Goal: Task Accomplishment & Management: Manage account settings

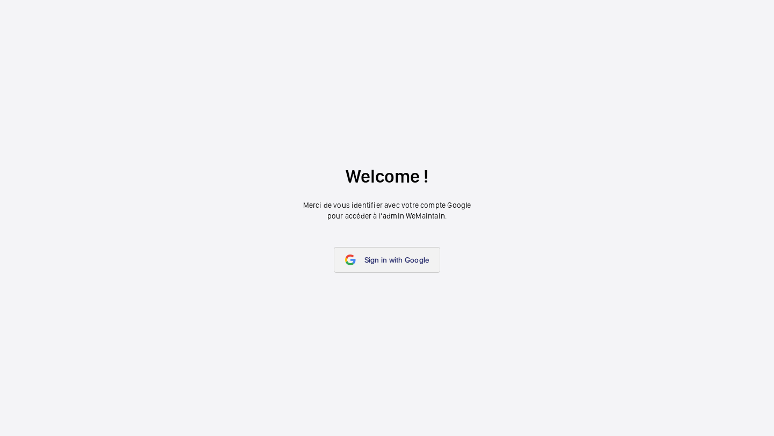
click at [383, 256] on span "Sign in with Google" at bounding box center [396, 260] width 65 height 9
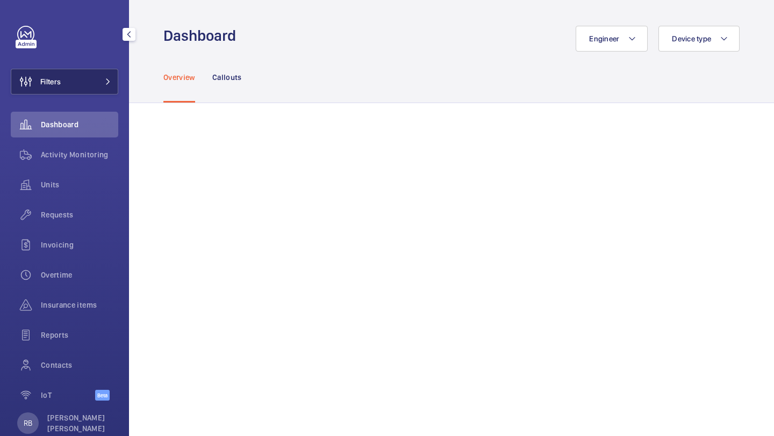
click at [75, 80] on button "Filters" at bounding box center [65, 82] width 108 height 26
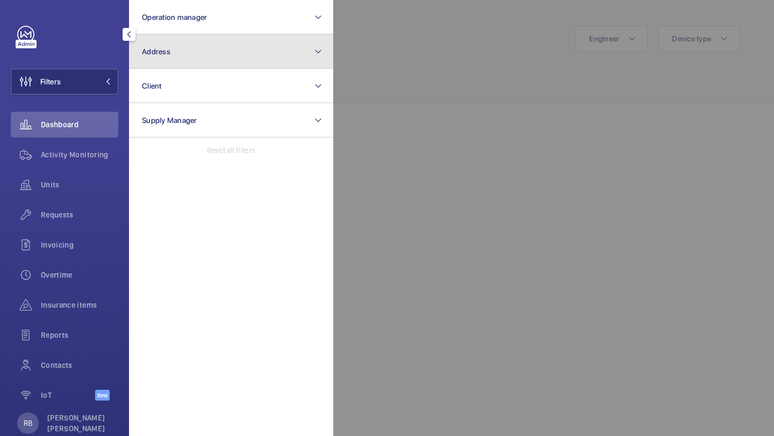
click at [202, 52] on button "Address" at bounding box center [231, 51] width 204 height 34
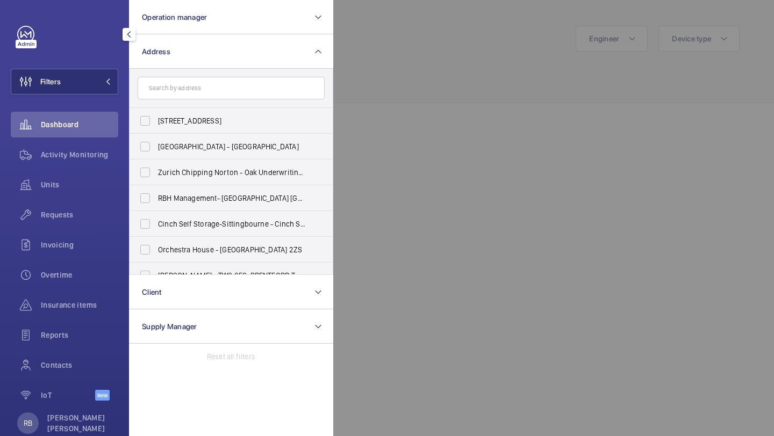
click at [389, 96] on div at bounding box center [720, 218] width 774 height 436
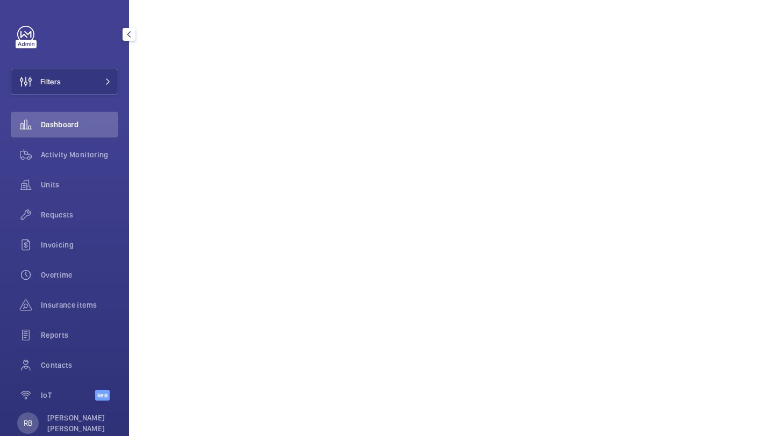
scroll to position [195, 0]
click at [58, 96] on div "Filters Dashboard Activity Monitoring Units Requests Invoicing Overtime Insuran…" at bounding box center [65, 219] width 108 height 387
click at [64, 88] on button "Filters" at bounding box center [65, 82] width 108 height 26
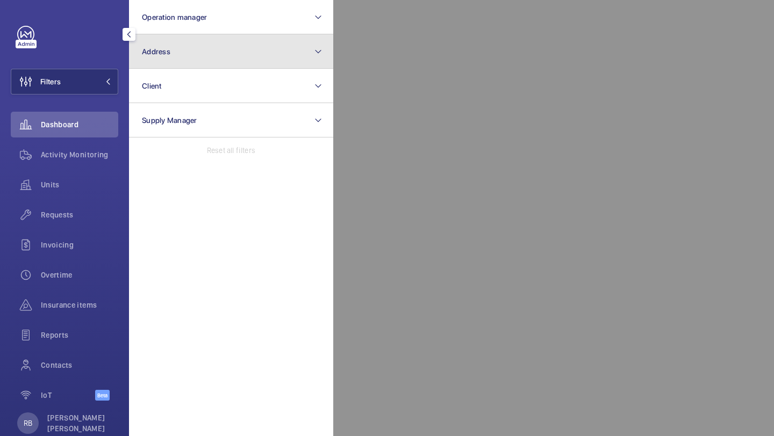
click at [180, 54] on button "Address" at bounding box center [231, 51] width 204 height 34
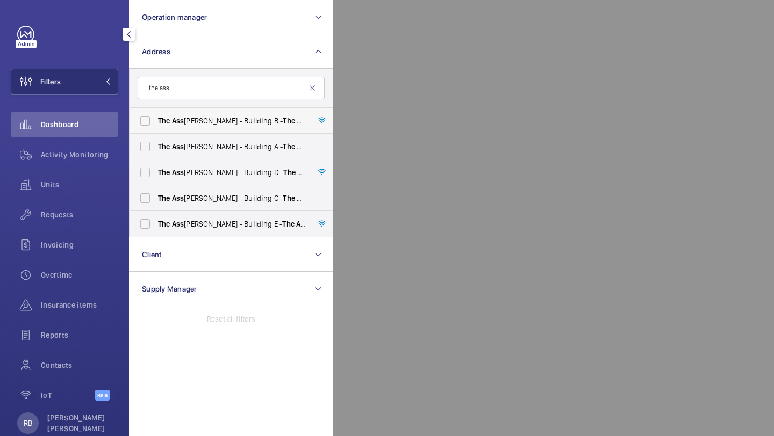
type input "the ass"
click at [199, 124] on span "The Ass embly - Building B - The Ass embly - Building B, Montrose Crescent, WEM…" at bounding box center [232, 121] width 148 height 11
click at [156, 124] on input "The Ass embly - Building B - The Ass embly - Building B, Montrose Crescent, WEM…" at bounding box center [145, 121] width 22 height 22
checkbox input "true"
click at [195, 171] on span "The Ass embly - Building D - The Ass embly - Building D, Montrose Crescent, WEM…" at bounding box center [232, 172] width 148 height 11
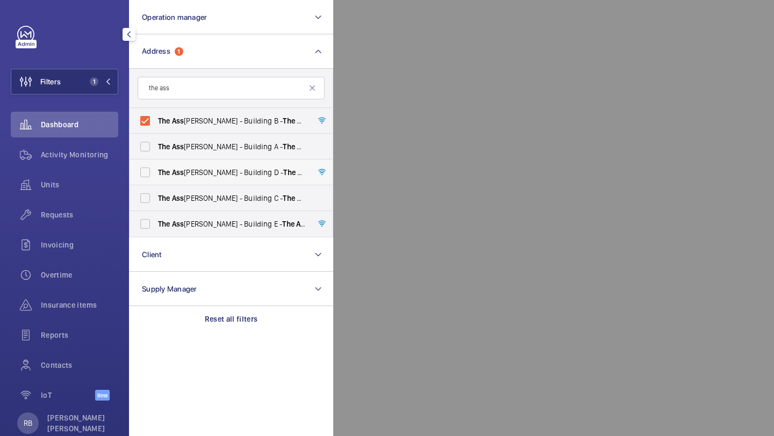
click at [156, 171] on input "The Ass embly - Building D - The Ass embly - Building D, Montrose Crescent, WEM…" at bounding box center [145, 173] width 22 height 22
checkbox input "true"
click at [198, 155] on label "The Ass embly - Building A - The Ass embly - Building A, Montrose Crescent, WEM…" at bounding box center [223, 147] width 187 height 26
click at [156, 155] on input "The Ass embly - Building A - The Ass embly - Building A, Montrose Crescent, WEM…" at bounding box center [145, 147] width 22 height 22
checkbox input "true"
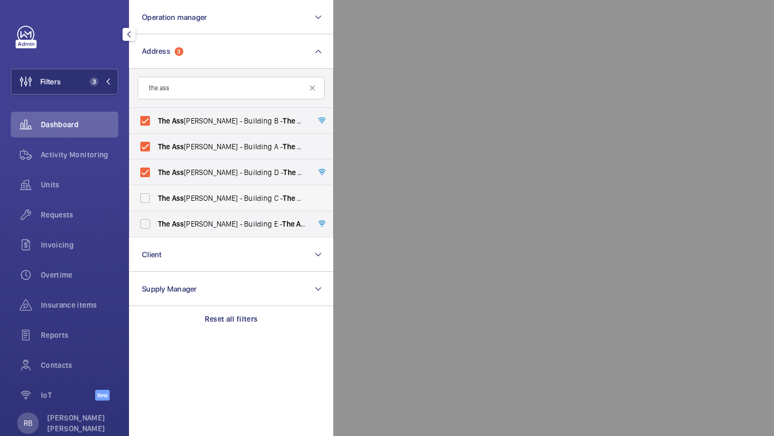
click at [198, 191] on label "The Ass embly - Building C - The Ass embly - Building C, Montrose Crescent, WEM…" at bounding box center [223, 198] width 187 height 26
click at [156, 191] on input "The Ass embly - Building C - The Ass embly - Building C, Montrose Crescent, WEM…" at bounding box center [145, 199] width 22 height 22
checkbox input "true"
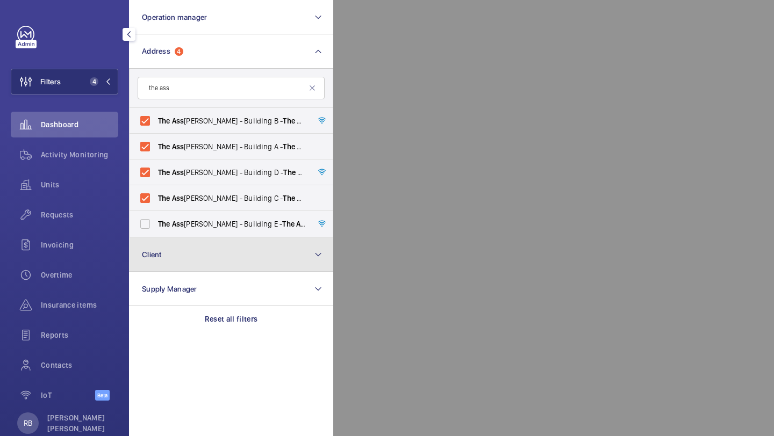
click at [183, 238] on button "Client" at bounding box center [231, 255] width 204 height 34
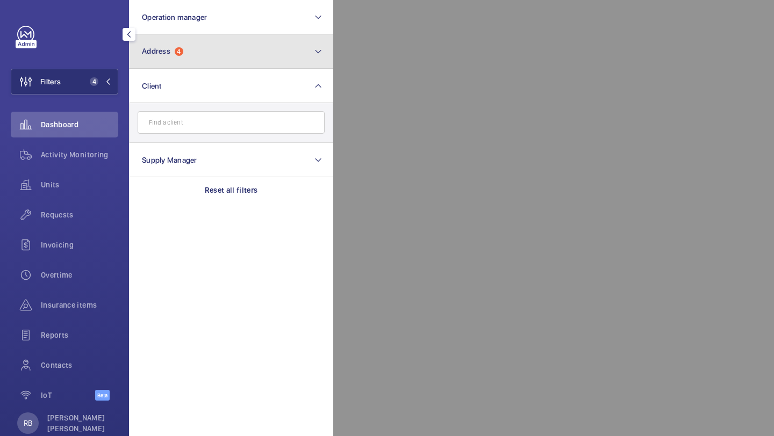
click at [224, 65] on button "Address 4" at bounding box center [231, 51] width 204 height 34
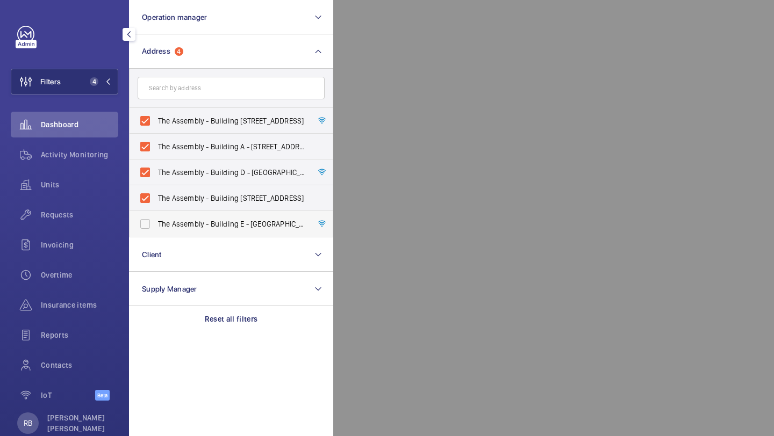
click at [178, 214] on label "The Assembly - Building E - The Assembly - Building E, Montrose Crescent, WEMBL…" at bounding box center [223, 224] width 187 height 26
click at [156, 214] on input "The Assembly - Building E - The Assembly - Building E, Montrose Crescent, WEMBL…" at bounding box center [145, 224] width 22 height 22
checkbox input "true"
click at [424, 145] on div at bounding box center [720, 218] width 774 height 436
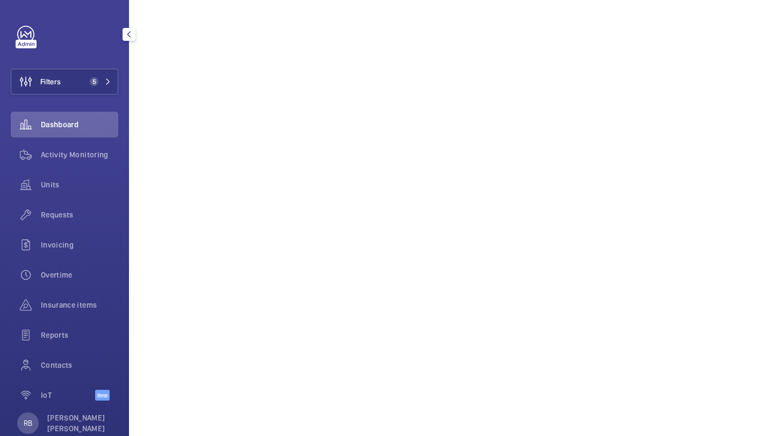
click at [90, 168] on div "Activity Monitoring" at bounding box center [65, 157] width 108 height 30
click at [98, 147] on div "Activity Monitoring" at bounding box center [65, 155] width 108 height 26
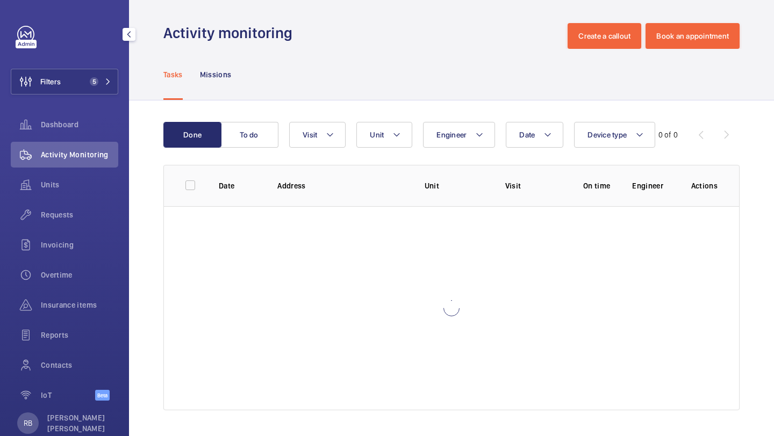
scroll to position [3, 0]
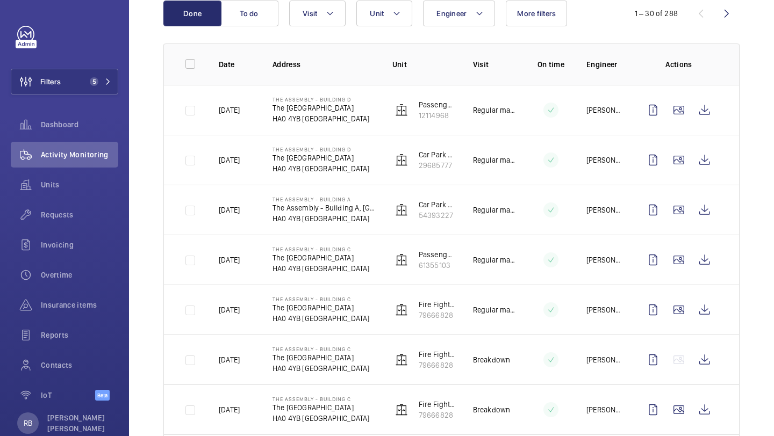
scroll to position [84, 0]
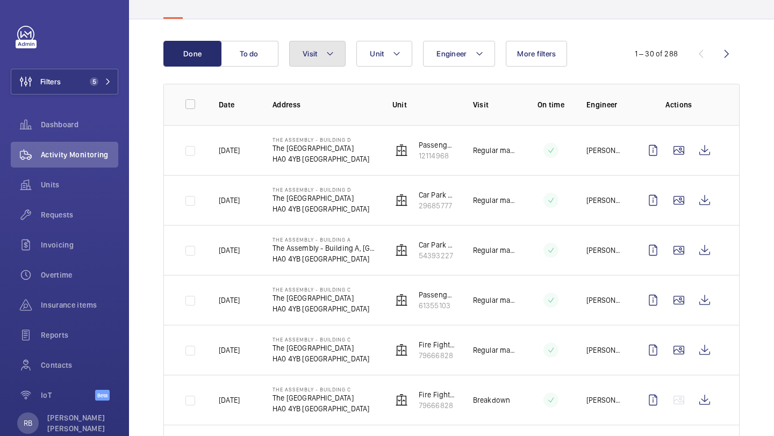
click at [319, 53] on button "Visit" at bounding box center [317, 54] width 56 height 26
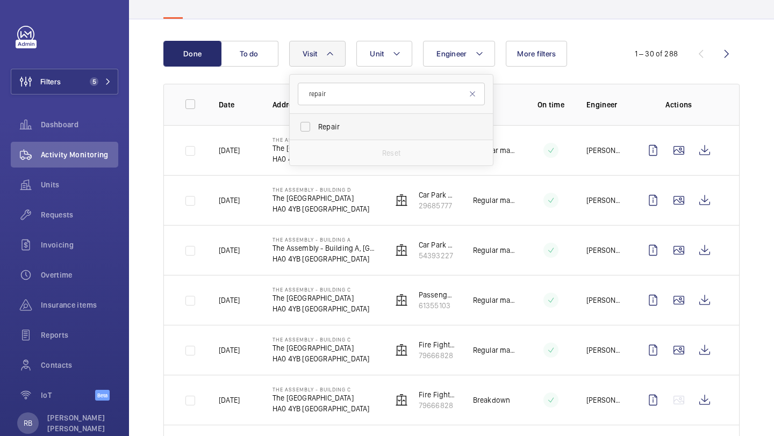
type input "repair"
click at [352, 128] on span "Repair" at bounding box center [392, 126] width 148 height 11
click at [316, 128] on input "Repair" at bounding box center [306, 127] width 22 height 22
checkbox input "true"
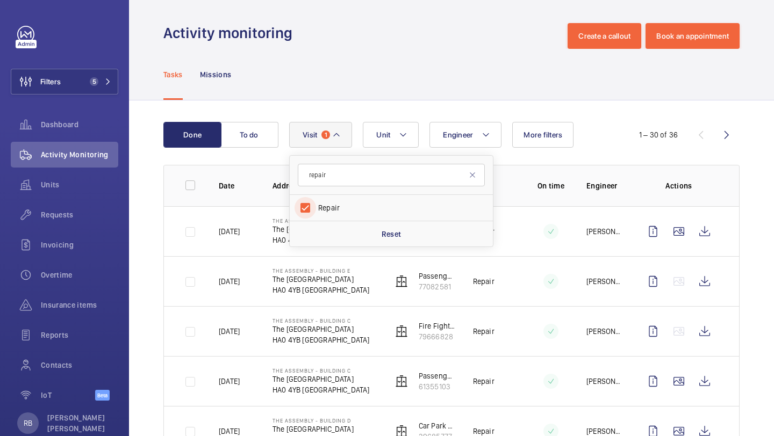
scroll to position [84, 0]
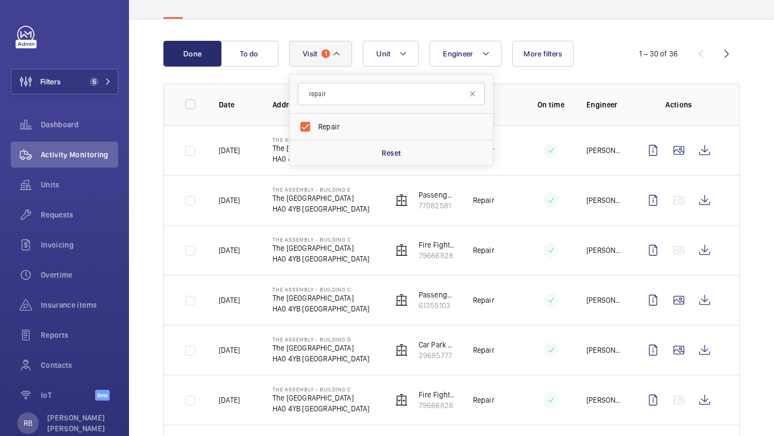
click at [734, 117] on th "Actions" at bounding box center [681, 104] width 116 height 41
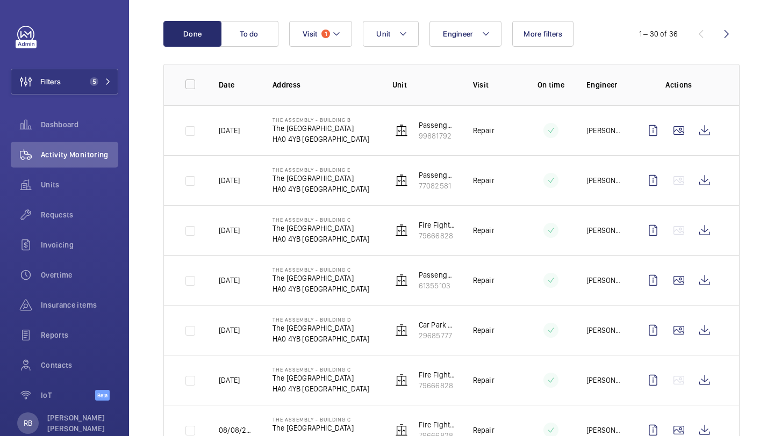
scroll to position [105, 0]
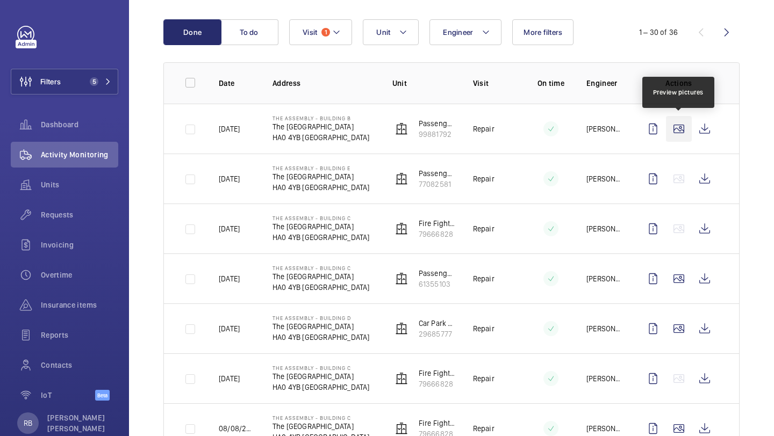
click at [681, 124] on wm-front-icon-button at bounding box center [679, 129] width 26 height 26
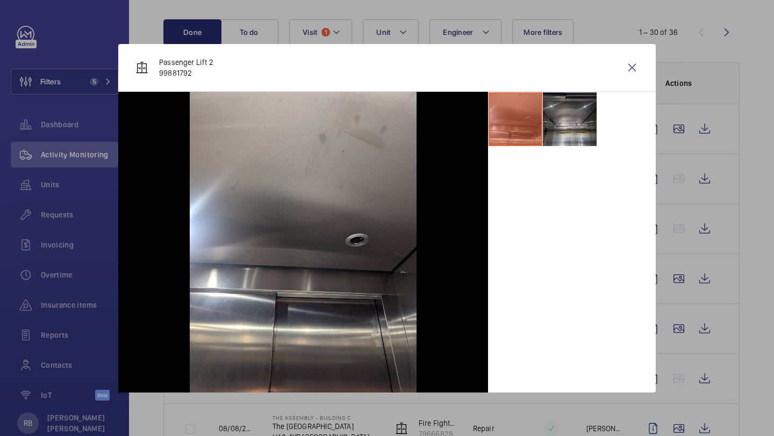
click at [559, 124] on li at bounding box center [570, 119] width 54 height 54
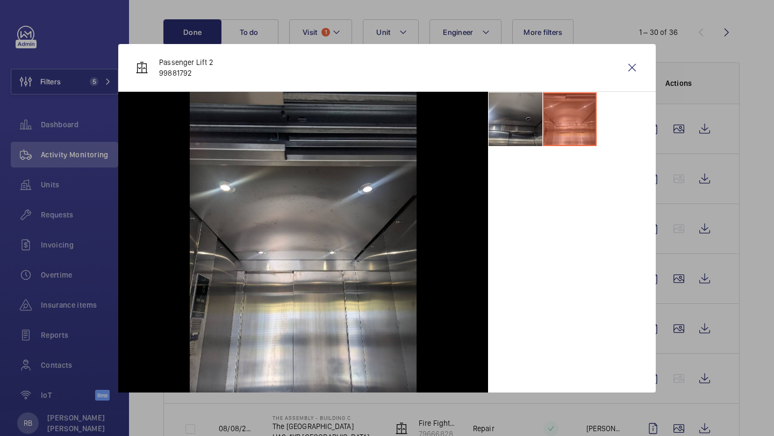
click at [521, 125] on li at bounding box center [516, 119] width 54 height 54
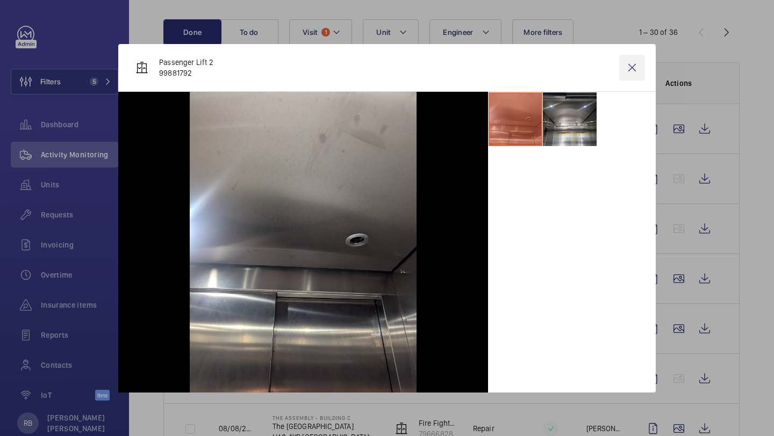
click at [643, 65] on wm-front-icon-button at bounding box center [632, 68] width 26 height 26
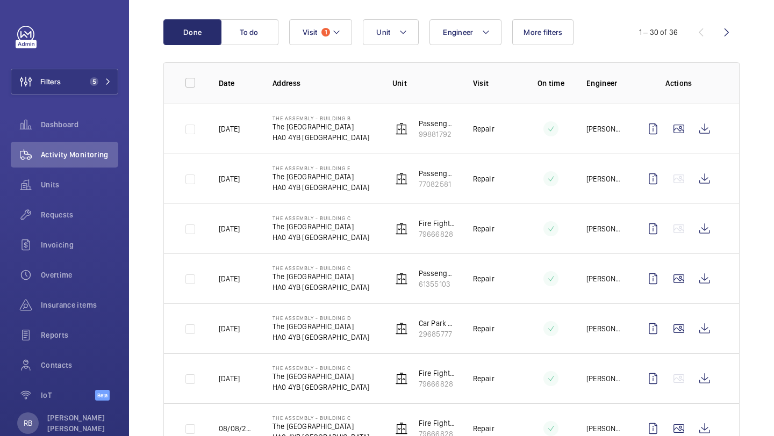
scroll to position [121, 0]
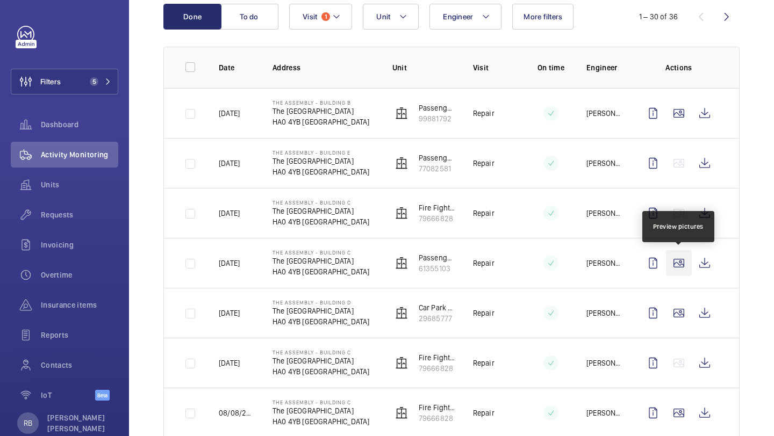
click at [679, 262] on wm-front-icon-button at bounding box center [679, 263] width 26 height 26
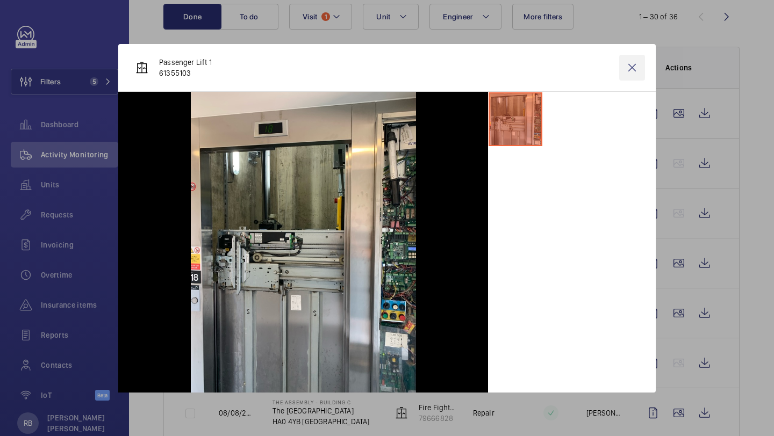
click at [623, 76] on wm-front-icon-button at bounding box center [632, 68] width 26 height 26
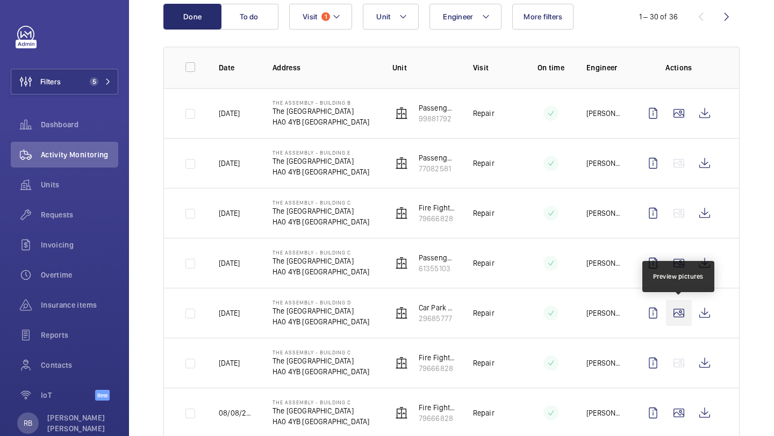
scroll to position [176, 0]
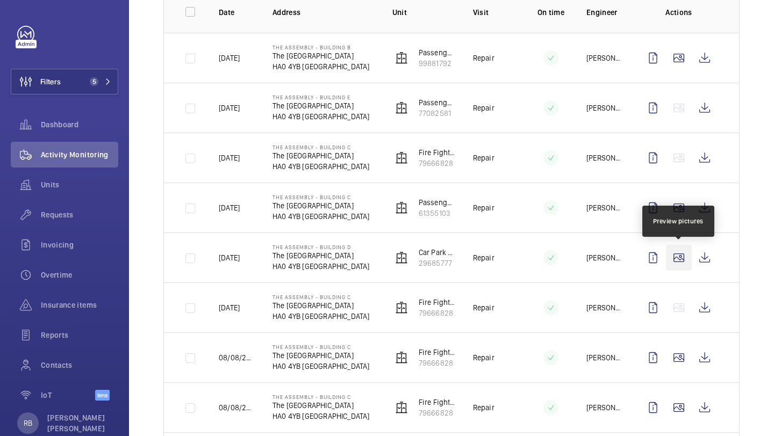
click at [677, 262] on wm-front-icon-button at bounding box center [679, 258] width 26 height 26
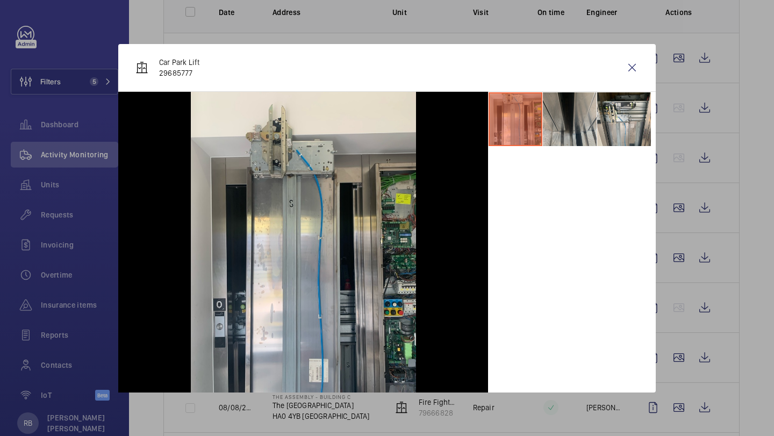
click at [574, 126] on li at bounding box center [570, 119] width 54 height 54
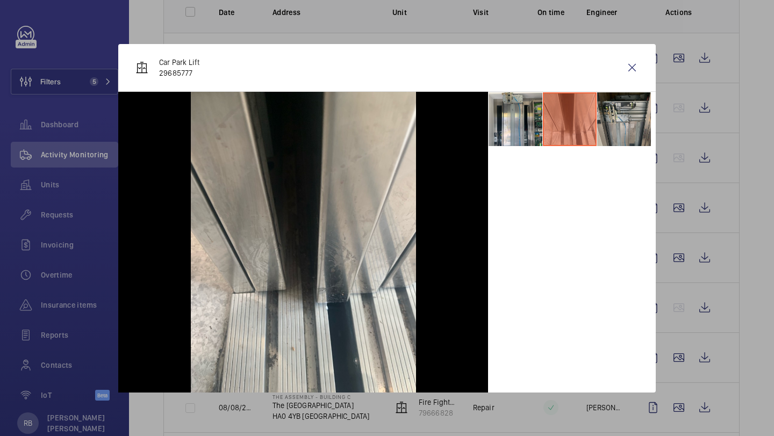
click at [612, 113] on li at bounding box center [624, 119] width 54 height 54
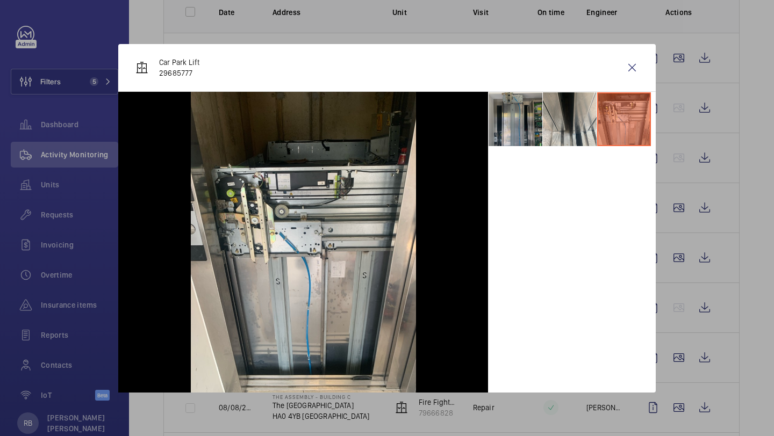
click at [525, 123] on li at bounding box center [516, 119] width 54 height 54
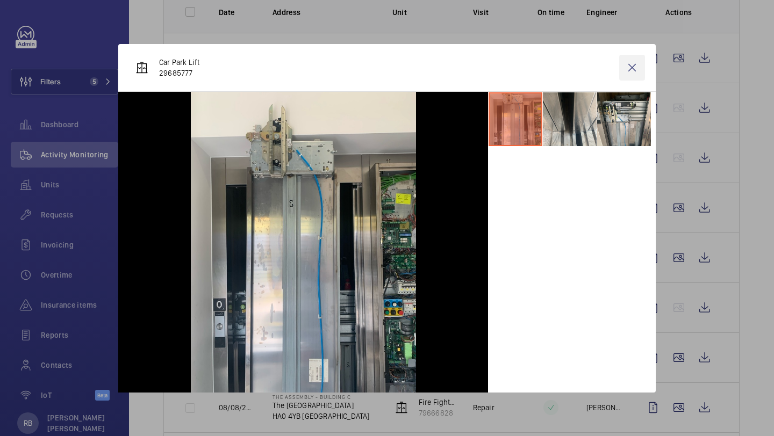
click at [627, 80] on wm-front-icon-button at bounding box center [632, 68] width 26 height 26
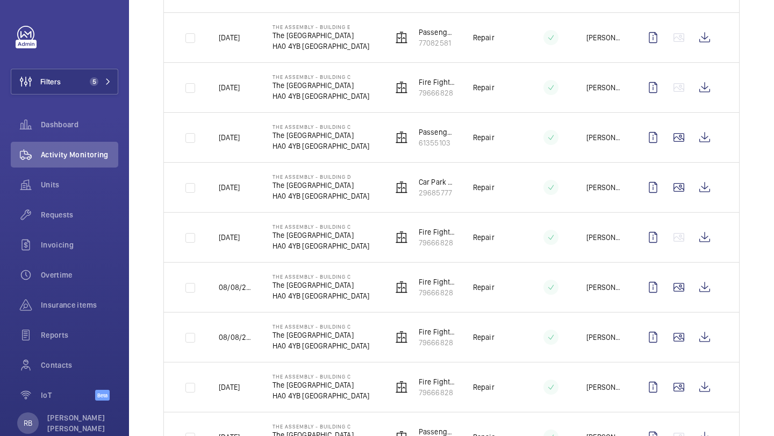
scroll to position [338, 0]
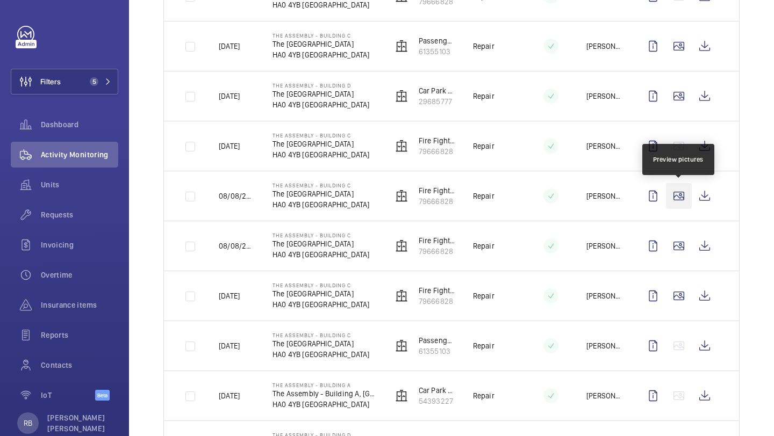
click at [684, 197] on wm-front-icon-button at bounding box center [679, 196] width 26 height 26
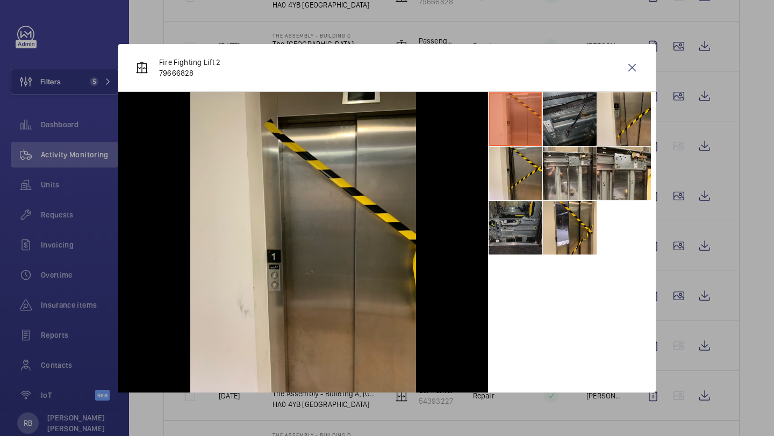
click at [577, 125] on li at bounding box center [570, 119] width 54 height 54
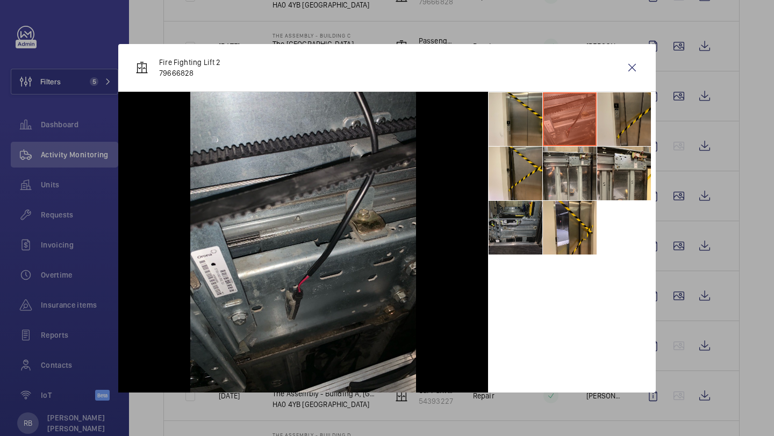
click at [638, 121] on li at bounding box center [624, 119] width 54 height 54
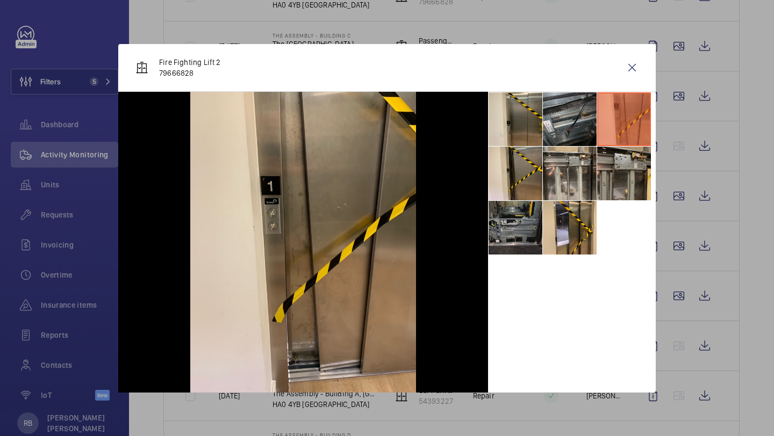
click at [622, 161] on li at bounding box center [624, 174] width 54 height 54
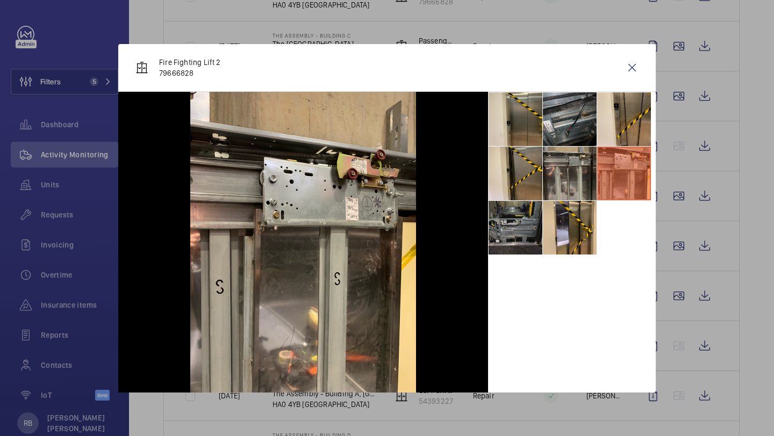
click at [555, 169] on li at bounding box center [570, 174] width 54 height 54
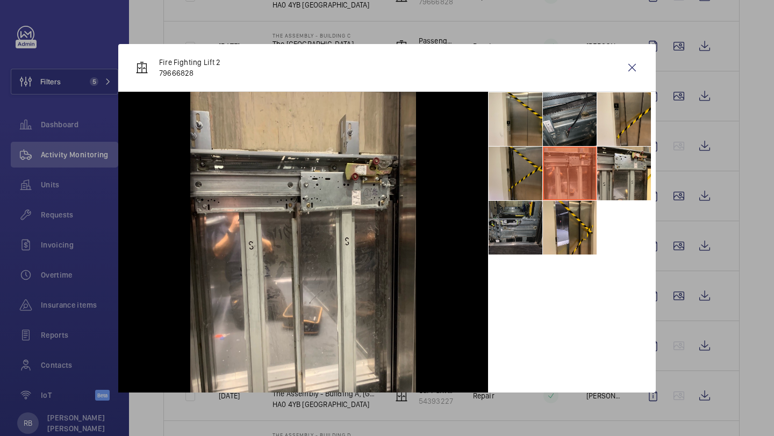
click at [533, 174] on li at bounding box center [516, 174] width 54 height 54
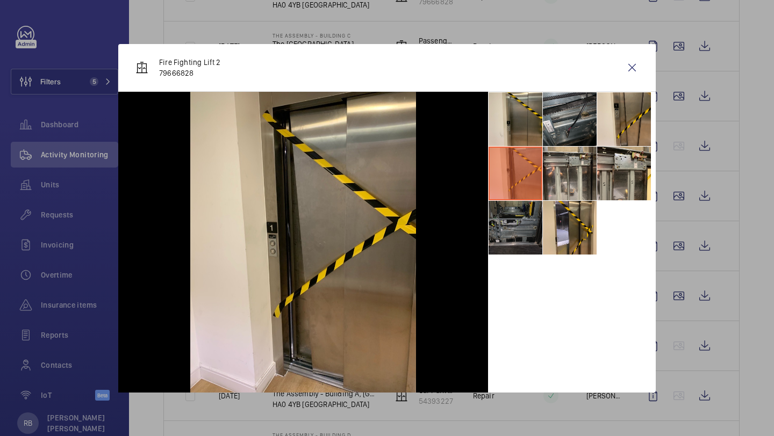
click at [530, 205] on li at bounding box center [516, 228] width 54 height 54
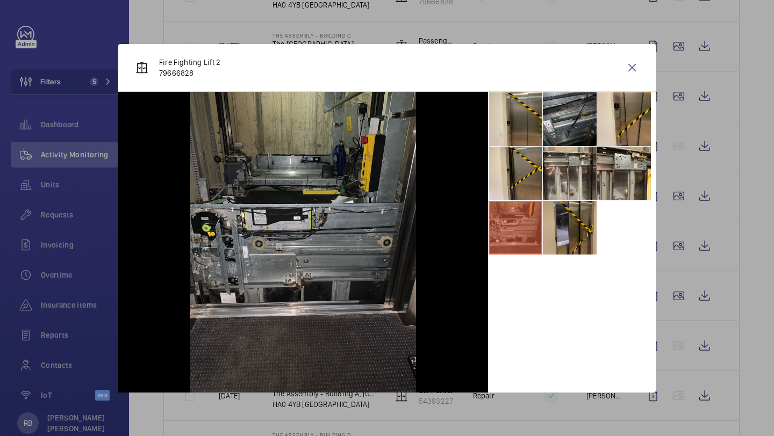
click at [571, 207] on li at bounding box center [570, 228] width 54 height 54
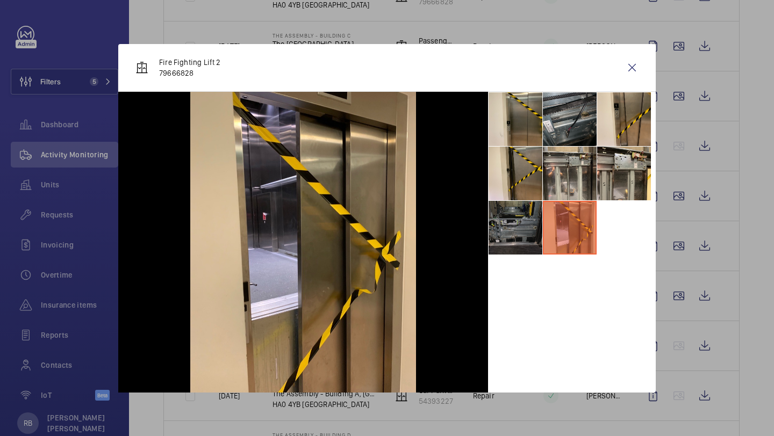
click at [531, 213] on li at bounding box center [516, 228] width 54 height 54
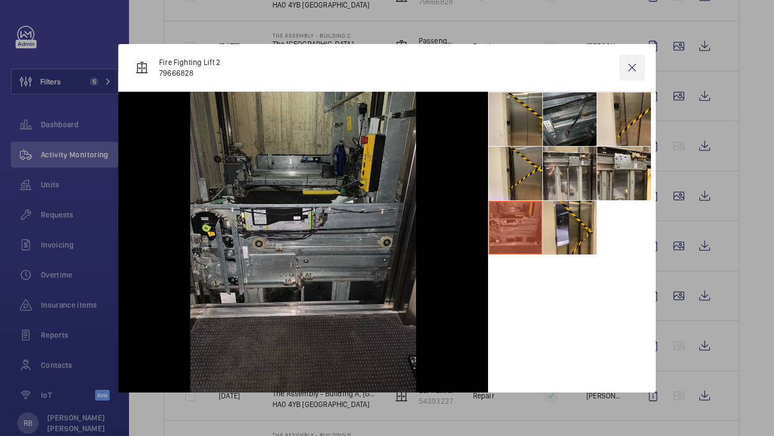
click at [633, 65] on wm-front-icon-button at bounding box center [632, 68] width 26 height 26
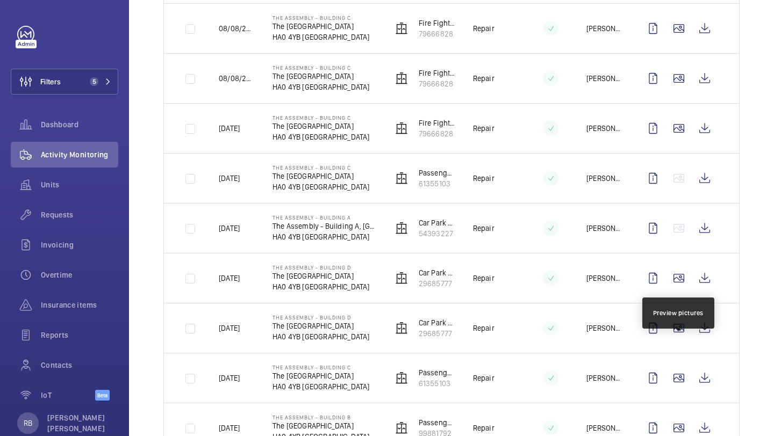
scroll to position [517, 0]
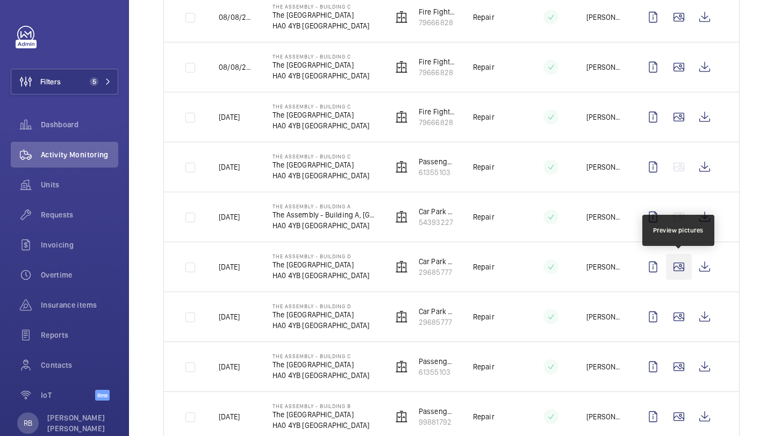
click at [679, 268] on wm-front-icon-button at bounding box center [679, 267] width 26 height 26
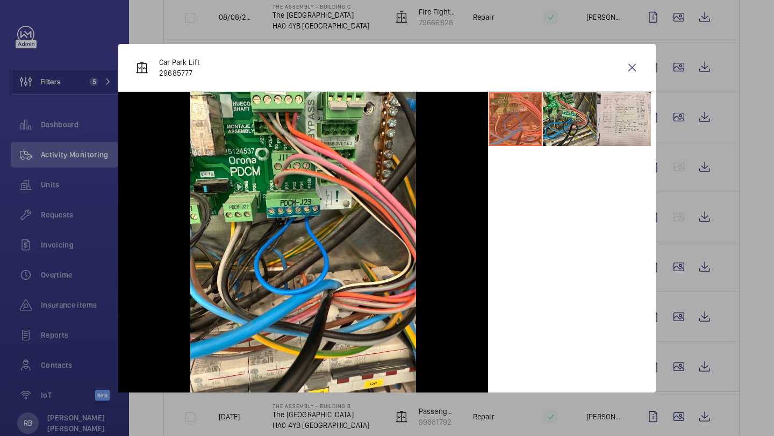
click at [562, 126] on li at bounding box center [570, 119] width 54 height 54
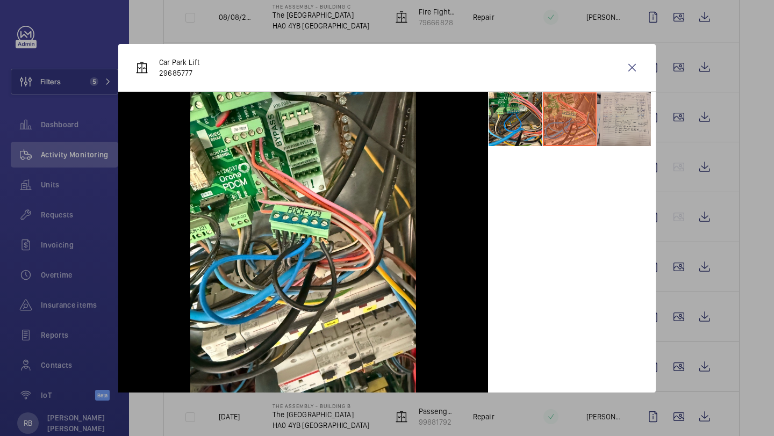
click at [630, 130] on li at bounding box center [624, 119] width 54 height 54
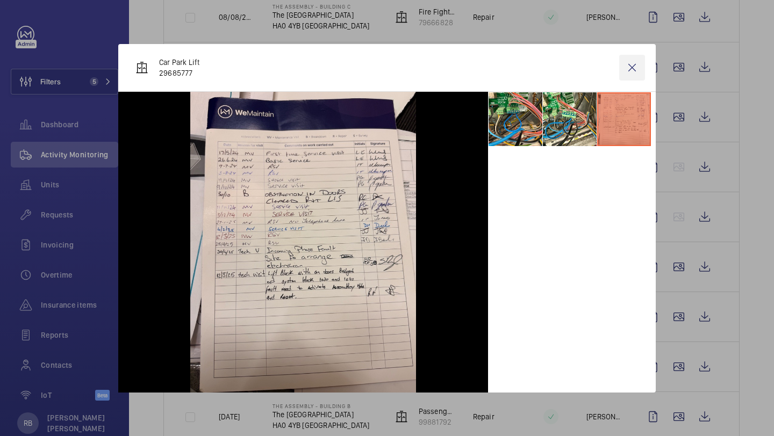
click at [636, 66] on wm-front-icon-button at bounding box center [632, 68] width 26 height 26
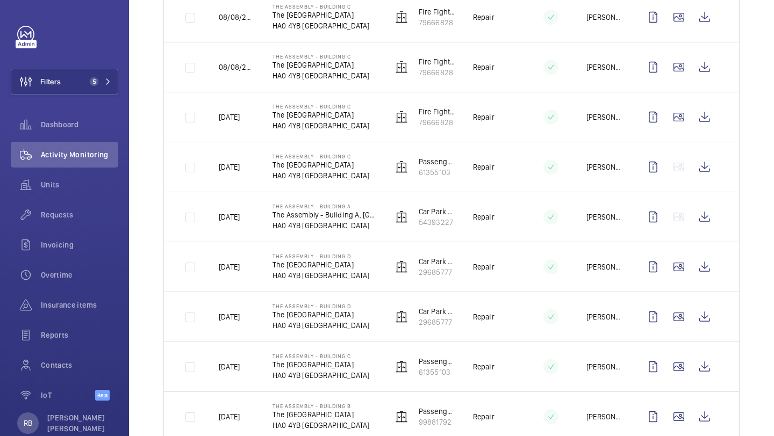
scroll to position [611, 0]
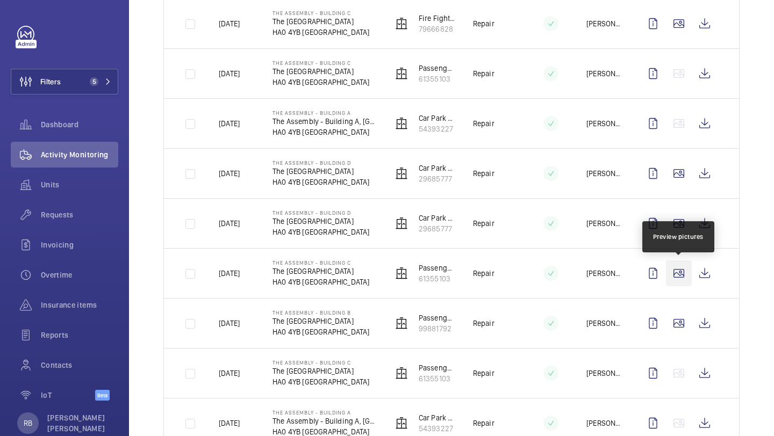
click at [678, 273] on wm-front-icon-button at bounding box center [679, 274] width 26 height 26
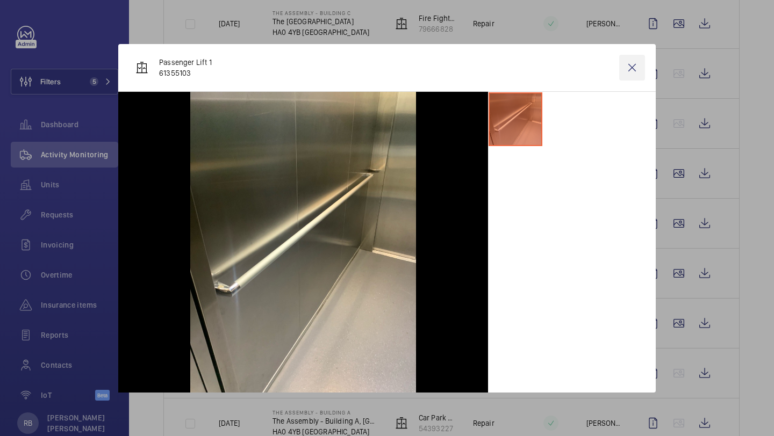
click at [631, 66] on wm-front-icon-button at bounding box center [632, 68] width 26 height 26
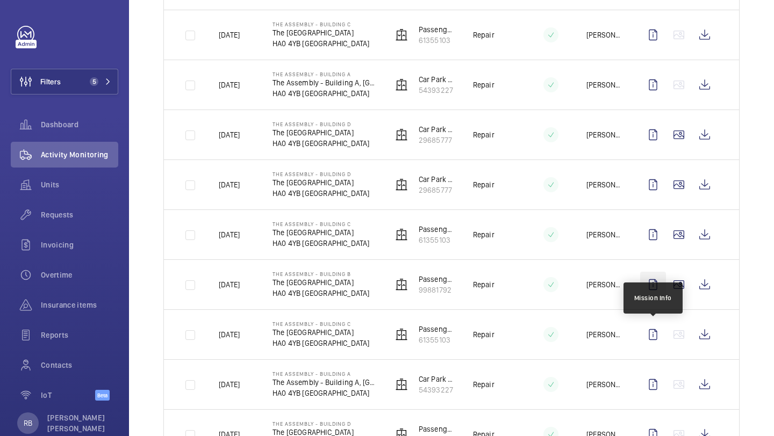
scroll to position [655, 0]
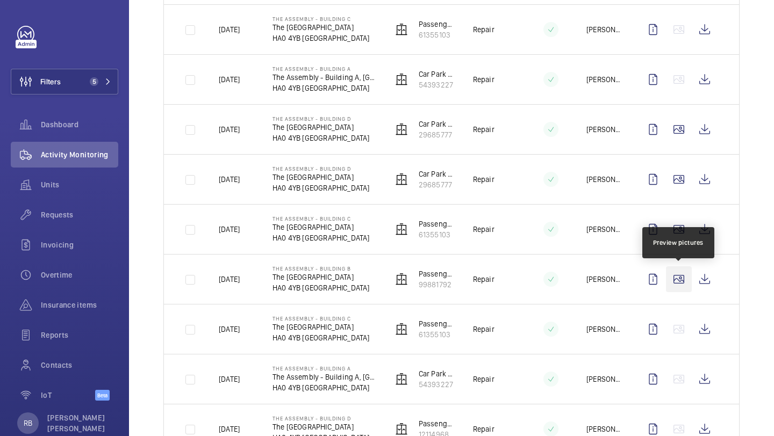
click at [684, 274] on wm-front-icon-button at bounding box center [679, 280] width 26 height 26
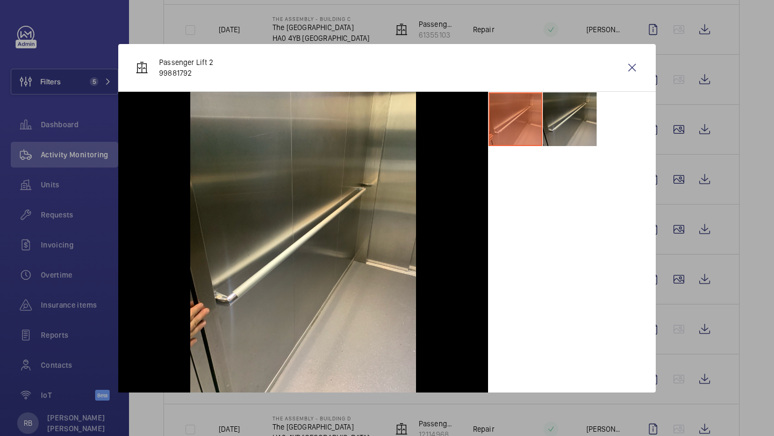
click at [568, 120] on li at bounding box center [570, 119] width 54 height 54
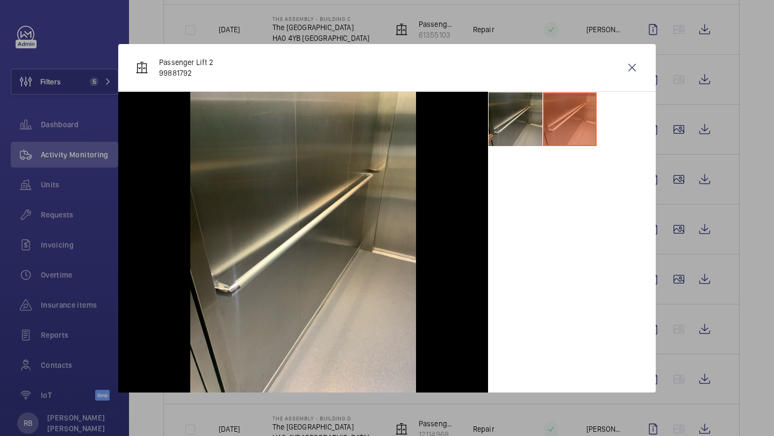
click at [526, 132] on li at bounding box center [516, 119] width 54 height 54
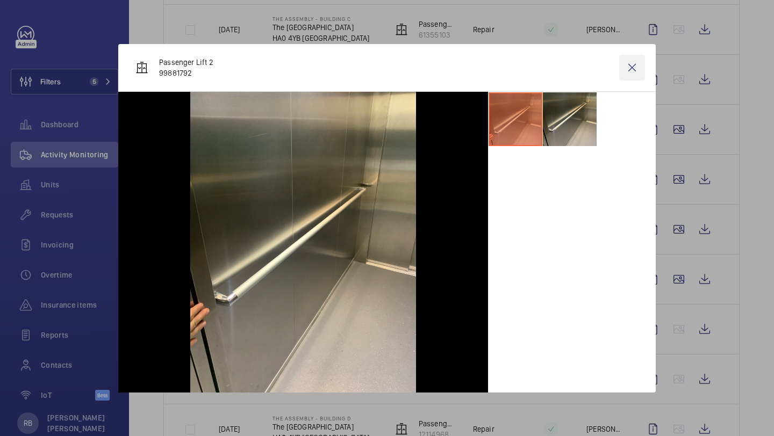
click at [642, 70] on wm-front-icon-button at bounding box center [632, 68] width 26 height 26
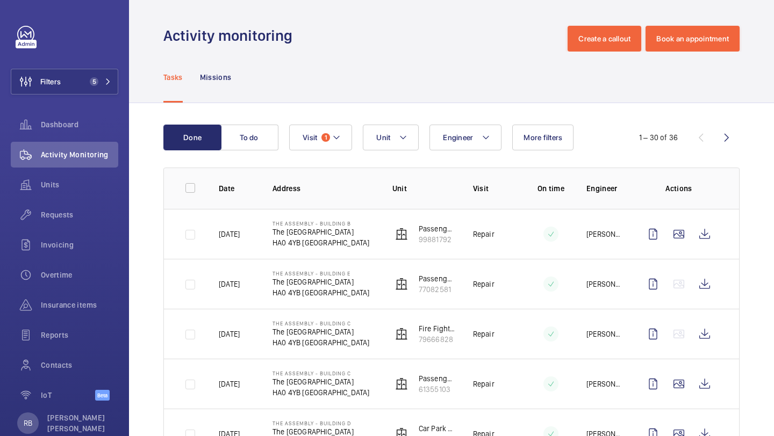
scroll to position [120, 0]
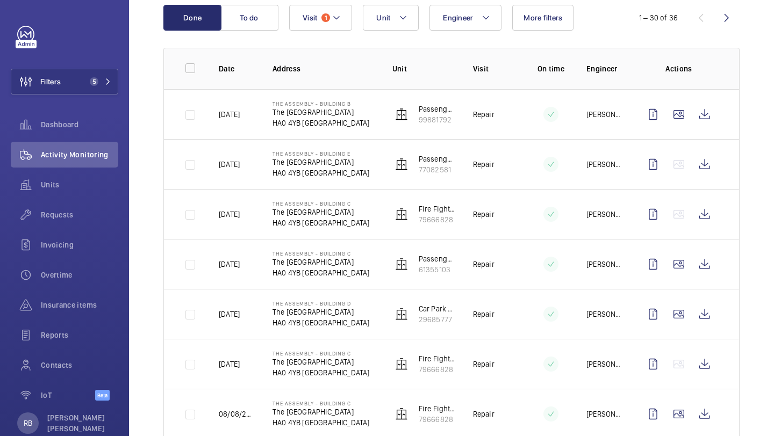
click at [333, 16] on mat-icon at bounding box center [336, 17] width 9 height 13
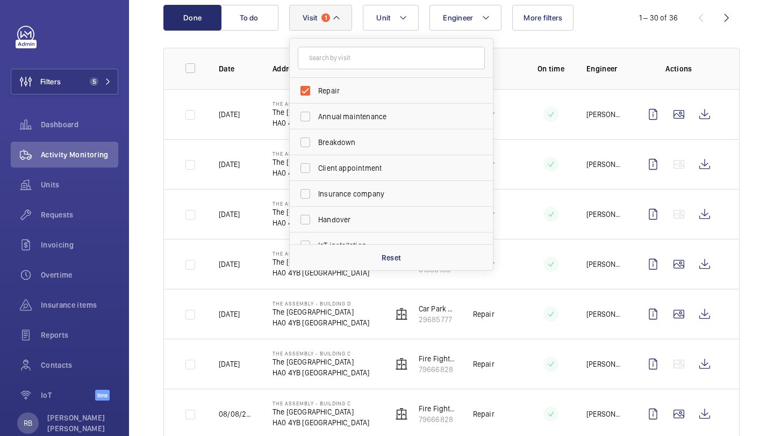
click at [333, 16] on mat-icon at bounding box center [336, 17] width 9 height 13
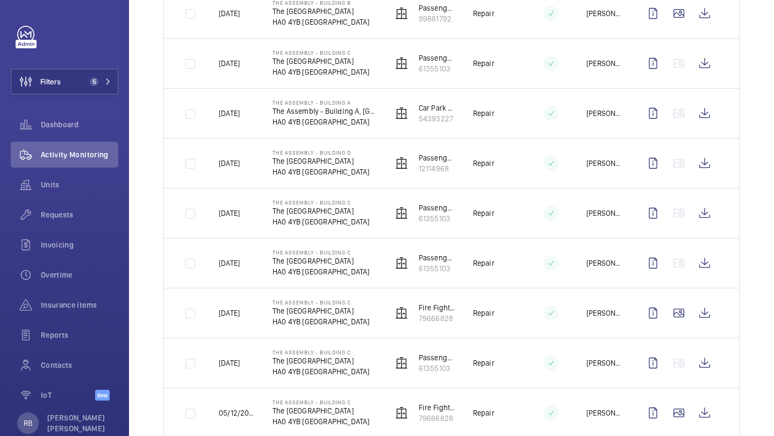
scroll to position [1043, 0]
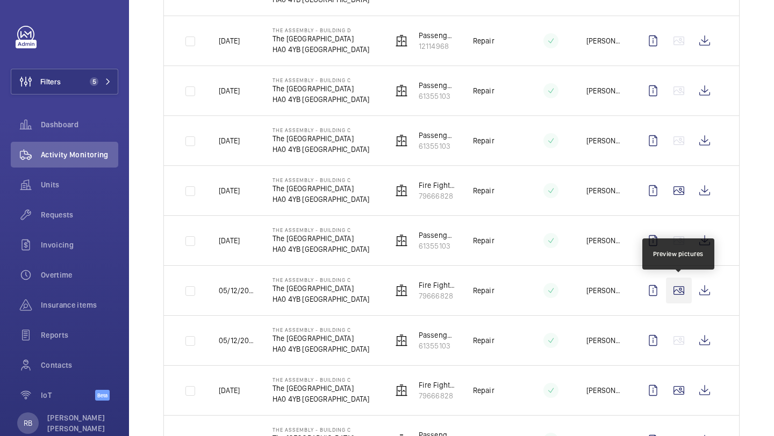
click at [677, 291] on wm-front-icon-button at bounding box center [679, 291] width 26 height 26
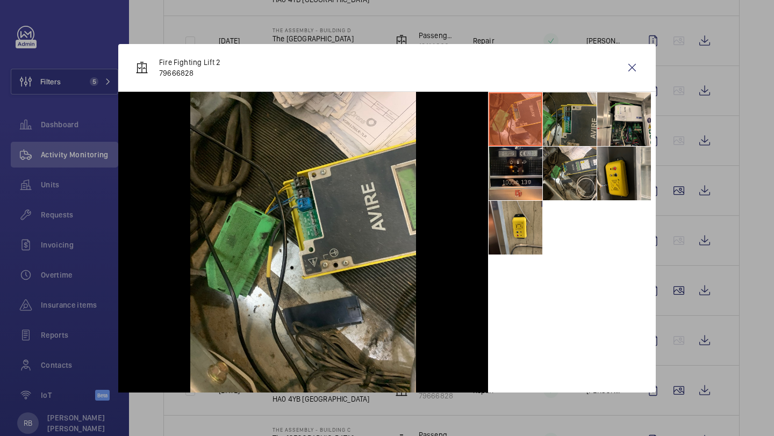
click at [573, 133] on li at bounding box center [570, 119] width 54 height 54
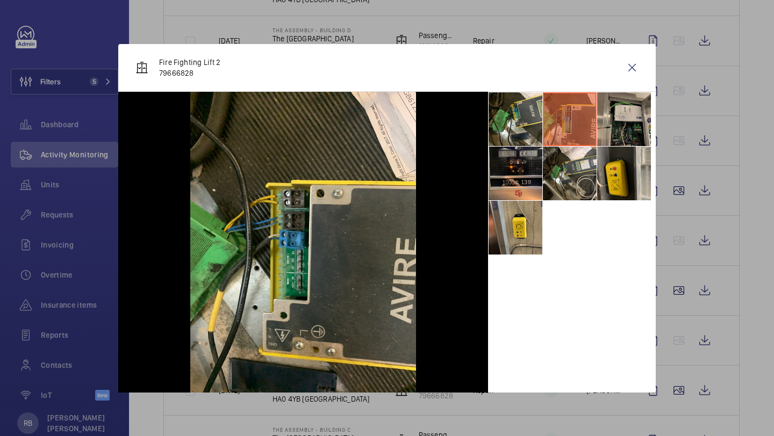
click at [620, 124] on li at bounding box center [624, 119] width 54 height 54
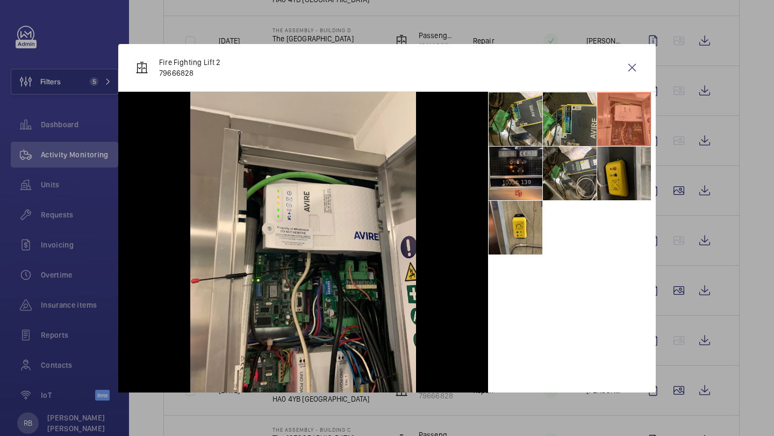
click at [610, 175] on li at bounding box center [624, 174] width 54 height 54
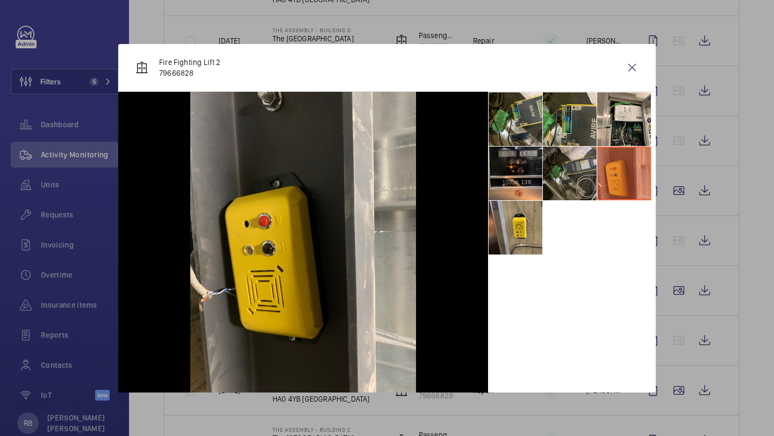
click at [567, 175] on li at bounding box center [570, 174] width 54 height 54
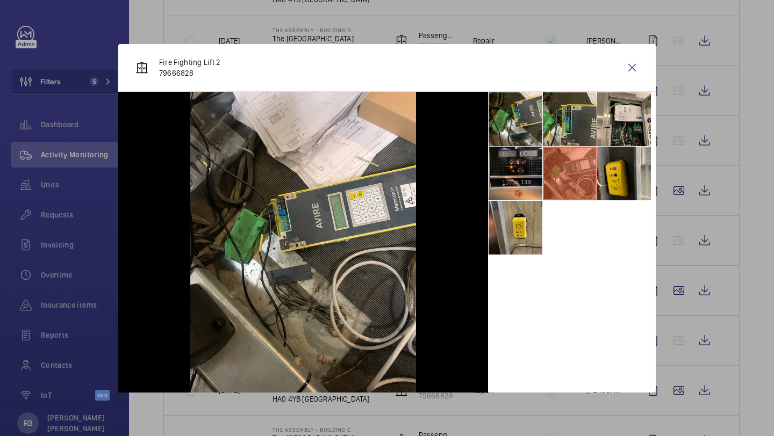
click at [546, 173] on li at bounding box center [570, 174] width 54 height 54
click at [538, 173] on li at bounding box center [516, 174] width 54 height 54
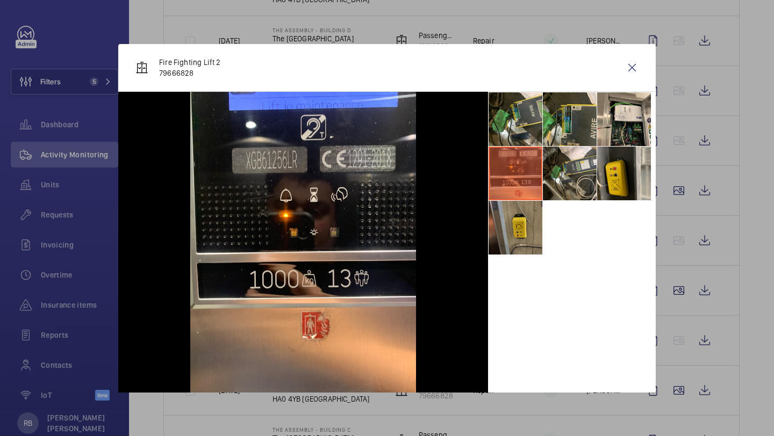
click at [521, 226] on li at bounding box center [516, 228] width 54 height 54
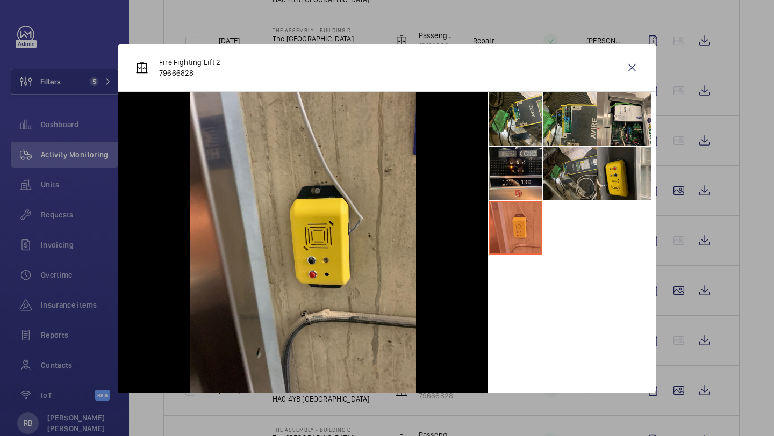
click at [578, 176] on li at bounding box center [570, 174] width 54 height 54
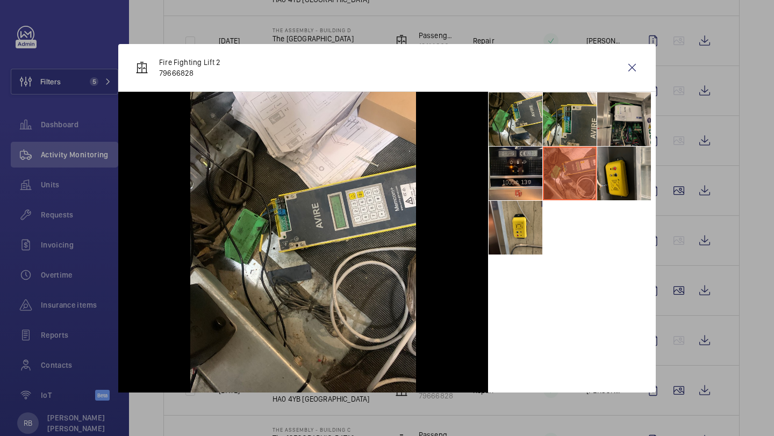
click at [606, 140] on li at bounding box center [624, 119] width 54 height 54
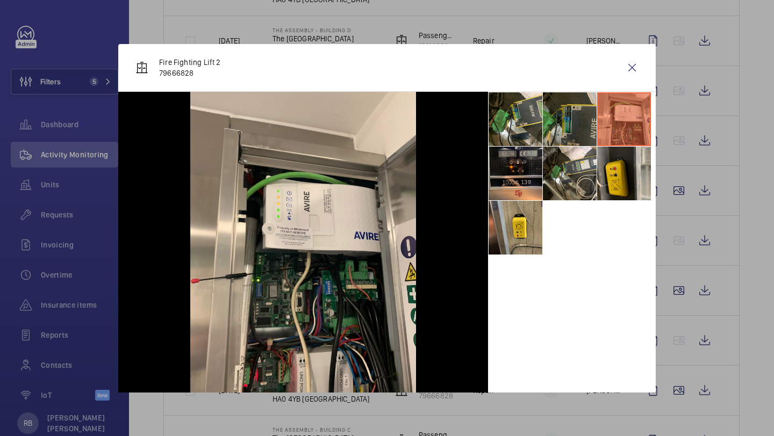
click at [559, 127] on li at bounding box center [570, 119] width 54 height 54
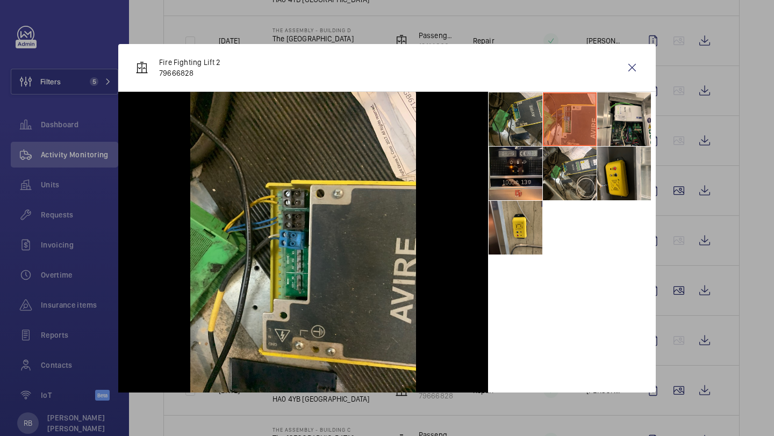
click at [536, 129] on li at bounding box center [516, 119] width 54 height 54
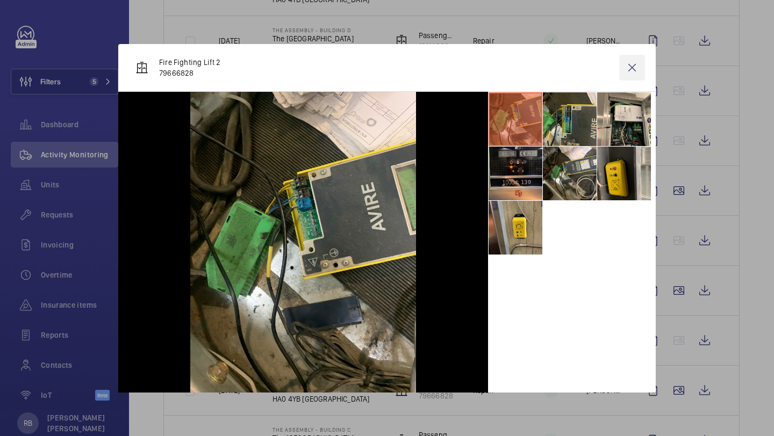
click at [643, 62] on wm-front-icon-button at bounding box center [632, 68] width 26 height 26
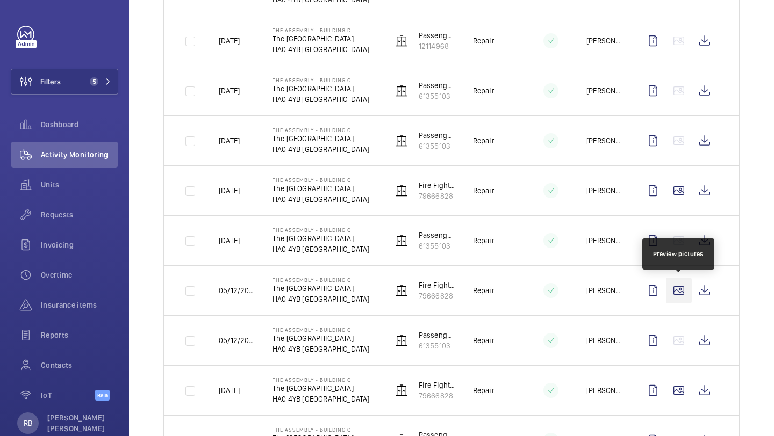
click at [677, 284] on wm-front-icon-button at bounding box center [679, 291] width 26 height 26
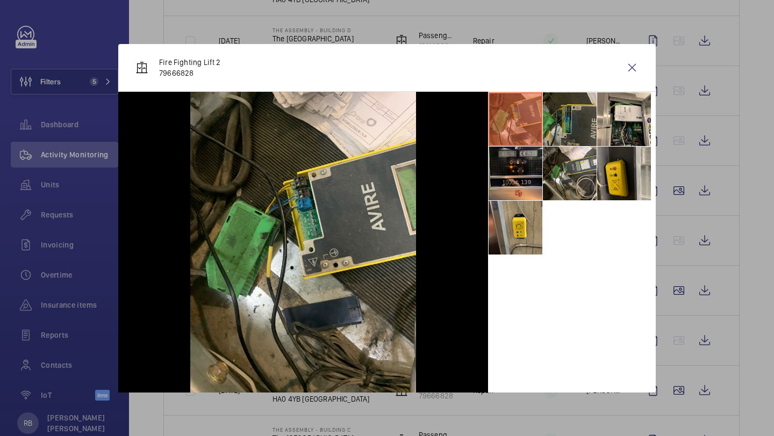
click at [570, 140] on li at bounding box center [570, 119] width 54 height 54
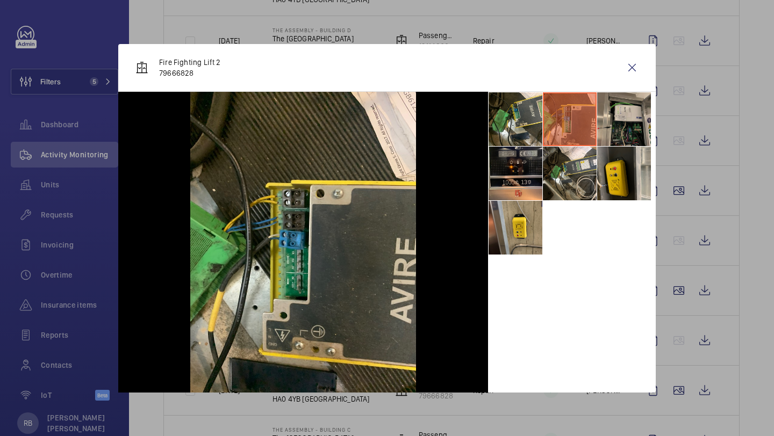
click at [622, 114] on li at bounding box center [624, 119] width 54 height 54
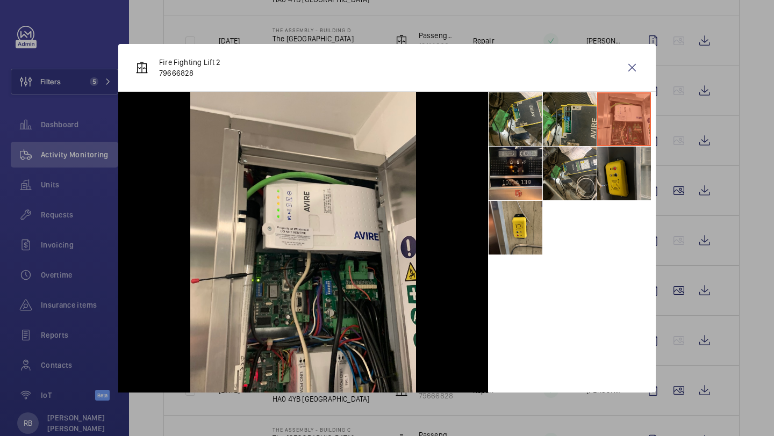
click at [618, 183] on li at bounding box center [624, 174] width 54 height 54
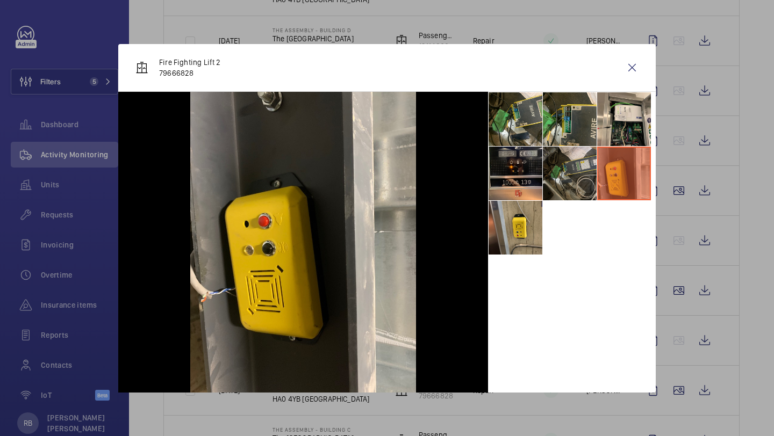
click at [568, 183] on li at bounding box center [570, 174] width 54 height 54
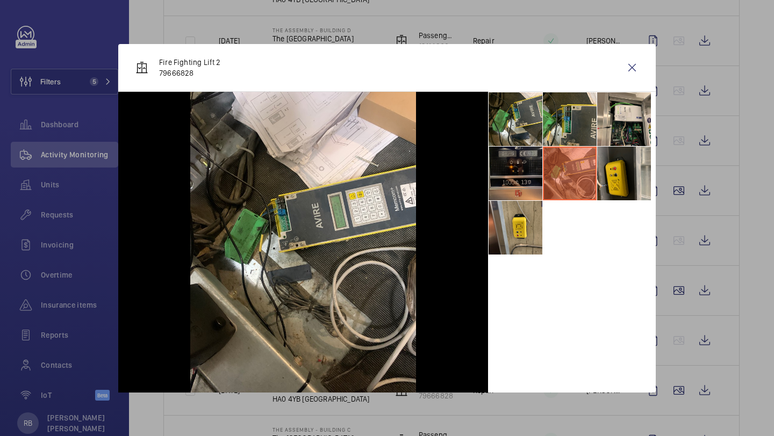
click at [525, 185] on li at bounding box center [516, 174] width 54 height 54
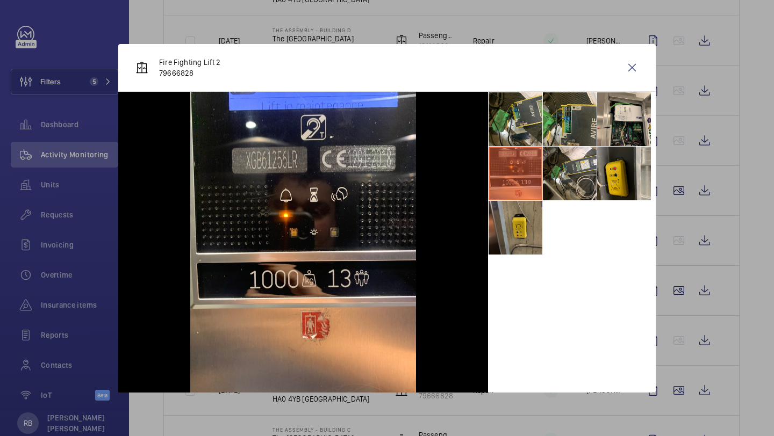
click at [517, 227] on li at bounding box center [516, 228] width 54 height 54
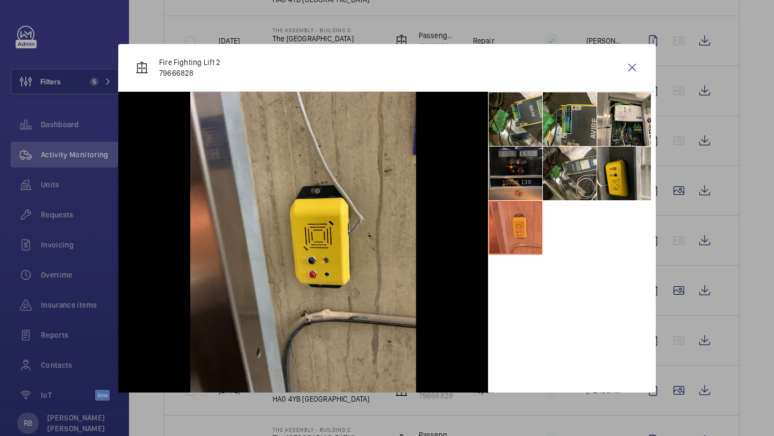
click at [521, 178] on li at bounding box center [516, 174] width 54 height 54
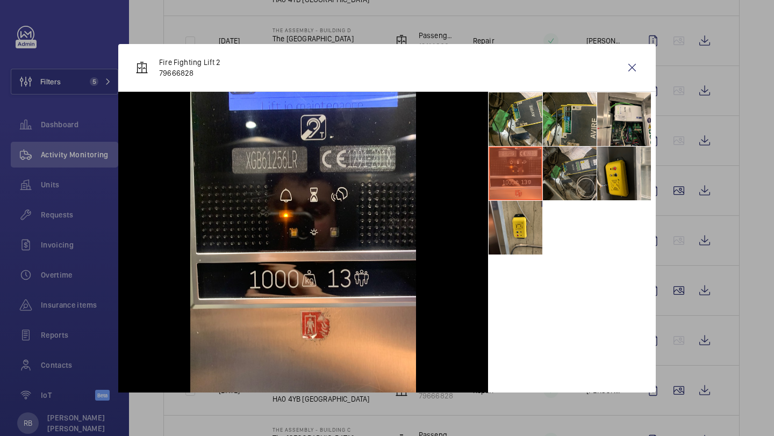
click at [562, 173] on li at bounding box center [570, 174] width 54 height 54
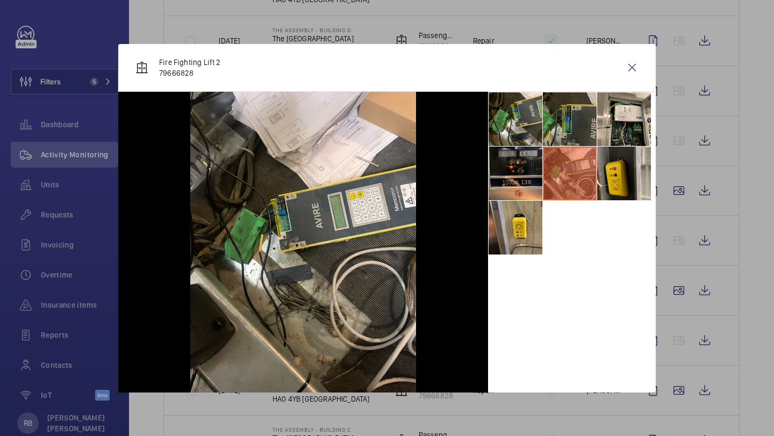
click at [562, 128] on li at bounding box center [570, 119] width 54 height 54
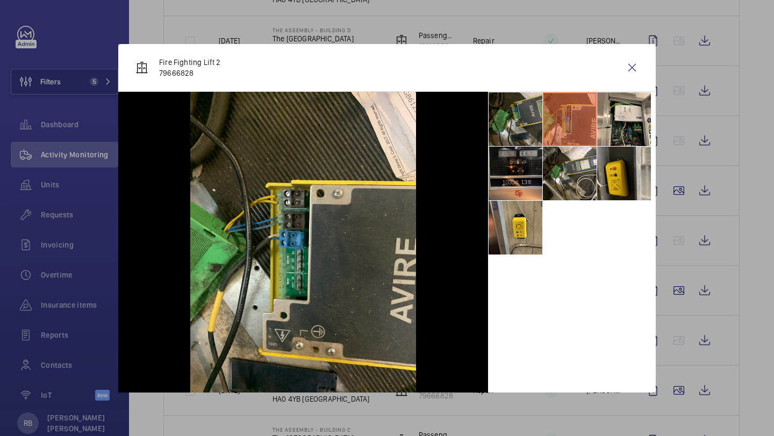
click at [534, 125] on li at bounding box center [516, 119] width 54 height 54
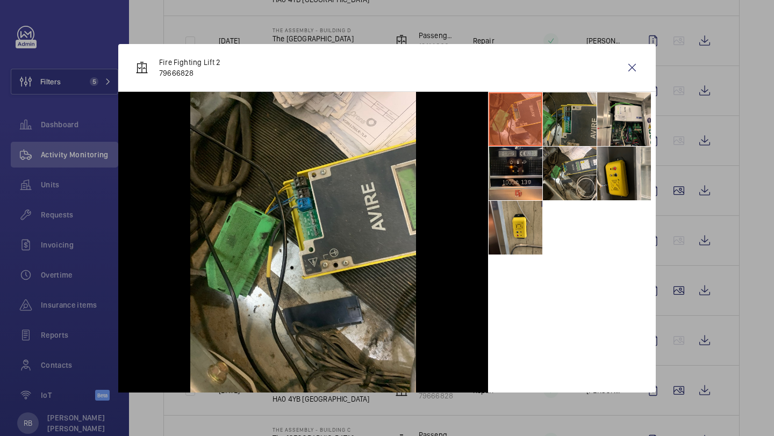
click at [565, 119] on li at bounding box center [570, 119] width 54 height 54
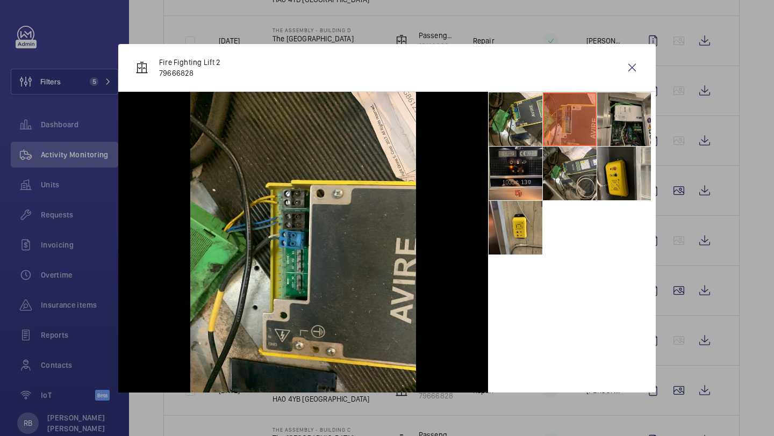
click at [611, 112] on li at bounding box center [624, 119] width 54 height 54
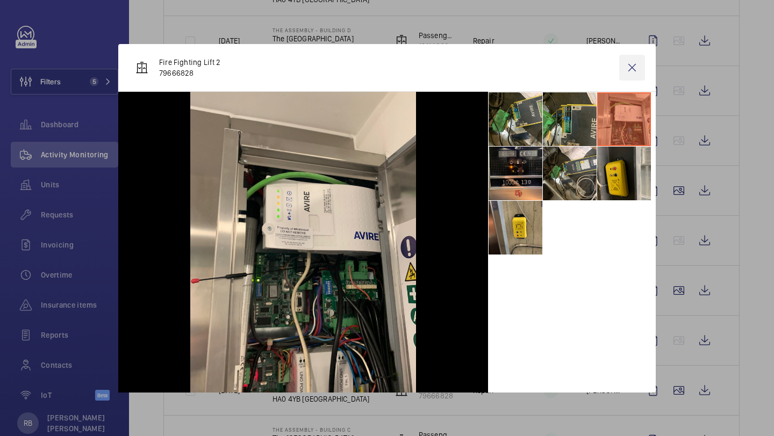
click at [624, 75] on wm-front-icon-button at bounding box center [632, 68] width 26 height 26
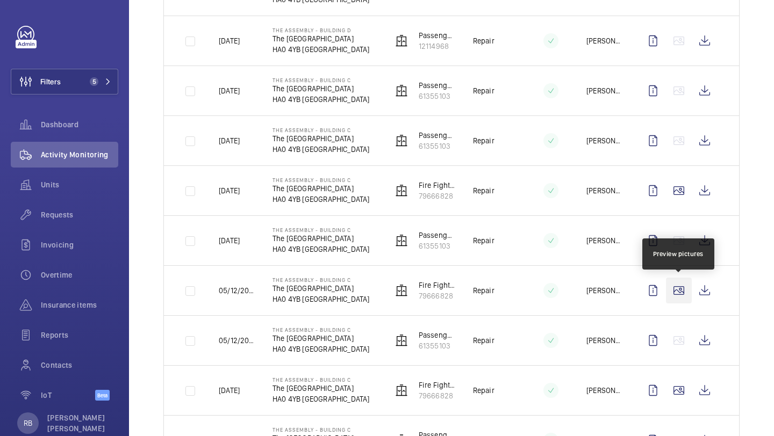
click at [672, 298] on wm-front-icon-button at bounding box center [679, 291] width 26 height 26
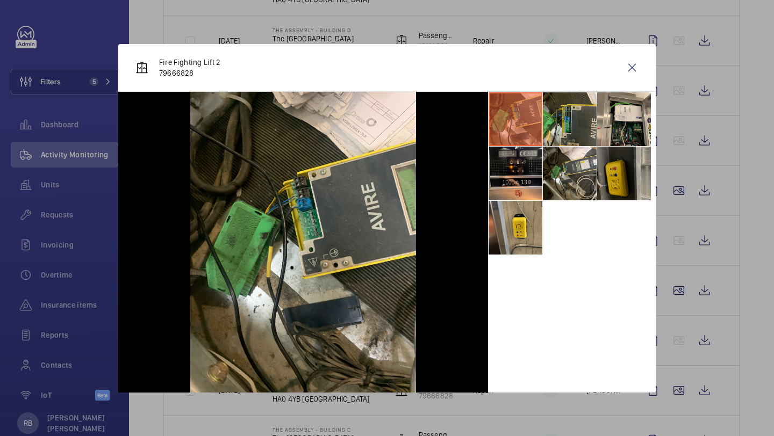
click at [612, 168] on li at bounding box center [624, 174] width 54 height 54
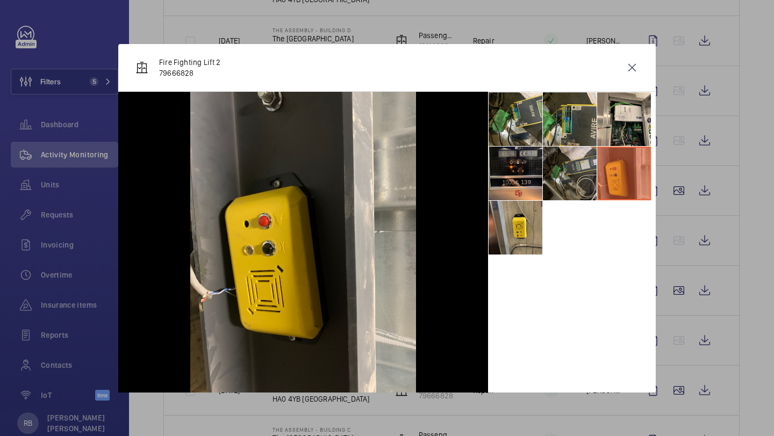
click at [572, 164] on li at bounding box center [570, 174] width 54 height 54
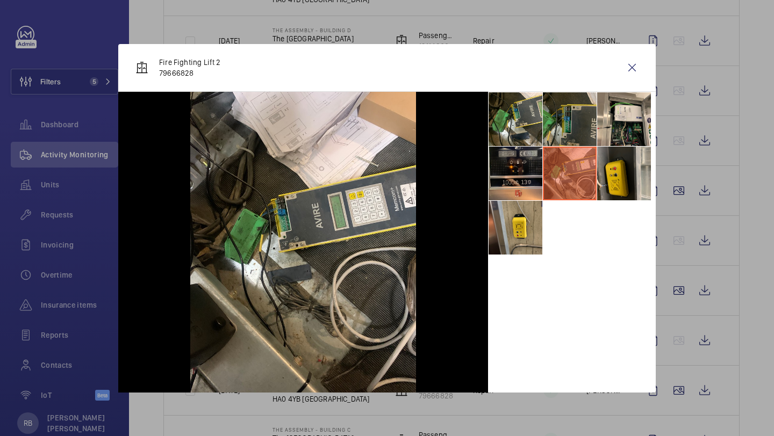
click at [577, 105] on li at bounding box center [570, 119] width 54 height 54
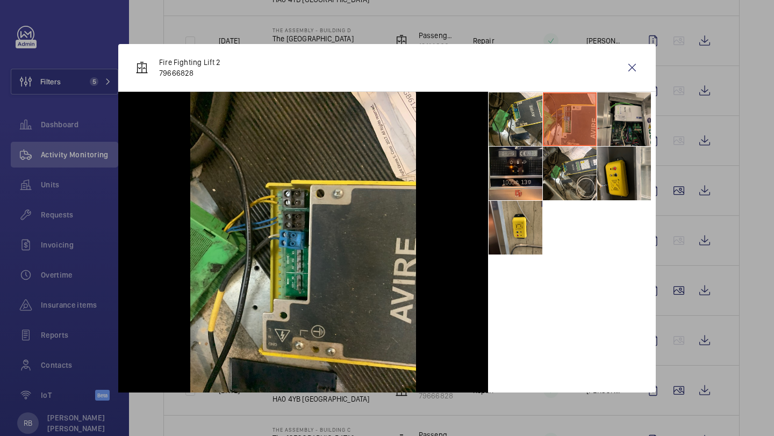
click at [611, 106] on li at bounding box center [624, 119] width 54 height 54
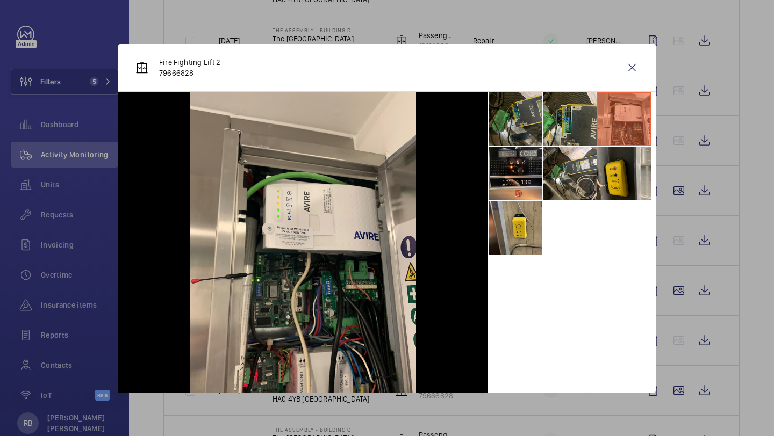
click at [508, 128] on li at bounding box center [516, 119] width 54 height 54
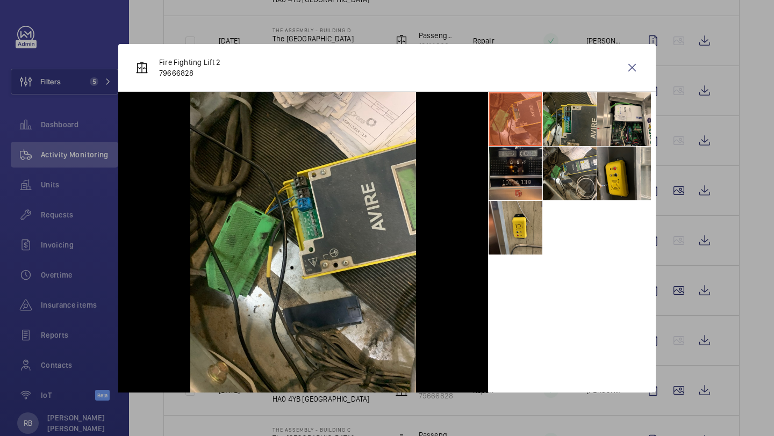
click at [516, 165] on li at bounding box center [516, 174] width 54 height 54
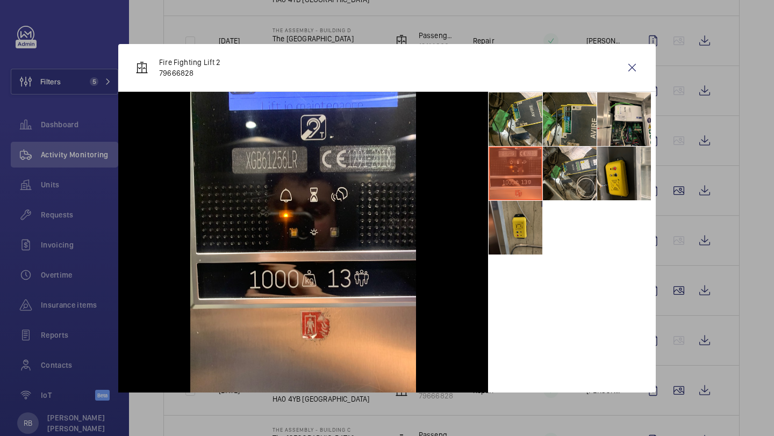
click at [522, 214] on li at bounding box center [516, 228] width 54 height 54
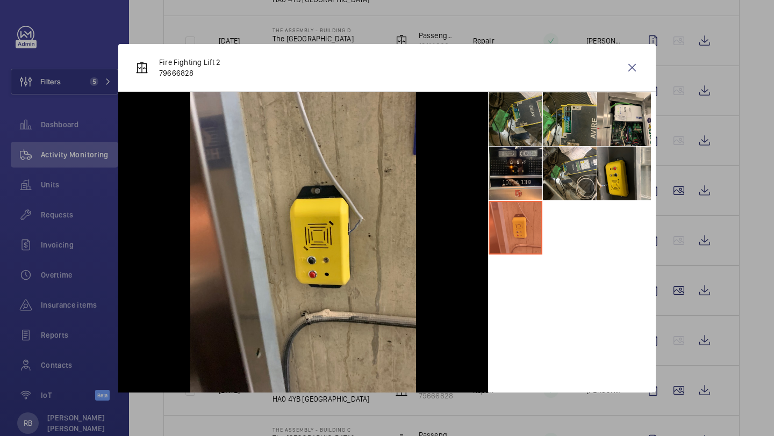
click at [519, 144] on li at bounding box center [516, 119] width 54 height 54
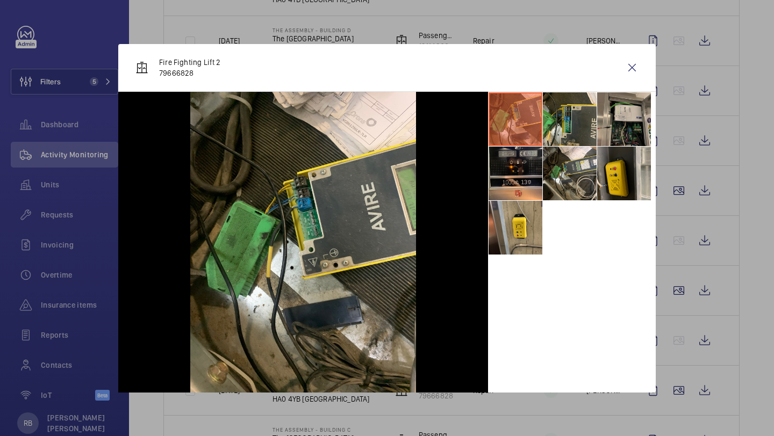
click at [603, 120] on li at bounding box center [624, 119] width 54 height 54
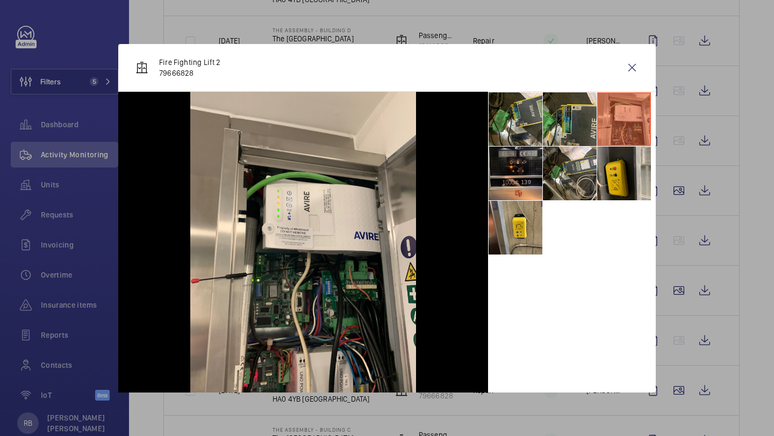
click at [634, 117] on li at bounding box center [624, 119] width 54 height 54
click at [629, 77] on wm-front-icon-button at bounding box center [632, 68] width 26 height 26
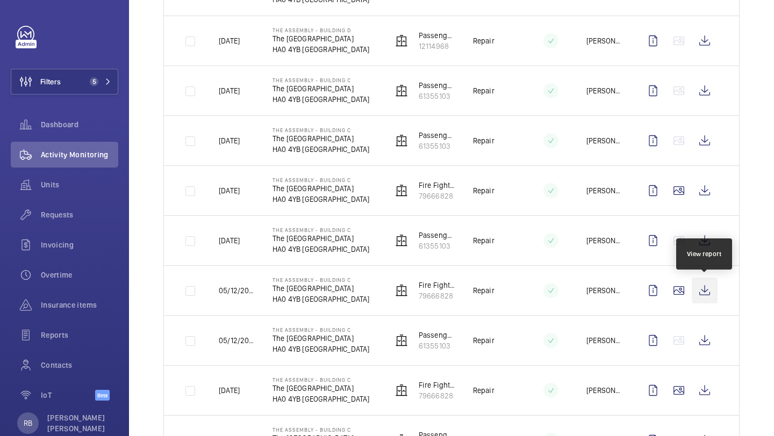
click at [705, 287] on wm-front-icon-button at bounding box center [705, 291] width 26 height 26
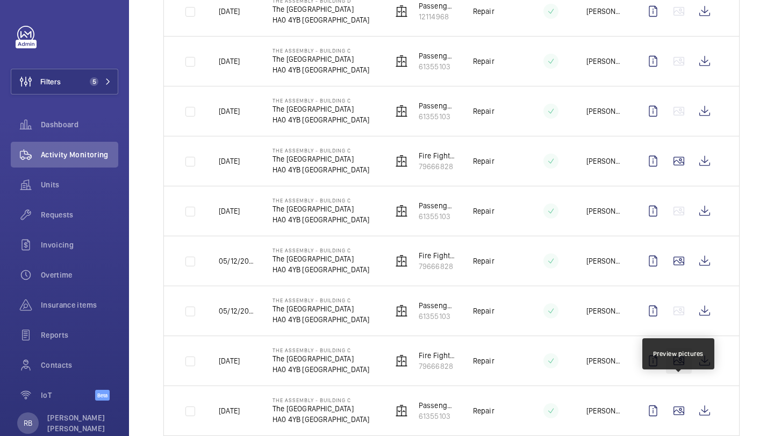
scroll to position [1073, 0]
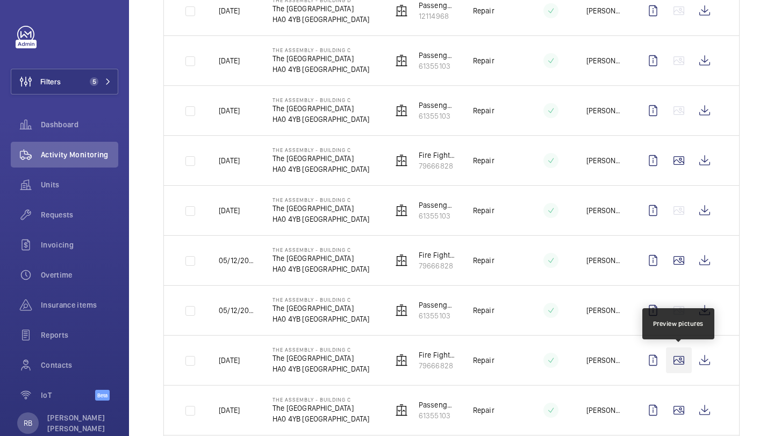
click at [680, 360] on wm-front-icon-button at bounding box center [679, 361] width 26 height 26
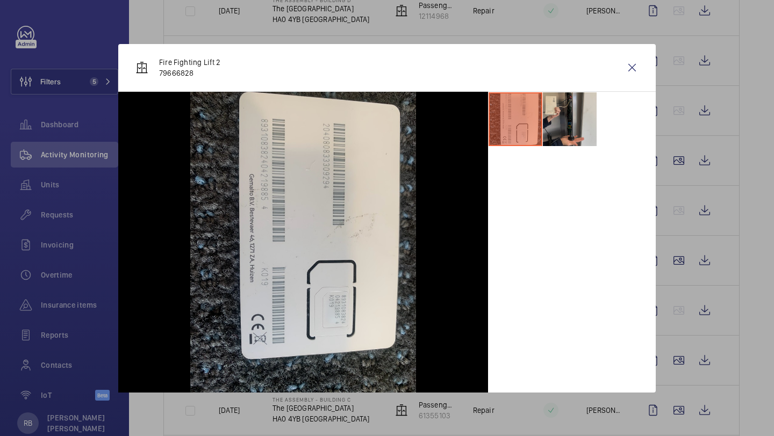
click at [568, 106] on li at bounding box center [570, 119] width 54 height 54
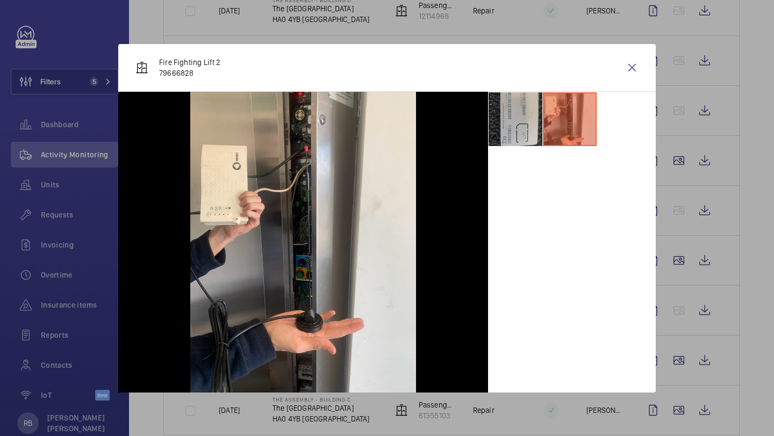
click at [529, 116] on li at bounding box center [516, 119] width 54 height 54
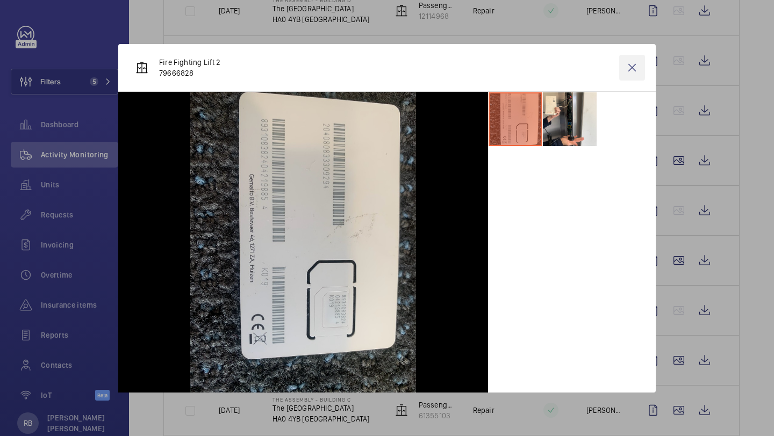
click at [627, 68] on wm-front-icon-button at bounding box center [632, 68] width 26 height 26
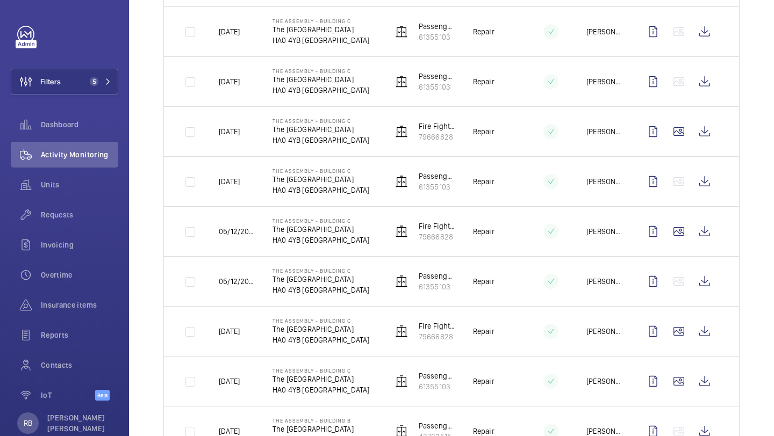
scroll to position [1105, 0]
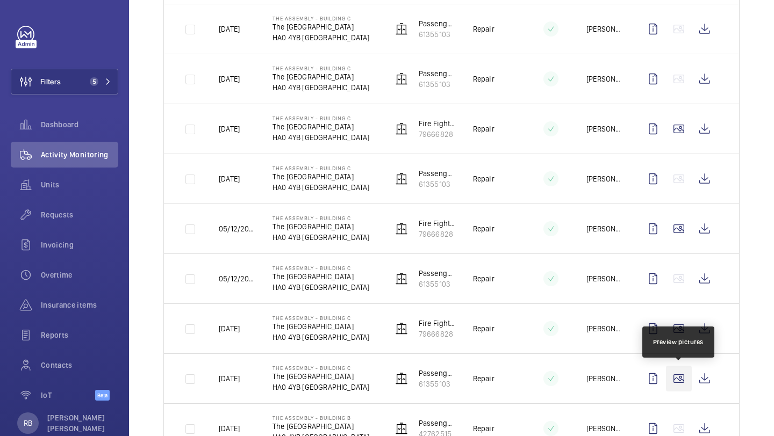
click at [681, 386] on wm-front-icon-button at bounding box center [679, 379] width 26 height 26
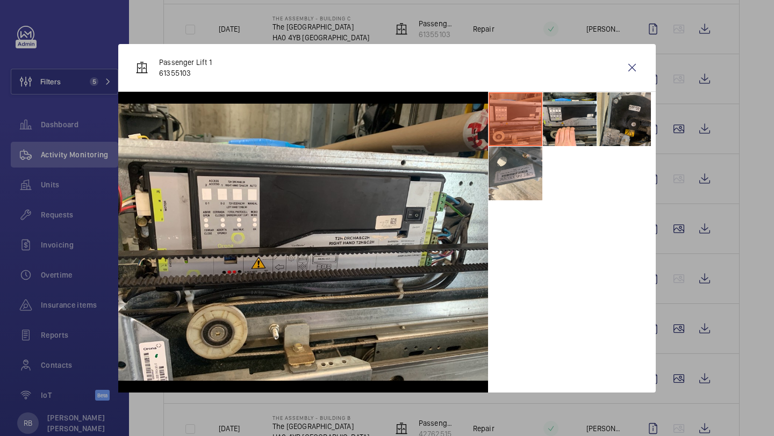
click at [620, 119] on li at bounding box center [624, 119] width 54 height 54
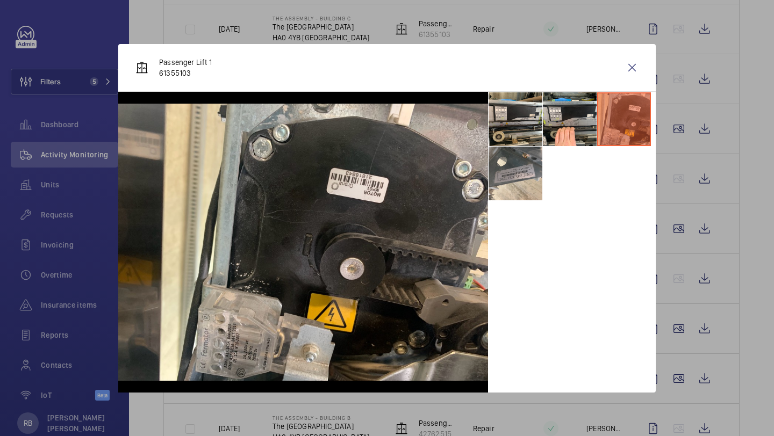
click at [626, 88] on div "Passenger Lift 1 61355103" at bounding box center [387, 68] width 538 height 48
click at [628, 78] on wm-front-icon-button at bounding box center [632, 68] width 26 height 26
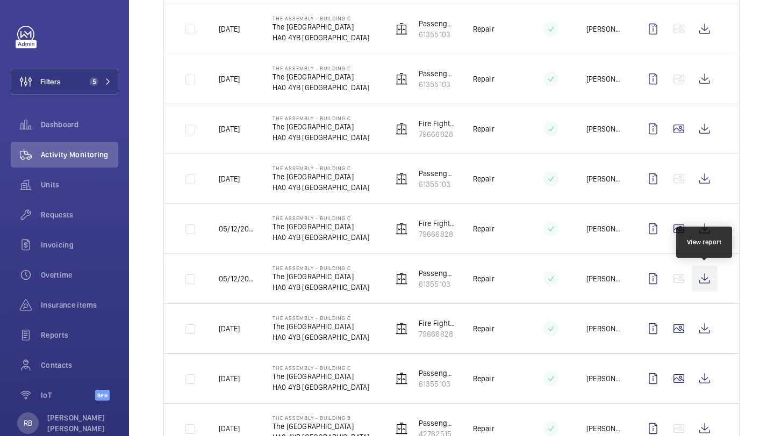
click at [703, 272] on wm-front-icon-button at bounding box center [705, 279] width 26 height 26
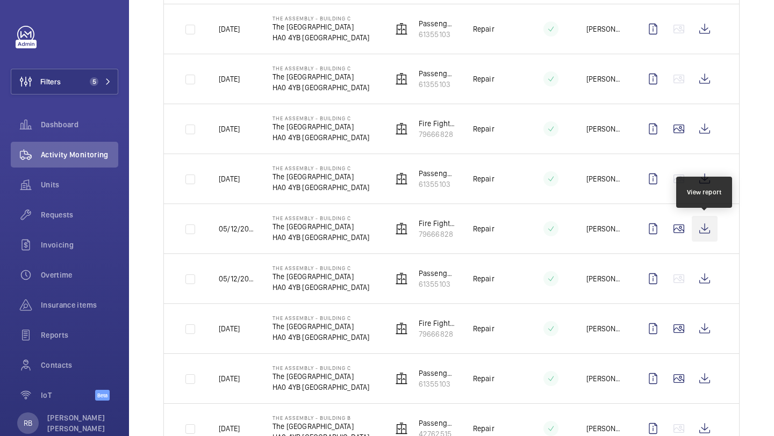
click at [705, 238] on wm-front-icon-button at bounding box center [705, 229] width 26 height 26
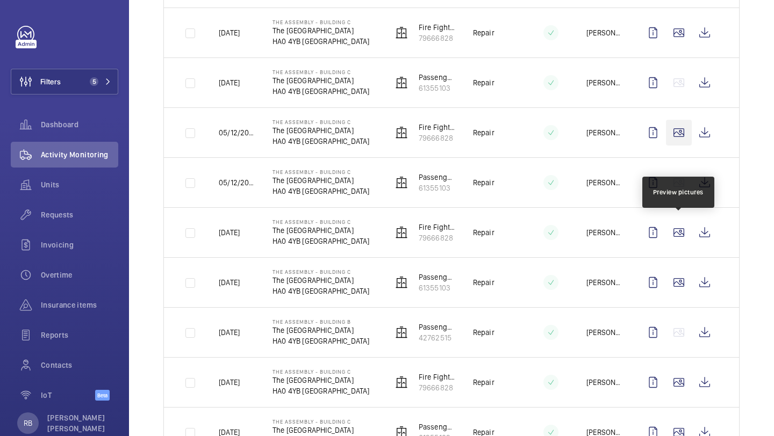
scroll to position [1211, 0]
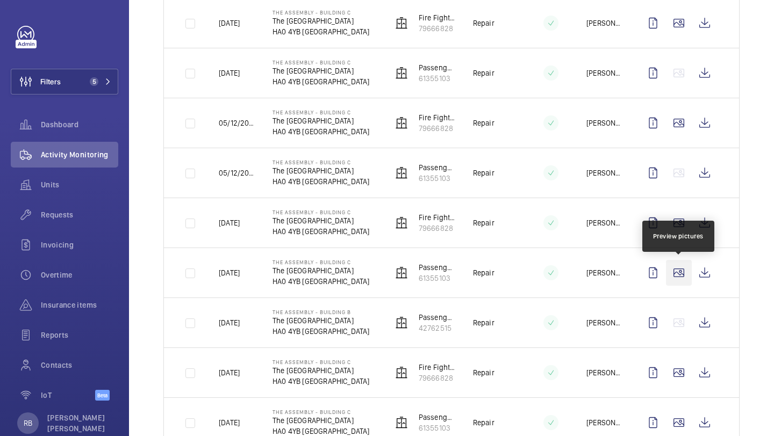
click at [675, 278] on wm-front-icon-button at bounding box center [679, 273] width 26 height 26
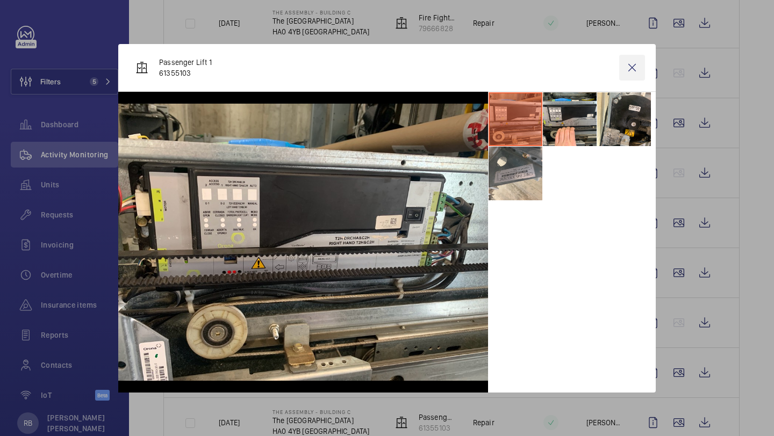
click at [640, 65] on wm-front-icon-button at bounding box center [632, 68] width 26 height 26
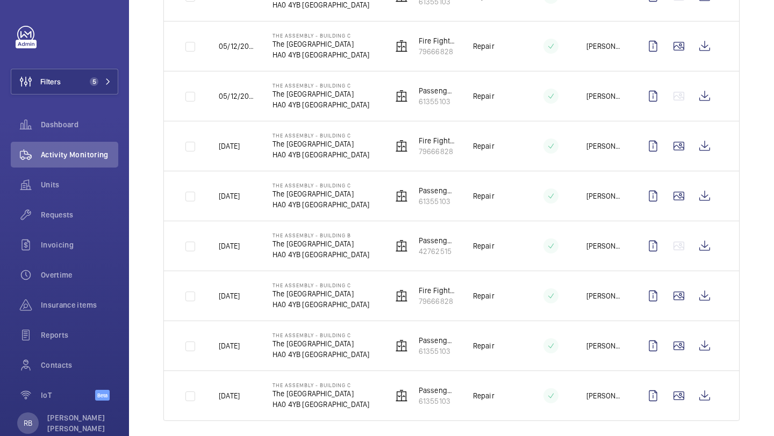
scroll to position [1299, 0]
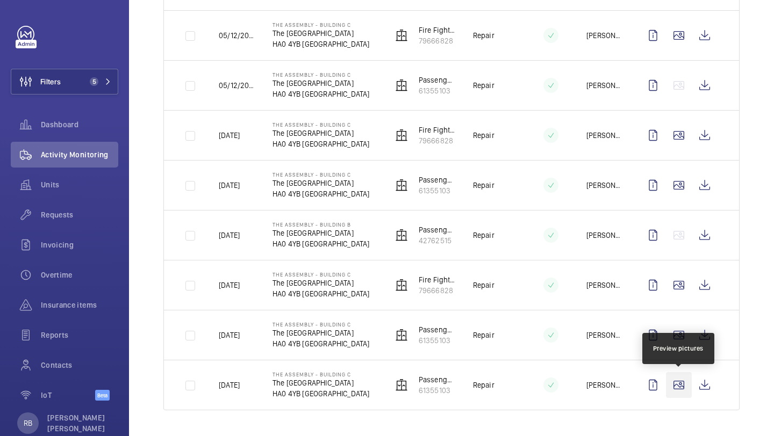
click at [688, 386] on wm-front-icon-button at bounding box center [679, 386] width 26 height 26
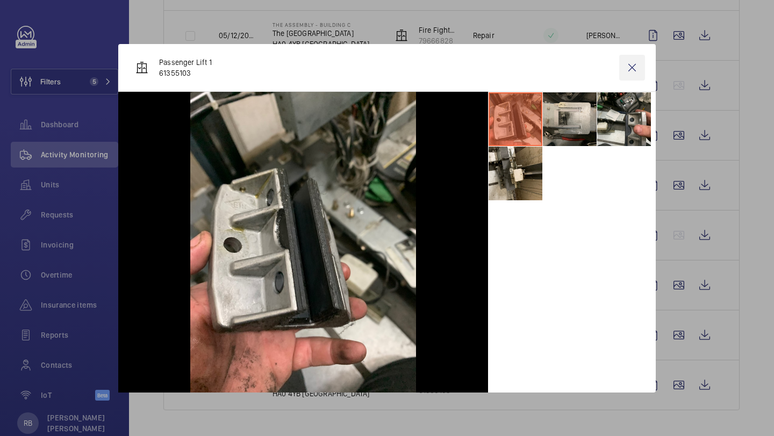
click at [633, 63] on wm-front-icon-button at bounding box center [632, 68] width 26 height 26
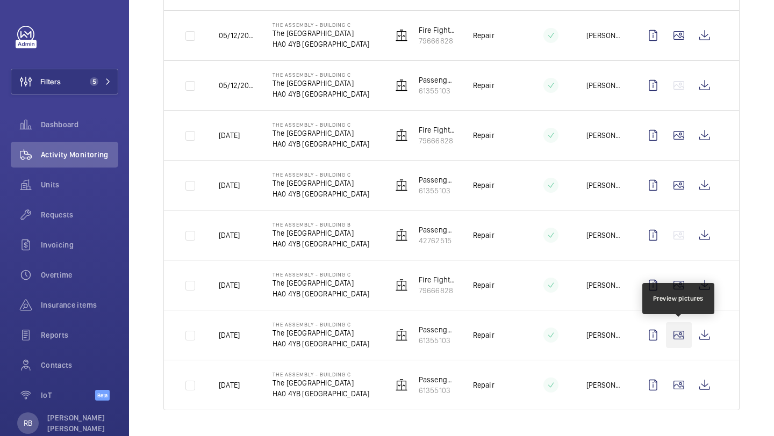
click at [686, 337] on wm-front-icon-button at bounding box center [679, 336] width 26 height 26
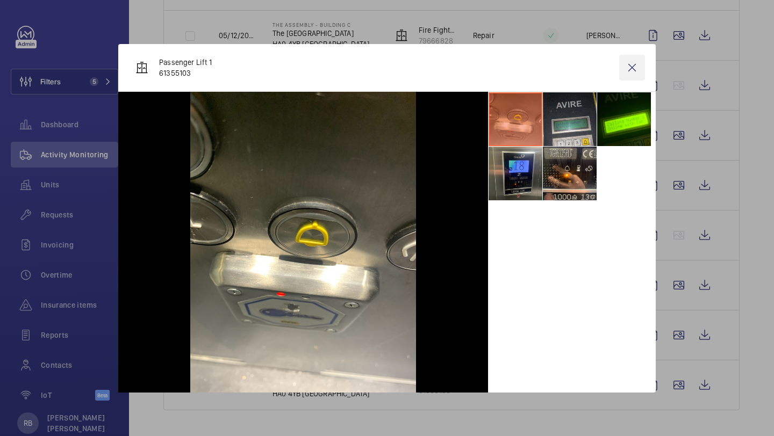
click at [633, 68] on wm-front-icon-button at bounding box center [632, 68] width 26 height 26
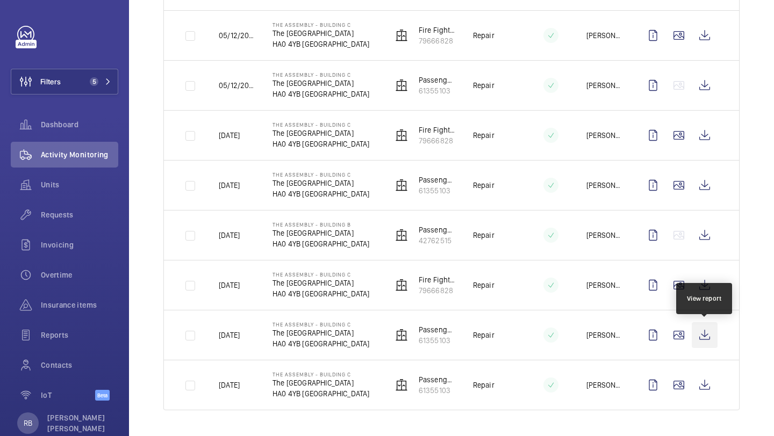
click at [703, 338] on wm-front-icon-button at bounding box center [705, 336] width 26 height 26
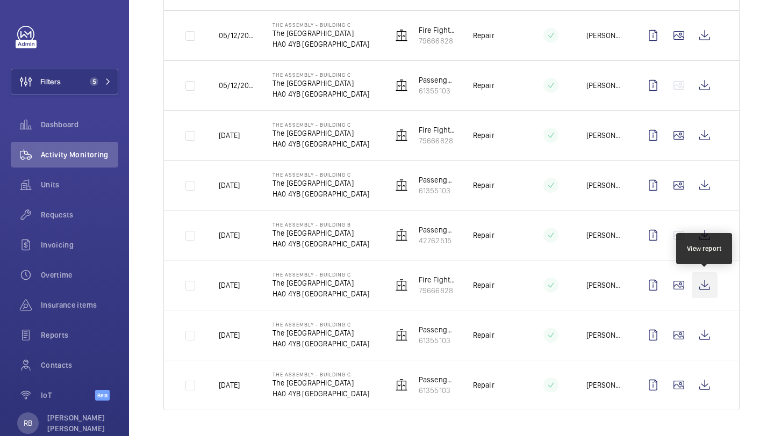
click at [706, 294] on wm-front-icon-button at bounding box center [705, 286] width 26 height 26
click at [706, 289] on wm-front-icon-button at bounding box center [705, 286] width 26 height 26
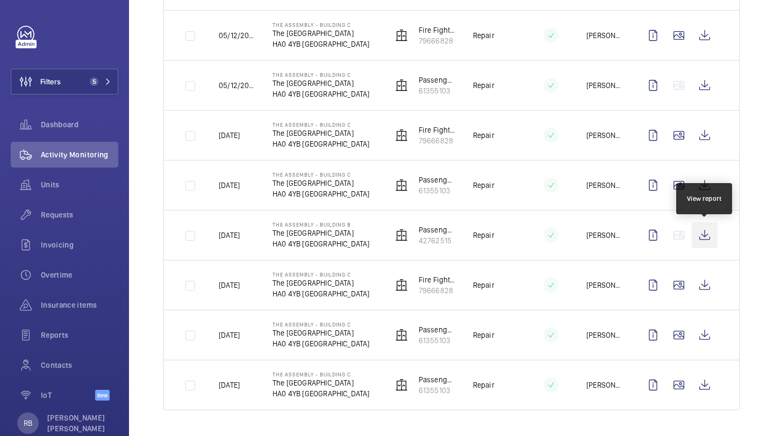
click at [706, 234] on wm-front-icon-button at bounding box center [705, 236] width 26 height 26
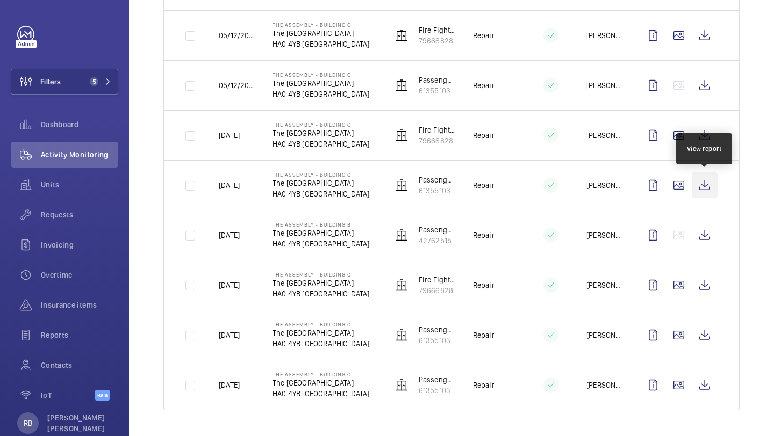
click at [706, 193] on wm-front-icon-button at bounding box center [705, 186] width 26 height 26
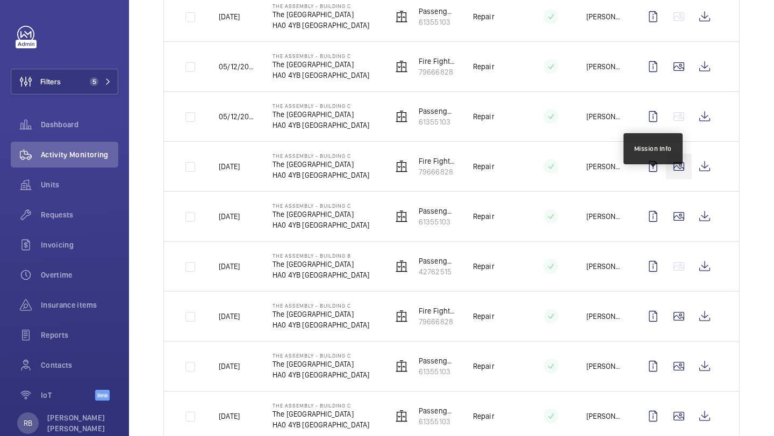
scroll to position [1247, 0]
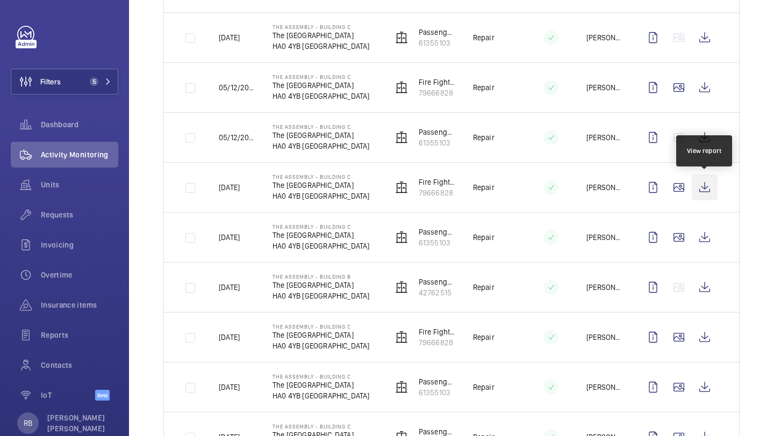
click at [706, 175] on wm-front-icon-button at bounding box center [705, 188] width 26 height 26
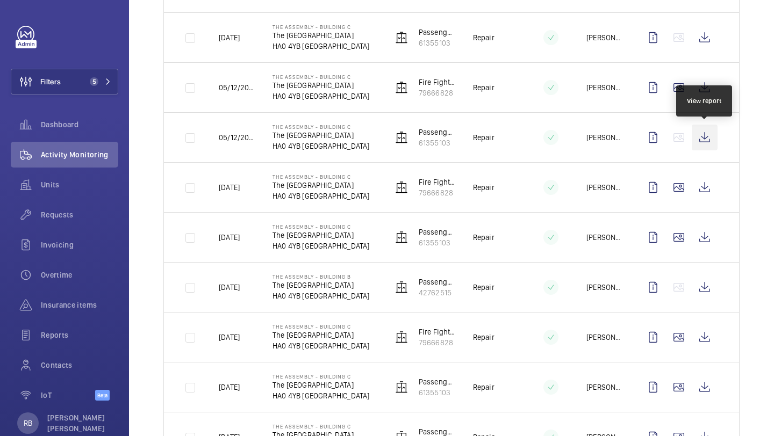
click at [702, 140] on wm-front-icon-button at bounding box center [705, 138] width 26 height 26
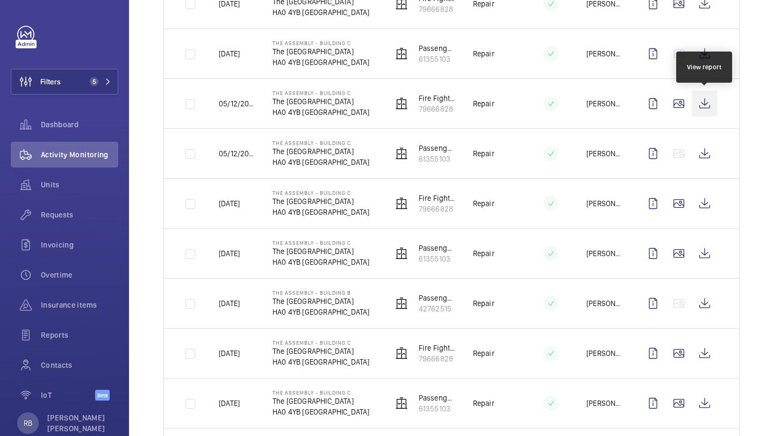
click at [705, 112] on wm-front-icon-button at bounding box center [705, 104] width 26 height 26
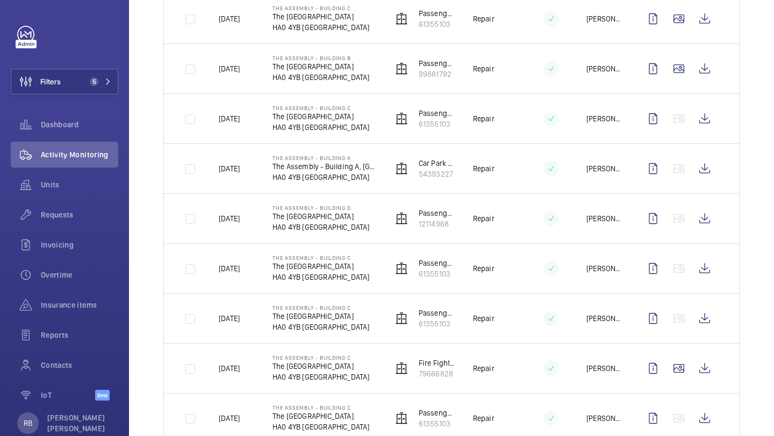
scroll to position [866, 0]
click at [700, 411] on wm-front-icon-button at bounding box center [705, 418] width 26 height 26
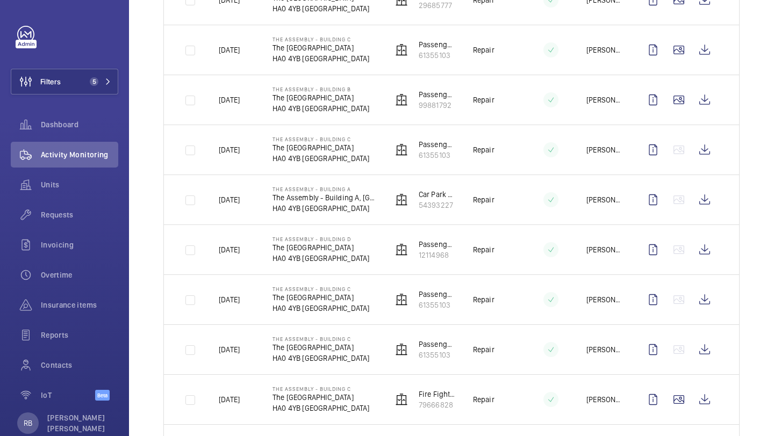
scroll to position [828, 0]
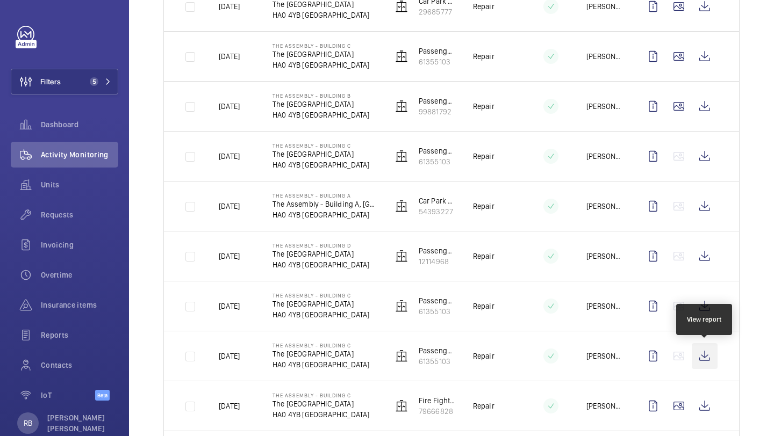
click at [707, 366] on wm-front-icon-button at bounding box center [705, 356] width 26 height 26
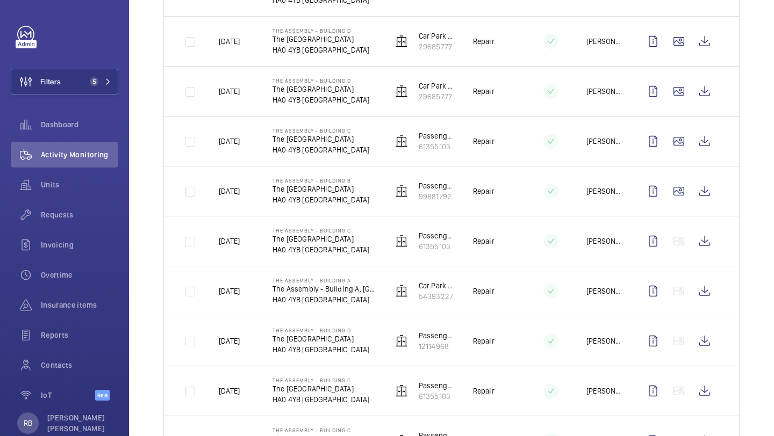
scroll to position [742, 0]
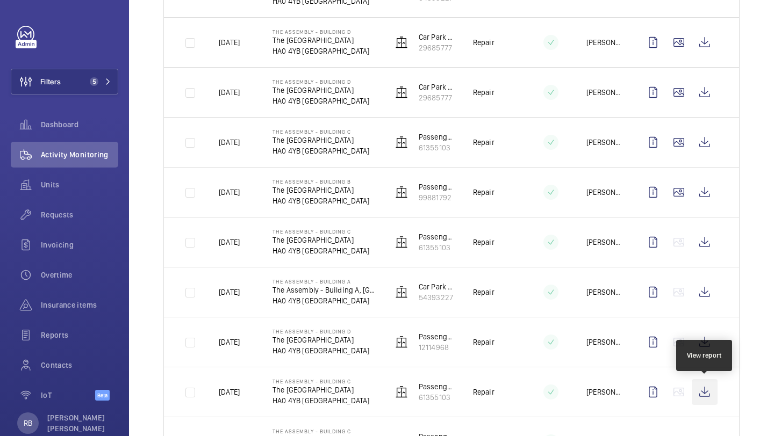
click at [712, 390] on wm-front-icon-button at bounding box center [705, 393] width 26 height 26
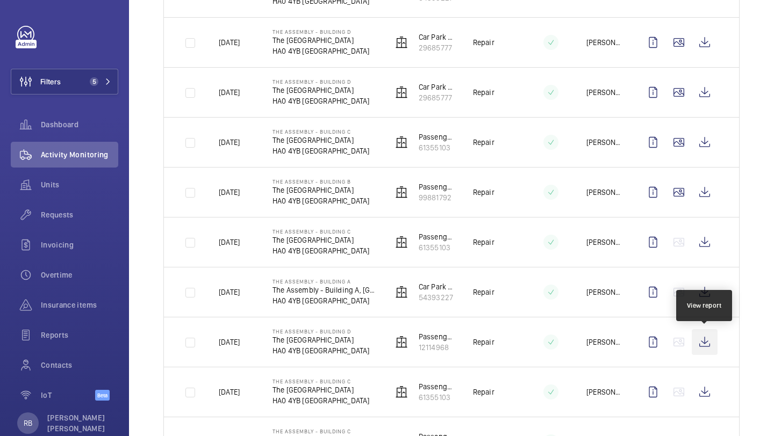
click at [707, 345] on wm-front-icon-button at bounding box center [705, 343] width 26 height 26
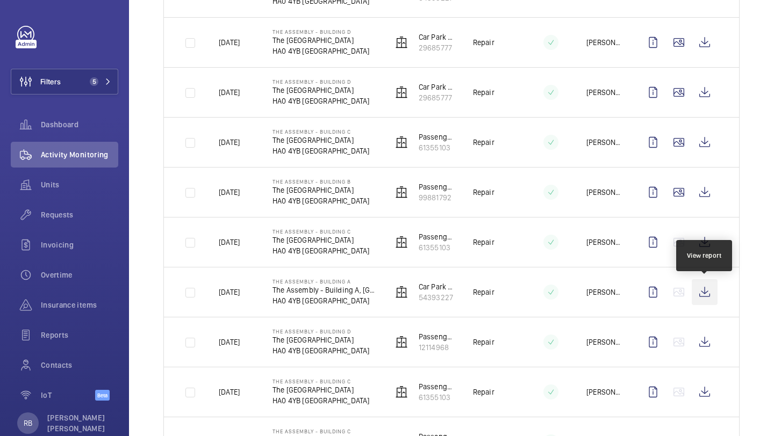
click at [714, 297] on wm-front-icon-button at bounding box center [705, 293] width 26 height 26
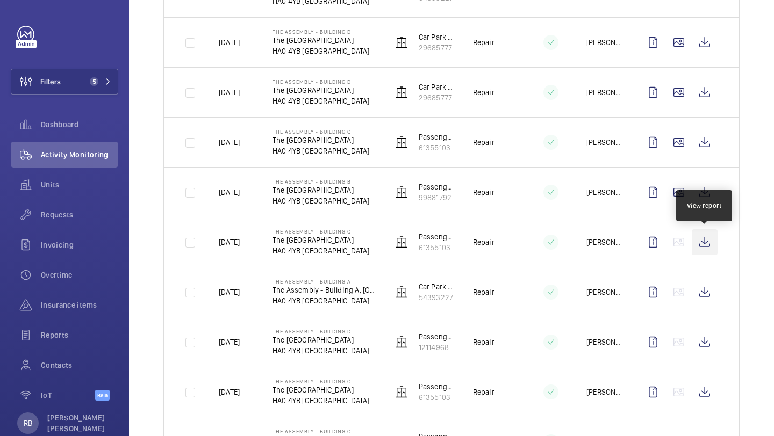
click at [703, 231] on wm-front-icon-button at bounding box center [705, 243] width 26 height 26
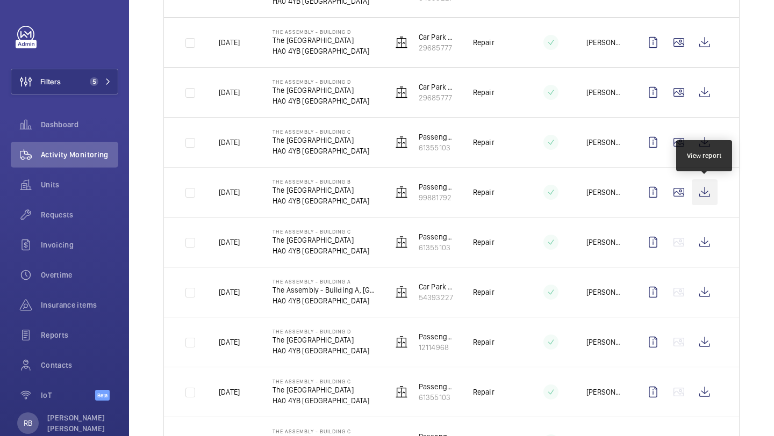
click at [712, 194] on wm-front-icon-button at bounding box center [705, 193] width 26 height 26
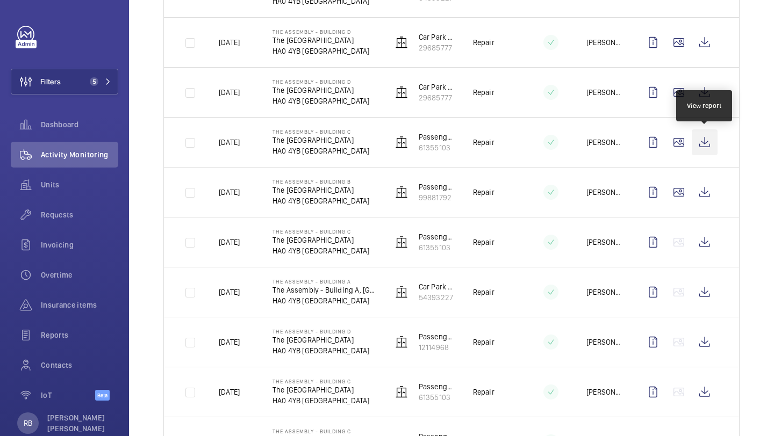
click at [709, 149] on wm-front-icon-button at bounding box center [705, 143] width 26 height 26
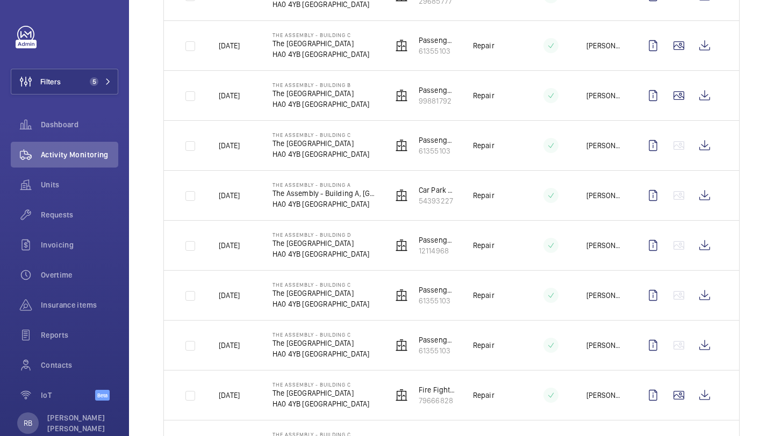
scroll to position [838, 0]
click at [710, 103] on wm-front-icon-button at bounding box center [705, 97] width 26 height 26
click at [710, 145] on wm-front-icon-button at bounding box center [705, 147] width 26 height 26
click at [711, 210] on td at bounding box center [681, 196] width 116 height 50
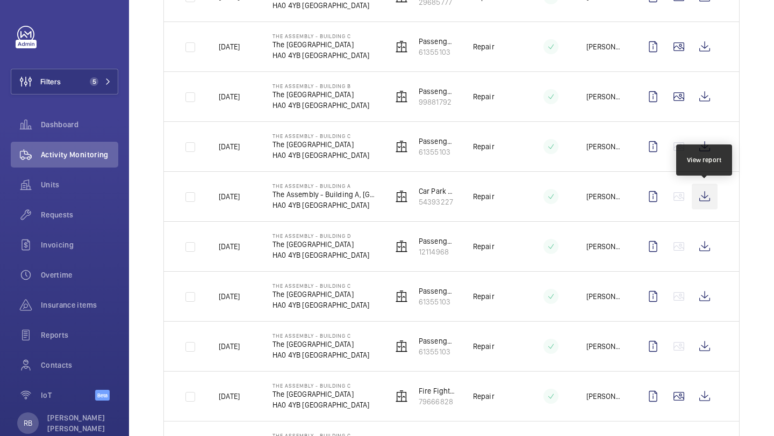
click at [711, 206] on wm-front-icon-button at bounding box center [705, 197] width 26 height 26
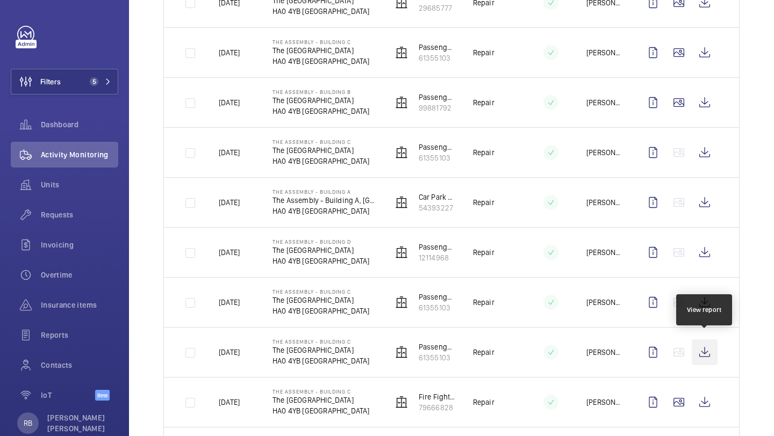
scroll to position [831, 0]
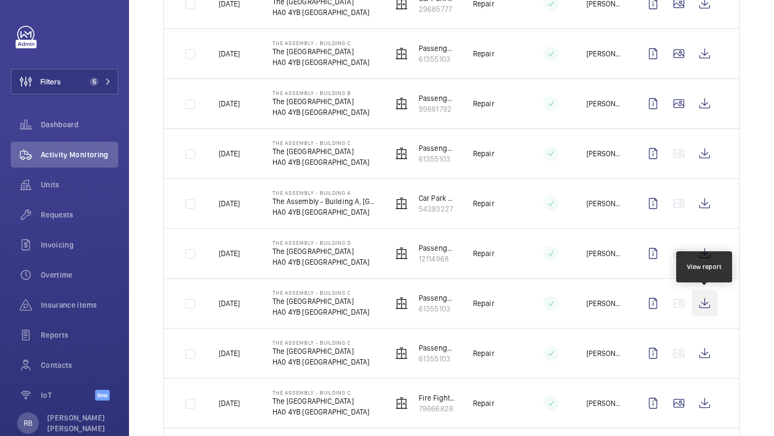
click at [705, 303] on wm-front-icon-button at bounding box center [705, 304] width 26 height 26
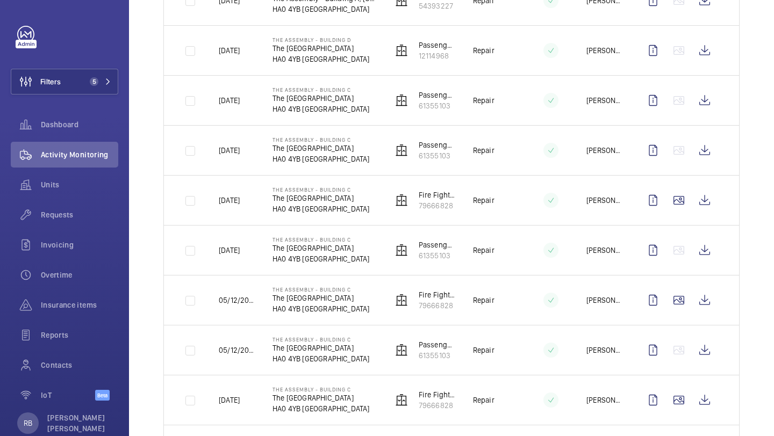
scroll to position [1068, 0]
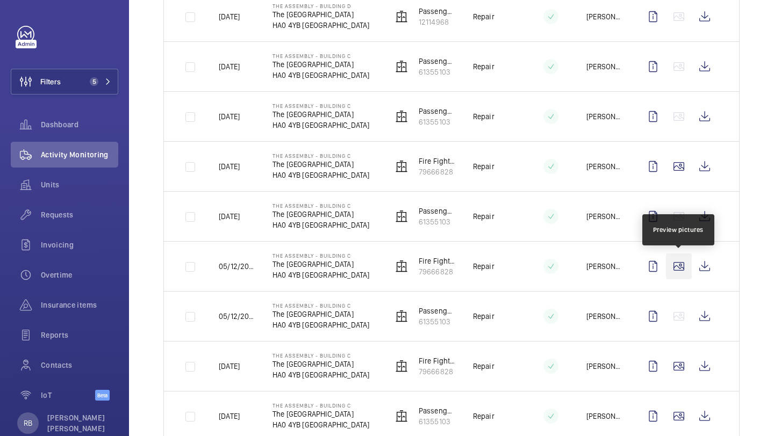
click at [686, 274] on wm-front-icon-button at bounding box center [679, 267] width 26 height 26
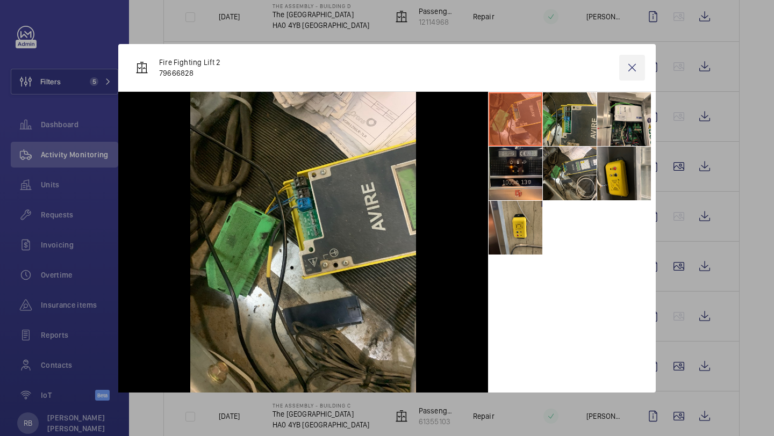
click at [634, 77] on wm-front-icon-button at bounding box center [632, 68] width 26 height 26
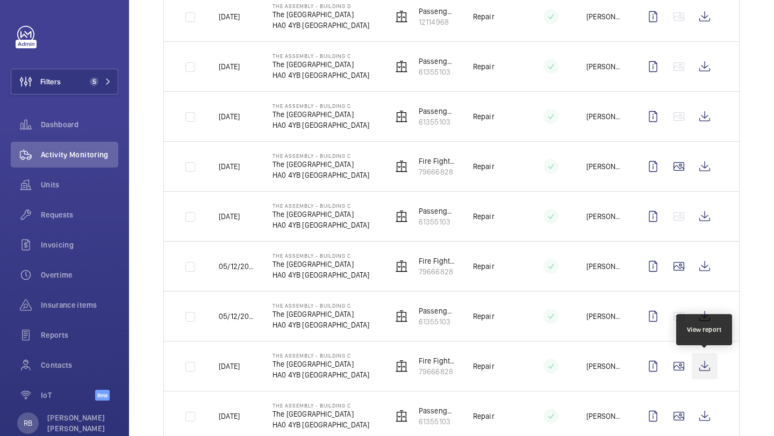
click at [713, 373] on wm-front-icon-button at bounding box center [705, 367] width 26 height 26
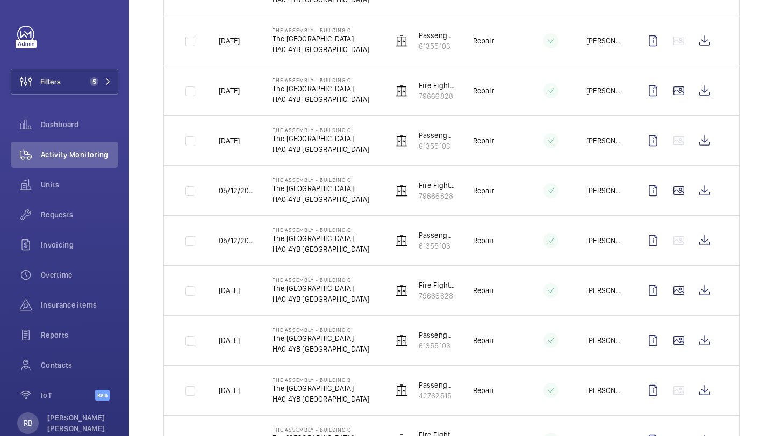
scroll to position [1229, 0]
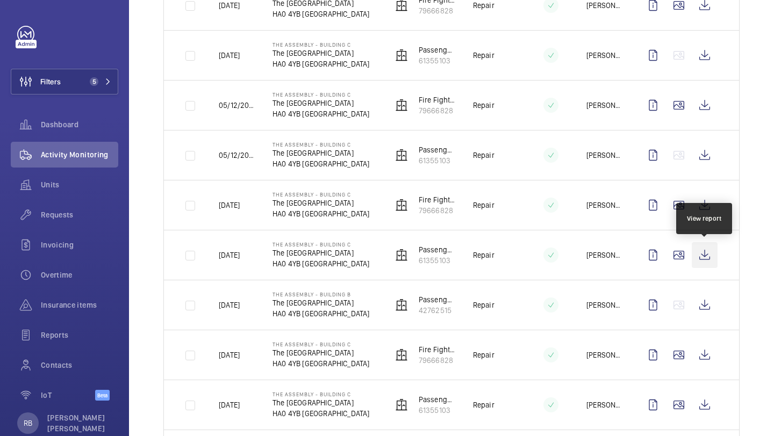
click at [705, 255] on wm-front-icon-button at bounding box center [705, 255] width 26 height 26
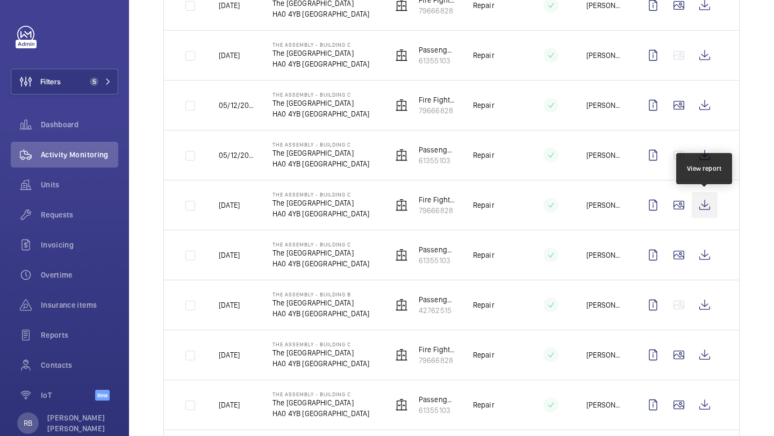
click at [715, 208] on wm-front-icon-button at bounding box center [705, 205] width 26 height 26
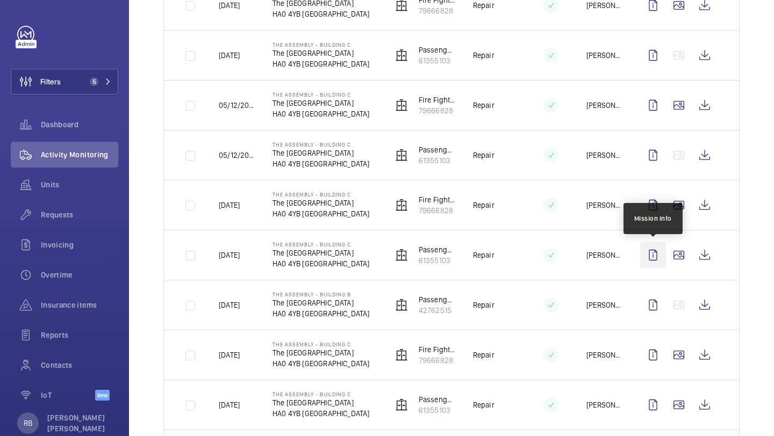
scroll to position [1299, 0]
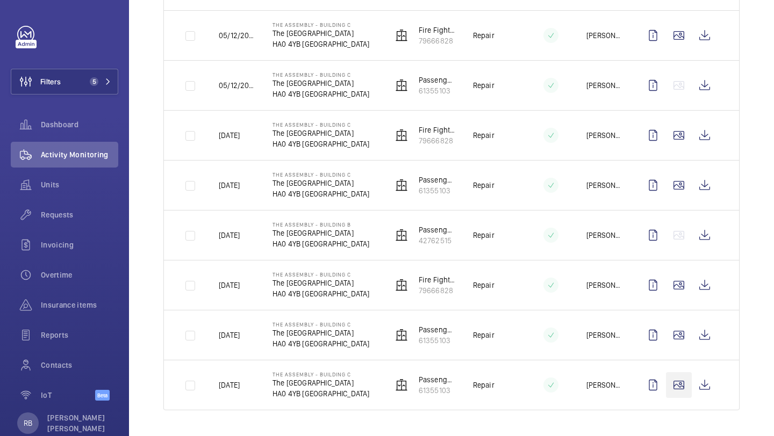
click at [678, 395] on wm-front-icon-button at bounding box center [679, 386] width 26 height 26
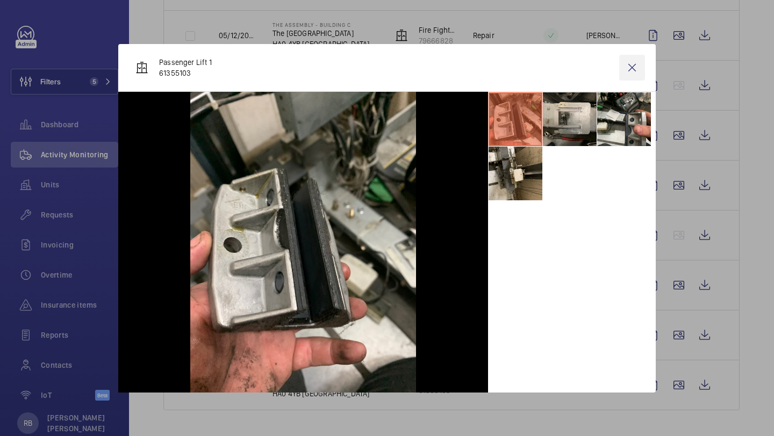
click at [631, 66] on wm-front-icon-button at bounding box center [632, 68] width 26 height 26
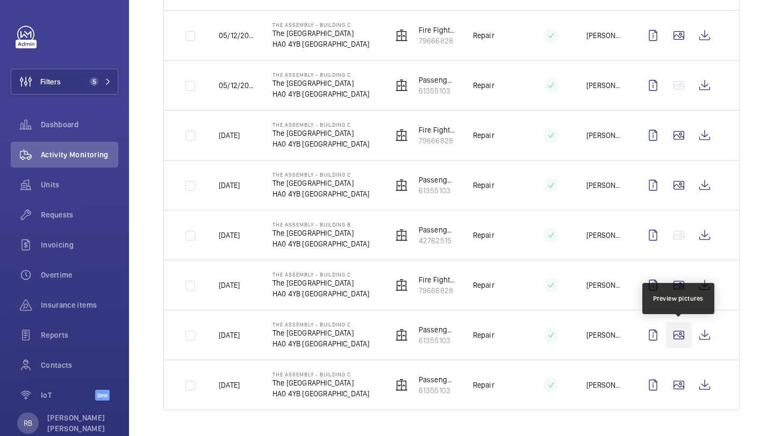
click at [683, 339] on wm-front-icon-button at bounding box center [679, 336] width 26 height 26
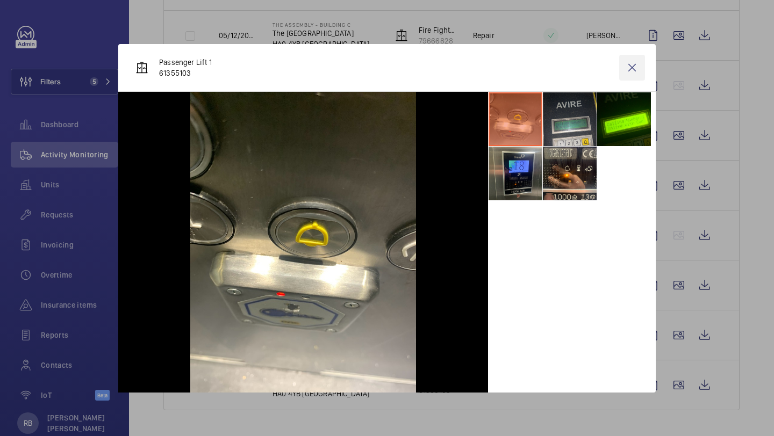
click at [633, 72] on wm-front-icon-button at bounding box center [632, 68] width 26 height 26
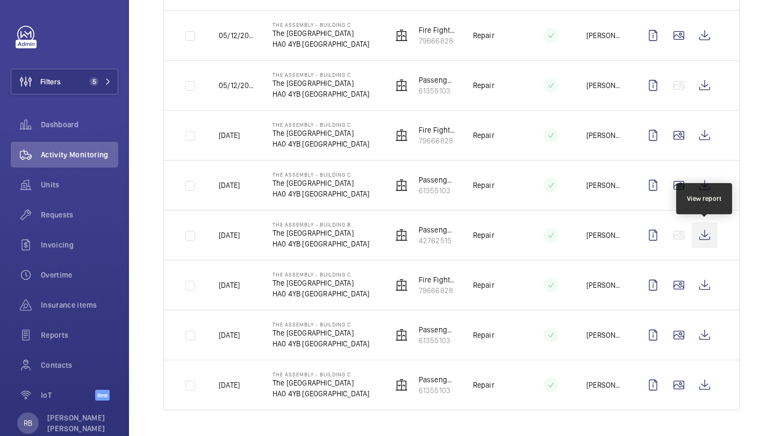
click at [713, 235] on wm-front-icon-button at bounding box center [705, 236] width 26 height 26
click at [707, 231] on wm-front-icon-button at bounding box center [705, 236] width 26 height 26
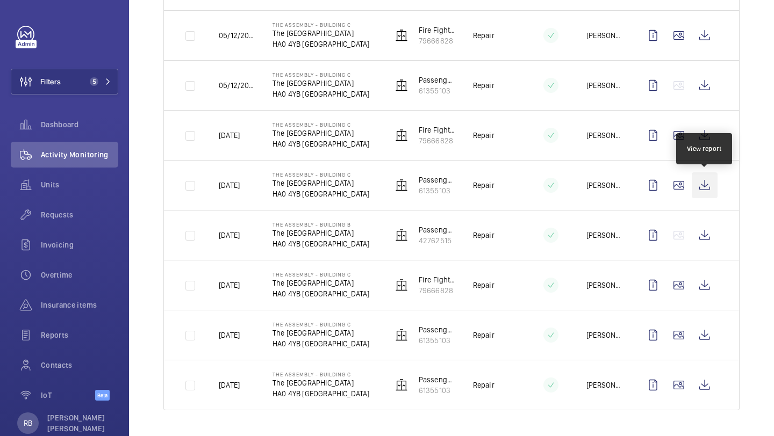
click at [705, 186] on wm-front-icon-button at bounding box center [705, 186] width 26 height 26
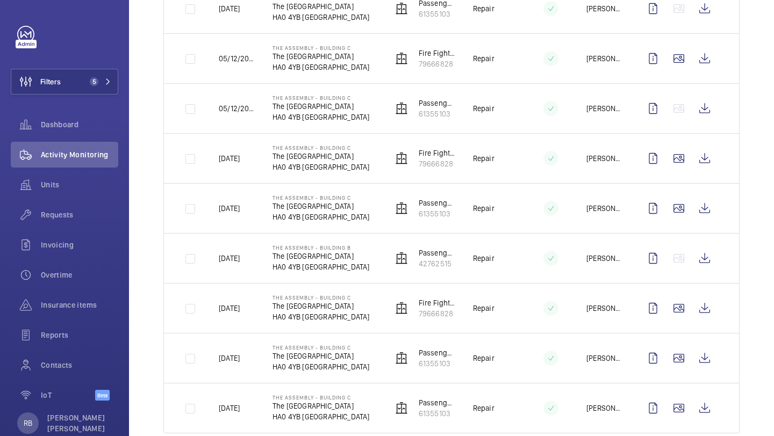
scroll to position [1275, 0]
click at [704, 163] on wm-front-icon-button at bounding box center [705, 159] width 26 height 26
click at [703, 117] on wm-front-icon-button at bounding box center [705, 109] width 26 height 26
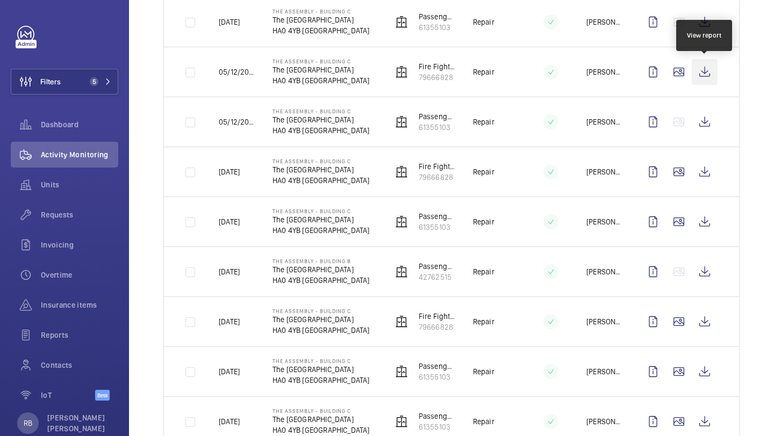
click at [707, 68] on wm-front-icon-button at bounding box center [705, 72] width 26 height 26
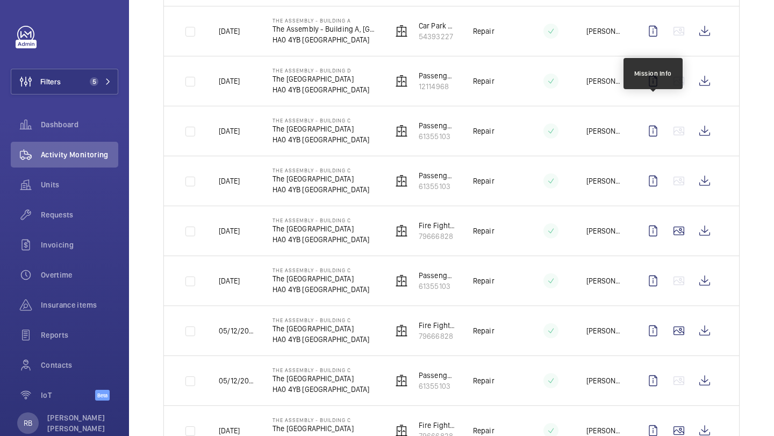
scroll to position [1001, 0]
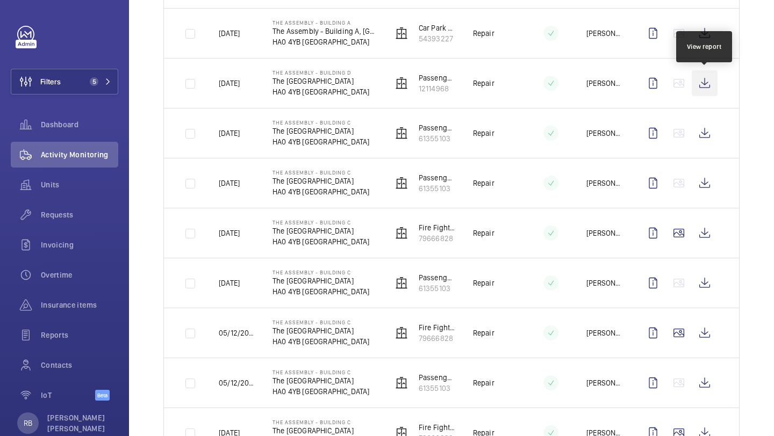
click at [708, 75] on wm-front-icon-button at bounding box center [705, 83] width 26 height 26
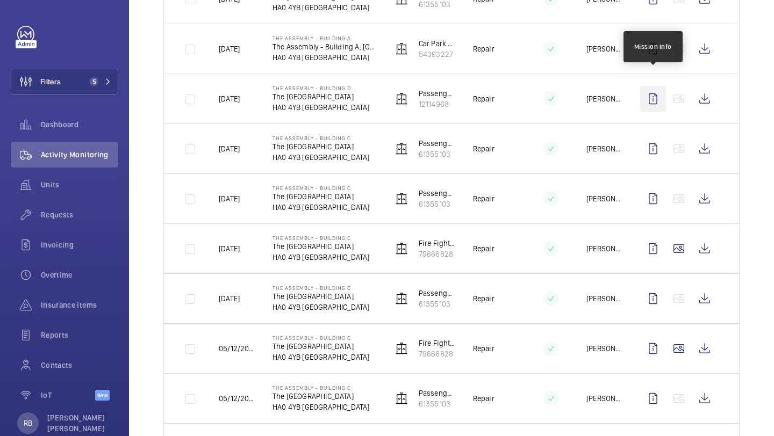
scroll to position [985, 0]
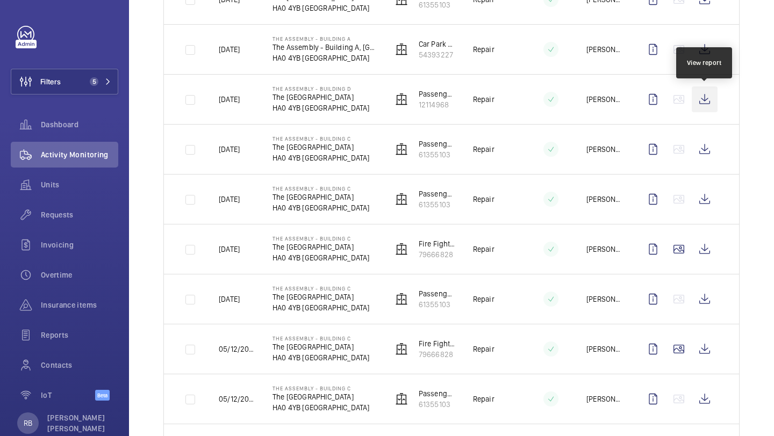
click at [700, 101] on wm-front-icon-button at bounding box center [705, 100] width 26 height 26
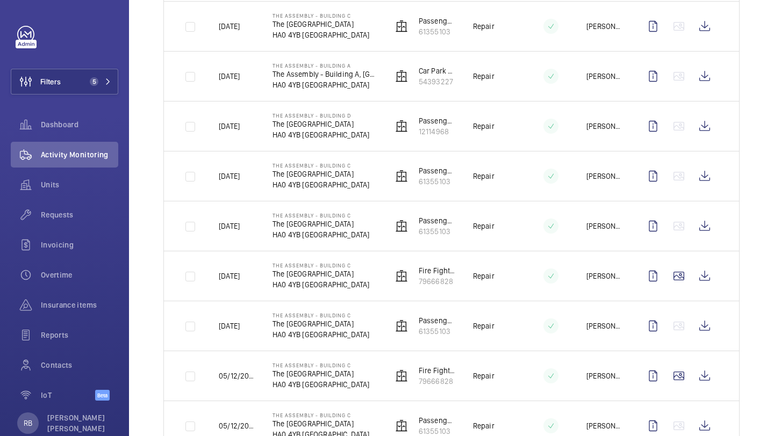
scroll to position [957, 0]
click at [703, 75] on wm-front-icon-button at bounding box center [705, 77] width 26 height 26
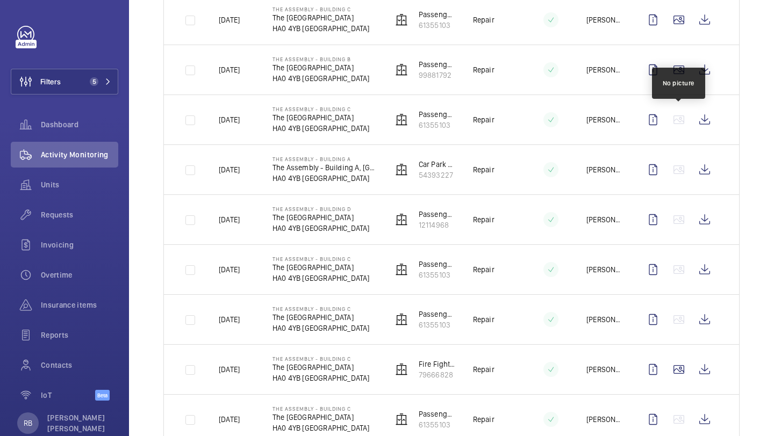
scroll to position [854, 0]
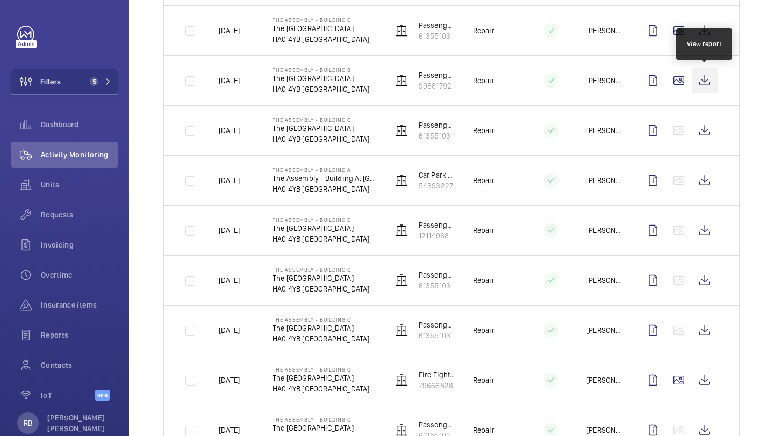
click at [703, 73] on wm-front-icon-button at bounding box center [705, 81] width 26 height 26
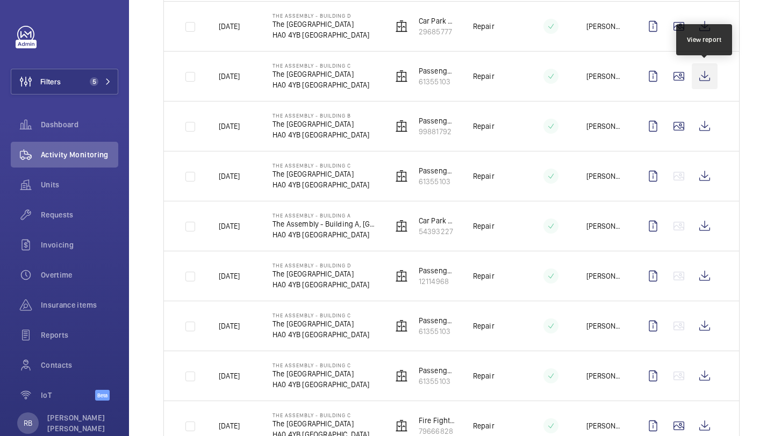
click at [701, 82] on wm-front-icon-button at bounding box center [705, 76] width 26 height 26
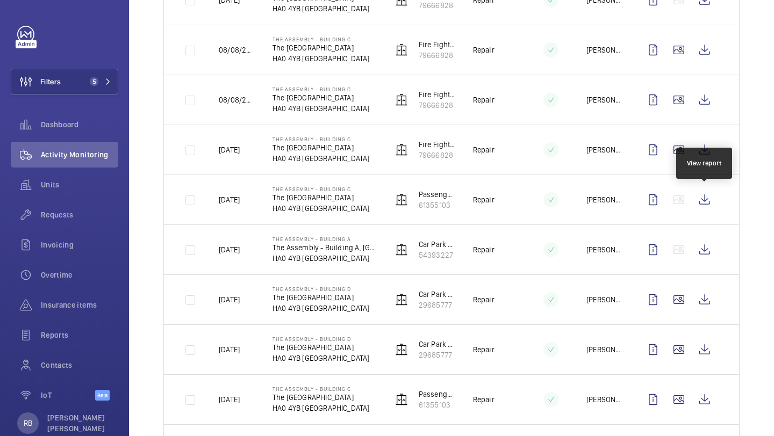
scroll to position [483, 0]
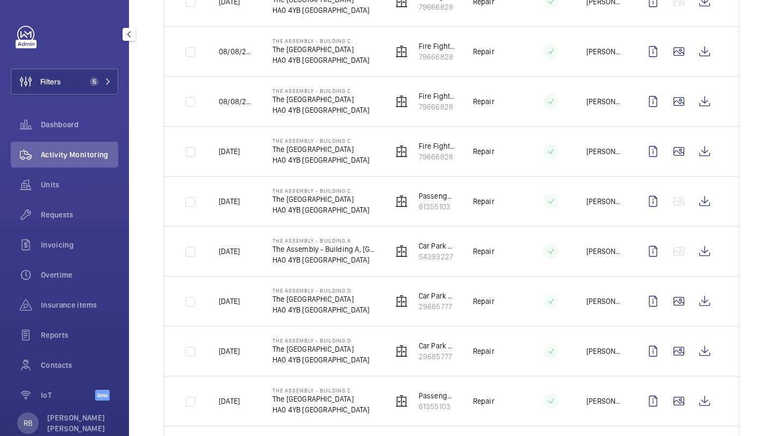
click at [124, 73] on div "Filters 5 Dashboard Activity Monitoring Units Requests Invoicing Overtime Insur…" at bounding box center [64, 218] width 129 height 436
click at [117, 73] on button "Filters 5" at bounding box center [65, 82] width 108 height 26
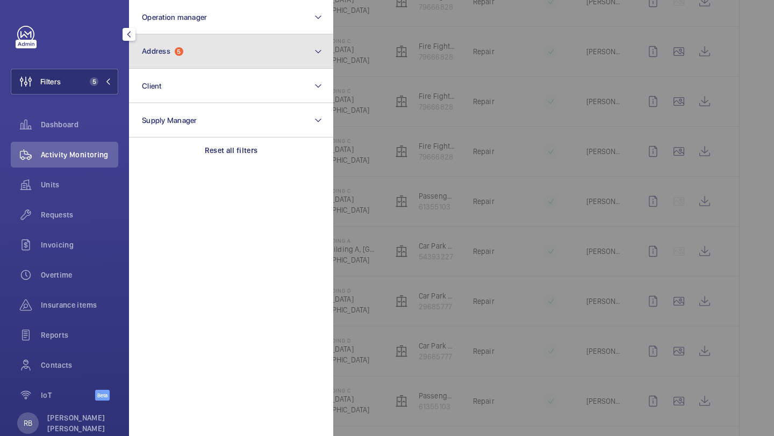
click at [169, 56] on button "Address 5" at bounding box center [231, 51] width 204 height 34
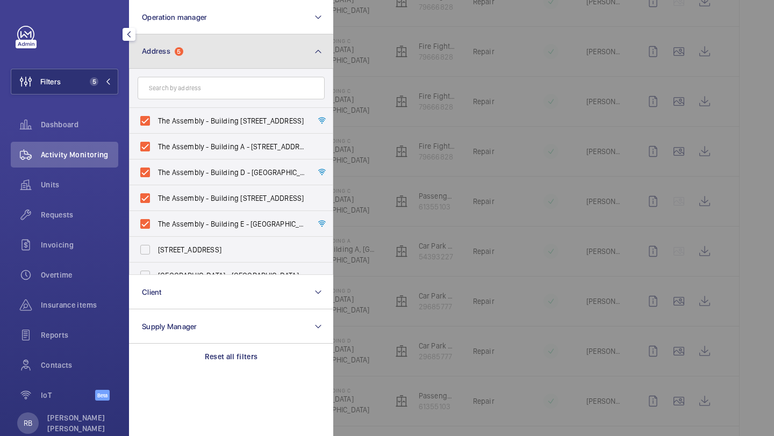
click at [289, 49] on button "Address 5" at bounding box center [231, 51] width 204 height 34
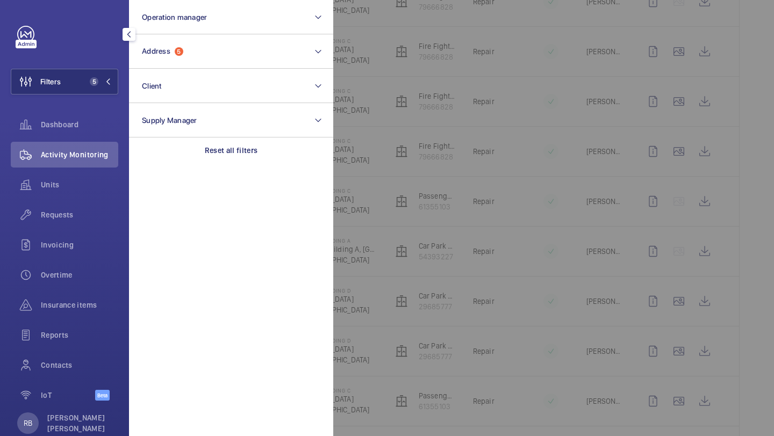
click at [393, 50] on div at bounding box center [720, 218] width 774 height 436
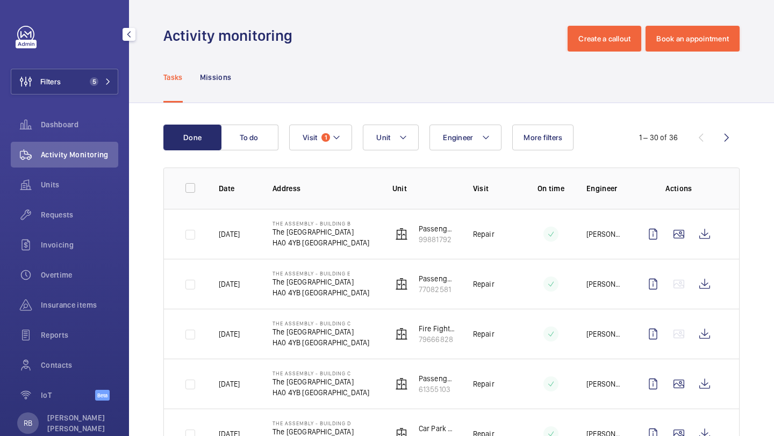
scroll to position [25, 0]
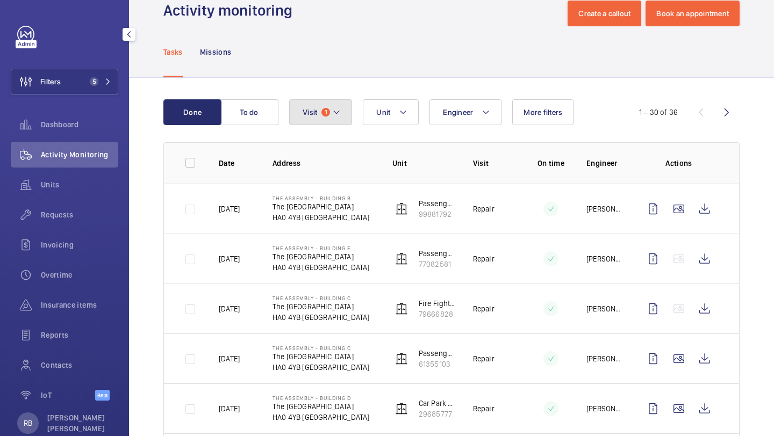
click at [338, 112] on mat-icon at bounding box center [336, 112] width 9 height 13
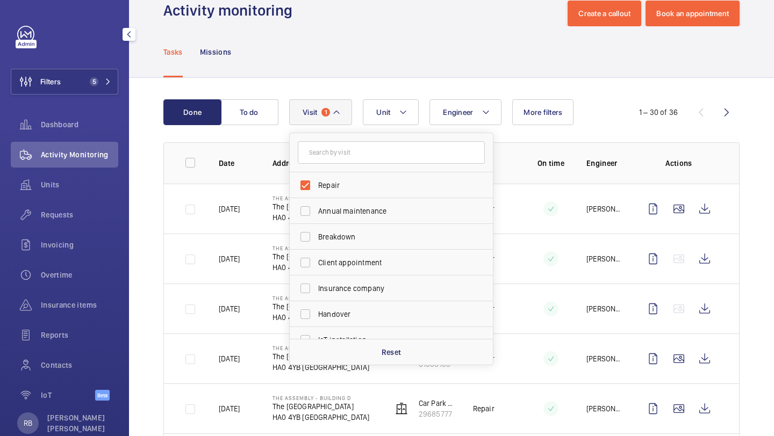
click at [346, 112] on button "Visit 1" at bounding box center [320, 112] width 63 height 26
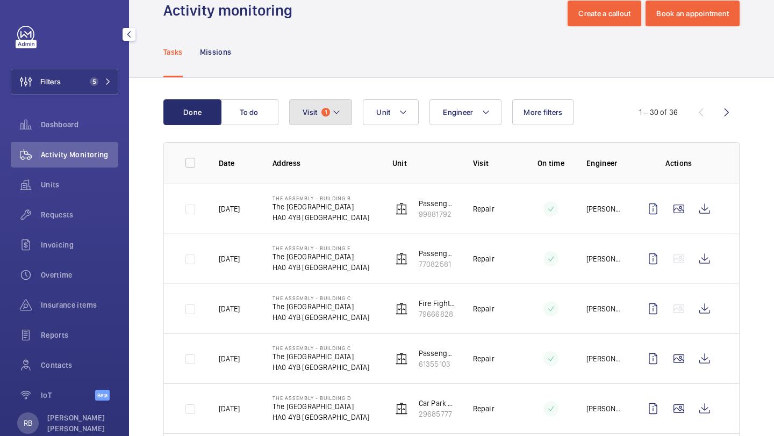
click at [346, 112] on button "Visit 1" at bounding box center [320, 112] width 63 height 26
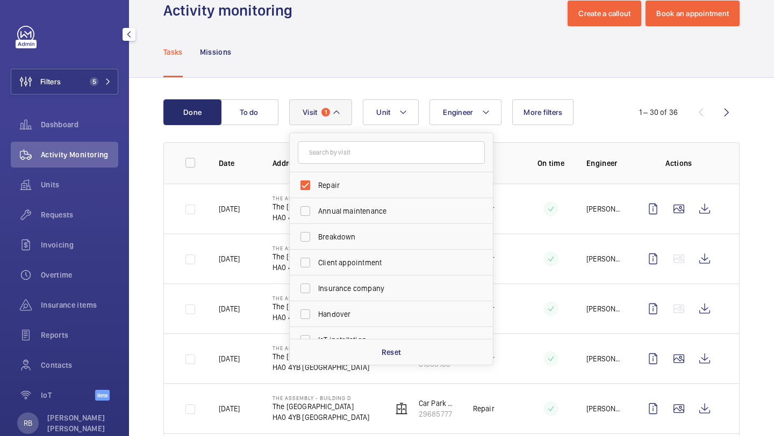
click at [348, 116] on button "Visit 1" at bounding box center [320, 112] width 63 height 26
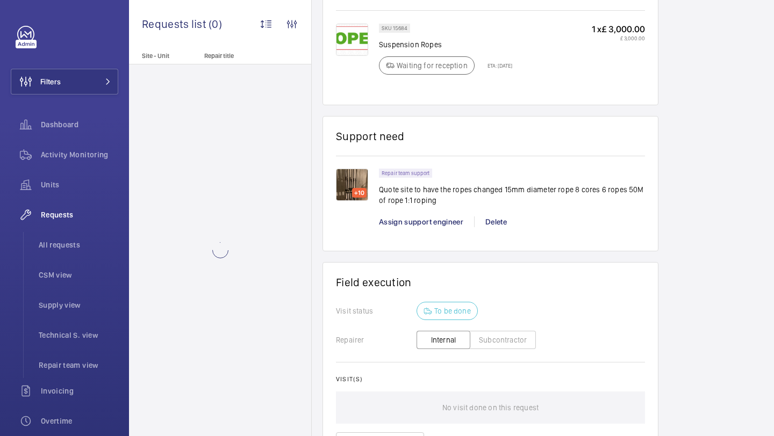
scroll to position [831, 0]
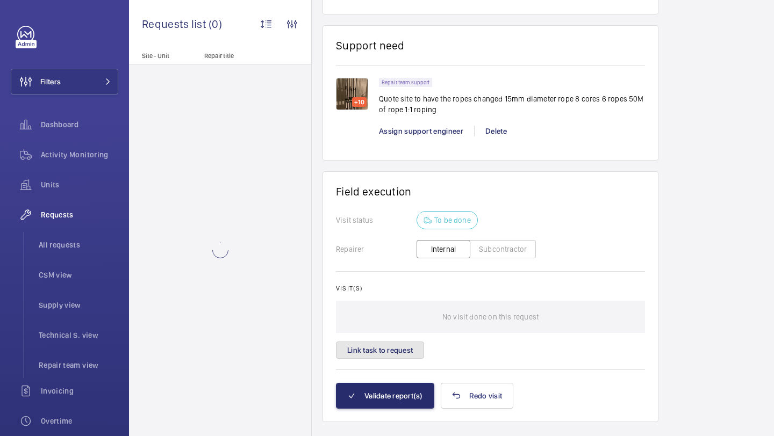
click at [400, 342] on button "Link task to request" at bounding box center [380, 350] width 88 height 17
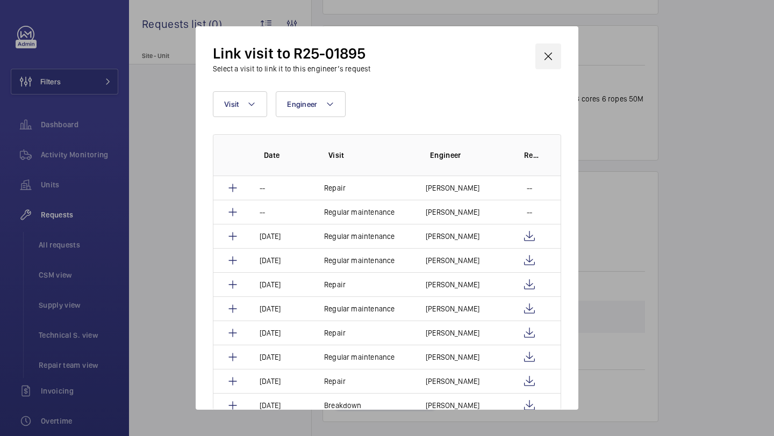
click at [553, 54] on wm-front-icon-button at bounding box center [548, 57] width 26 height 26
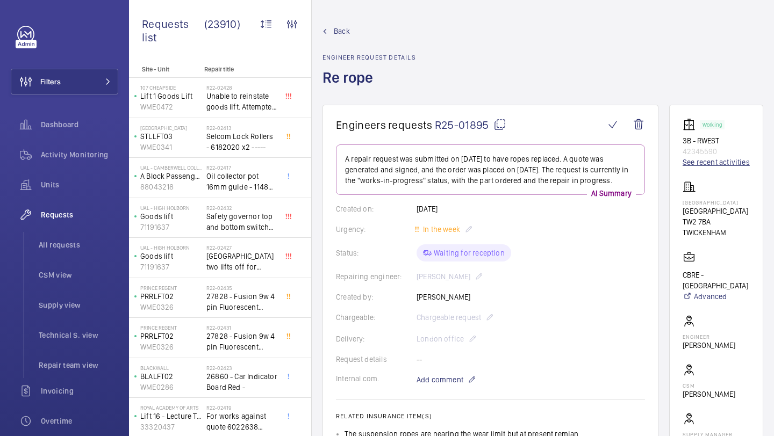
click at [701, 168] on link "See recent activities" at bounding box center [716, 162] width 67 height 11
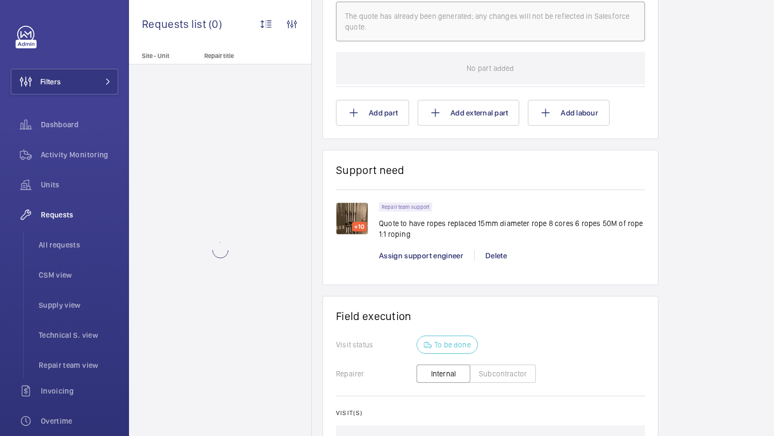
scroll to position [833, 0]
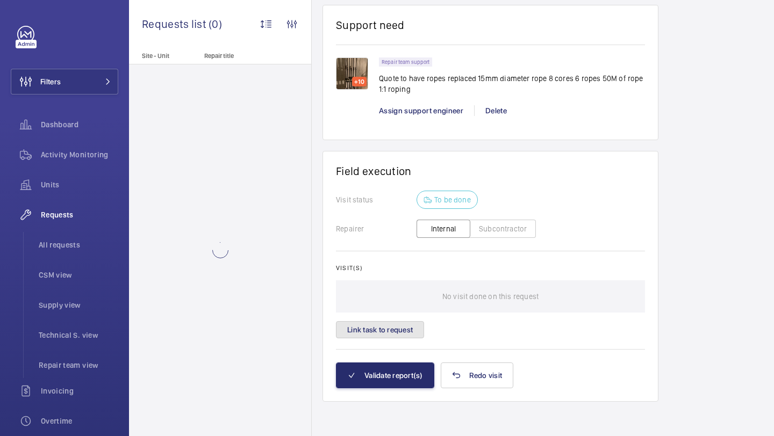
click at [399, 326] on button "Link task to request" at bounding box center [380, 329] width 88 height 17
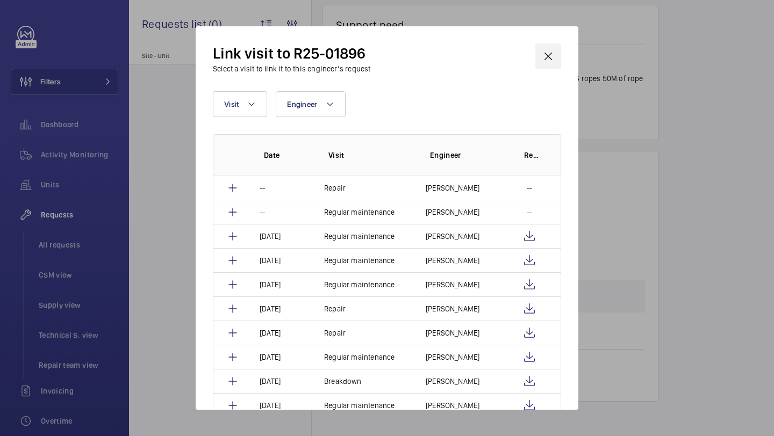
click at [552, 62] on wm-front-icon-button at bounding box center [548, 57] width 26 height 26
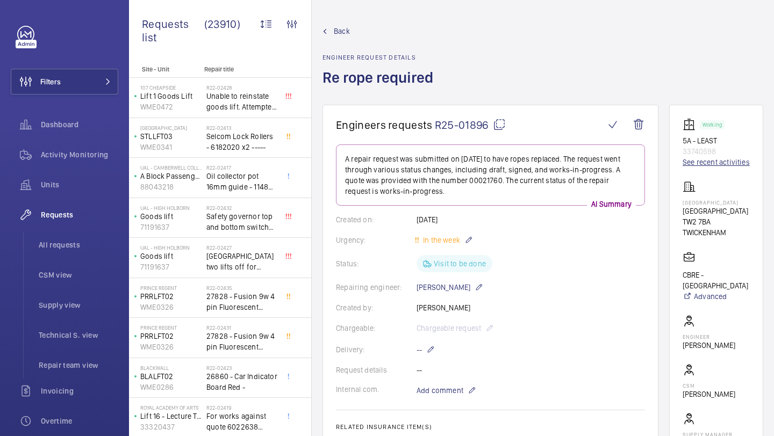
click at [715, 164] on link "See recent activities" at bounding box center [716, 162] width 67 height 11
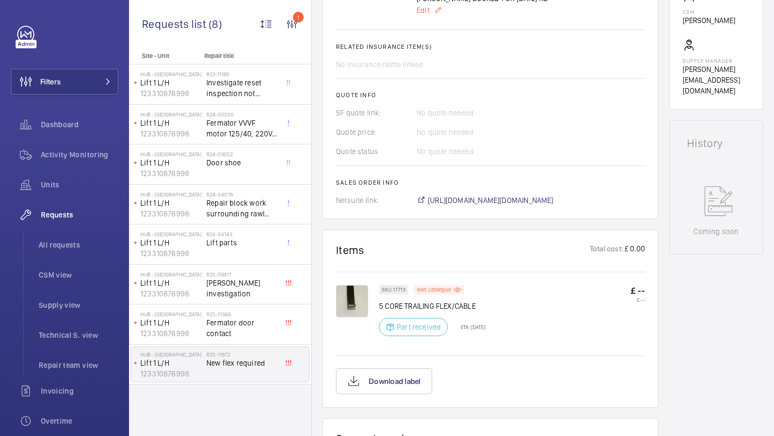
scroll to position [406, 0]
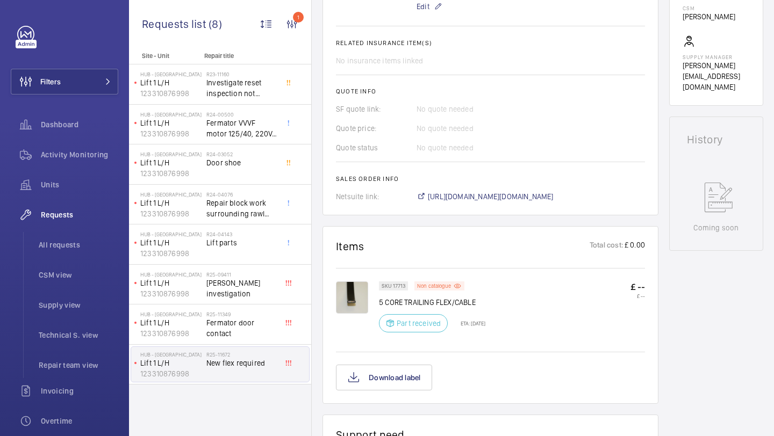
click at [345, 299] on img at bounding box center [352, 298] width 32 height 32
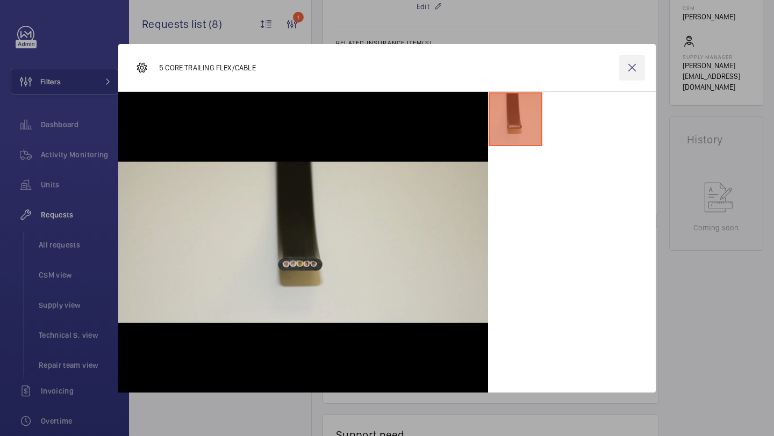
click at [633, 68] on wm-front-icon-button at bounding box center [632, 68] width 26 height 26
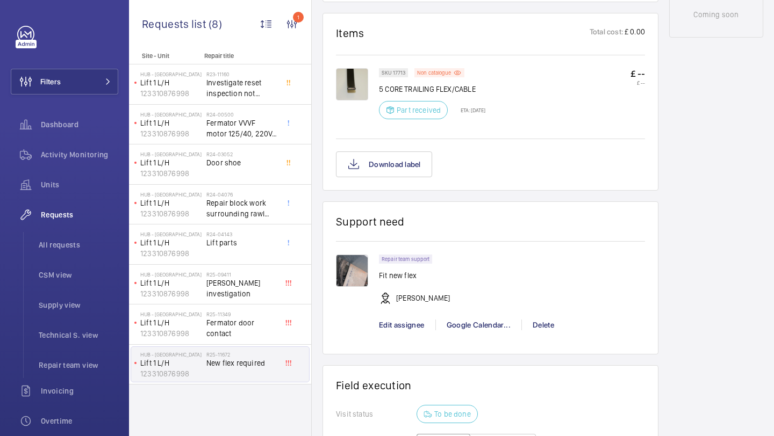
scroll to position [632, 0]
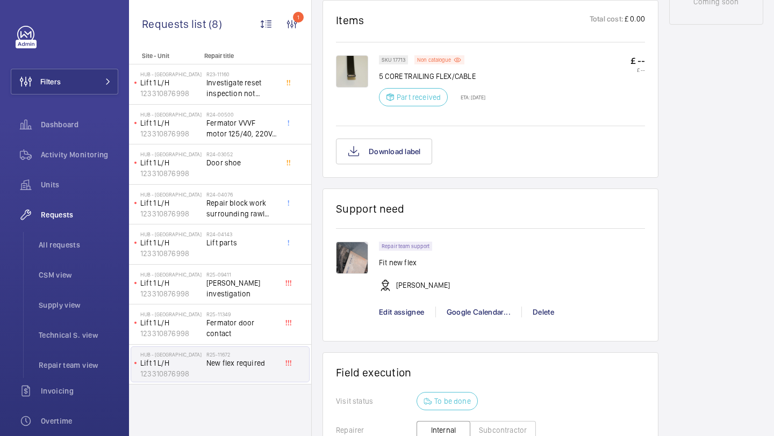
click at [352, 263] on img at bounding box center [352, 258] width 32 height 32
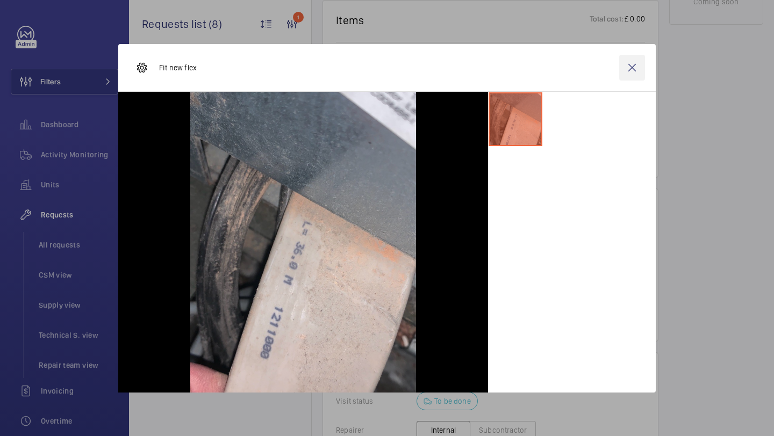
click at [631, 73] on wm-front-icon-button at bounding box center [632, 68] width 26 height 26
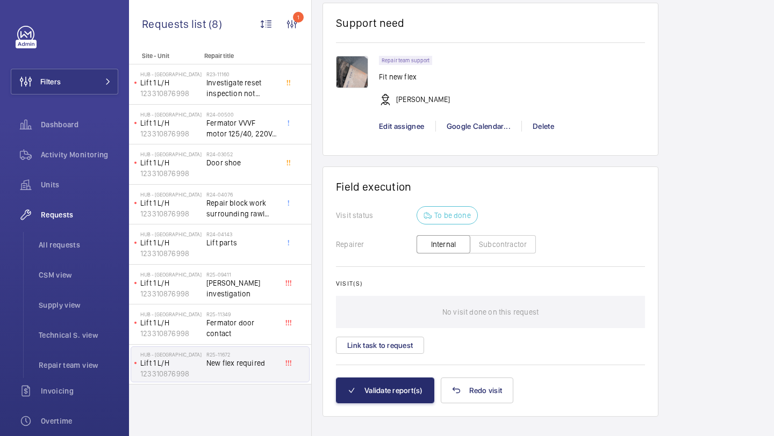
scroll to position [818, 0]
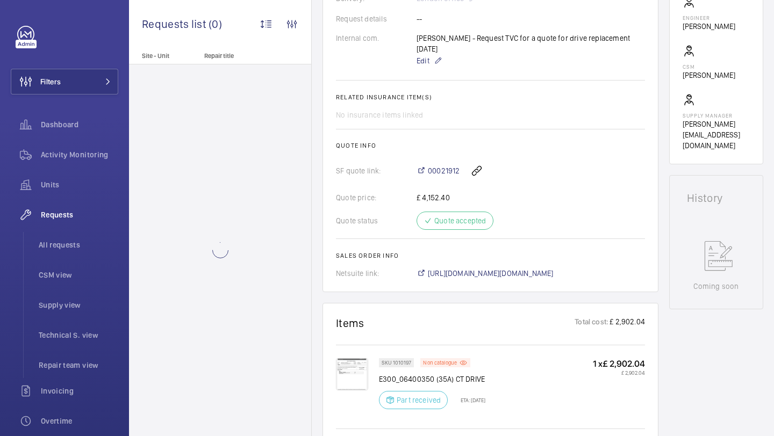
scroll to position [762, 0]
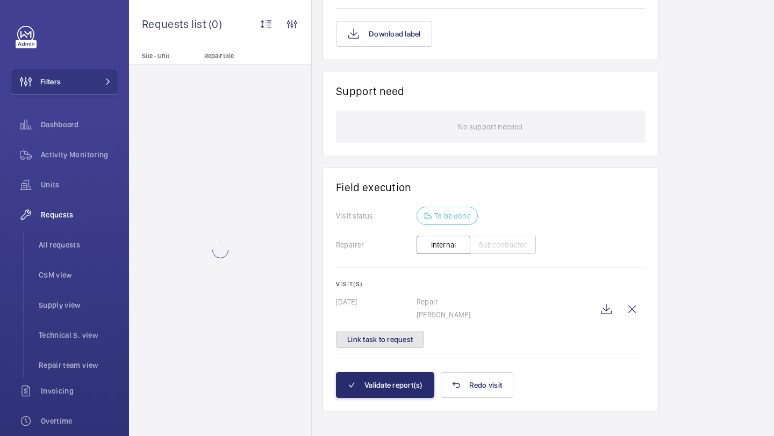
click at [397, 334] on button "Link task to request" at bounding box center [380, 339] width 88 height 17
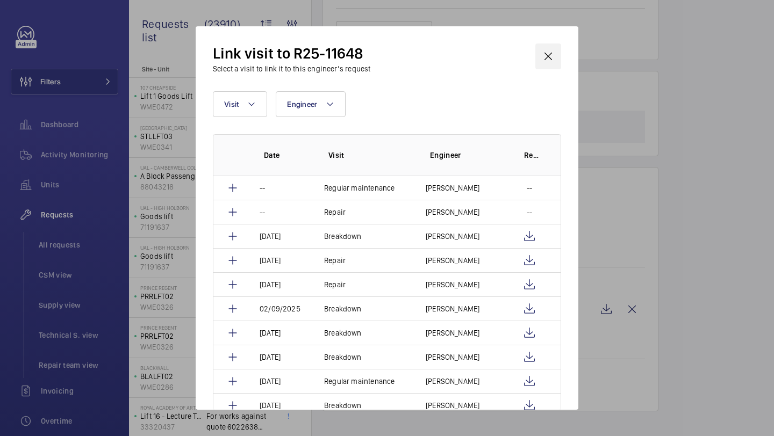
click at [550, 53] on wm-front-icon-button at bounding box center [548, 57] width 26 height 26
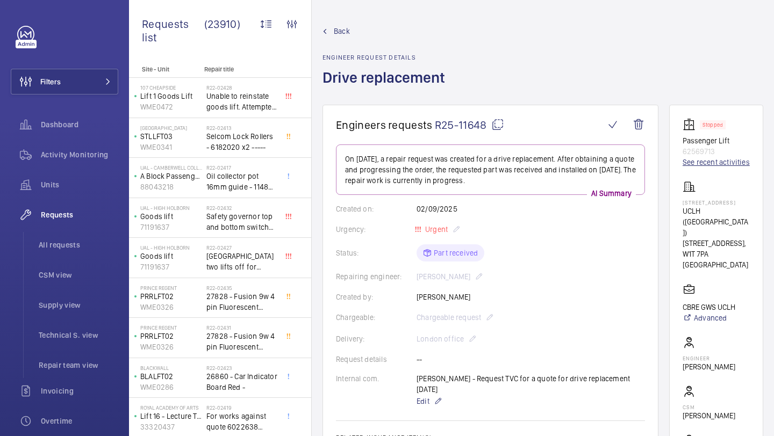
click at [702, 168] on link "See recent activities" at bounding box center [716, 162] width 67 height 11
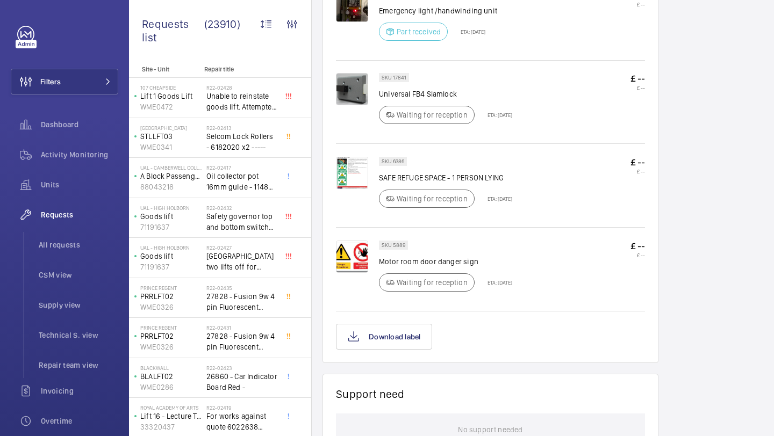
scroll to position [647, 0]
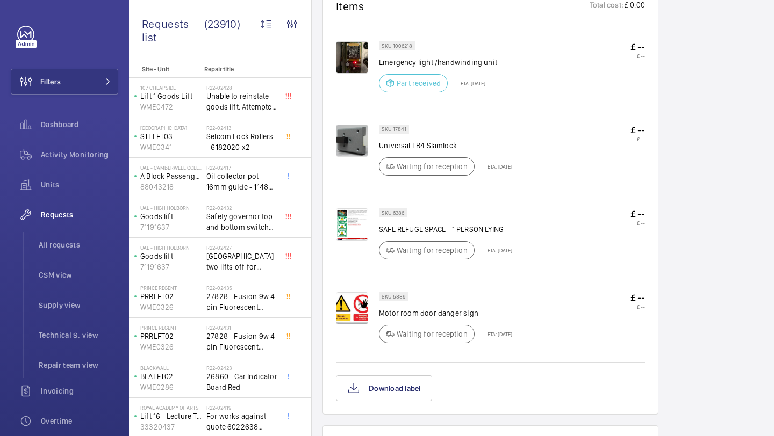
click at [349, 237] on img at bounding box center [352, 225] width 32 height 32
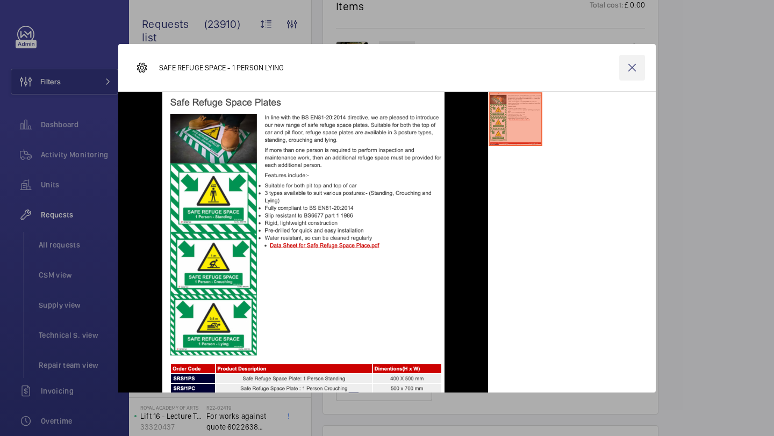
click at [633, 64] on wm-front-icon-button at bounding box center [632, 68] width 26 height 26
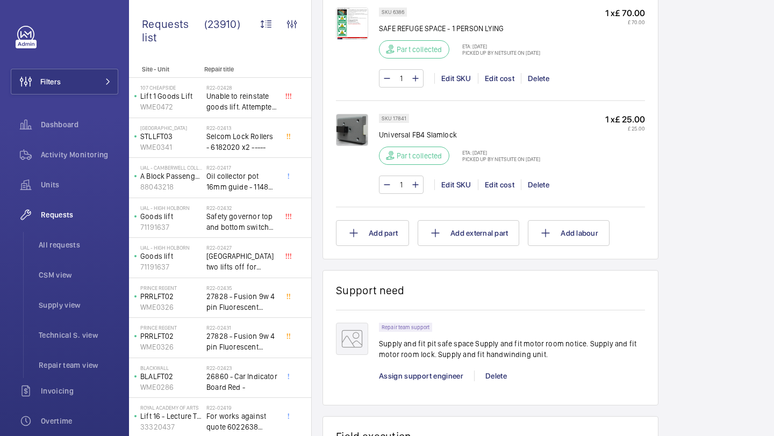
scroll to position [1149, 0]
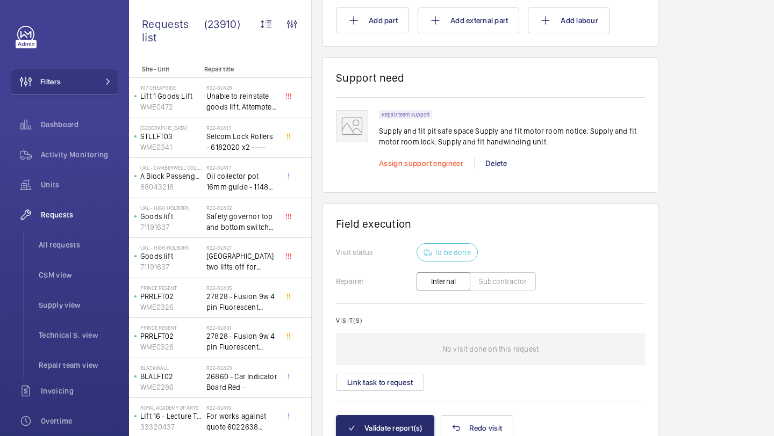
click at [421, 165] on span "Assign support engineer" at bounding box center [421, 163] width 84 height 9
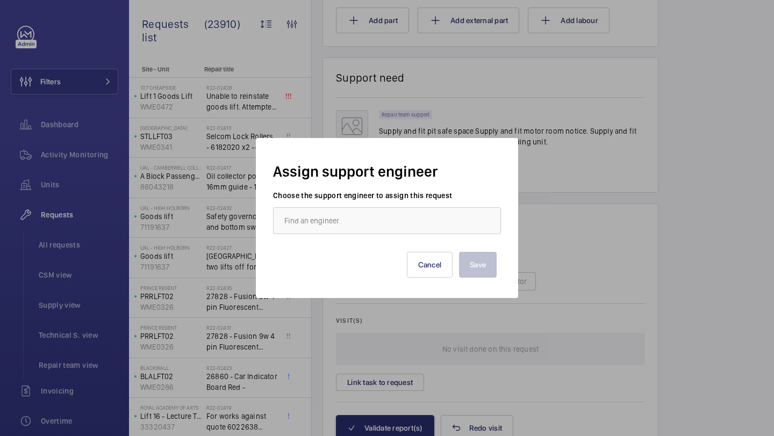
click at [396, 205] on wm-front-autocomplete-dropdown-select "Choose the support engineer to assign this request" at bounding box center [387, 212] width 228 height 44
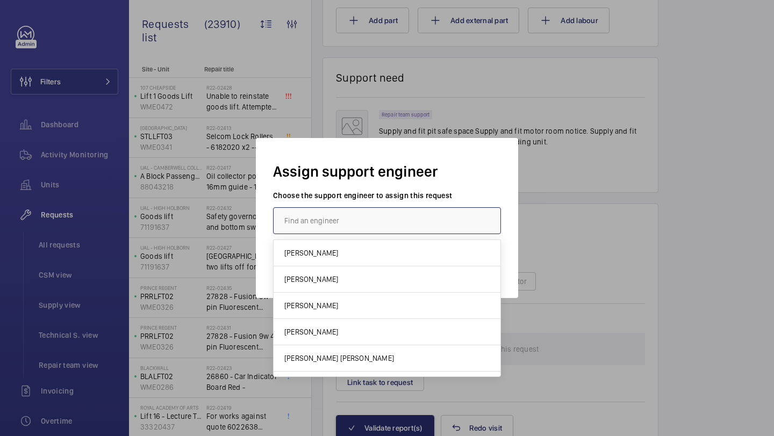
click at [388, 229] on input "text" at bounding box center [387, 220] width 228 height 27
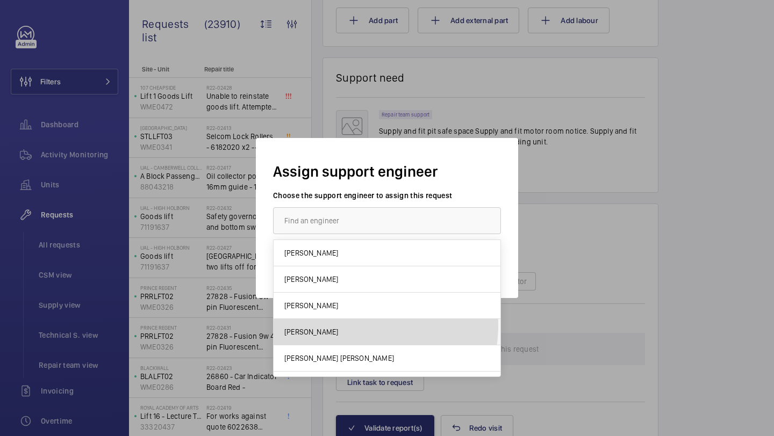
click at [335, 325] on mat-option "Jack Gambie" at bounding box center [387, 332] width 227 height 26
type input "Jack Gambie"
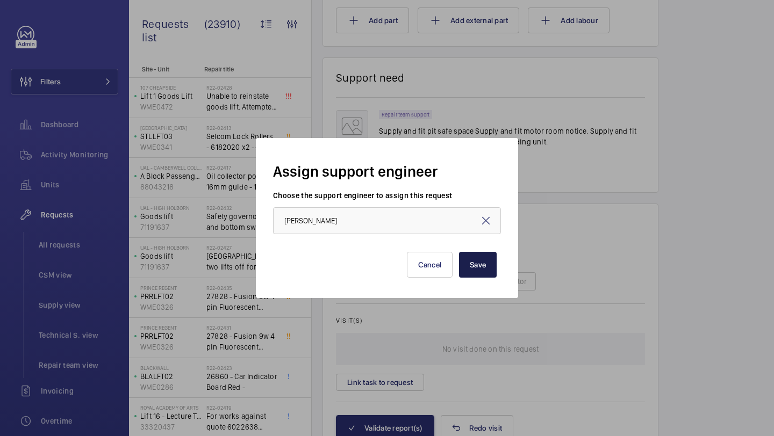
click at [479, 257] on button "Save" at bounding box center [478, 265] width 38 height 26
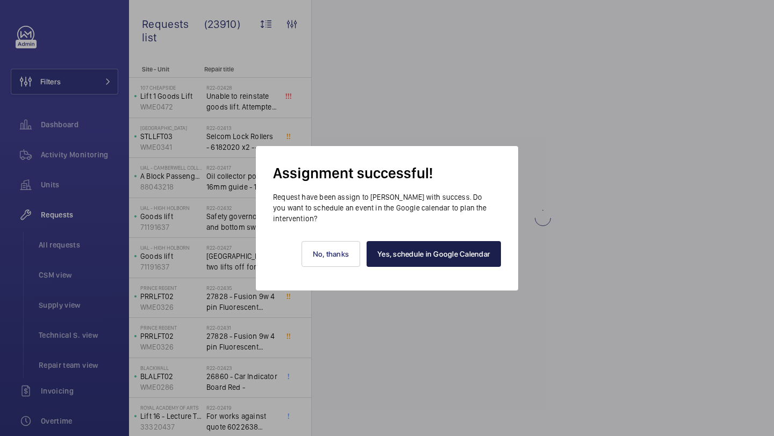
click at [424, 248] on link "Yes, schedule in Google Calendar" at bounding box center [434, 254] width 134 height 26
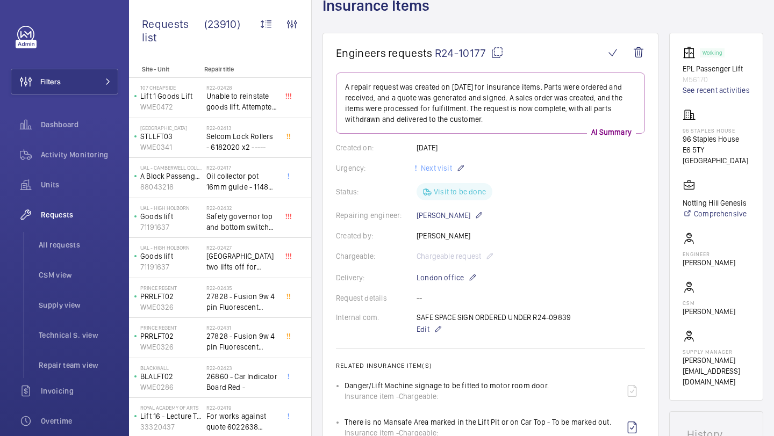
scroll to position [75, 0]
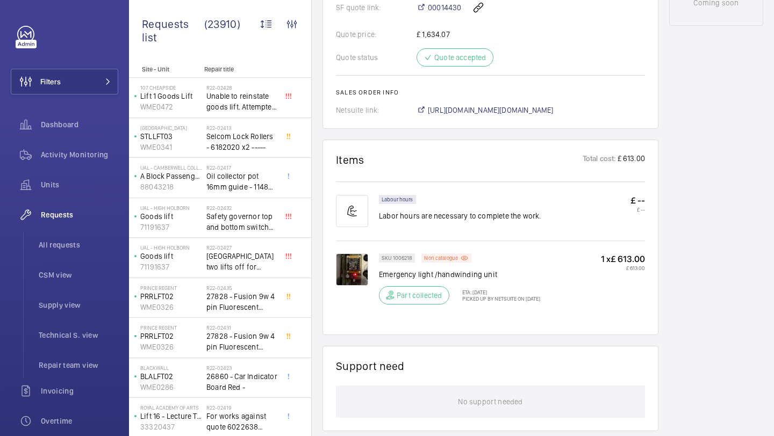
scroll to position [605, 0]
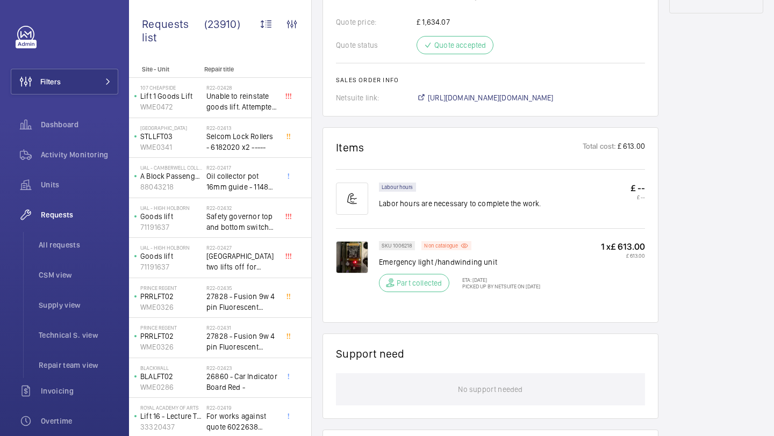
click at [367, 255] on img at bounding box center [352, 257] width 32 height 32
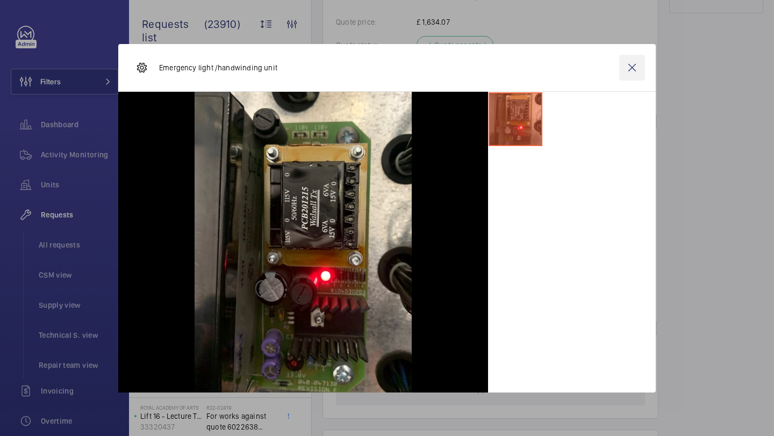
click at [631, 68] on wm-front-icon-button at bounding box center [632, 68] width 26 height 26
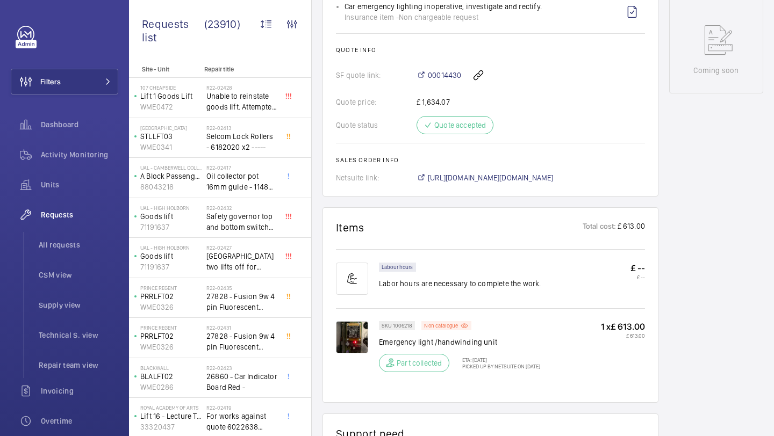
scroll to position [224, 0]
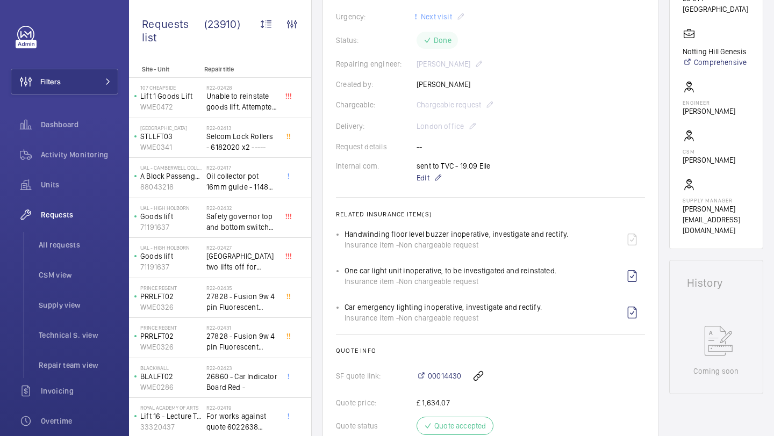
click at [469, 164] on div "sent to TVC - 19.09 Elle Edit" at bounding box center [457, 173] width 81 height 24
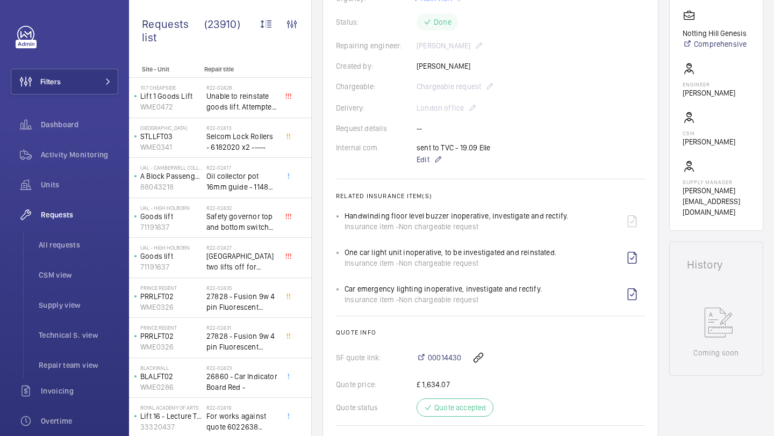
scroll to position [0, 0]
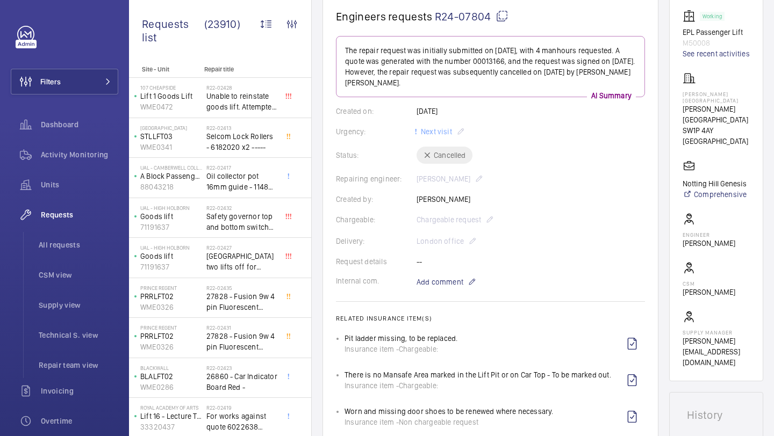
scroll to position [137, 0]
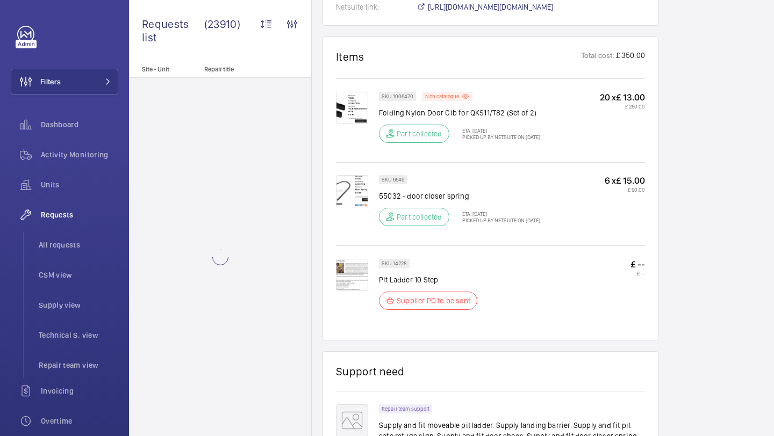
scroll to position [725, 0]
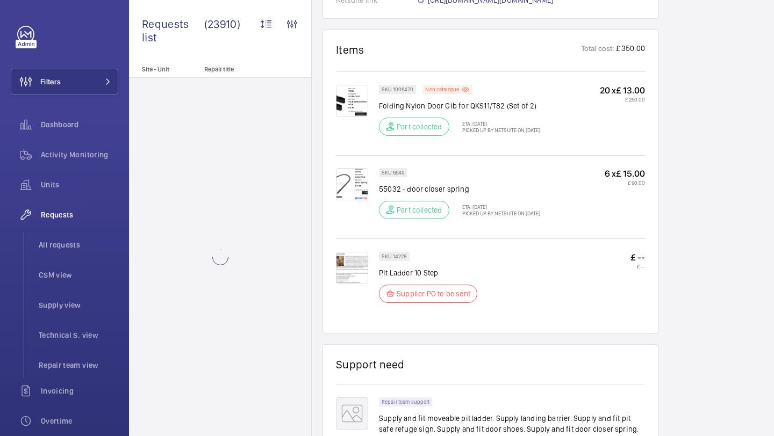
click at [357, 262] on img at bounding box center [352, 268] width 32 height 32
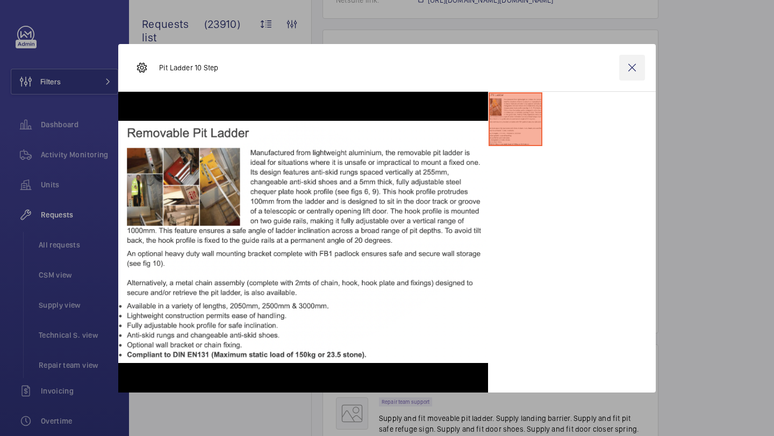
click at [631, 65] on wm-front-icon-button at bounding box center [632, 68] width 26 height 26
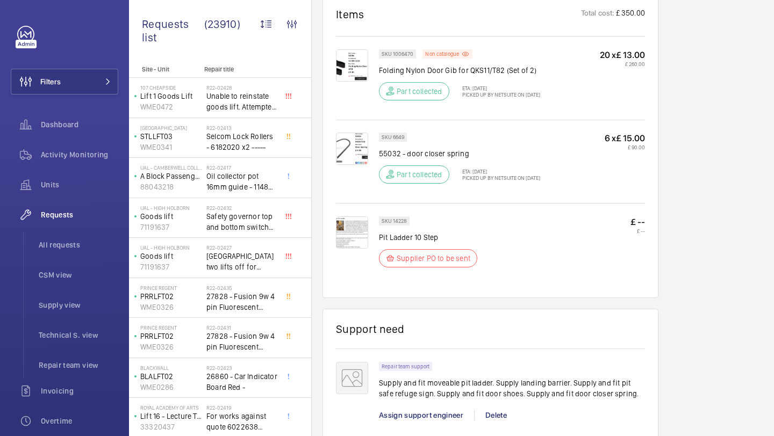
scroll to position [759, 0]
click at [354, 146] on img at bounding box center [352, 150] width 32 height 32
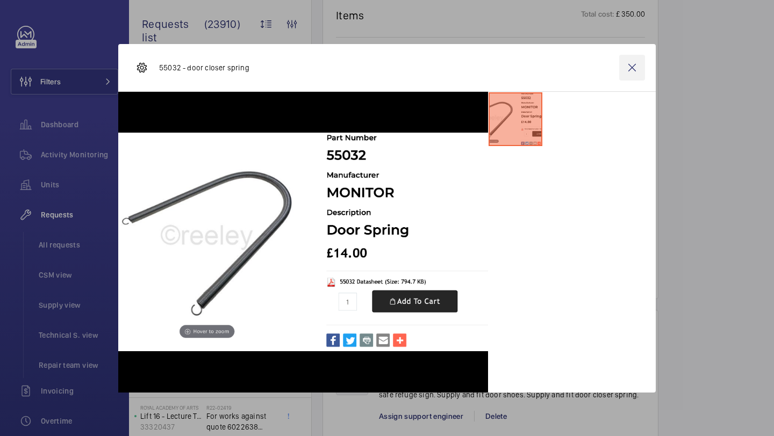
click at [626, 67] on wm-front-icon-button at bounding box center [632, 68] width 26 height 26
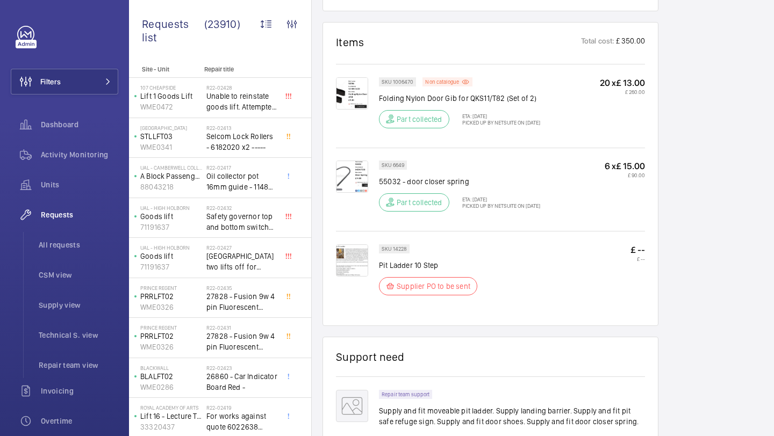
scroll to position [725, 0]
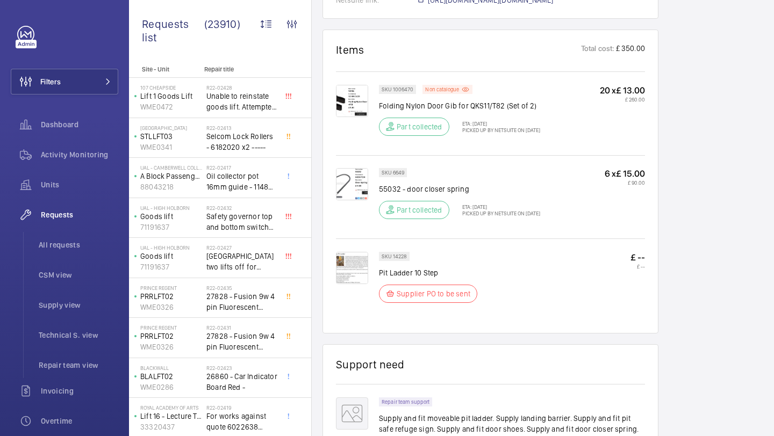
click at [339, 94] on img at bounding box center [352, 101] width 32 height 32
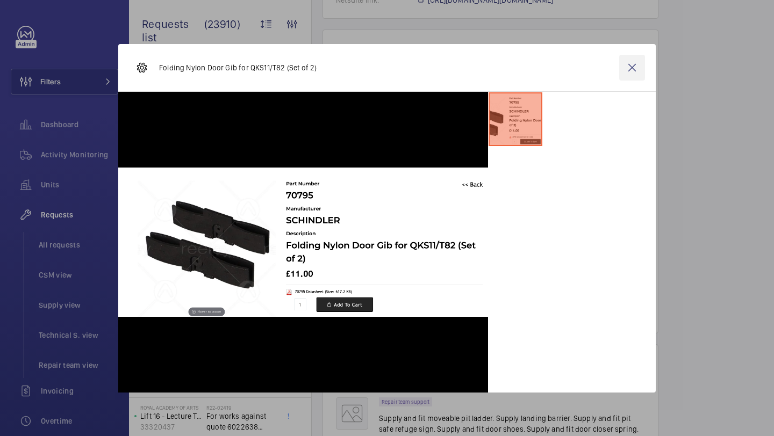
click at [633, 75] on wm-front-icon-button at bounding box center [632, 68] width 26 height 26
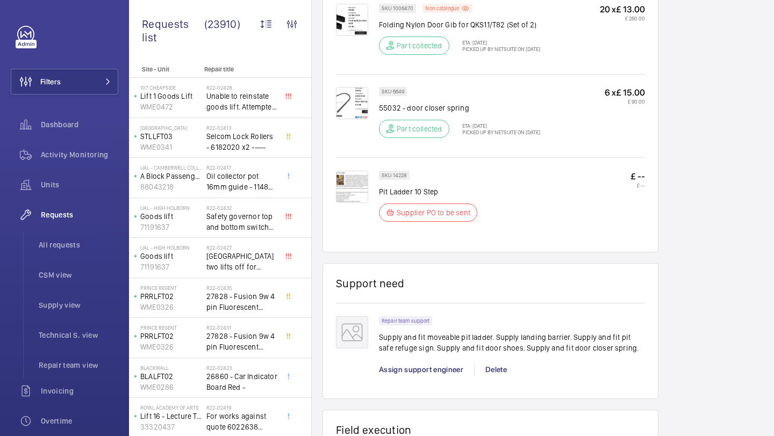
scroll to position [756, 0]
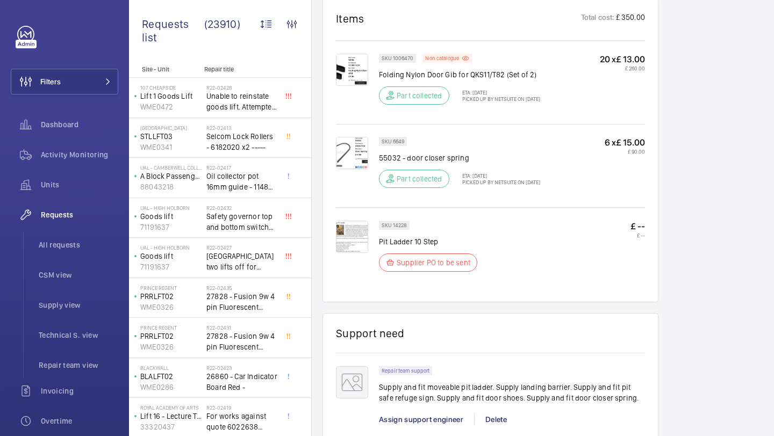
click at [391, 140] on p "SKU 6649" at bounding box center [393, 142] width 23 height 4
copy p "SKU 6649"
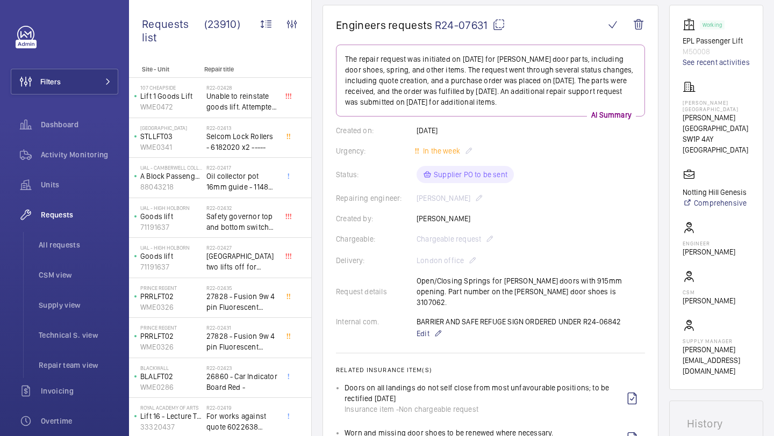
scroll to position [91, 0]
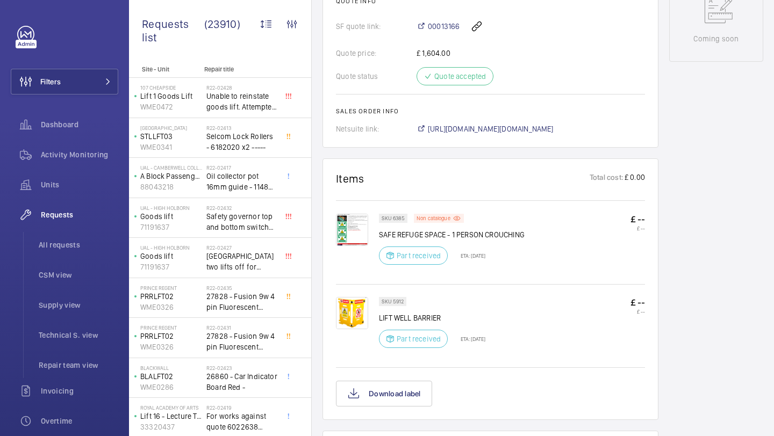
scroll to position [570, 0]
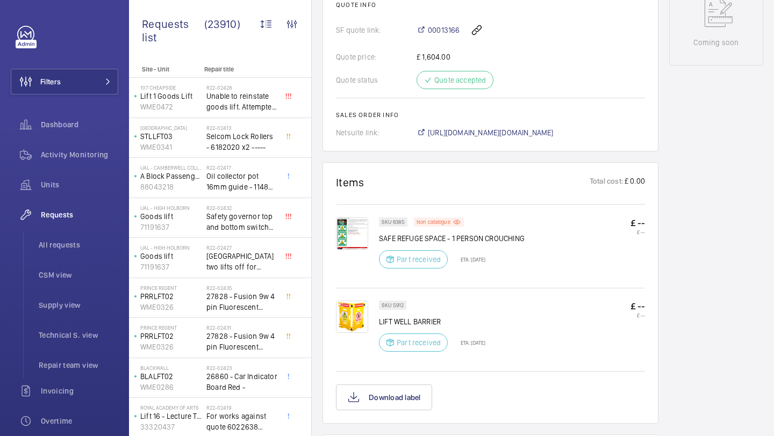
click at [351, 244] on img at bounding box center [352, 234] width 32 height 32
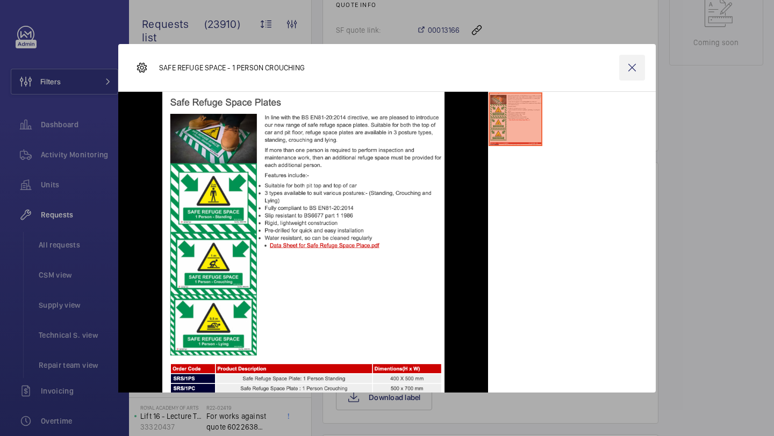
click at [642, 63] on wm-front-icon-button at bounding box center [632, 68] width 26 height 26
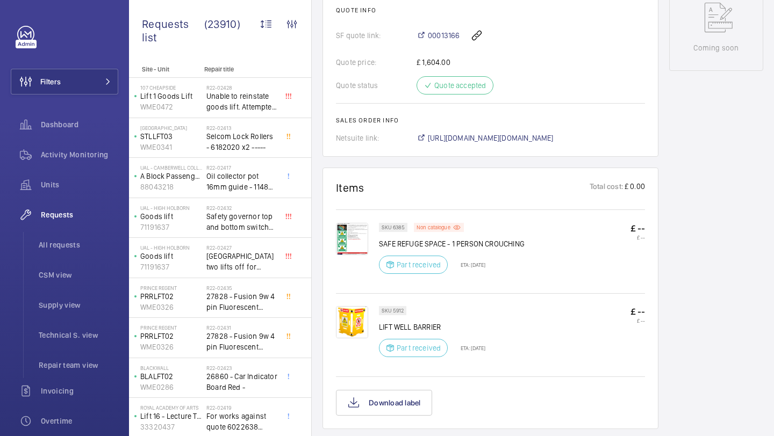
scroll to position [485, 0]
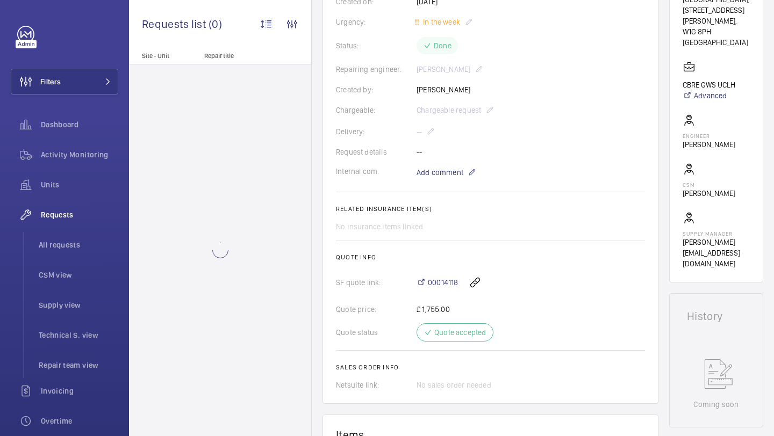
scroll to position [180, 0]
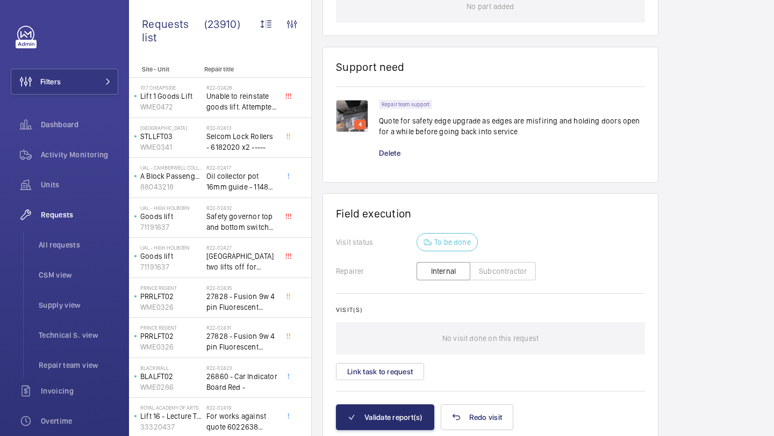
scroll to position [681, 0]
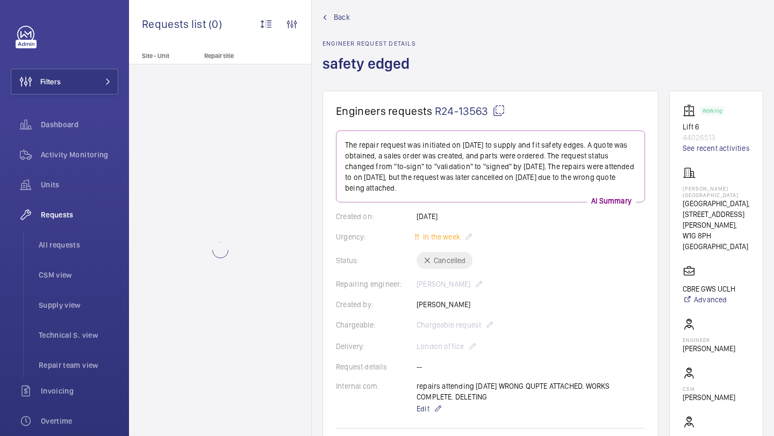
scroll to position [13, 0]
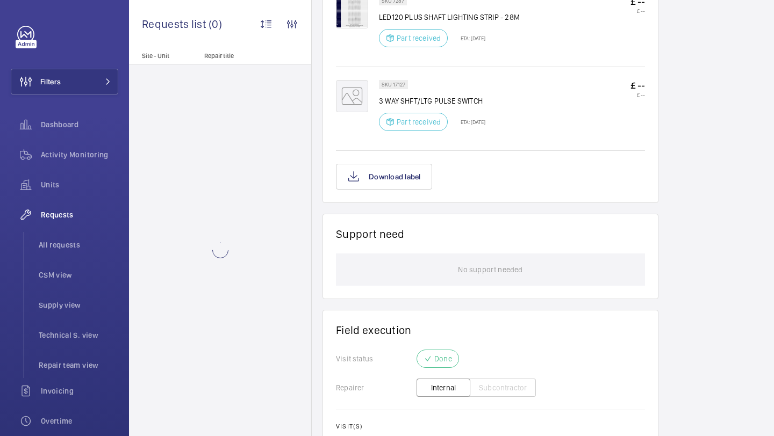
scroll to position [676, 0]
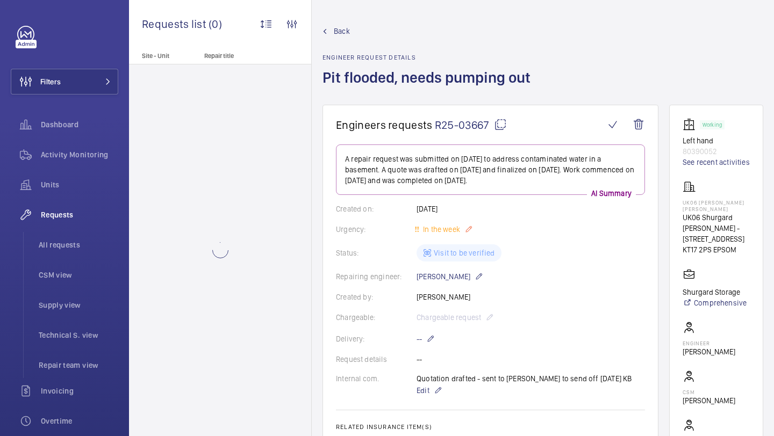
scroll to position [340, 0]
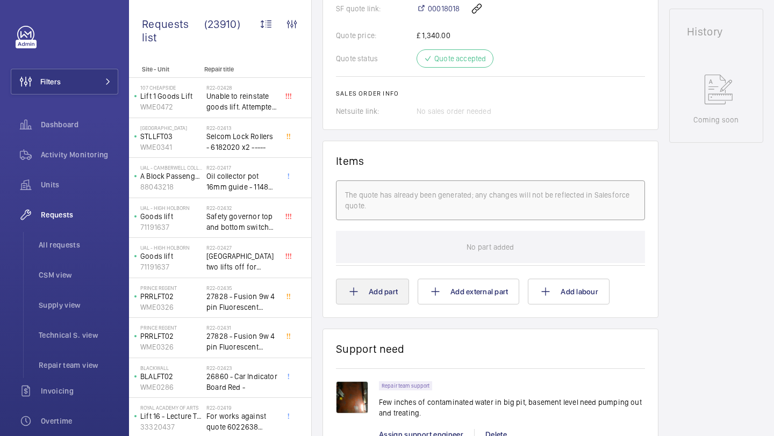
scroll to position [395, 0]
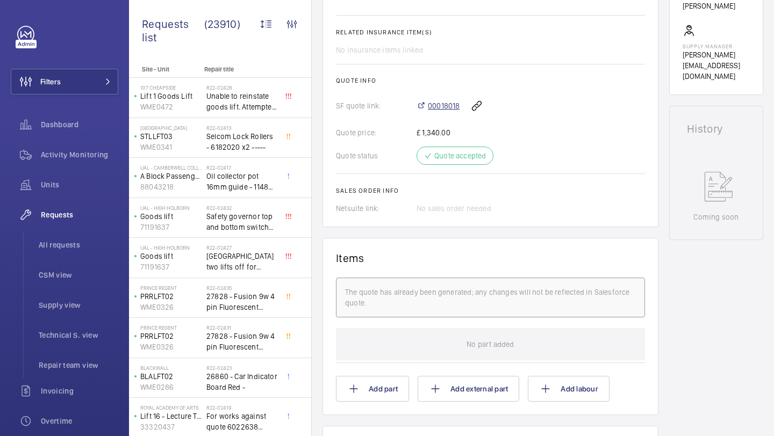
click at [443, 110] on span "00018018" at bounding box center [444, 106] width 32 height 11
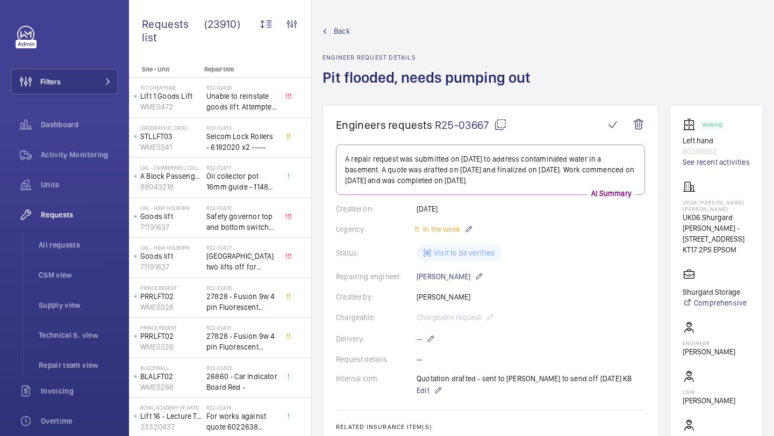
scroll to position [94, 0]
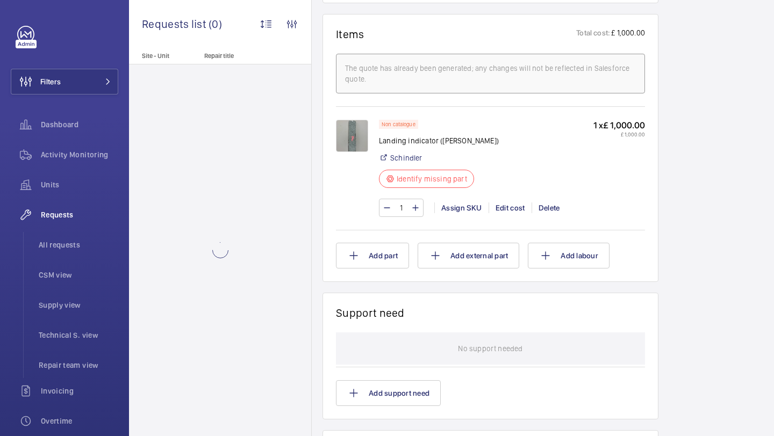
scroll to position [779, 0]
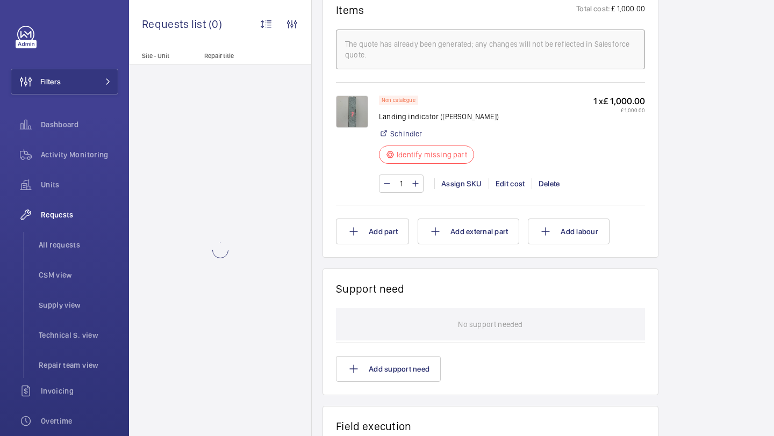
click at [353, 114] on img at bounding box center [352, 112] width 32 height 32
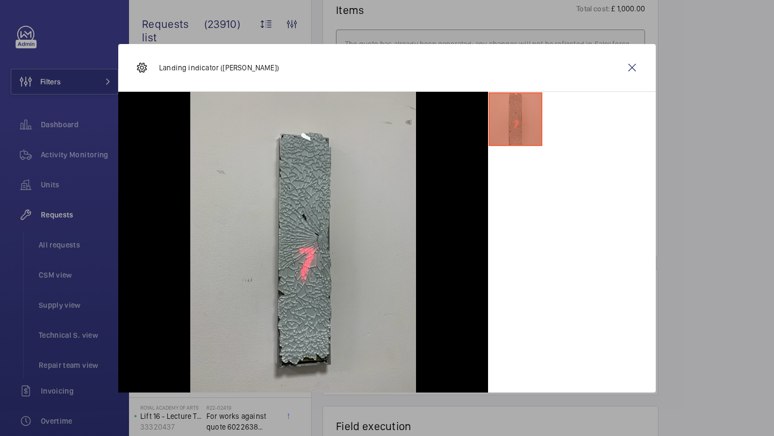
click at [654, 70] on div "Landing indicator ([PERSON_NAME])" at bounding box center [387, 68] width 538 height 48
click at [626, 68] on wm-front-icon-button at bounding box center [632, 68] width 26 height 26
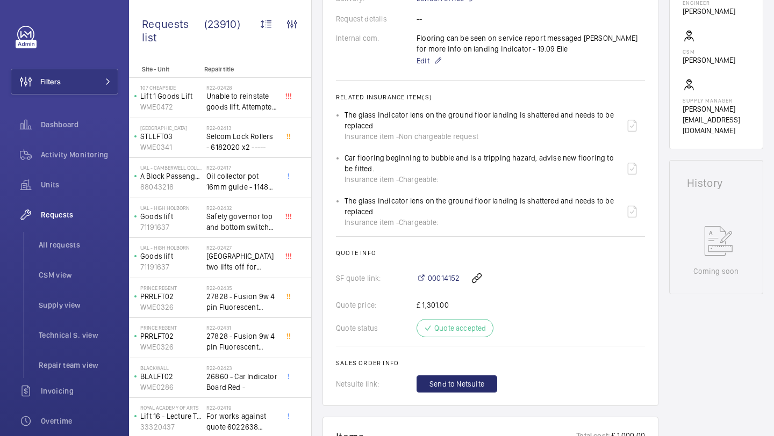
scroll to position [417, 0]
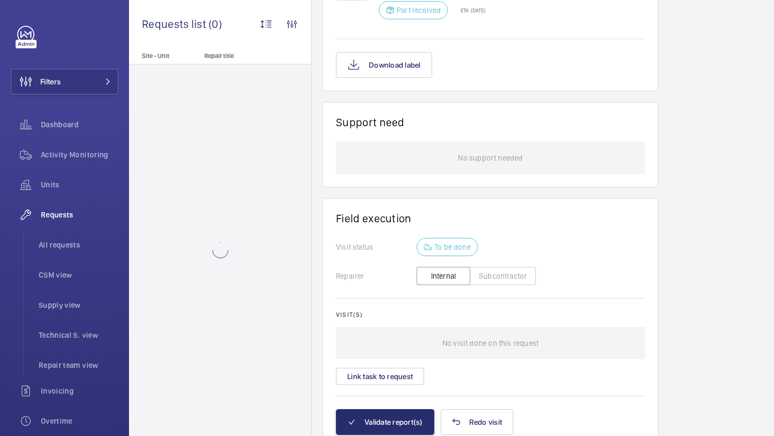
scroll to position [1408, 0]
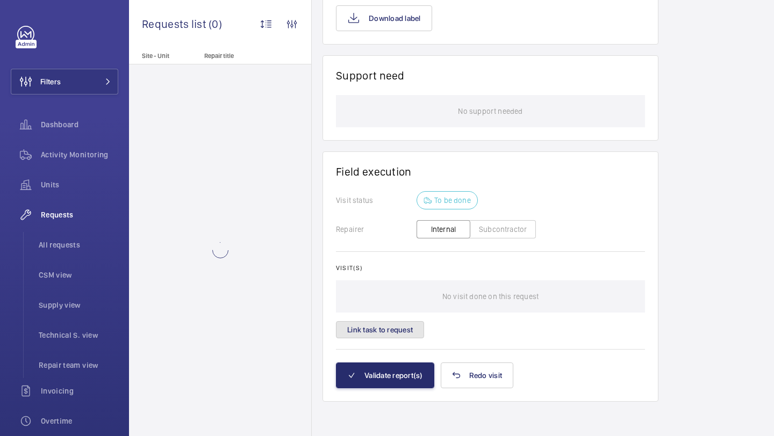
click at [406, 323] on button "Link task to request" at bounding box center [380, 329] width 88 height 17
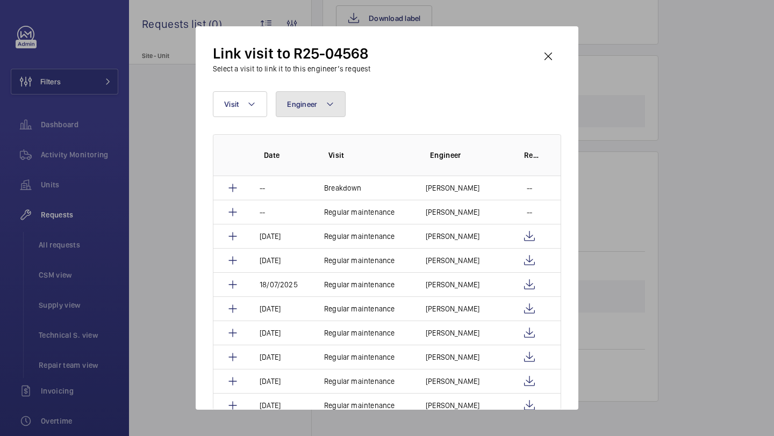
click at [300, 105] on span "Engineer" at bounding box center [302, 104] width 30 height 9
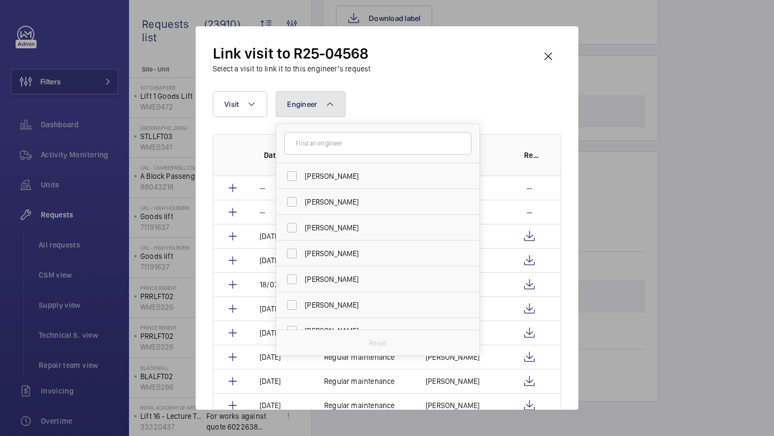
click at [300, 105] on span "Engineer" at bounding box center [302, 104] width 30 height 9
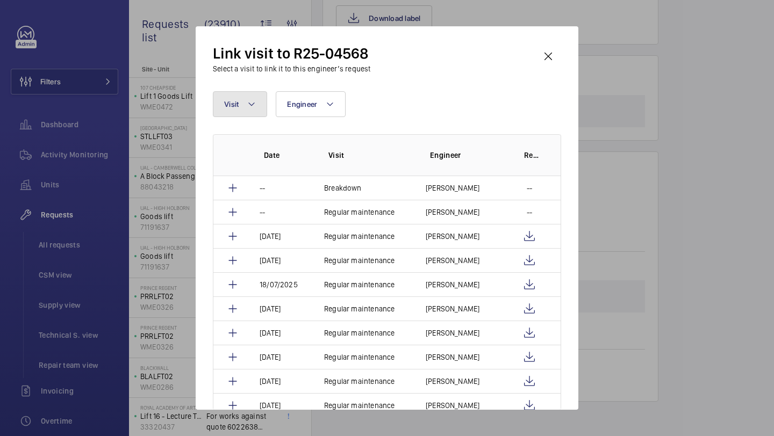
click at [250, 105] on mat-icon at bounding box center [251, 104] width 9 height 13
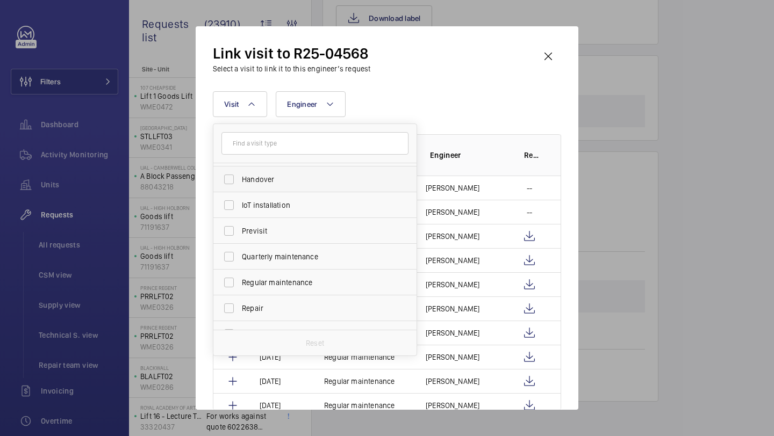
scroll to position [169, 0]
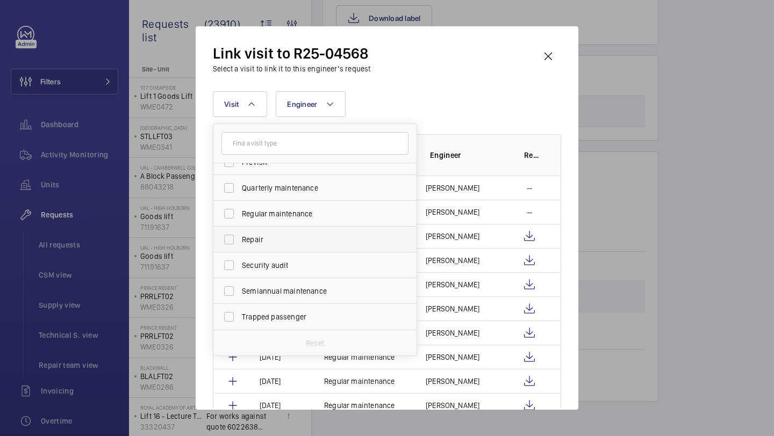
click at [291, 249] on label "Repair" at bounding box center [306, 240] width 187 height 26
click at [240, 249] on input "Repair" at bounding box center [229, 240] width 22 height 22
checkbox input "true"
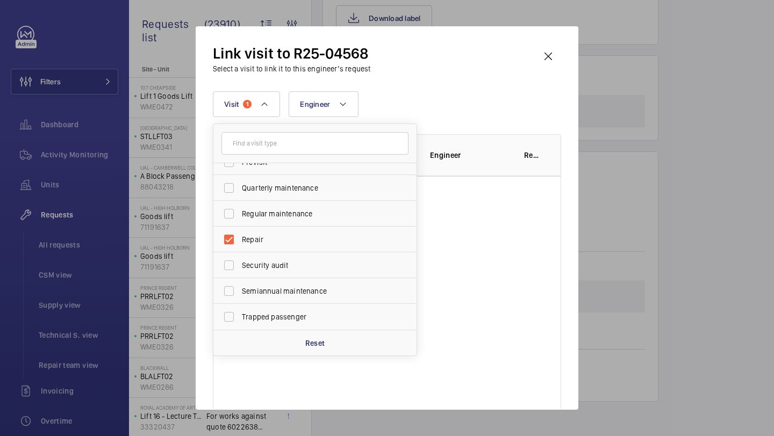
click at [432, 112] on div "Visit 1 Annual maintenance Breakdown Client appointment Insurance company Hando…" at bounding box center [387, 104] width 348 height 26
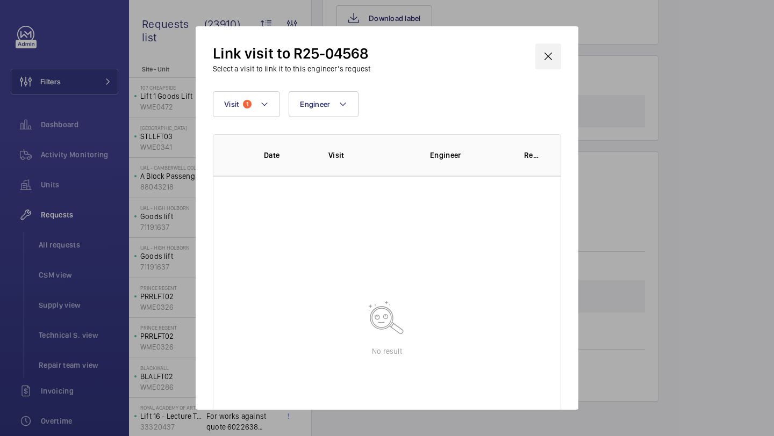
click at [548, 56] on wm-front-icon-button at bounding box center [548, 57] width 26 height 26
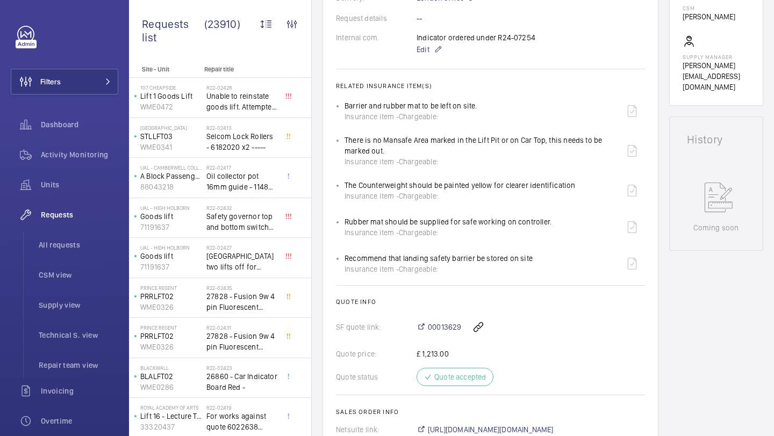
scroll to position [358, 0]
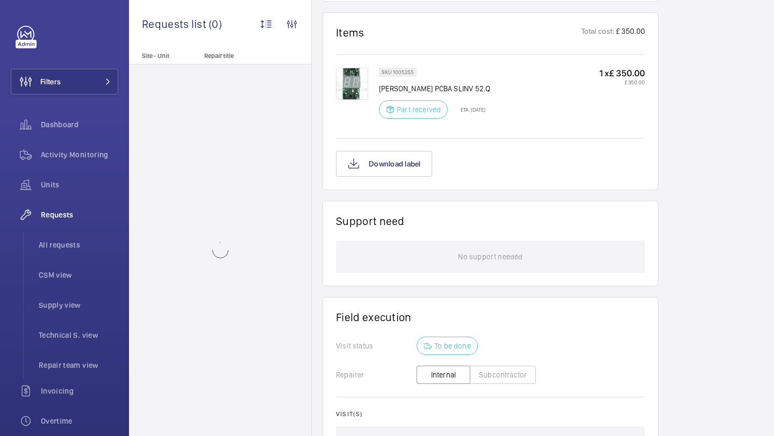
scroll to position [646, 0]
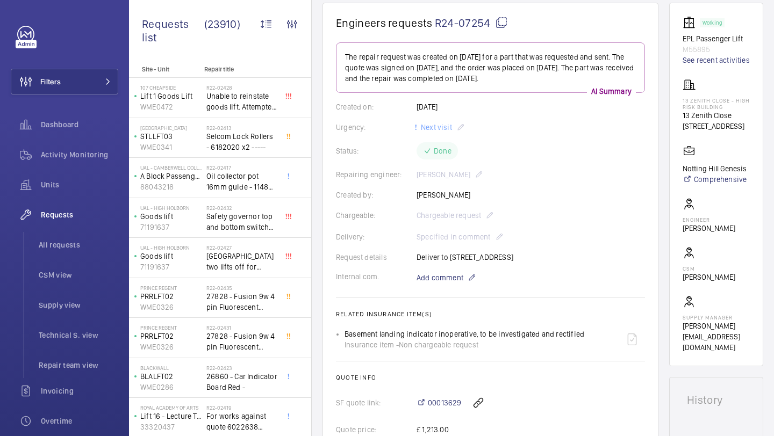
scroll to position [54, 0]
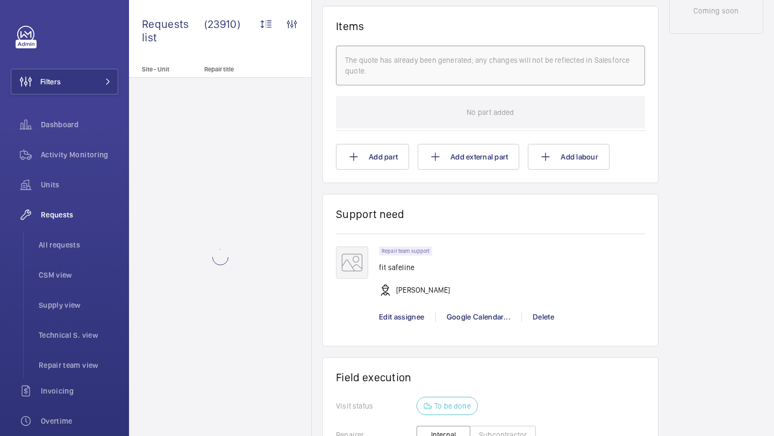
scroll to position [846, 0]
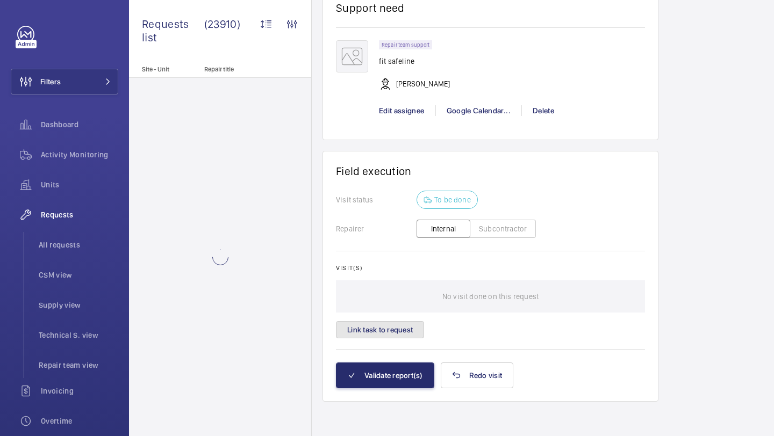
click at [375, 334] on button "Link task to request" at bounding box center [380, 329] width 88 height 17
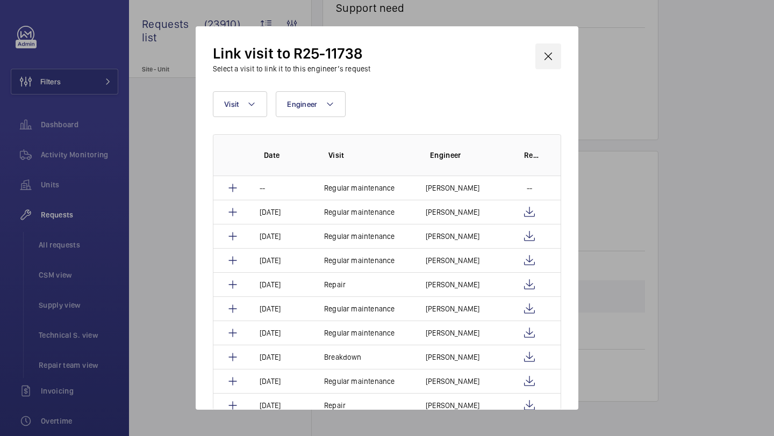
click at [549, 51] on wm-front-icon-button at bounding box center [548, 57] width 26 height 26
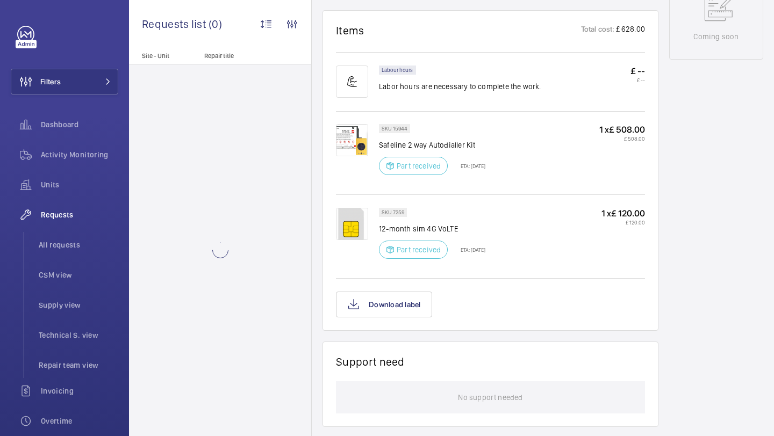
scroll to position [900, 0]
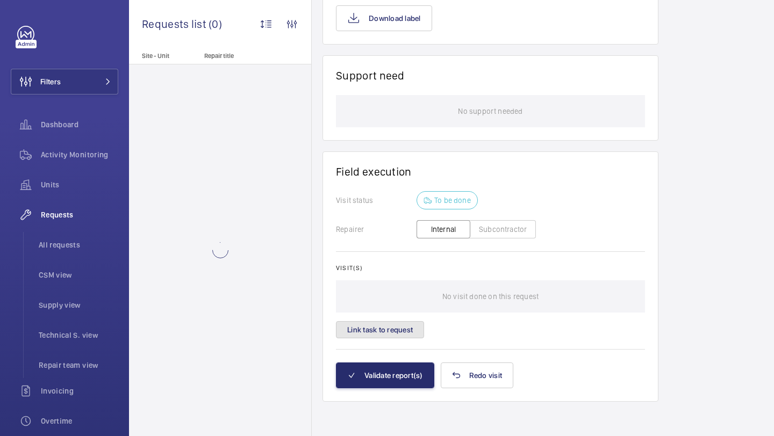
click at [398, 329] on button "Link task to request" at bounding box center [380, 329] width 88 height 17
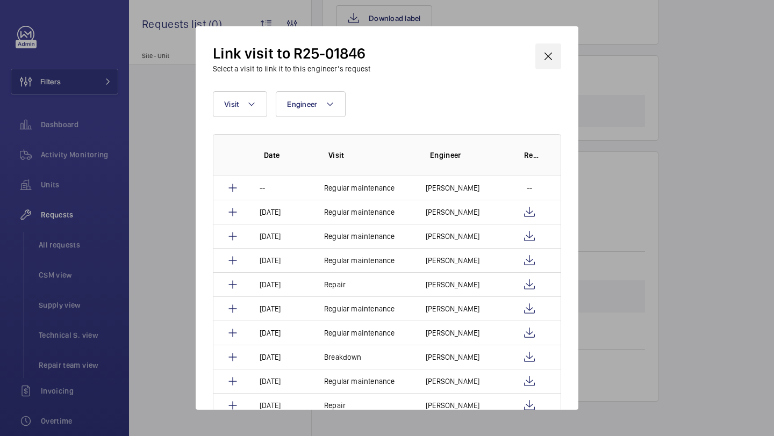
click at [552, 53] on wm-front-icon-button at bounding box center [548, 57] width 26 height 26
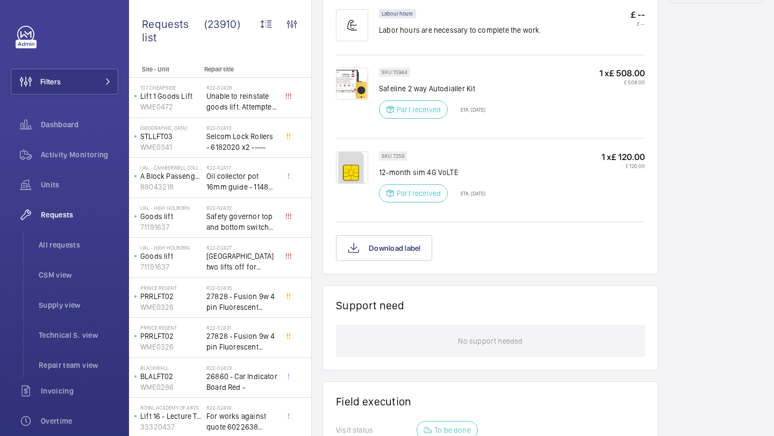
scroll to position [649, 0]
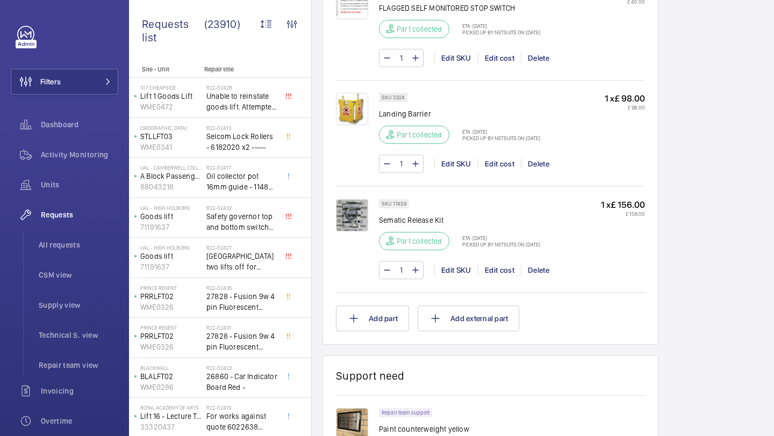
scroll to position [1316, 0]
click at [373, 318] on button "Add part" at bounding box center [372, 318] width 73 height 26
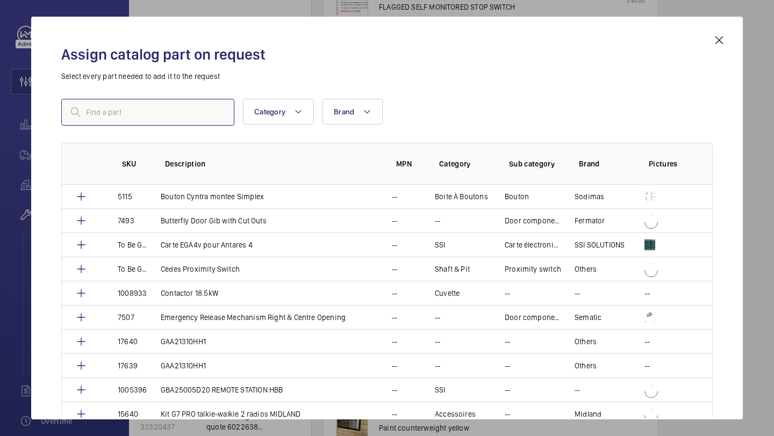
click at [161, 102] on input "text" at bounding box center [147, 112] width 173 height 27
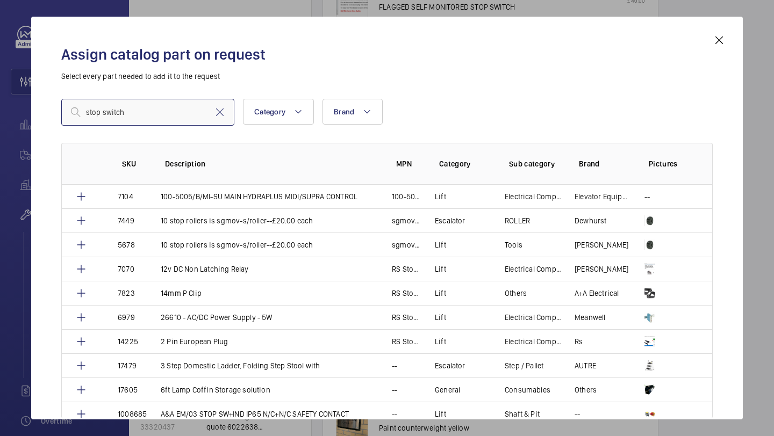
click at [183, 113] on input "stop switch" at bounding box center [147, 112] width 173 height 27
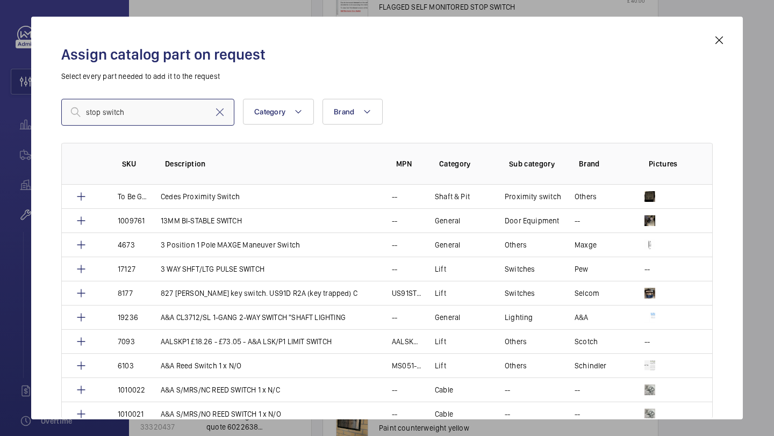
click at [164, 109] on input "stop switch" at bounding box center [147, 112] width 173 height 27
click at [133, 106] on input "stop switch" at bounding box center [147, 112] width 173 height 27
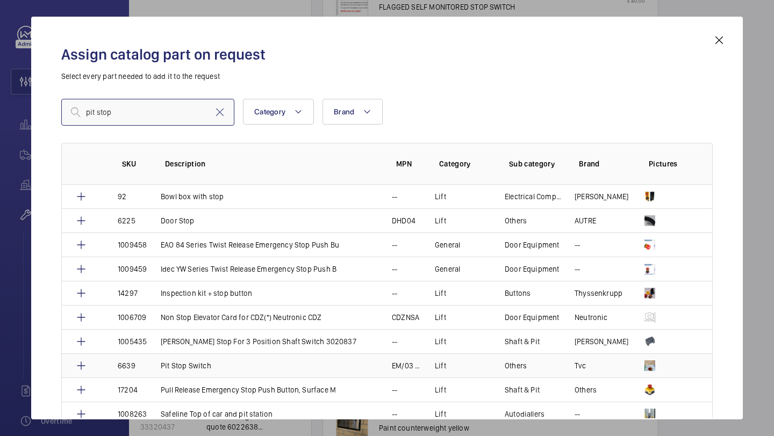
type input "pit stop"
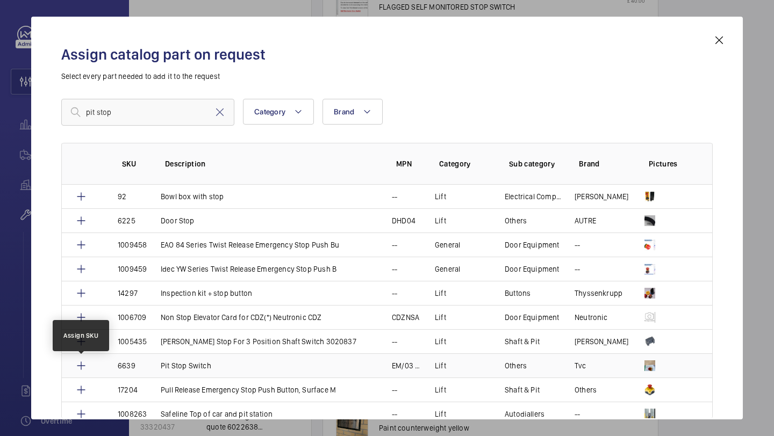
click at [80, 364] on mat-icon at bounding box center [81, 366] width 13 height 13
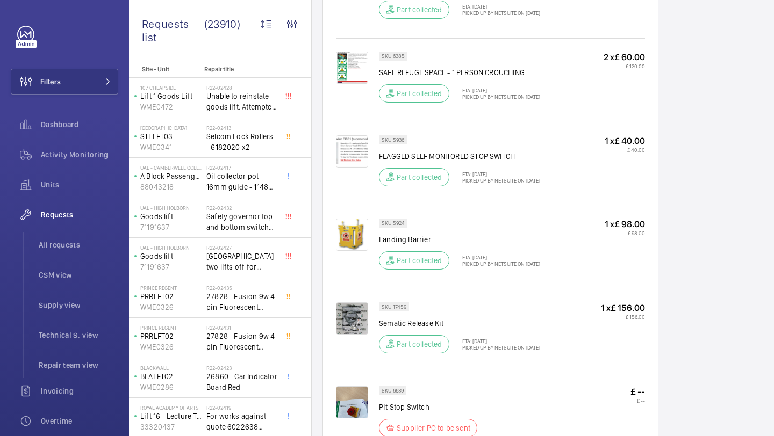
scroll to position [1355, 0]
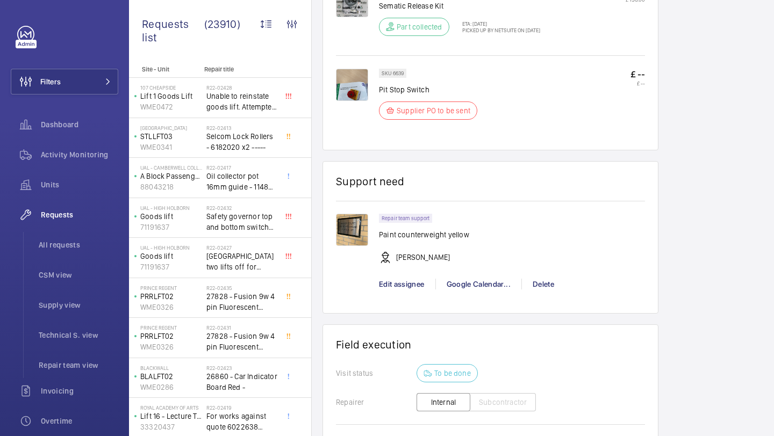
click at [427, 95] on p "Pit Stop Switch" at bounding box center [431, 89] width 105 height 11
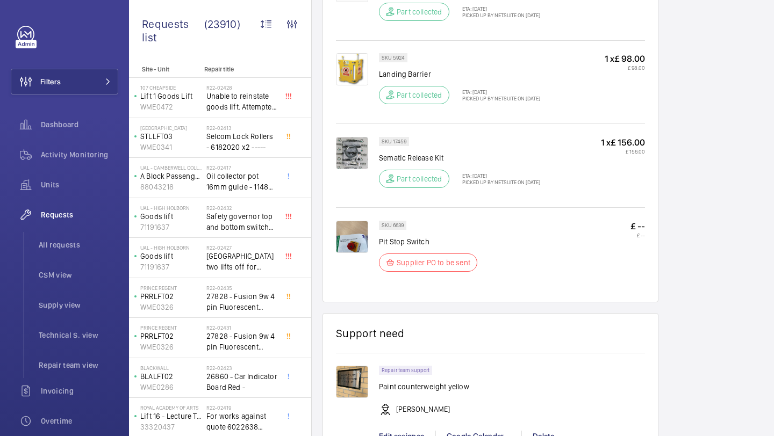
scroll to position [1204, 0]
drag, startPoint x: 433, startPoint y: 271, endPoint x: 407, endPoint y: 269, distance: 25.3
click at [428, 268] on p "Supplier PO to be sent" at bounding box center [434, 262] width 74 height 11
click at [423, 266] on div "Supplier PO to be sent" at bounding box center [428, 262] width 98 height 18
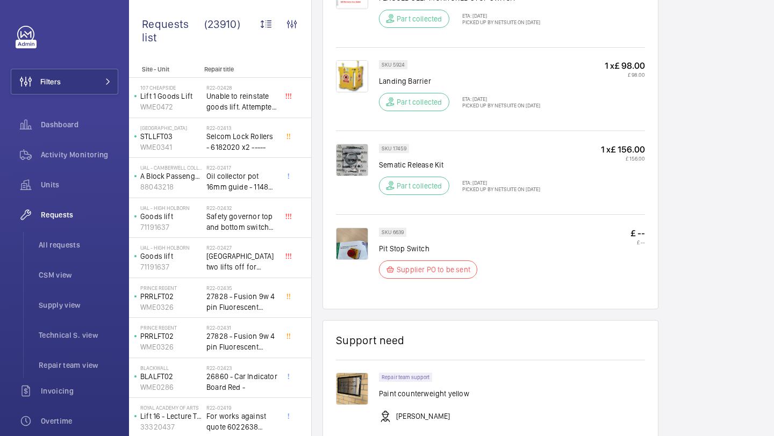
scroll to position [1281, 0]
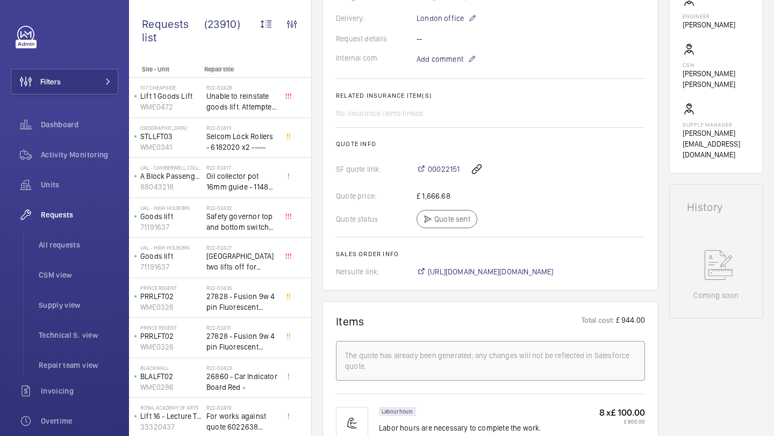
scroll to position [230, 0]
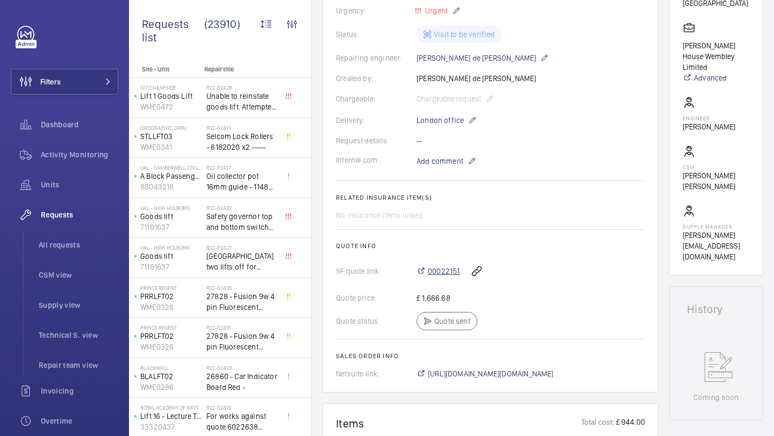
click at [441, 273] on span "00022151" at bounding box center [444, 271] width 32 height 11
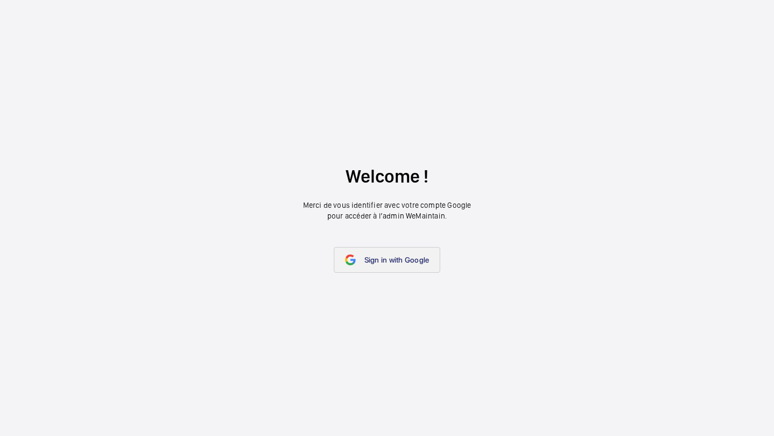
click at [361, 252] on link "Sign in with Google" at bounding box center [387, 260] width 107 height 26
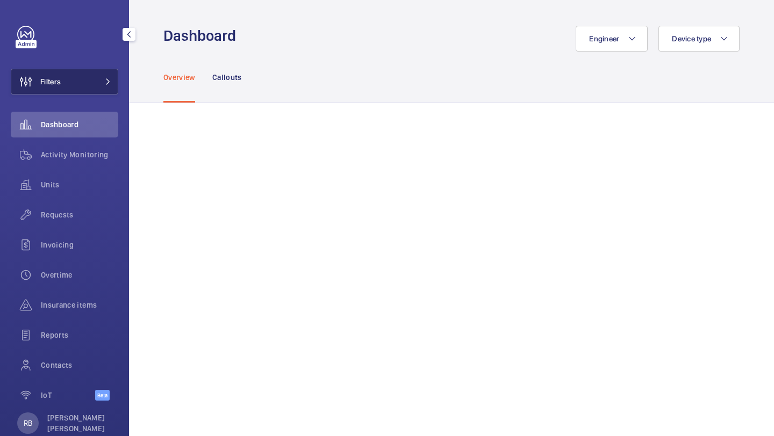
click at [76, 82] on button "Filters" at bounding box center [65, 82] width 108 height 26
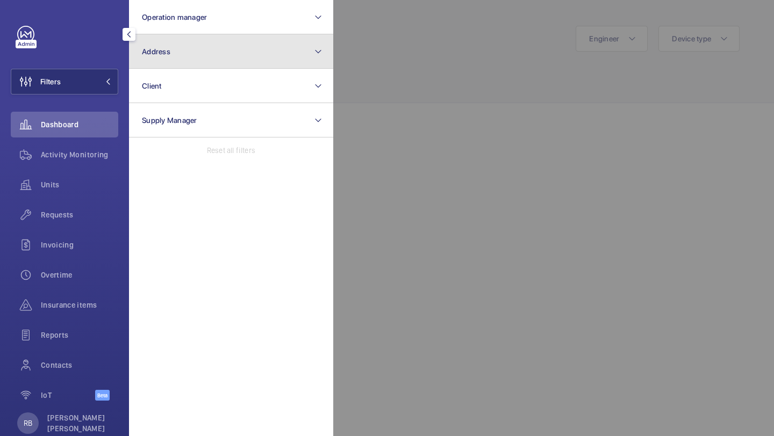
click at [214, 48] on button "Address" at bounding box center [231, 51] width 204 height 34
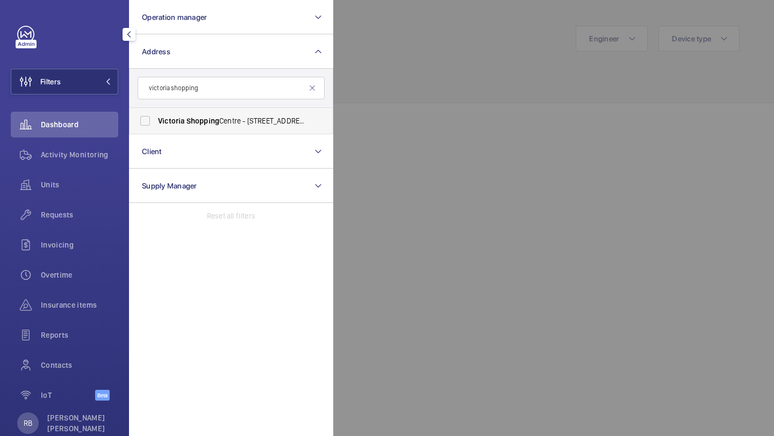
type input "victoria shopping"
click at [188, 121] on span "Shopping" at bounding box center [203, 121] width 33 height 9
click at [156, 121] on input "[GEOGRAPHIC_DATA] - [STREET_ADDRESS]" at bounding box center [145, 121] width 22 height 22
checkbox input "true"
click at [426, 83] on div at bounding box center [720, 218] width 774 height 436
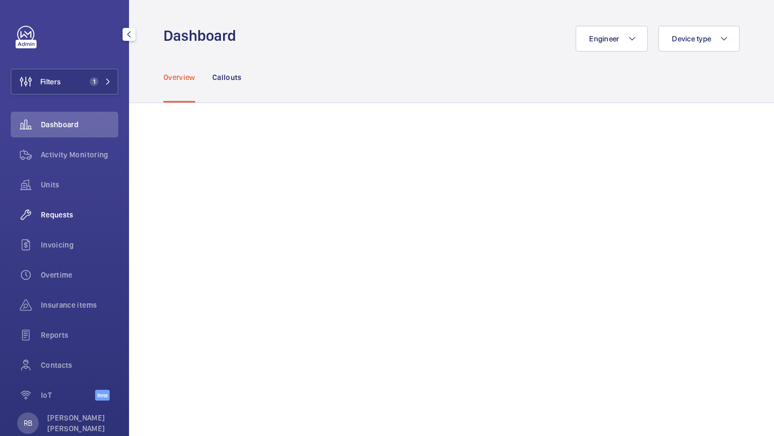
click at [74, 213] on span "Requests" at bounding box center [79, 215] width 77 height 11
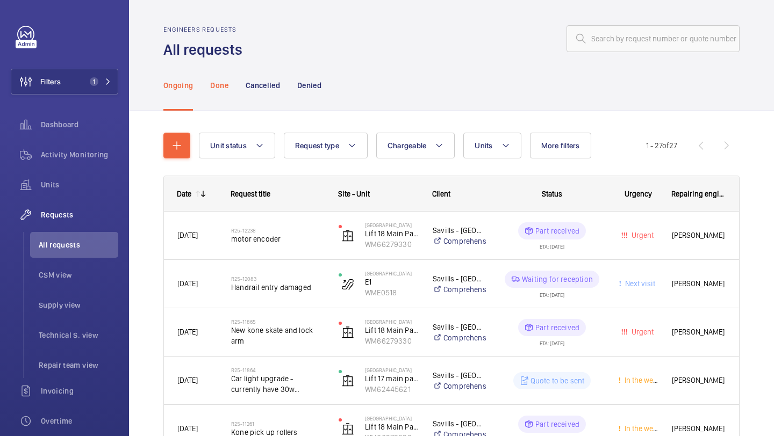
click at [226, 87] on p "Done" at bounding box center [219, 85] width 18 height 11
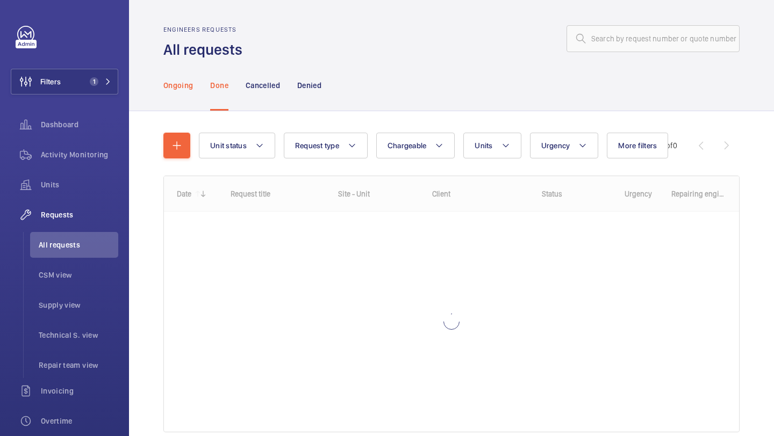
click at [173, 94] on div "Ongoing" at bounding box center [178, 85] width 30 height 51
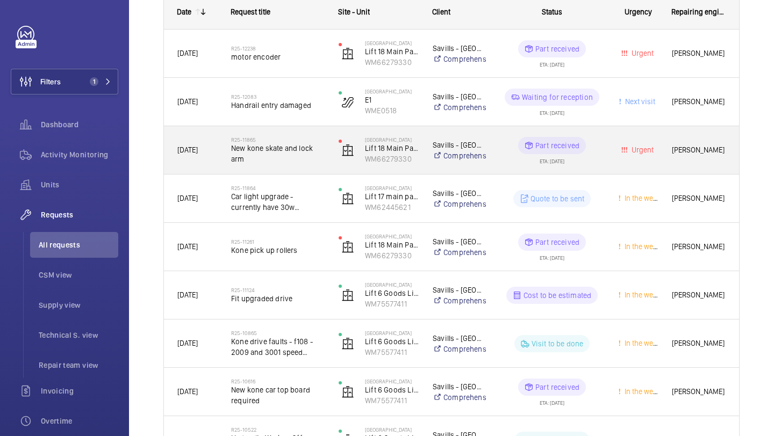
scroll to position [184, 0]
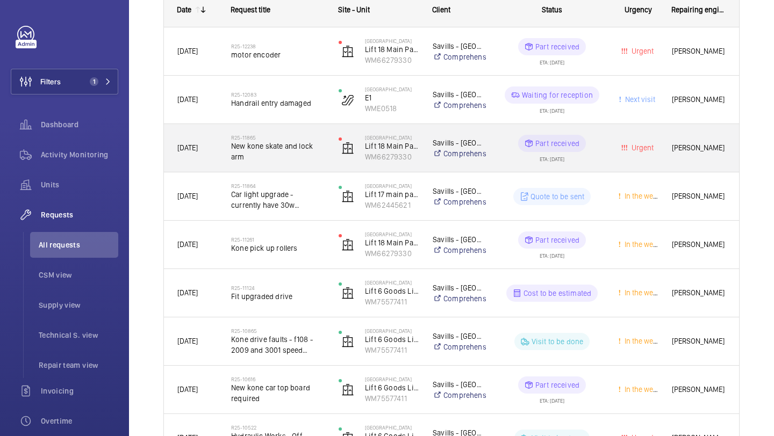
click at [298, 142] on span "New kone skate and lock arm" at bounding box center [278, 152] width 94 height 22
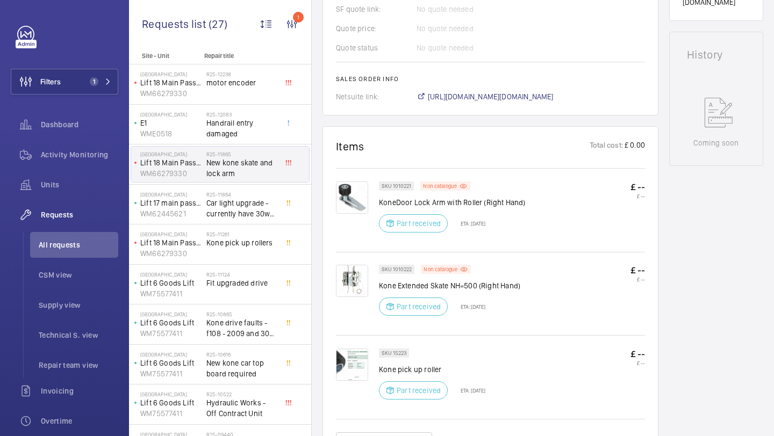
scroll to position [902, 0]
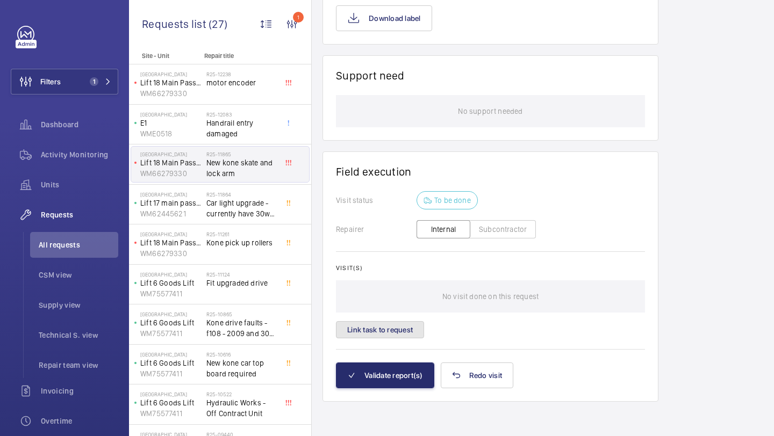
click at [387, 337] on button "Link task to request" at bounding box center [380, 329] width 88 height 17
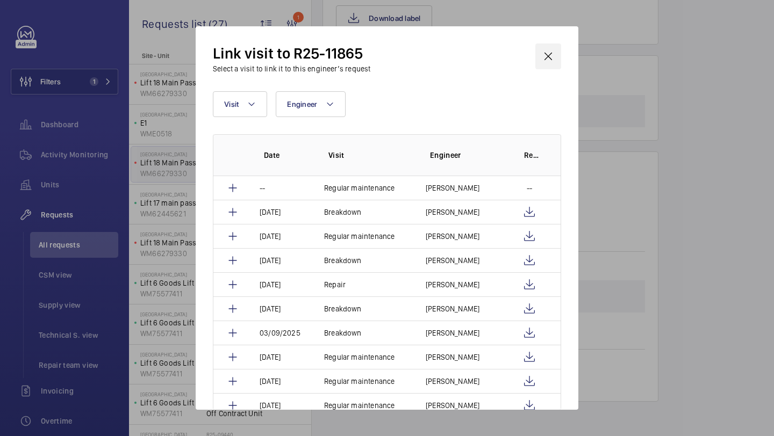
click at [551, 46] on wm-front-icon-button at bounding box center [548, 57] width 26 height 26
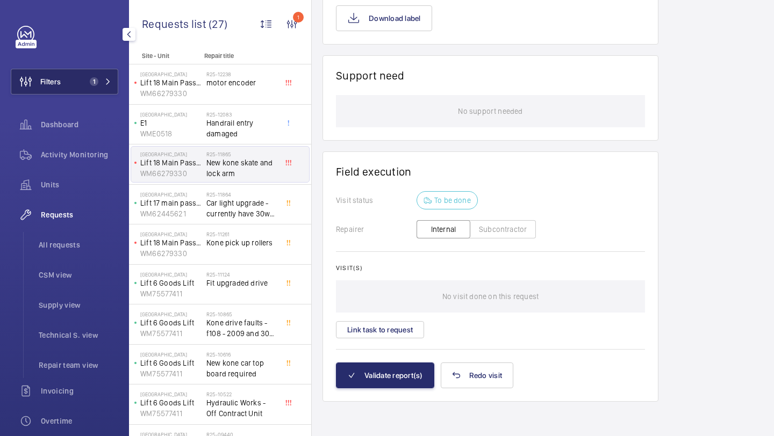
click at [89, 90] on button "Filters 1" at bounding box center [65, 82] width 108 height 26
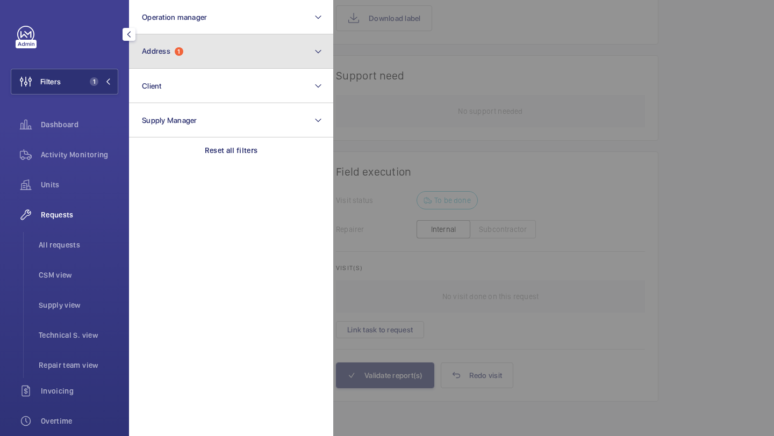
click at [154, 62] on button "Address 1" at bounding box center [231, 51] width 204 height 34
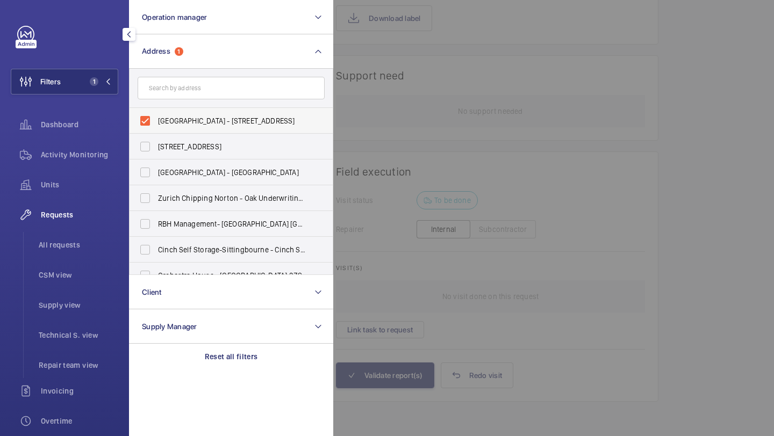
click at [175, 126] on span "Victoria Shopping Centre - 362 Chartwell Square, Southend on Sea, SOUTHEND-ON-S…" at bounding box center [232, 121] width 148 height 11
click at [156, 126] on input "Victoria Shopping Centre - 362 Chartwell Square, Southend on Sea, SOUTHEND-ON-S…" at bounding box center [145, 121] width 22 height 22
checkbox input "false"
click at [195, 88] on input "text" at bounding box center [231, 88] width 187 height 23
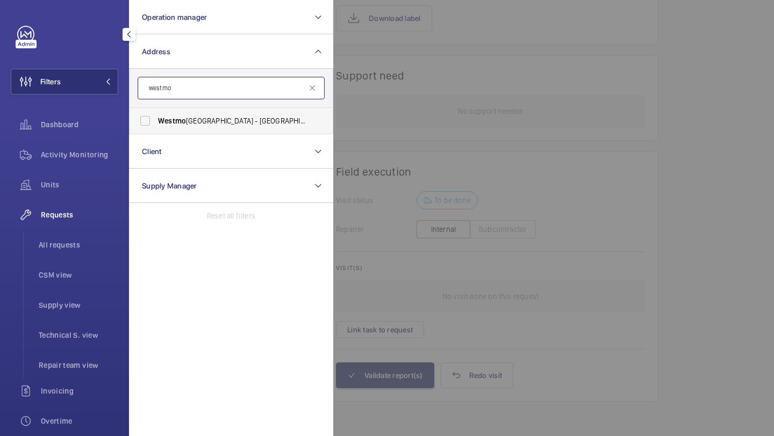
type input "westmo"
click at [189, 114] on label "Westmo reland Street - UCLH, 16-18 Westmo reland Street,, LONDON W1G 8PH" at bounding box center [223, 121] width 187 height 26
click at [156, 114] on input "Westmo reland Street - UCLH, 16-18 Westmo reland Street,, LONDON W1G 8PH" at bounding box center [145, 121] width 22 height 22
checkbox input "true"
click at [379, 107] on div at bounding box center [720, 218] width 774 height 436
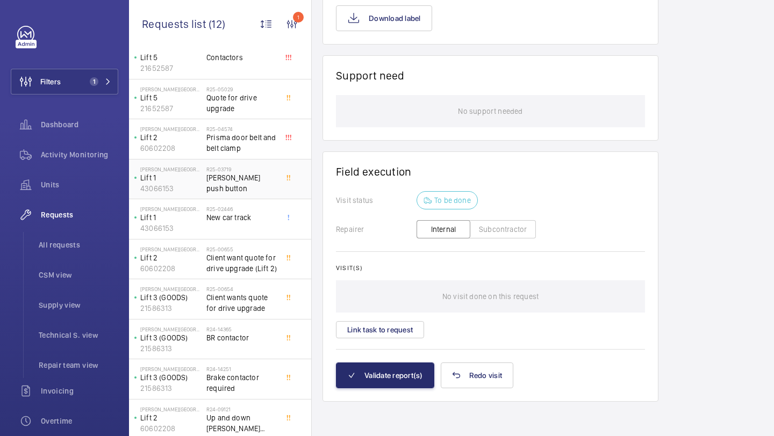
scroll to position [109, 0]
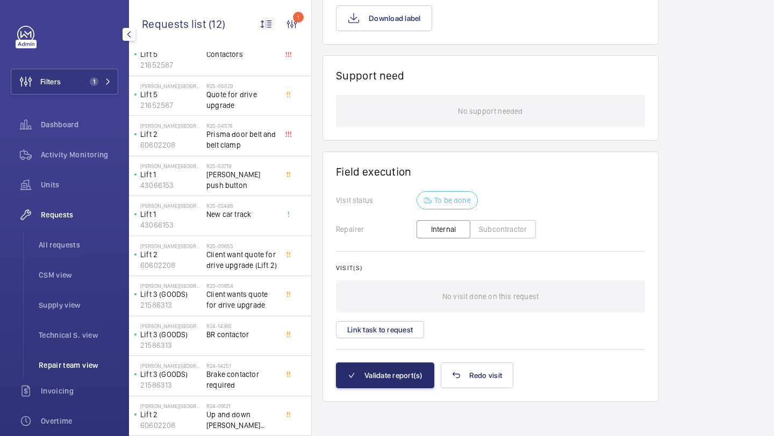
click at [56, 374] on li "Repair team view" at bounding box center [74, 366] width 88 height 26
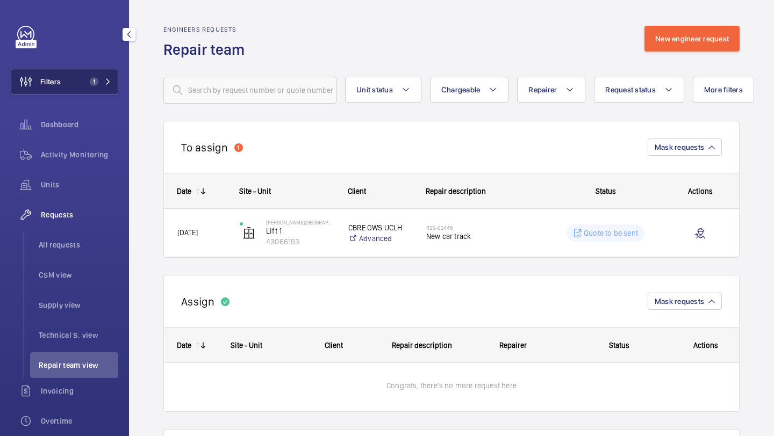
click at [86, 73] on button "Filters 1" at bounding box center [65, 82] width 108 height 26
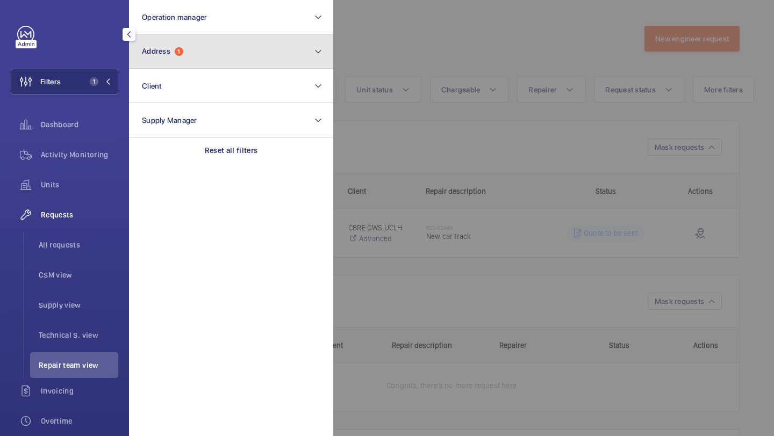
click at [167, 51] on span "Address" at bounding box center [156, 51] width 28 height 9
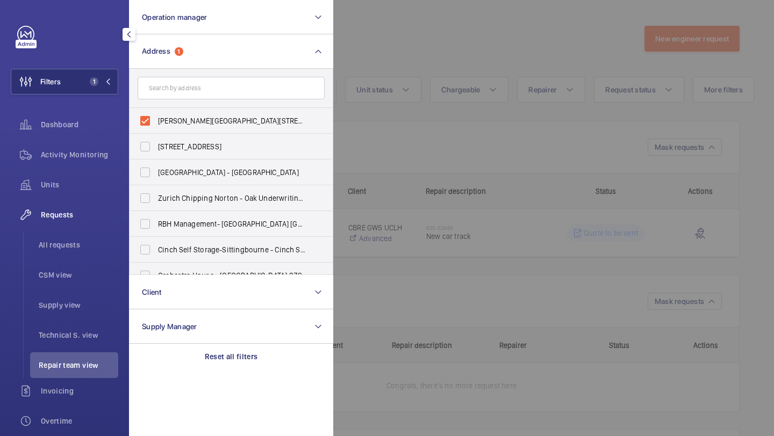
click at [354, 55] on div at bounding box center [720, 218] width 774 height 436
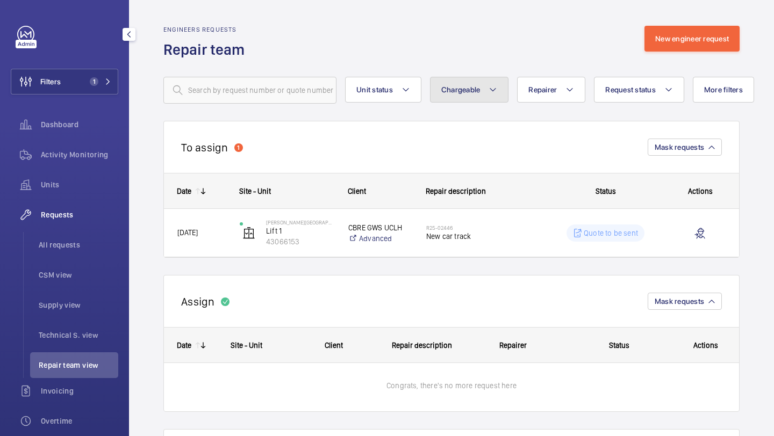
click at [483, 98] on button "Chargeable" at bounding box center [469, 90] width 79 height 26
click at [482, 98] on button "Chargeable" at bounding box center [469, 90] width 79 height 26
click at [62, 251] on li "All requests" at bounding box center [74, 245] width 88 height 26
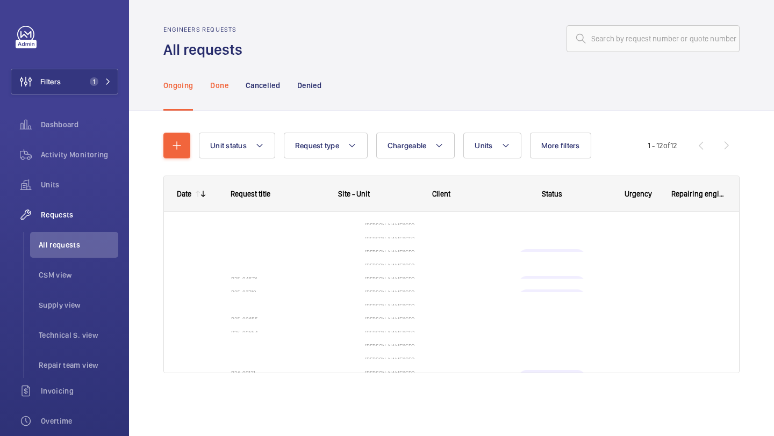
click at [226, 95] on div "Done" at bounding box center [219, 85] width 18 height 51
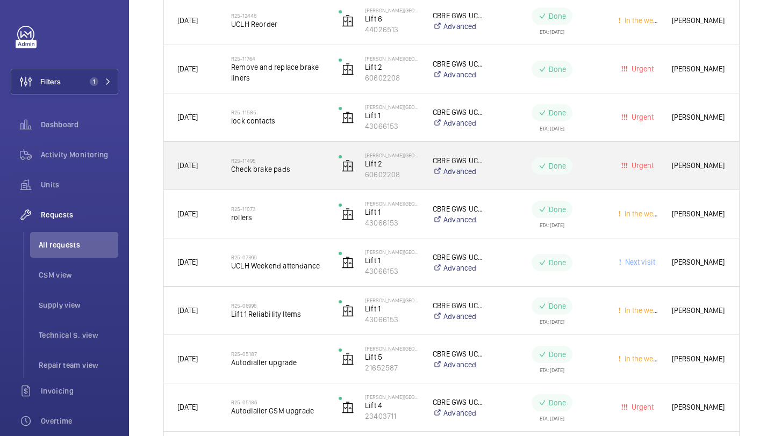
scroll to position [219, 0]
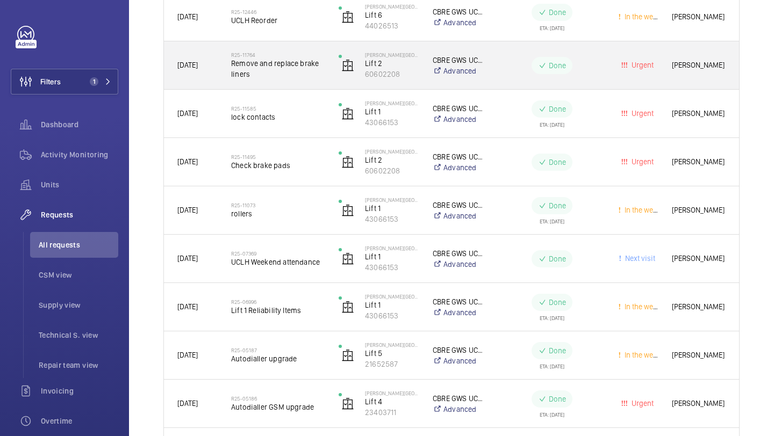
click at [296, 69] on span "Remove and replace brake liners" at bounding box center [278, 69] width 94 height 22
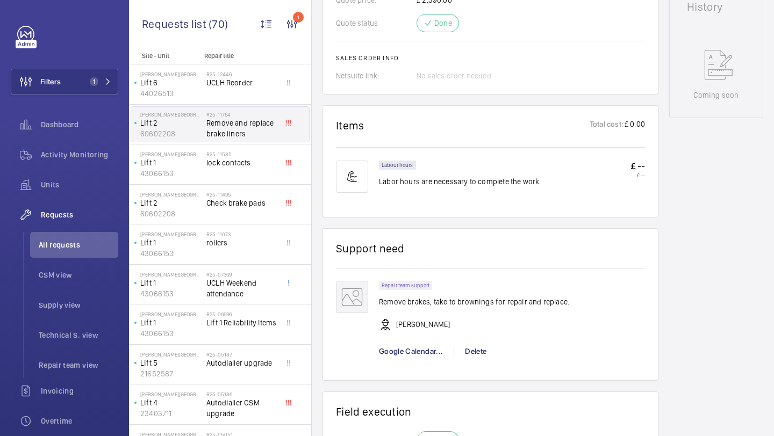
scroll to position [306, 0]
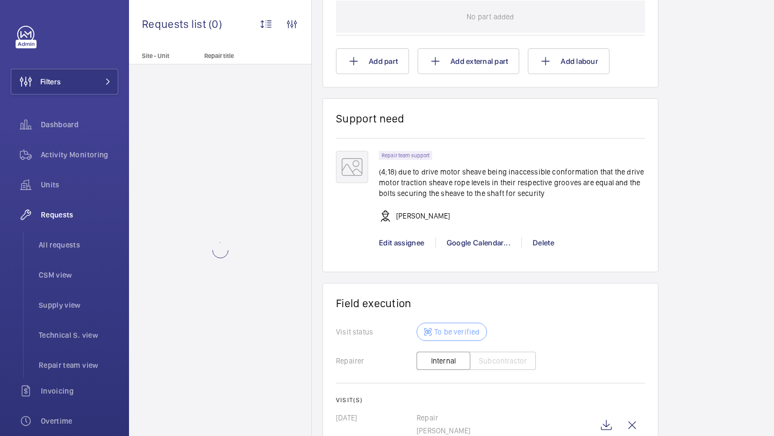
scroll to position [925, 0]
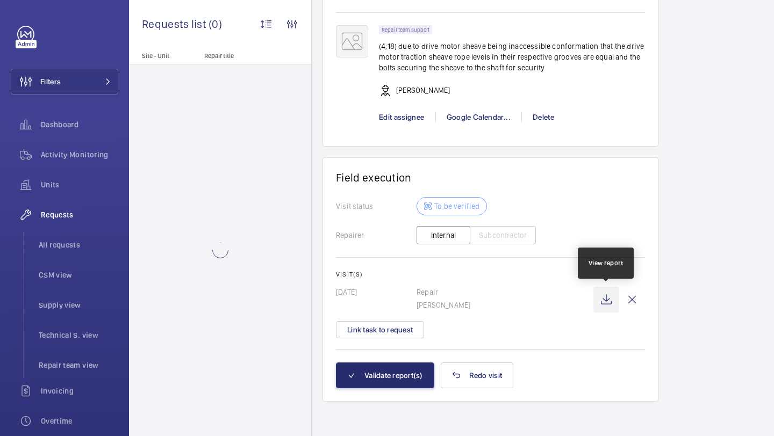
click at [600, 299] on wm-front-icon-button at bounding box center [606, 300] width 26 height 26
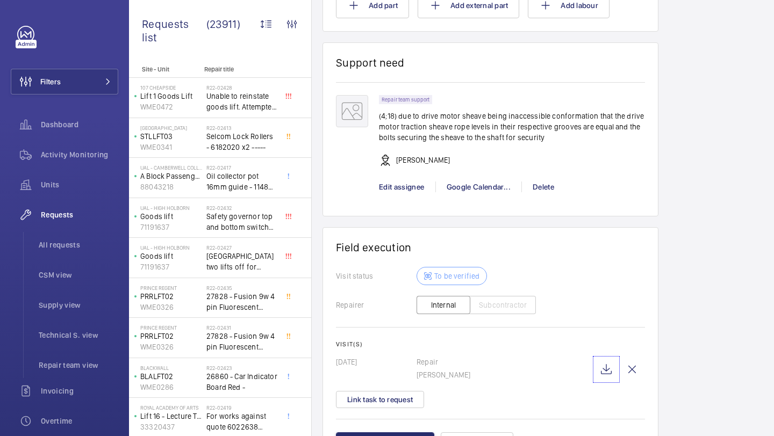
scroll to position [768, 0]
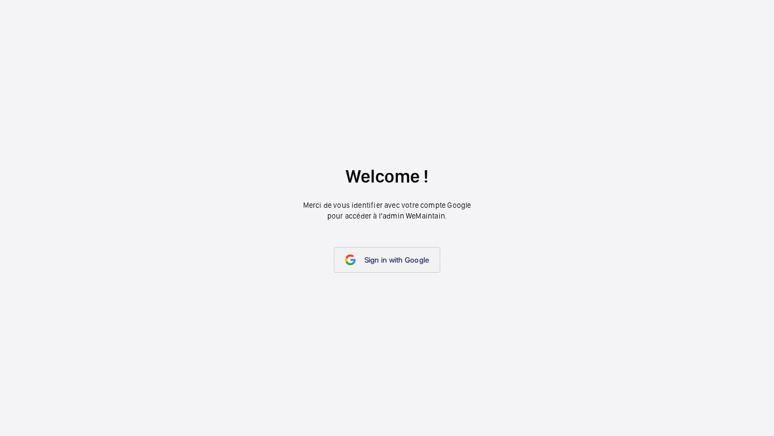
click at [363, 253] on link "Sign in with Google" at bounding box center [387, 260] width 107 height 26
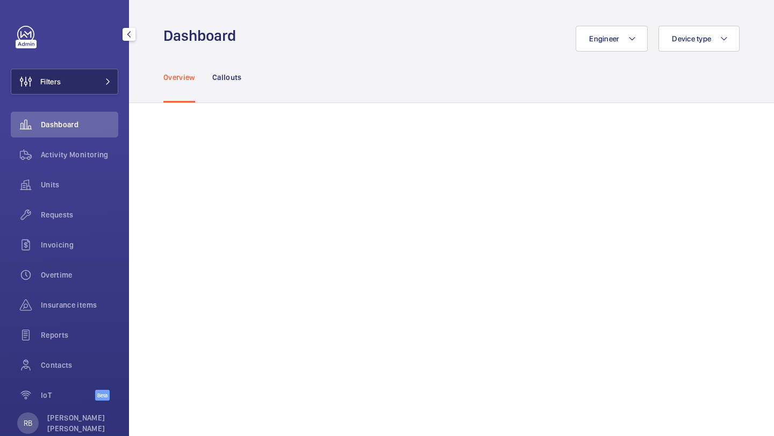
click at [95, 72] on button "Filters" at bounding box center [65, 82] width 108 height 26
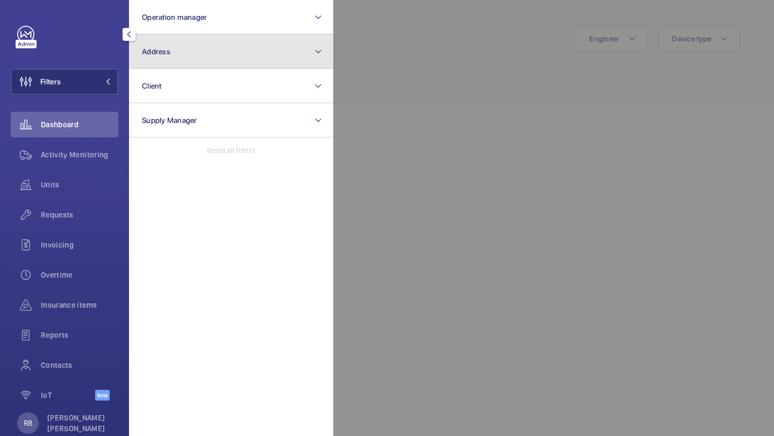
click at [184, 52] on button "Address" at bounding box center [231, 51] width 204 height 34
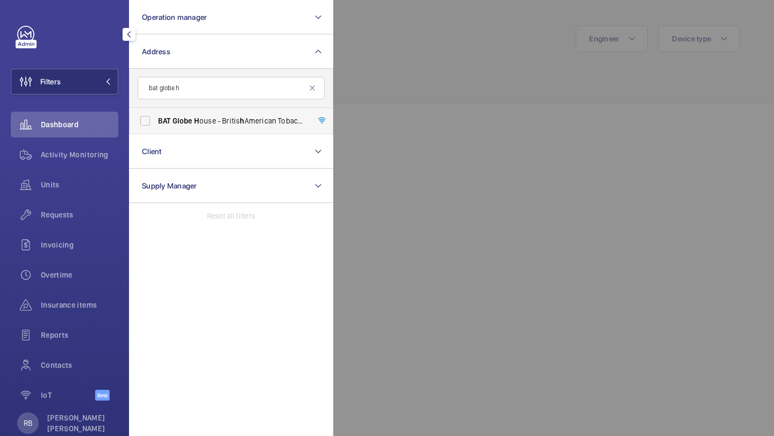
type input "bat globe h"
click at [176, 114] on label "BAT Globe H ouse - Britis h American Tobacco Global H eadquarters, LONDON WC2R …" at bounding box center [223, 121] width 187 height 26
click at [156, 114] on input "BAT Globe H ouse - Britis h American Tobacco Global H eadquarters, LONDON WC2R …" at bounding box center [145, 121] width 22 height 22
checkbox input "true"
click at [377, 72] on div at bounding box center [720, 218] width 774 height 436
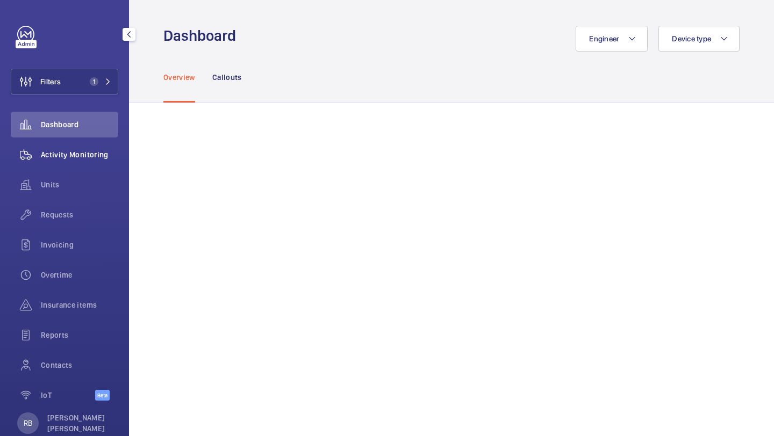
click at [74, 148] on div "Activity Monitoring" at bounding box center [65, 155] width 108 height 26
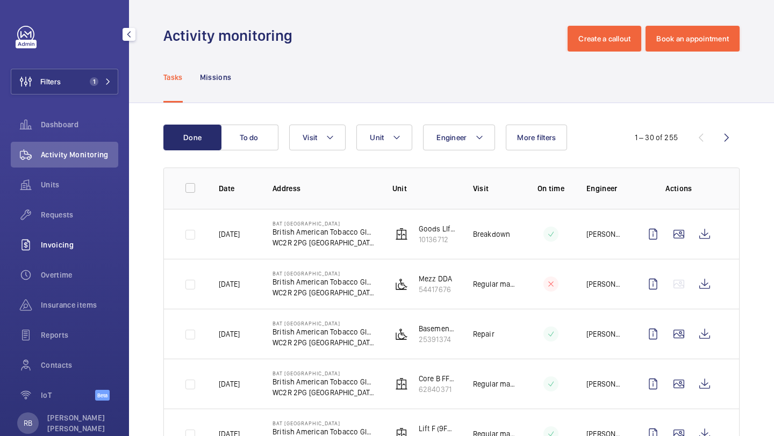
click at [63, 235] on div "Invoicing" at bounding box center [65, 245] width 108 height 26
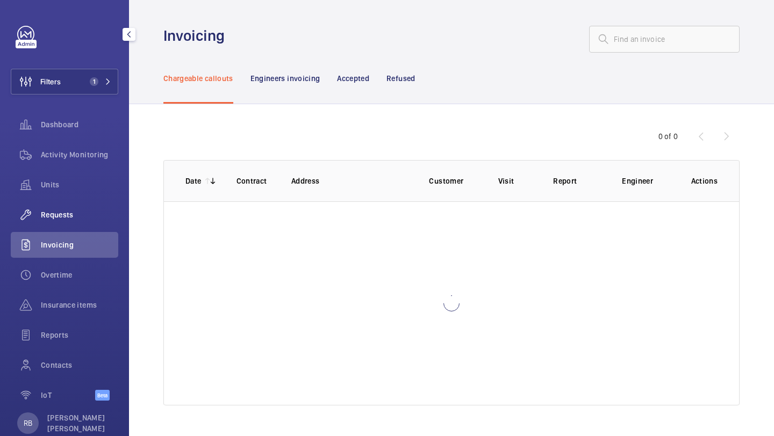
click at [65, 223] on div "Requests" at bounding box center [65, 215] width 108 height 26
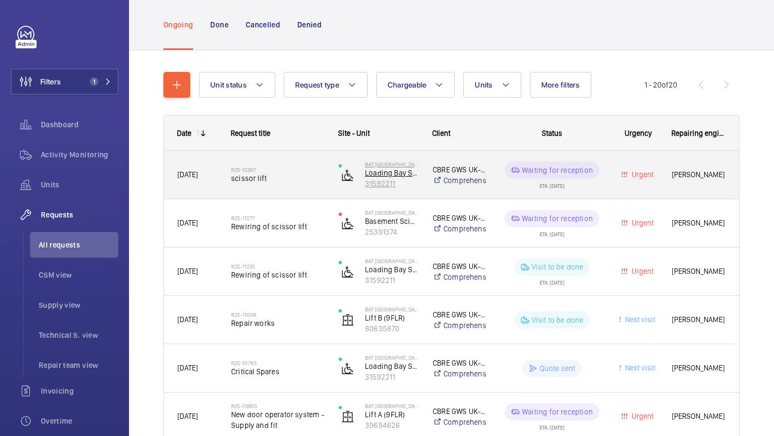
scroll to position [66, 0]
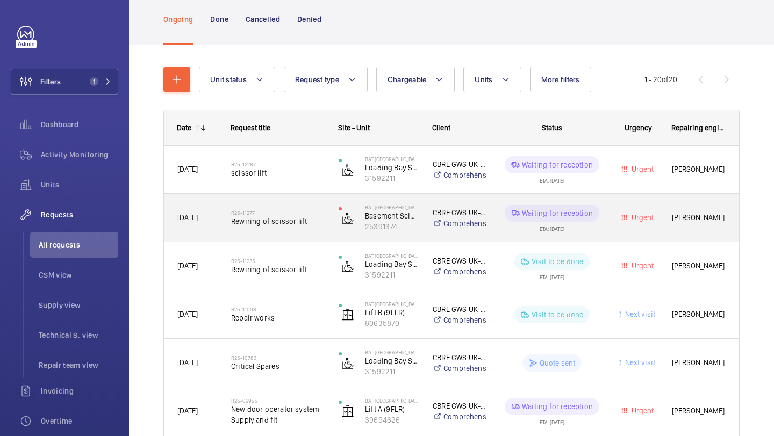
click at [312, 219] on span "Rewiring of scissor lift" at bounding box center [278, 221] width 94 height 11
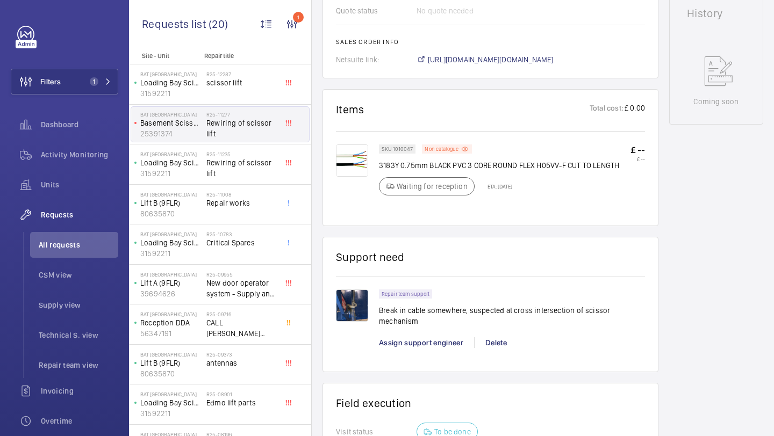
scroll to position [575, 0]
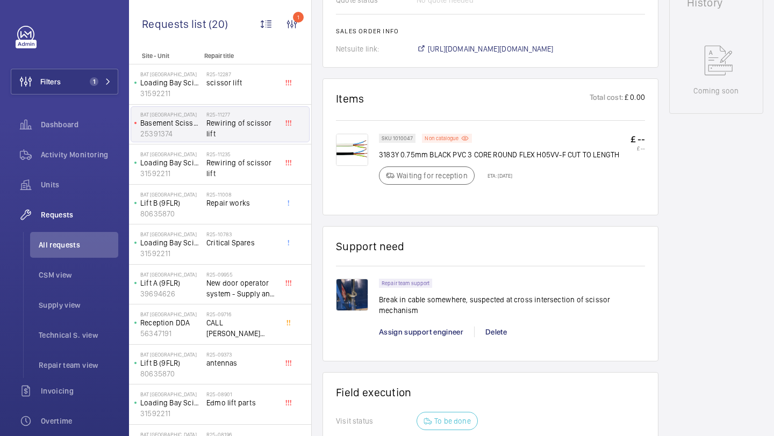
click at [359, 300] on img at bounding box center [352, 295] width 32 height 32
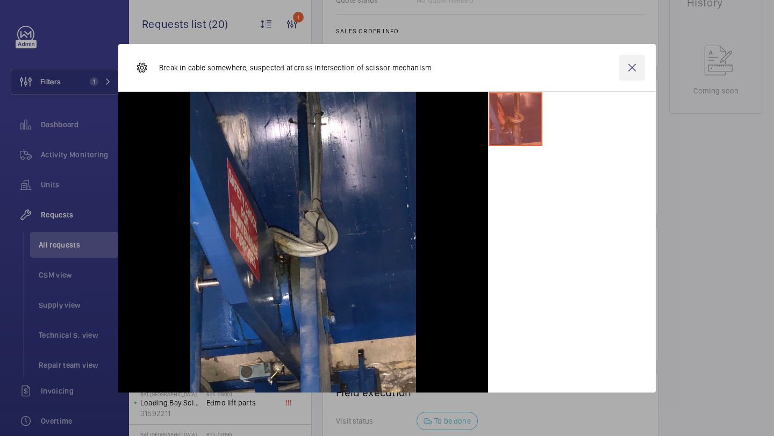
click at [627, 67] on wm-front-icon-button at bounding box center [632, 68] width 26 height 26
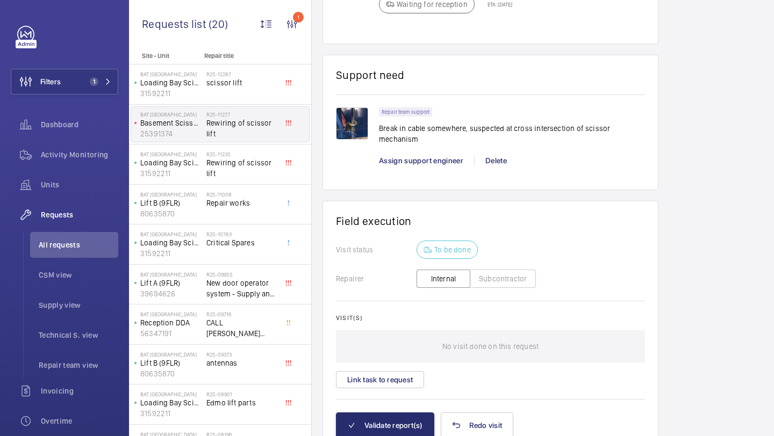
scroll to position [787, 0]
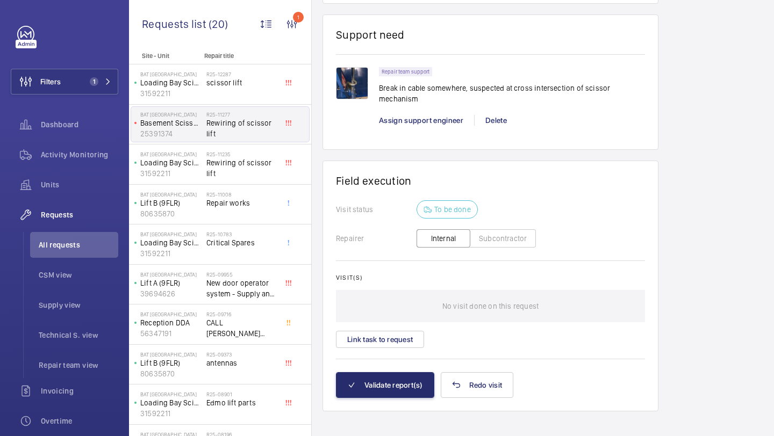
click at [368, 355] on wm-front-card-body "Visit status To be done Repairer Internal Subcontractor Visit(s) No visit done …" at bounding box center [490, 286] width 309 height 171
click at [375, 338] on button "Link task to request" at bounding box center [380, 339] width 88 height 17
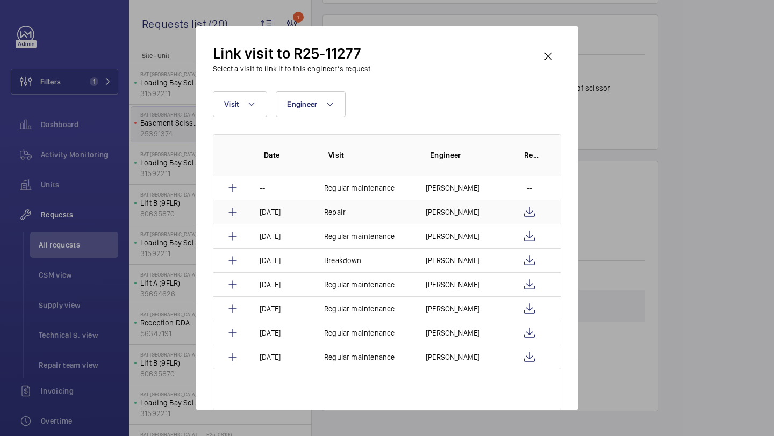
click at [475, 209] on td "Rob Smith" at bounding box center [460, 212] width 94 height 24
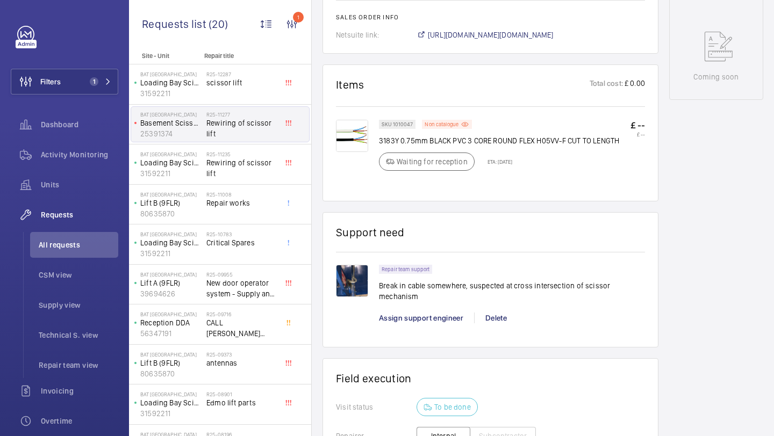
scroll to position [770, 0]
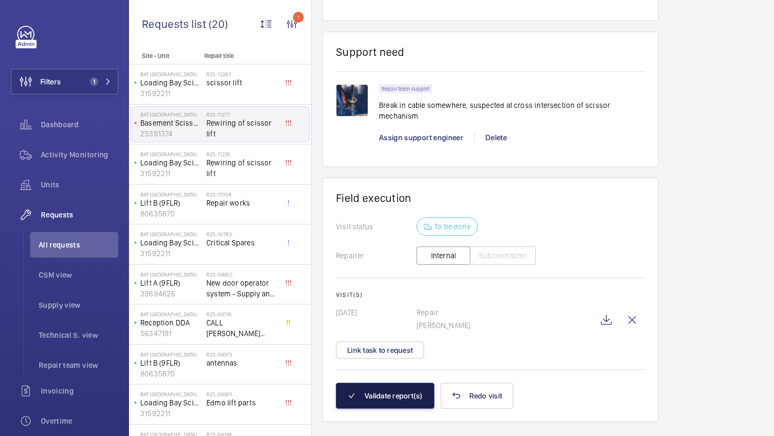
click at [398, 383] on button "Validate report(s)" at bounding box center [385, 396] width 98 height 26
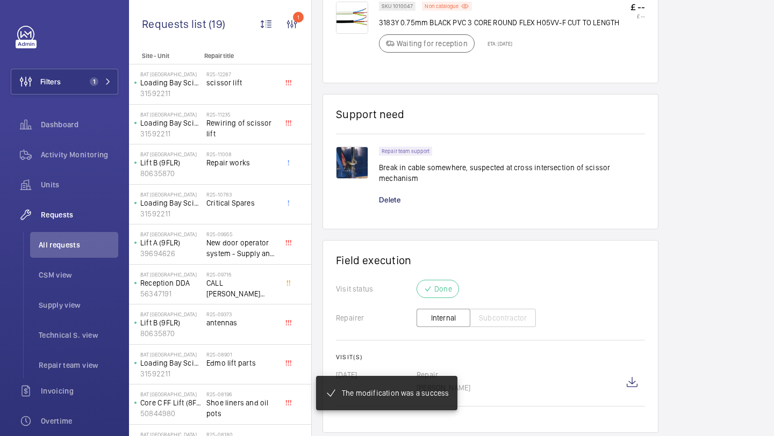
scroll to position [707, 0]
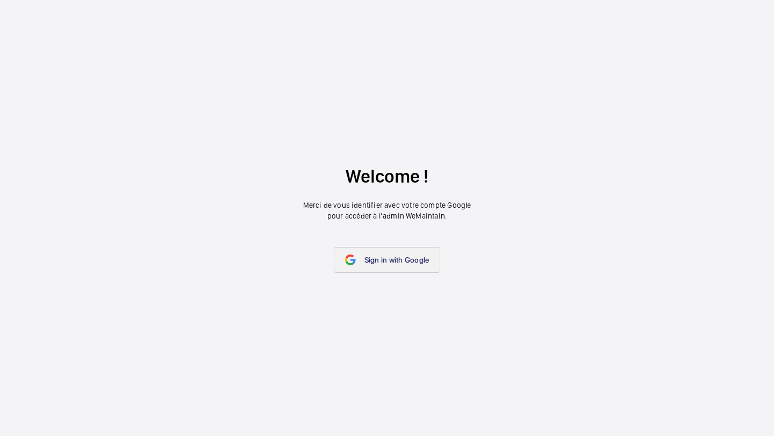
click at [361, 250] on link "Sign in with Google" at bounding box center [387, 260] width 107 height 26
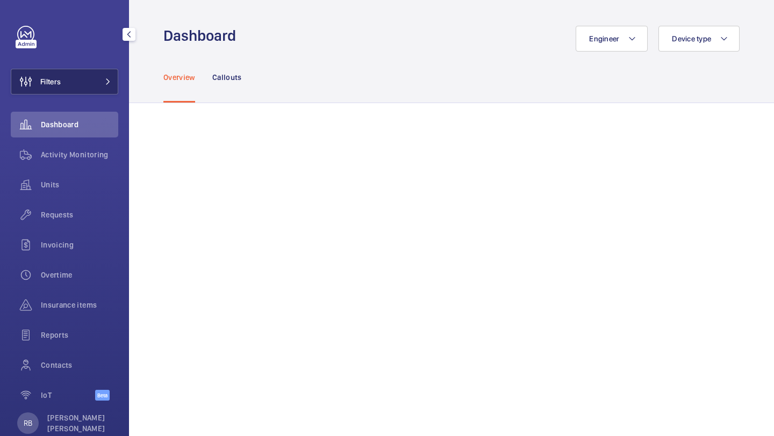
drag, startPoint x: 84, startPoint y: 77, endPoint x: 79, endPoint y: 79, distance: 5.6
click at [84, 77] on button "Filters" at bounding box center [65, 82] width 108 height 26
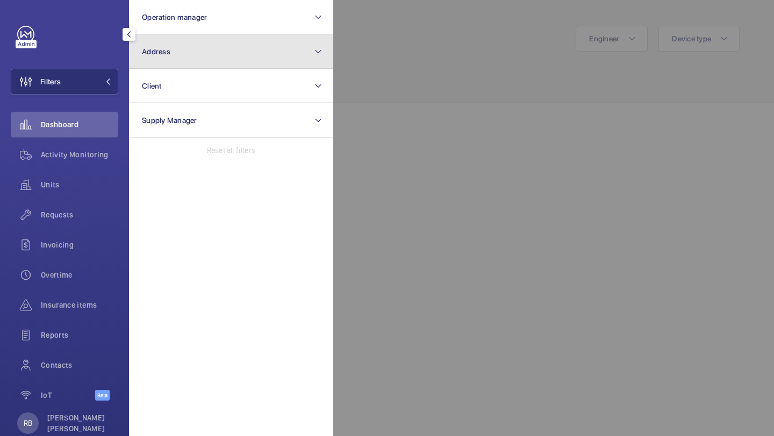
click at [225, 56] on button "Address" at bounding box center [231, 51] width 204 height 34
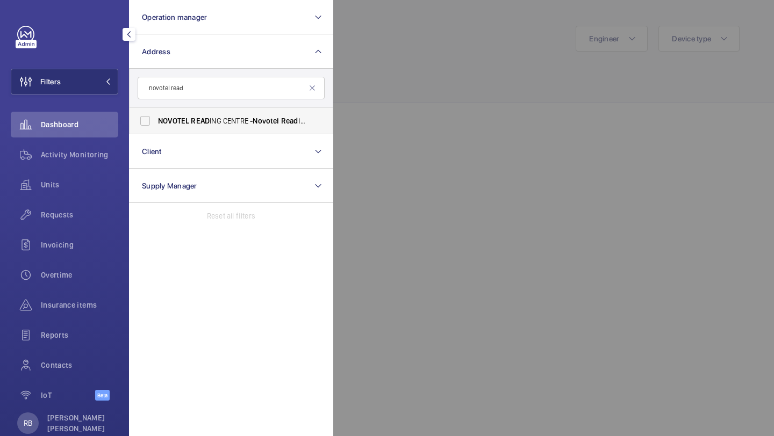
type input "novotel read"
click at [210, 122] on span "NOVOTEL READ ING CENTRE - Novotel Read ing Centre, READ ING RG1 1DP" at bounding box center [232, 121] width 148 height 11
click at [156, 122] on input "NOVOTEL READ ING CENTRE - Novotel Read ing Centre, READ ING RG1 1DP" at bounding box center [145, 121] width 22 height 22
checkbox input "true"
click at [413, 84] on div at bounding box center [720, 218] width 774 height 436
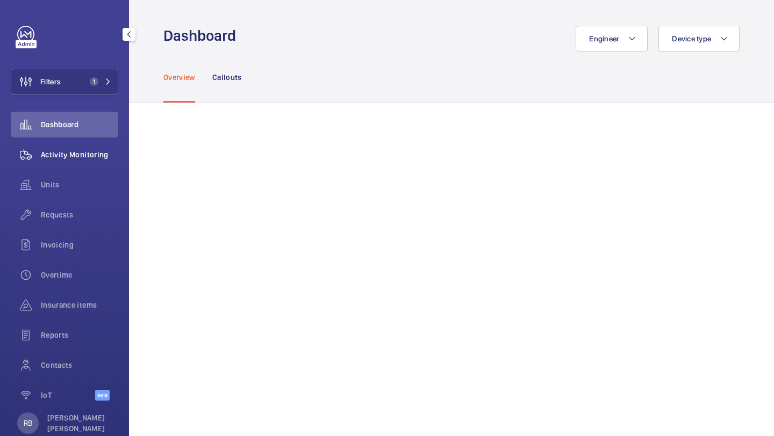
click at [88, 163] on div "Activity Monitoring" at bounding box center [65, 155] width 108 height 26
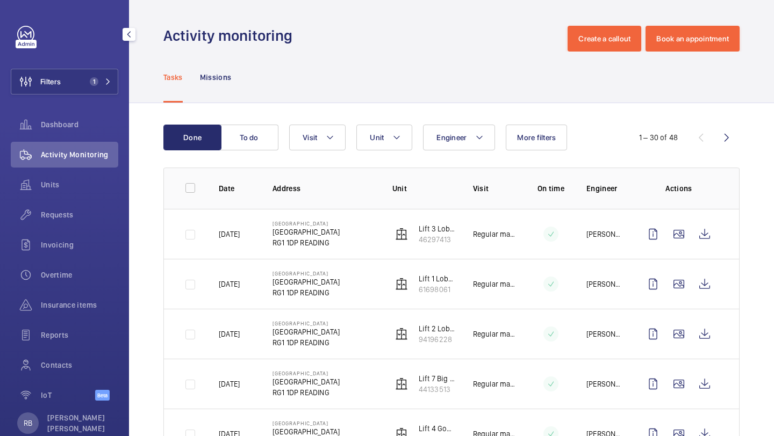
drag, startPoint x: 69, startPoint y: 209, endPoint x: 95, endPoint y: 161, distance: 54.4
click at [95, 161] on nav "Dashboard Activity Monitoring Units Requests Invoicing Overtime Insurance items…" at bounding box center [65, 262] width 108 height 301
click at [71, 157] on span "Activity Monitoring" at bounding box center [79, 154] width 77 height 11
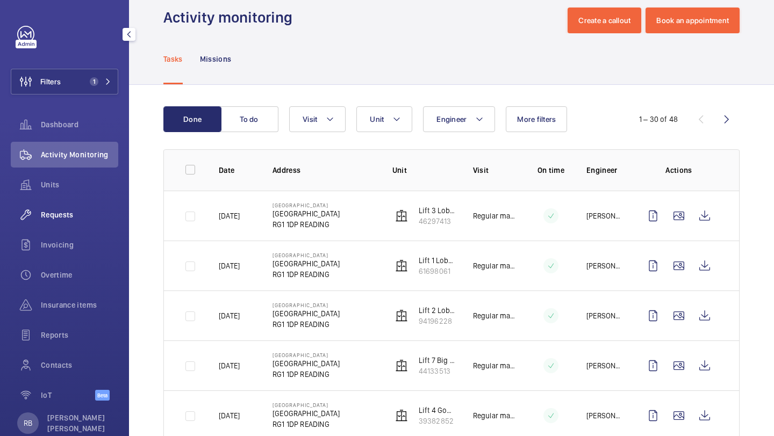
click at [76, 216] on span "Requests" at bounding box center [79, 215] width 77 height 11
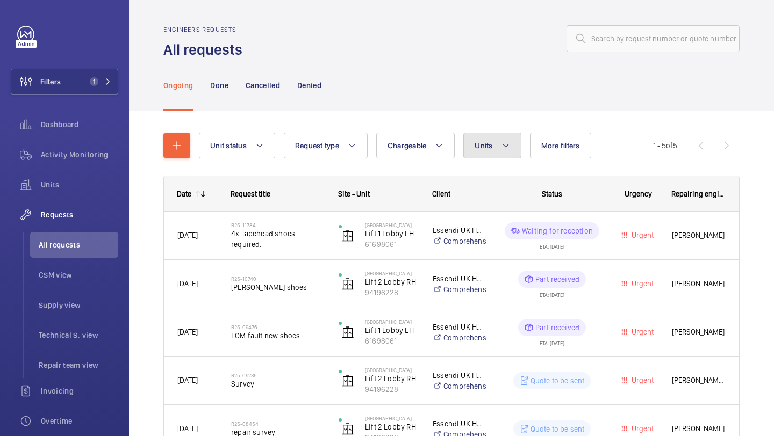
click at [508, 135] on button "Units" at bounding box center [492, 146] width 58 height 26
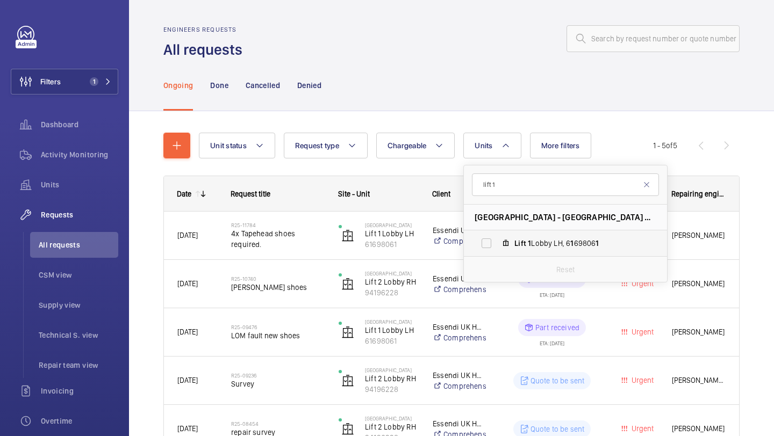
type input "lift 1"
click at [541, 249] on label "Lift 1 Lobby LH, 6 1 69806 1" at bounding box center [557, 244] width 186 height 26
click at [497, 249] on input "Lift 1 Lobby LH, 6 1 69806 1" at bounding box center [487, 244] width 22 height 22
checkbox input "true"
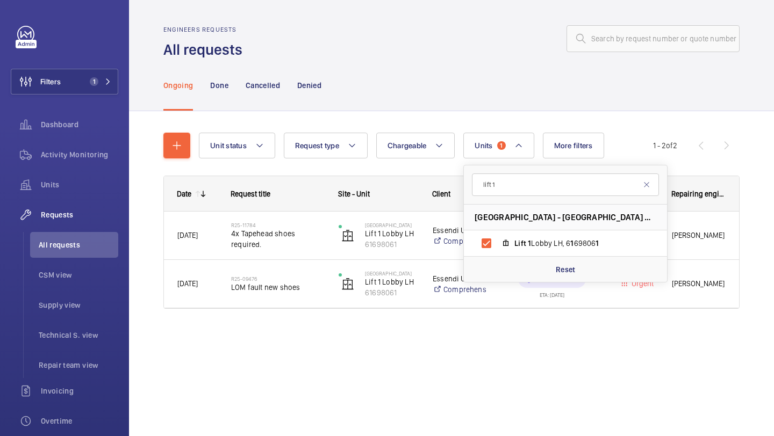
click at [725, 155] on wm-front-pagination "1 - 2 of 2" at bounding box center [696, 146] width 87 height 26
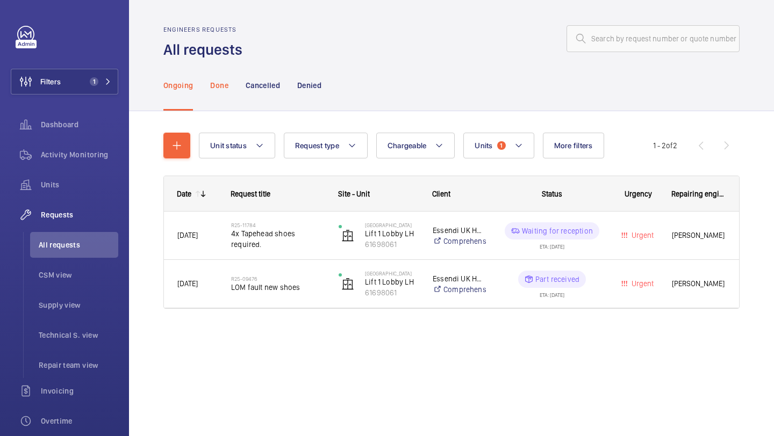
click at [220, 87] on p "Done" at bounding box center [219, 85] width 18 height 11
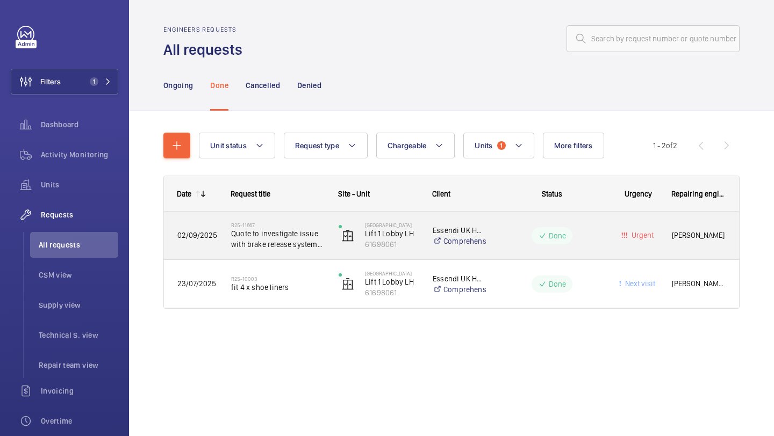
click at [289, 233] on span "Quote to investigate issue with brake release system on lifts 1, 3 and 4" at bounding box center [278, 239] width 94 height 22
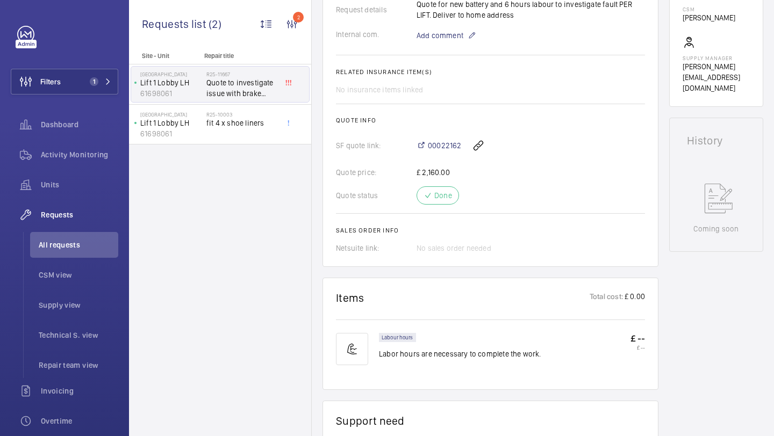
scroll to position [388, 0]
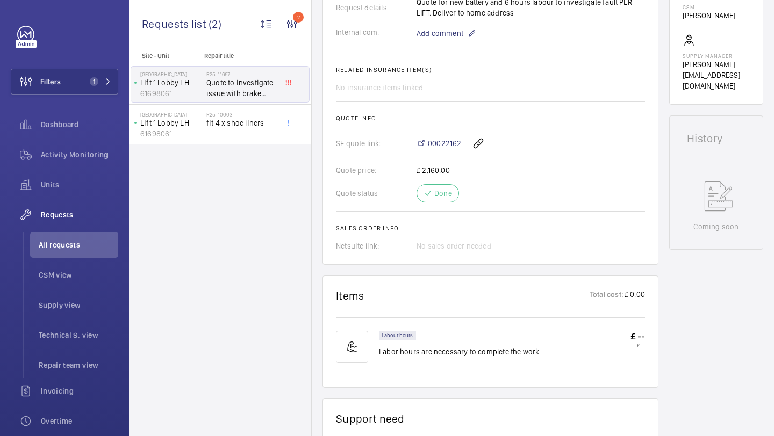
click at [438, 146] on span "00022162" at bounding box center [444, 143] width 33 height 11
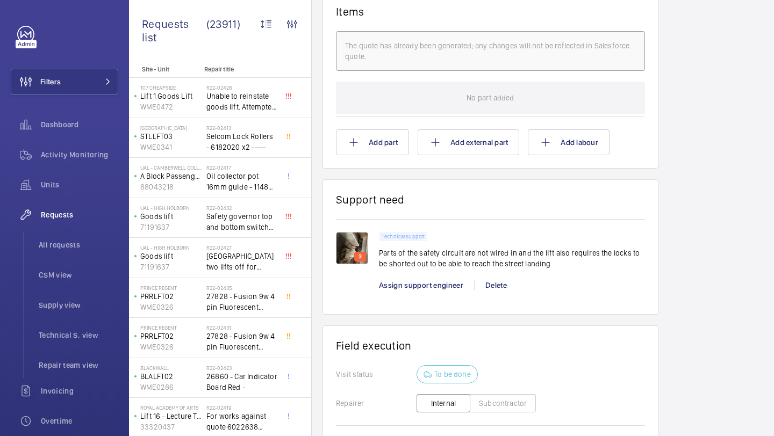
scroll to position [697, 0]
click at [354, 251] on div "3" at bounding box center [360, 256] width 12 height 10
click at [359, 231] on img at bounding box center [352, 247] width 32 height 32
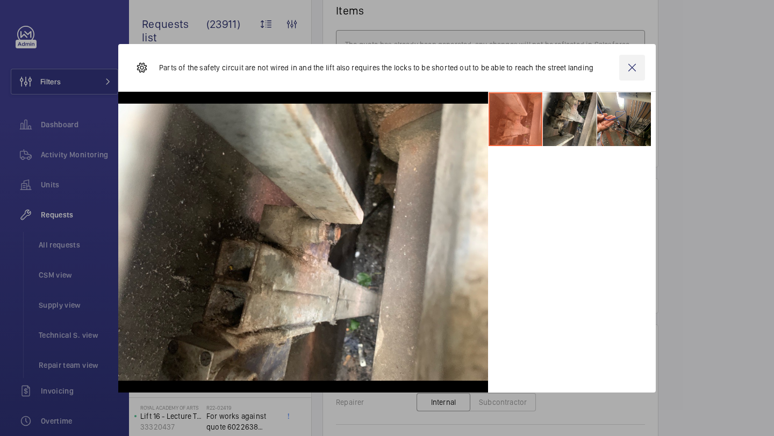
click at [629, 65] on wm-front-icon-button at bounding box center [632, 68] width 26 height 26
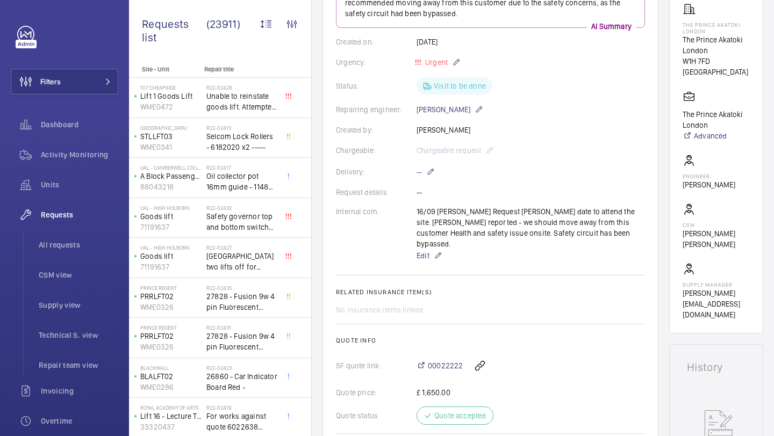
scroll to position [188, 0]
click at [470, 227] on div "16/09 [PERSON_NAME] Request [PERSON_NAME] date to attend the site. [PERSON_NAME…" at bounding box center [531, 235] width 228 height 56
click at [470, 216] on div "16/09 [PERSON_NAME] Request [PERSON_NAME] date to attend the site. [PERSON_NAME…" at bounding box center [531, 235] width 228 height 56
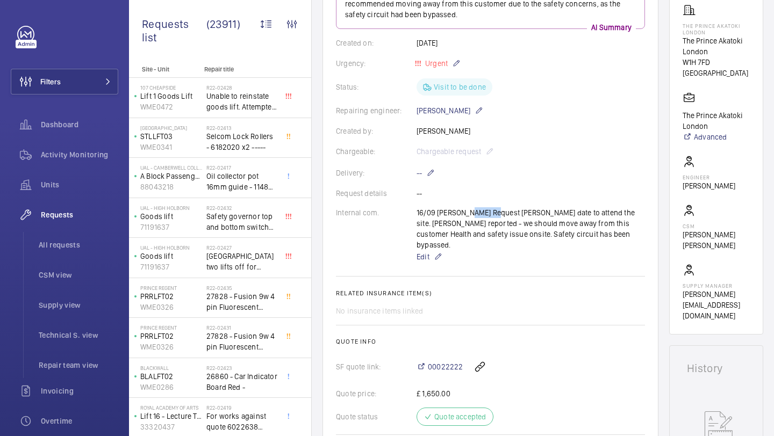
click at [470, 216] on div "16/09 [PERSON_NAME] Request [PERSON_NAME] date to attend the site. [PERSON_NAME…" at bounding box center [531, 235] width 228 height 56
click at [482, 226] on div "16/09 [PERSON_NAME] Request [PERSON_NAME] date to attend the site. [PERSON_NAME…" at bounding box center [531, 235] width 228 height 56
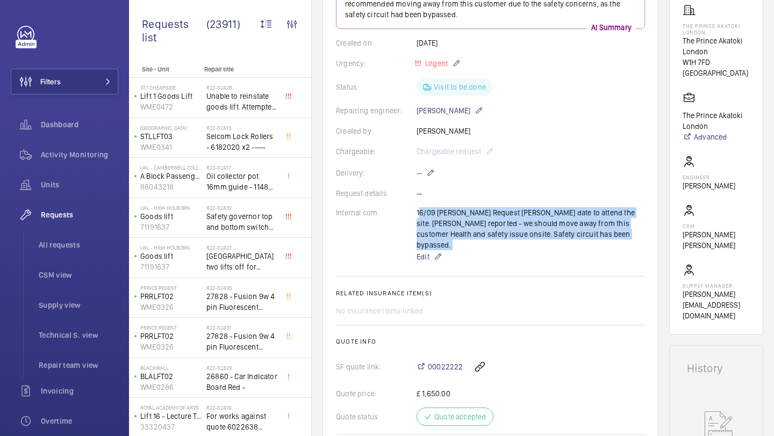
click at [482, 226] on div "16/09 [PERSON_NAME] Request [PERSON_NAME] date to attend the site. [PERSON_NAME…" at bounding box center [531, 235] width 228 height 56
click at [468, 226] on div "16/09 [PERSON_NAME] Request [PERSON_NAME] date to attend the site. [PERSON_NAME…" at bounding box center [531, 235] width 228 height 56
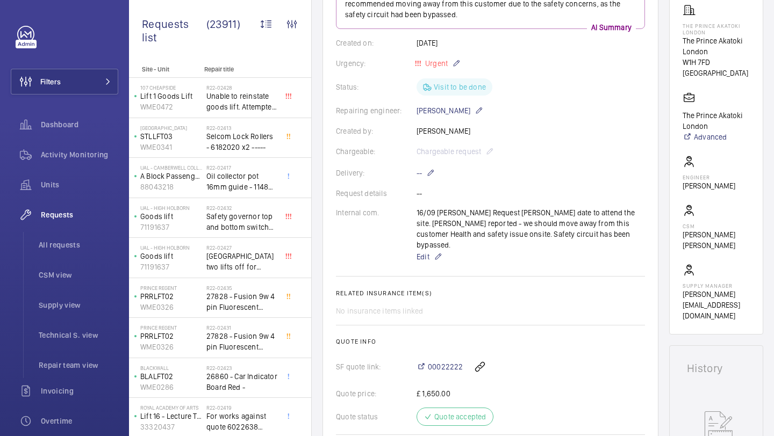
click at [484, 226] on div "16/09 [PERSON_NAME] Request [PERSON_NAME] date to attend the site. [PERSON_NAME…" at bounding box center [531, 235] width 228 height 56
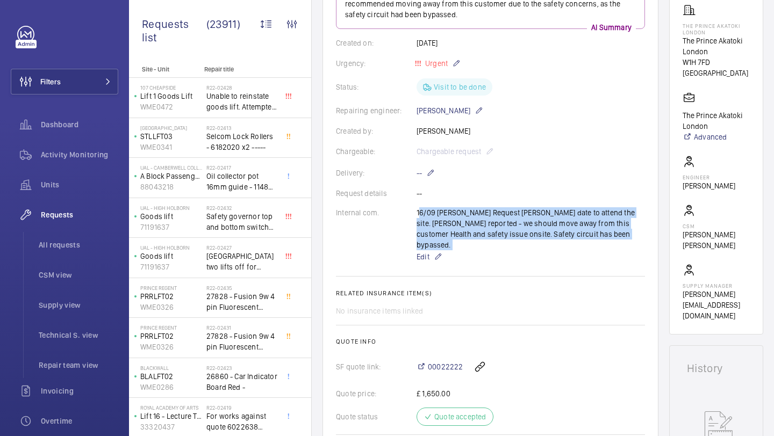
click at [484, 226] on div "16/09 [PERSON_NAME] Request [PERSON_NAME] date to attend the site. [PERSON_NAME…" at bounding box center [531, 235] width 228 height 56
click at [491, 227] on div "16/09 [PERSON_NAME] Request [PERSON_NAME] date to attend the site. [PERSON_NAME…" at bounding box center [531, 235] width 228 height 56
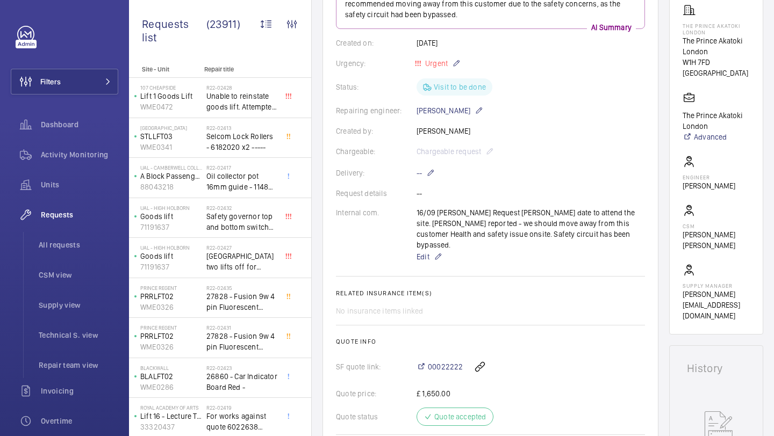
click at [494, 234] on div "16/09 [PERSON_NAME] Request [PERSON_NAME] date to attend the site. [PERSON_NAME…" at bounding box center [531, 235] width 228 height 56
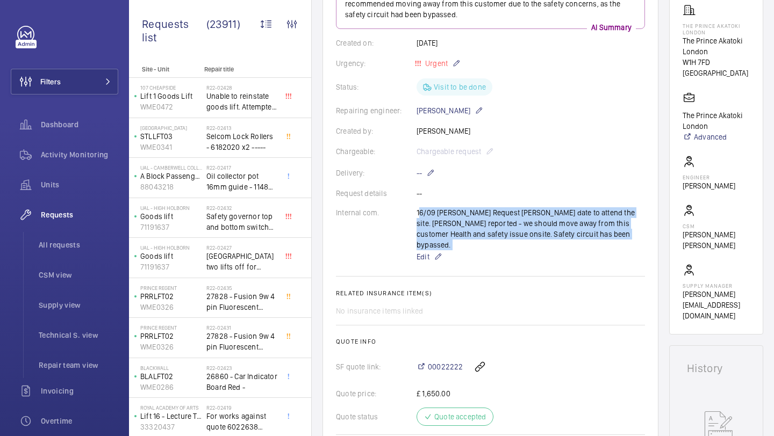
click at [494, 234] on div "16/09 [PERSON_NAME] Request [PERSON_NAME] date to attend the site. [PERSON_NAME…" at bounding box center [531, 235] width 228 height 56
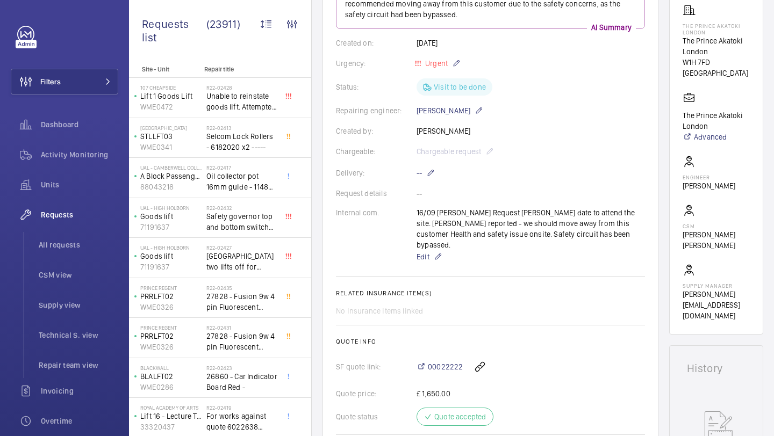
click at [486, 234] on div "16/09 [PERSON_NAME] Request [PERSON_NAME] date to attend the site. [PERSON_NAME…" at bounding box center [531, 235] width 228 height 56
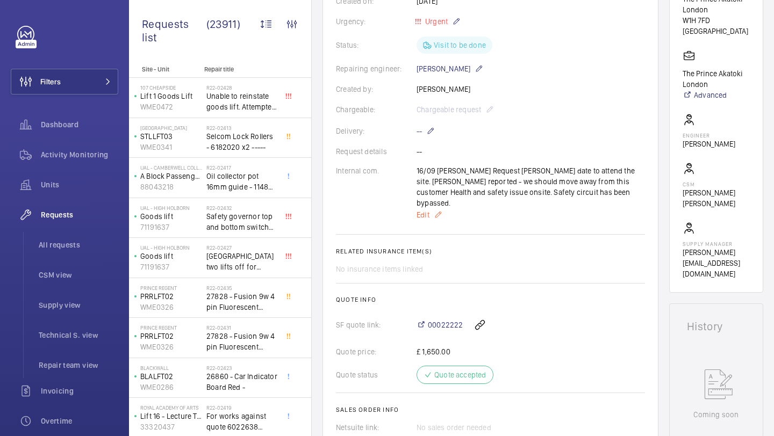
scroll to position [232, 0]
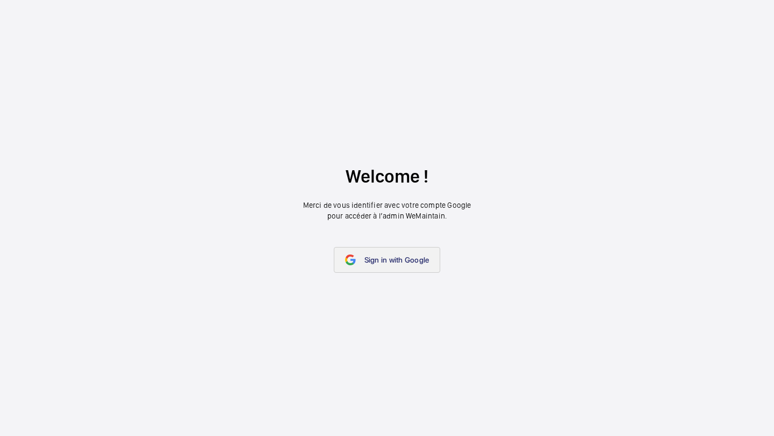
click at [386, 257] on span "Sign in with Google" at bounding box center [396, 260] width 65 height 9
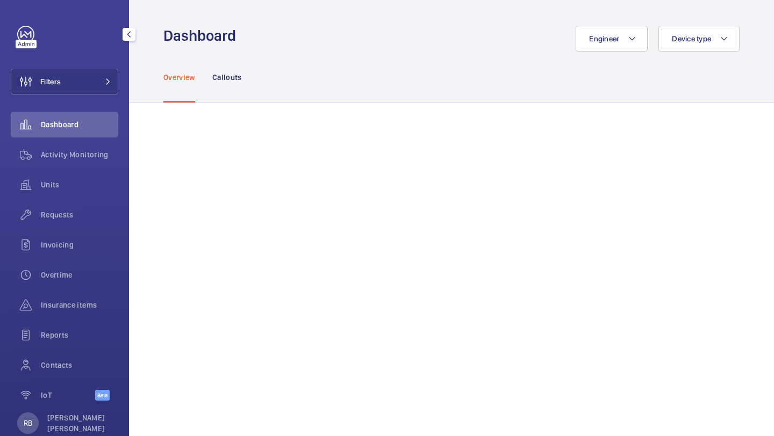
click at [89, 49] on div "Filters Dashboard Activity Monitoring Units Requests Invoicing Overtime Insuran…" at bounding box center [65, 219] width 108 height 387
click at [84, 76] on button "Filters" at bounding box center [65, 82] width 108 height 26
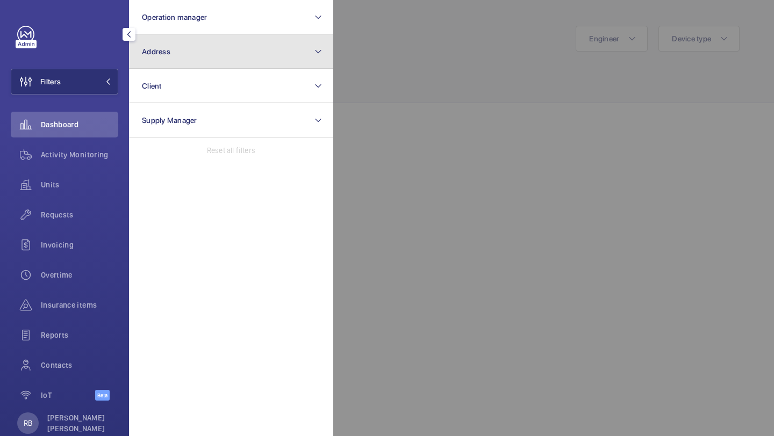
click at [163, 53] on span "Address" at bounding box center [156, 51] width 28 height 9
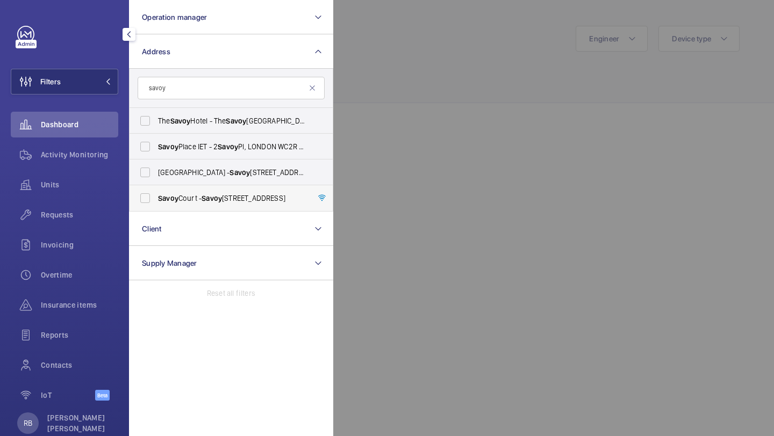
type input "savoy"
click at [193, 201] on span "[STREET_ADDRESS]" at bounding box center [232, 198] width 148 height 11
click at [156, 201] on input "[STREET_ADDRESS]" at bounding box center [145, 199] width 22 height 22
checkbox input "true"
click at [352, 88] on div at bounding box center [720, 218] width 774 height 436
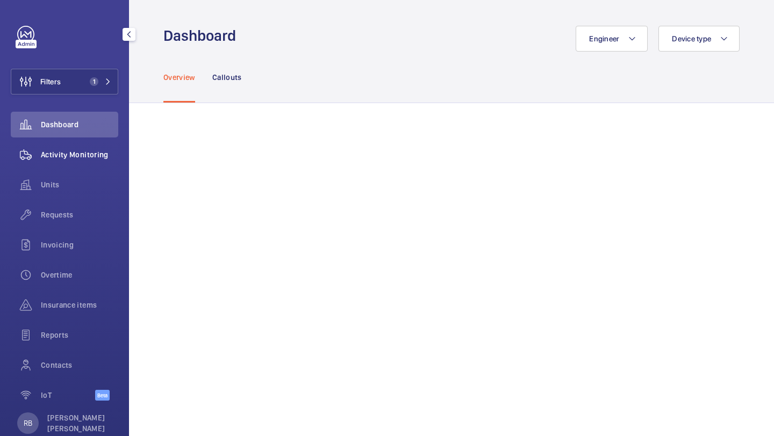
click at [94, 162] on div "Activity Monitoring" at bounding box center [65, 155] width 108 height 26
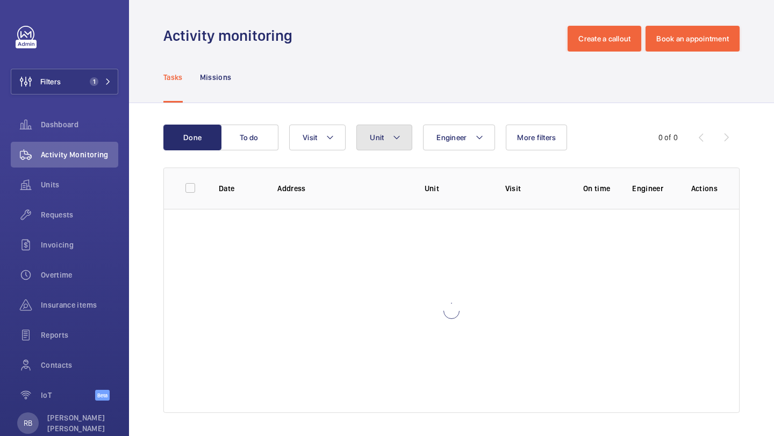
click at [379, 145] on button "Unit" at bounding box center [384, 138] width 56 height 26
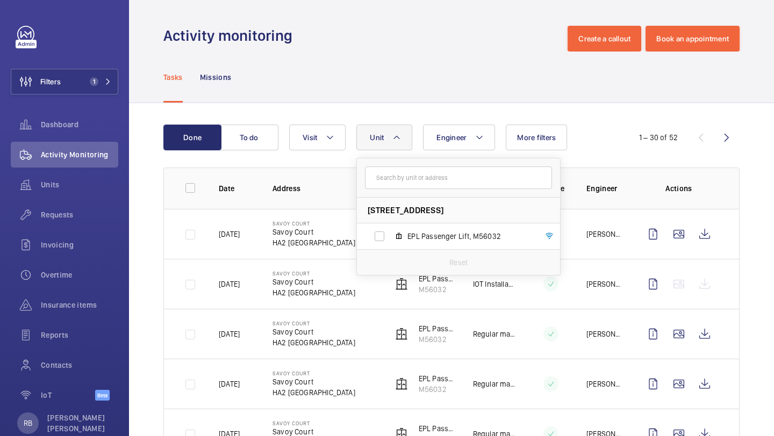
click at [402, 139] on button "Unit" at bounding box center [384, 138] width 56 height 26
click at [89, 97] on div "Filters 1 Dashboard Activity Monitoring Units Requests Invoicing Overtime Insur…" at bounding box center [65, 219] width 108 height 387
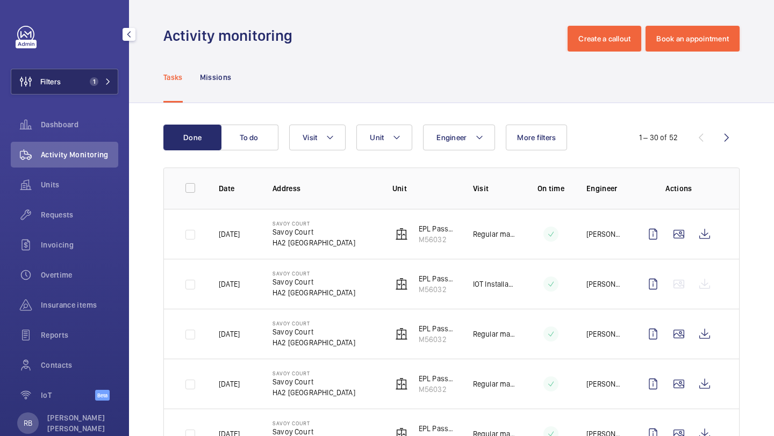
click at [102, 78] on span "1" at bounding box center [98, 81] width 26 height 9
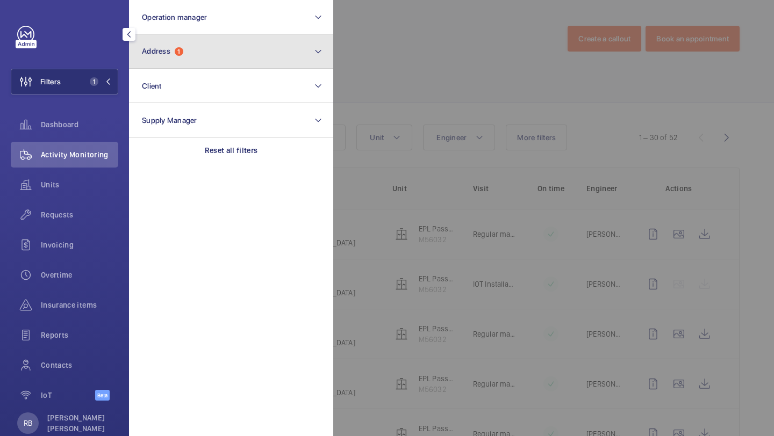
click at [204, 52] on button "Address 1" at bounding box center [231, 51] width 204 height 34
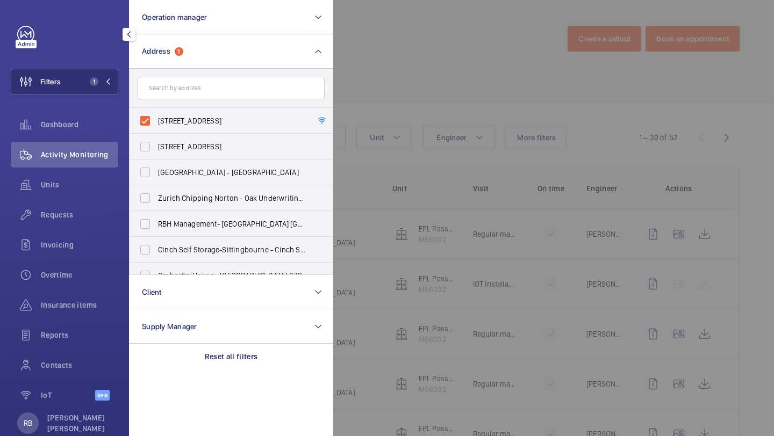
click at [385, 105] on div at bounding box center [720, 218] width 774 height 436
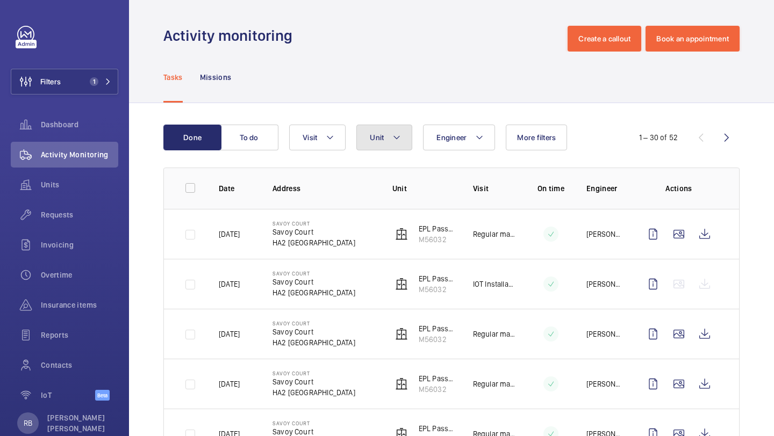
click at [378, 142] on button "Unit" at bounding box center [384, 138] width 56 height 26
click at [378, 142] on span "Unit" at bounding box center [377, 137] width 14 height 9
click at [67, 220] on span "Requests" at bounding box center [79, 215] width 77 height 11
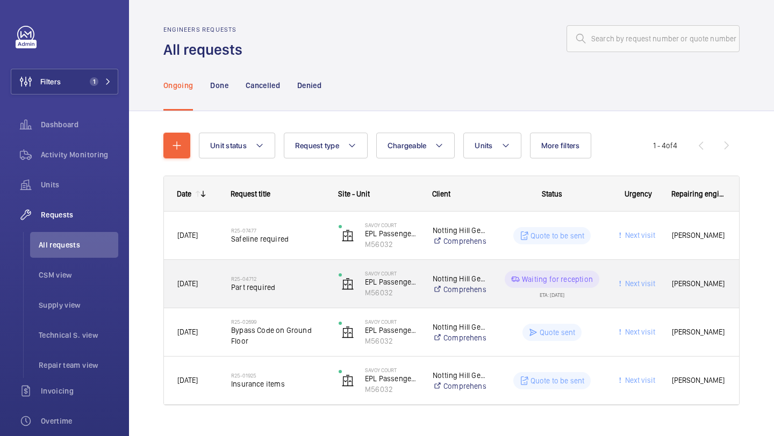
scroll to position [21, 0]
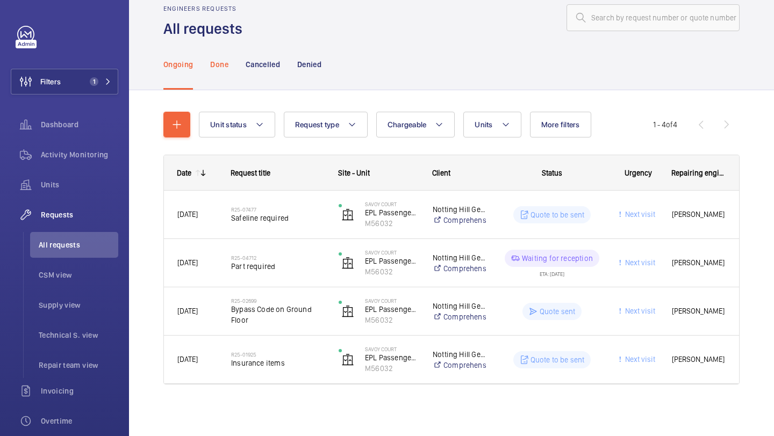
click at [220, 44] on div "Done" at bounding box center [219, 64] width 18 height 51
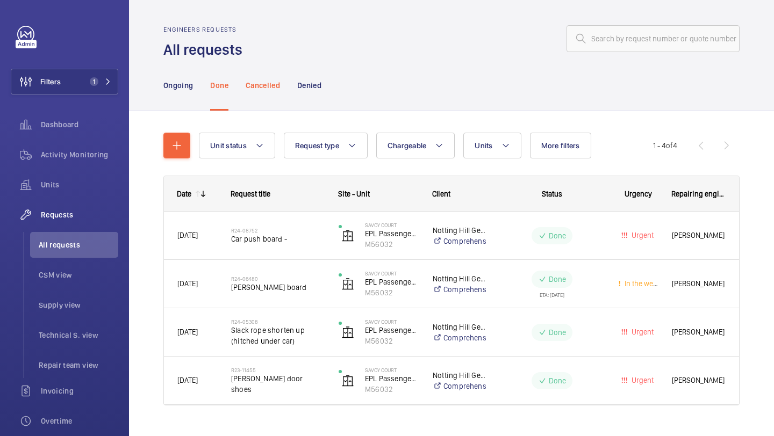
click at [264, 88] on p "Cancelled" at bounding box center [263, 85] width 34 height 11
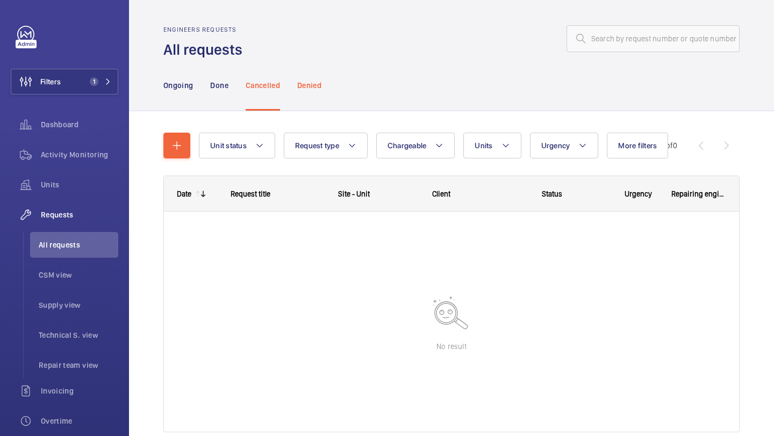
click at [316, 90] on p "Denied" at bounding box center [309, 85] width 24 height 11
click at [190, 90] on p "Ongoing" at bounding box center [178, 85] width 30 height 11
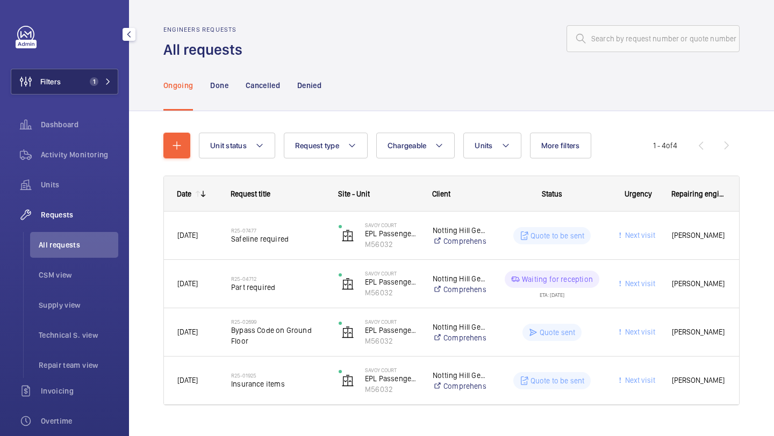
click at [106, 84] on mat-icon at bounding box center [108, 81] width 6 height 6
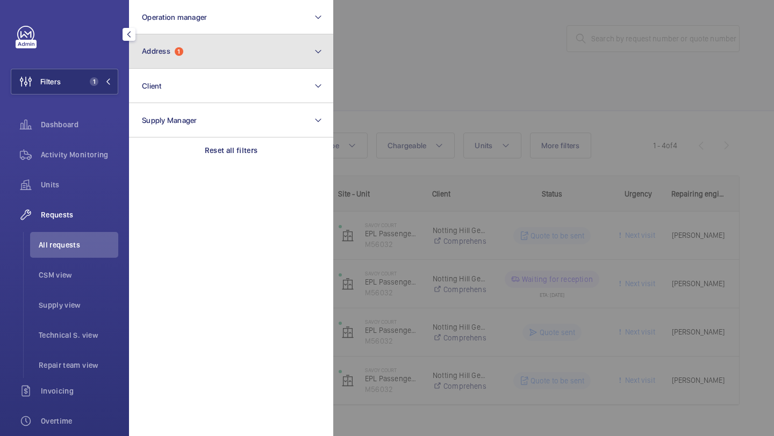
click at [164, 67] on button "Address 1" at bounding box center [231, 51] width 204 height 34
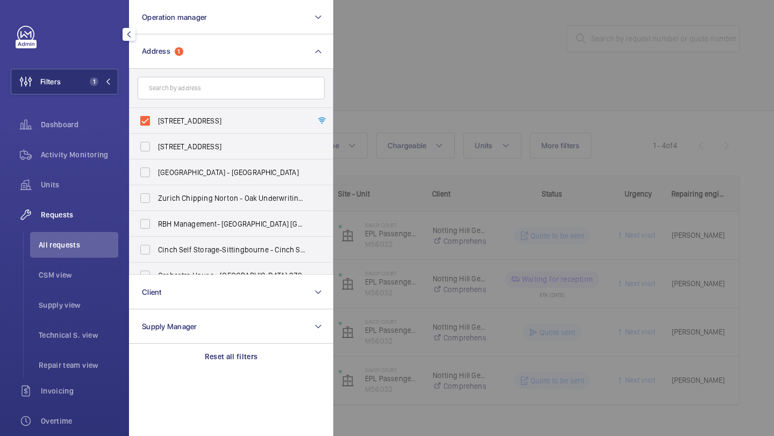
click at [172, 92] on input "text" at bounding box center [231, 88] width 187 height 23
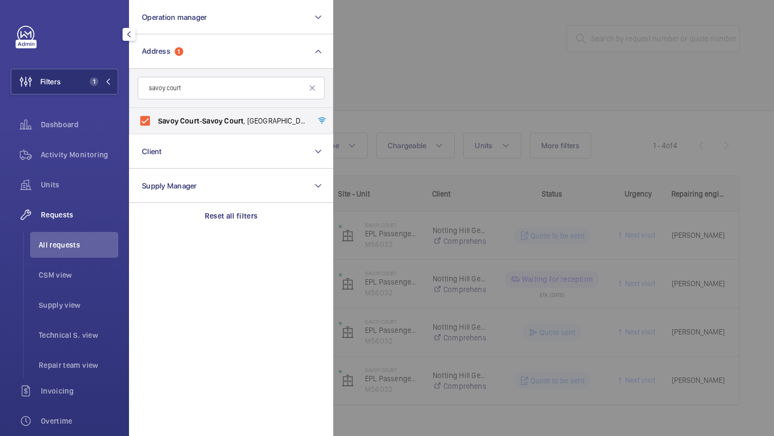
click at [188, 90] on input "savoy court" at bounding box center [231, 88] width 187 height 23
type input "savoy court"
click at [370, 106] on div at bounding box center [720, 218] width 774 height 436
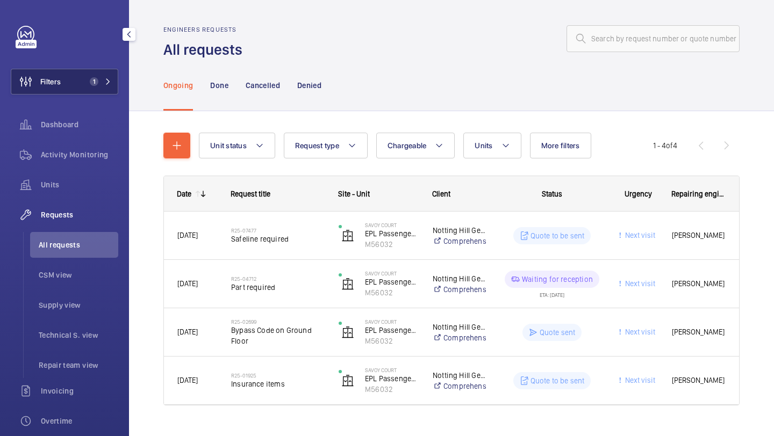
click at [103, 94] on button "Filters 1" at bounding box center [65, 82] width 108 height 26
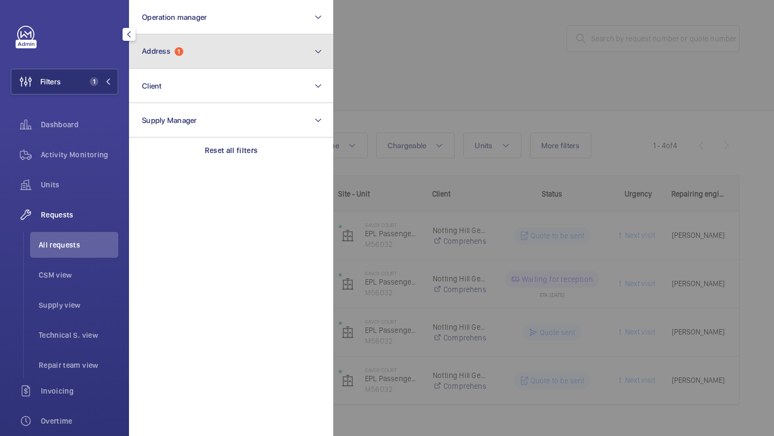
click at [179, 48] on span "1" at bounding box center [179, 51] width 9 height 9
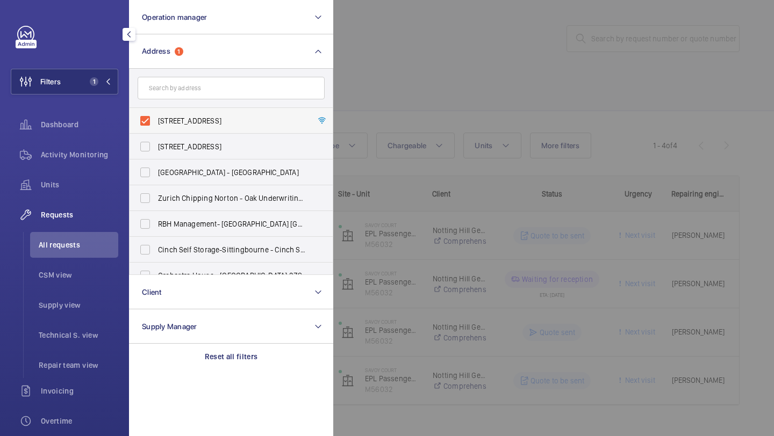
click at [215, 119] on span "Savoy Court - Savoy Court, LONDON HA2 6BU" at bounding box center [232, 121] width 148 height 11
click at [156, 119] on input "Savoy Court - Savoy Court, LONDON HA2 6BU" at bounding box center [145, 121] width 22 height 22
checkbox input "false"
click at [388, 112] on div at bounding box center [720, 218] width 774 height 436
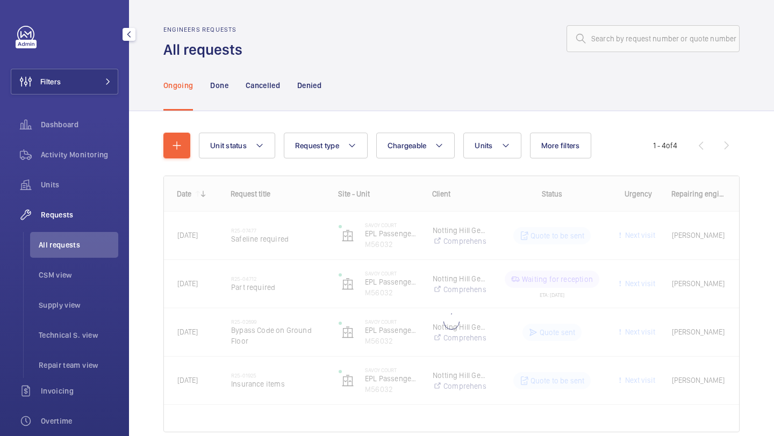
click at [498, 161] on wm-front-shared-table-view-engine "Unit status Request type Chargeable Units More filters Request status Urgency R…" at bounding box center [451, 296] width 576 height 326
click at [496, 151] on button "Units" at bounding box center [492, 146] width 58 height 26
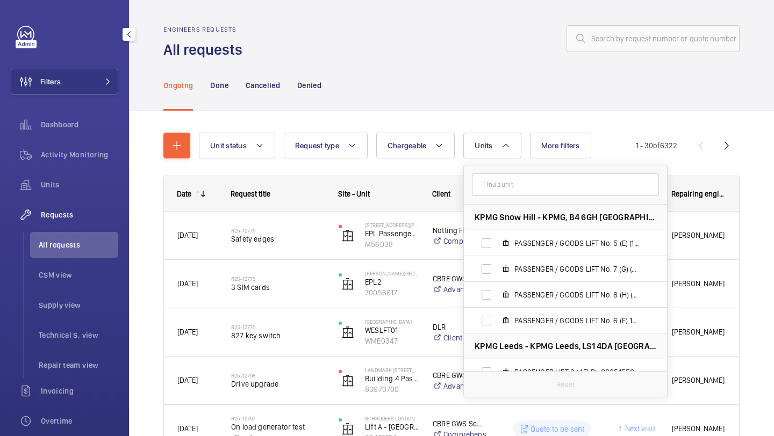
click at [501, 185] on input "text" at bounding box center [565, 185] width 187 height 23
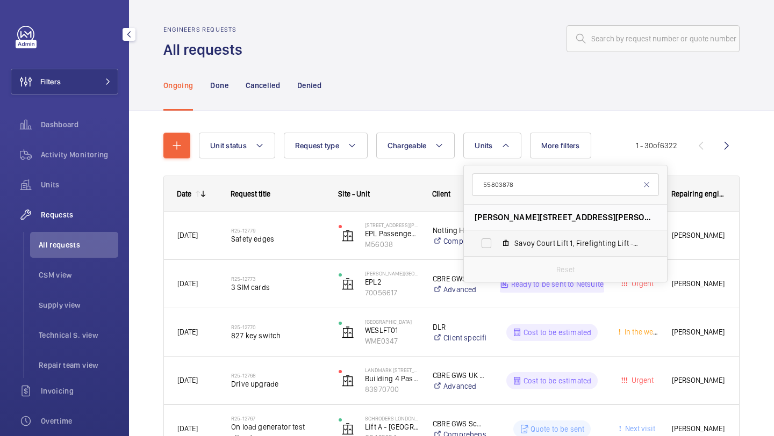
type input "55803878"
click at [538, 241] on span "Savoy Court Lift 1, Firefighting Lift - 55803878" at bounding box center [576, 243] width 125 height 11
click at [497, 241] on input "Savoy Court Lift 1, Firefighting Lift - 55803878" at bounding box center [487, 244] width 22 height 22
checkbox input "true"
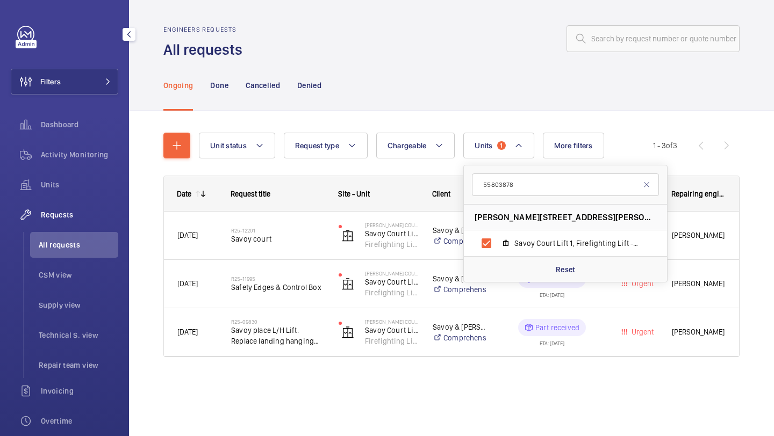
click at [648, 108] on div "Ongoing Done Cancelled Denied" at bounding box center [451, 85] width 576 height 51
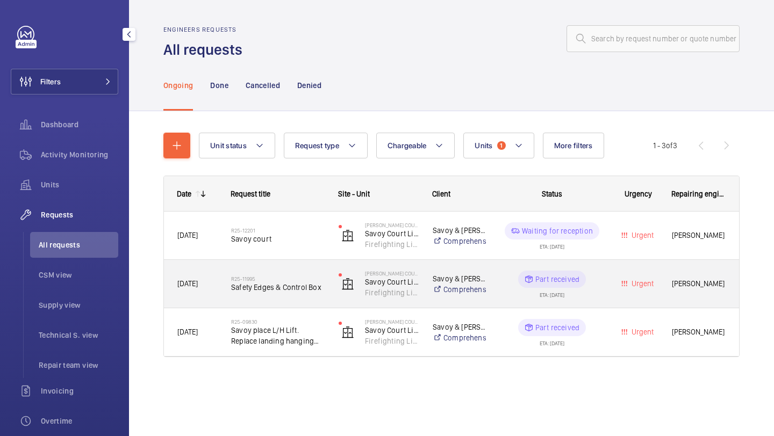
click at [307, 286] on span "Safety Edges & Control Box" at bounding box center [278, 287] width 94 height 11
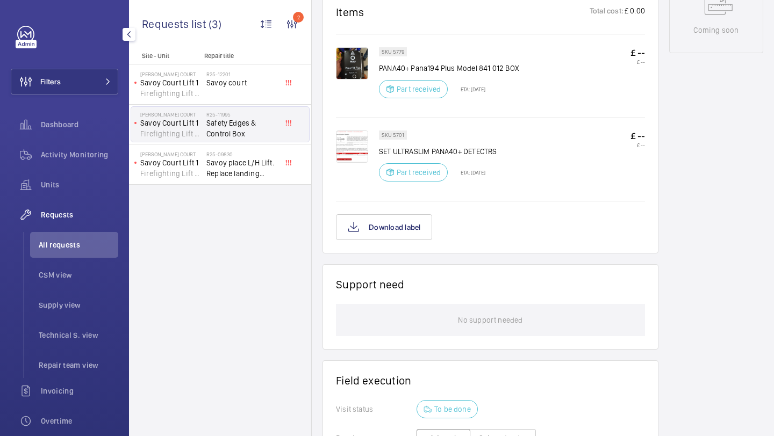
scroll to position [799, 0]
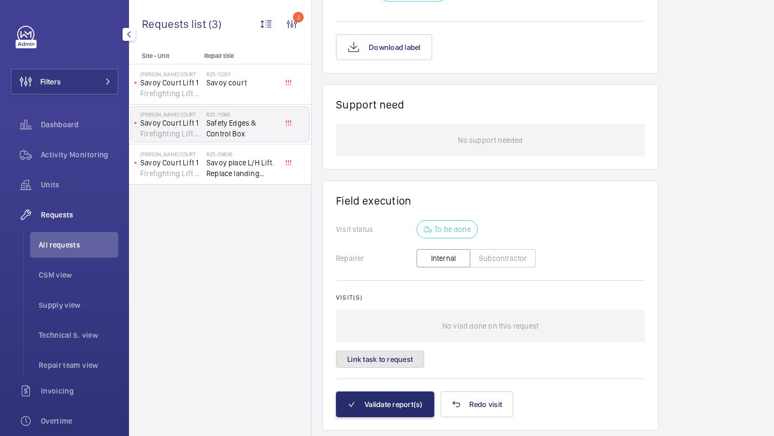
click at [406, 361] on button "Link task to request" at bounding box center [380, 359] width 88 height 17
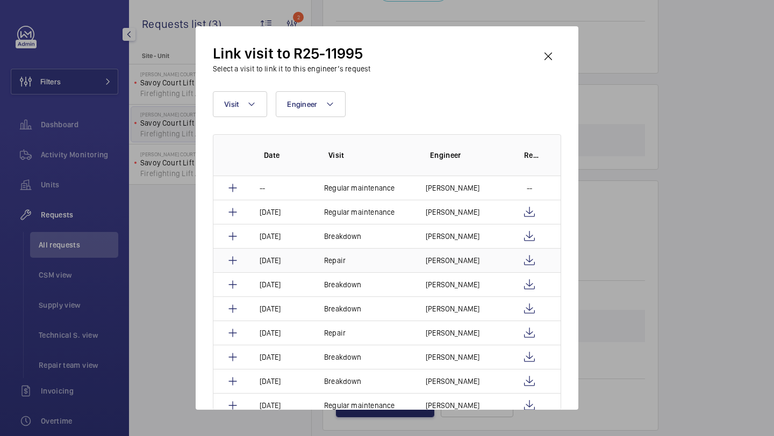
click at [462, 264] on p "Jack Gambie" at bounding box center [453, 260] width 54 height 11
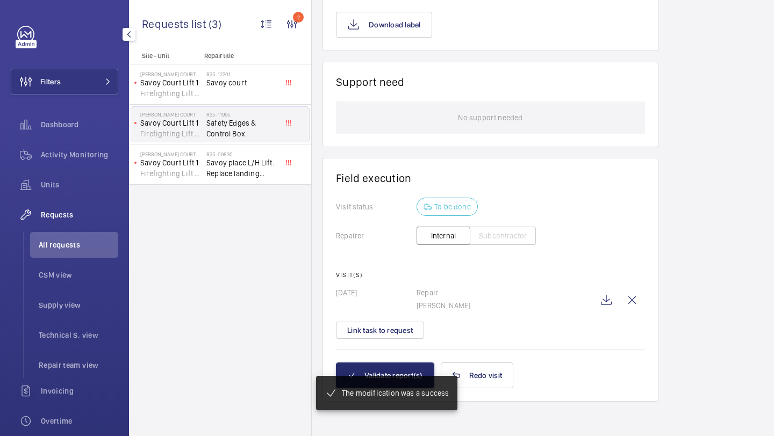
scroll to position [823, 0]
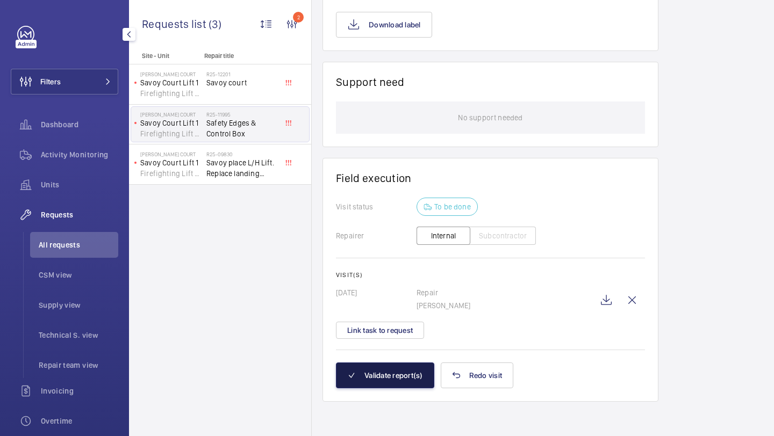
click at [383, 373] on button "Validate report(s)" at bounding box center [385, 376] width 98 height 26
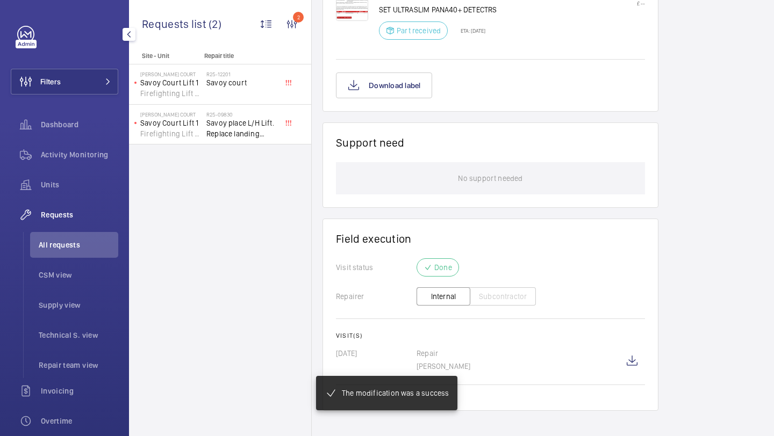
scroll to position [771, 0]
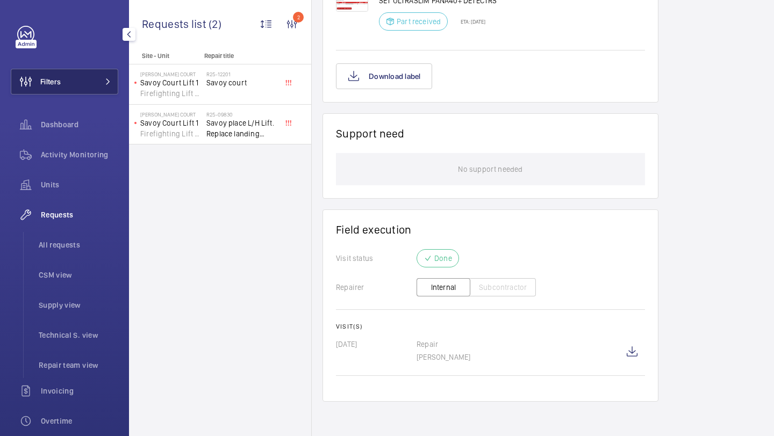
click at [101, 81] on span at bounding box center [104, 81] width 13 height 6
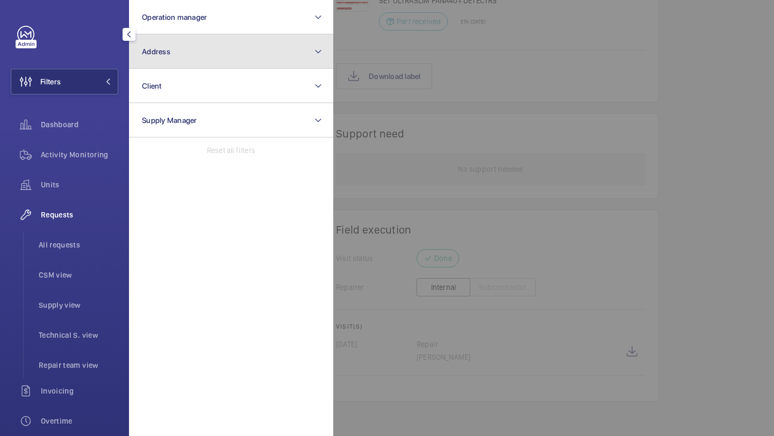
click at [193, 51] on button "Address" at bounding box center [231, 51] width 204 height 34
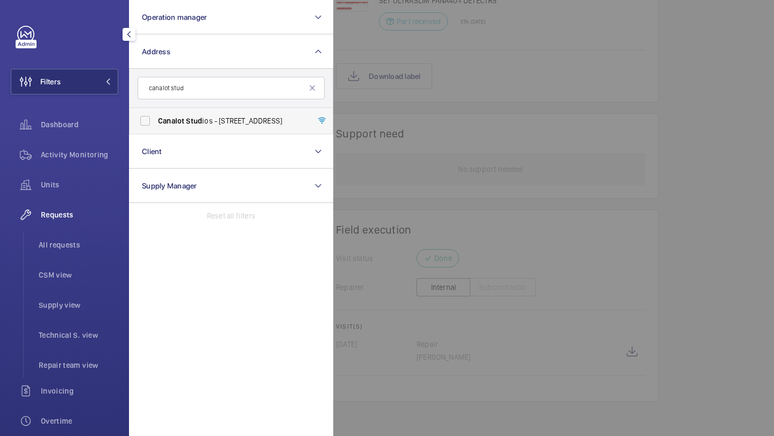
type input "canalot stud"
click at [181, 130] on label "Canalot Stud ios - 222 Kensal Road,, LONDON W10 5BN" at bounding box center [223, 121] width 187 height 26
click at [156, 130] on input "Canalot Stud ios - 222 Kensal Road,, LONDON W10 5BN" at bounding box center [145, 121] width 22 height 22
checkbox input "true"
click at [391, 99] on div at bounding box center [720, 218] width 774 height 436
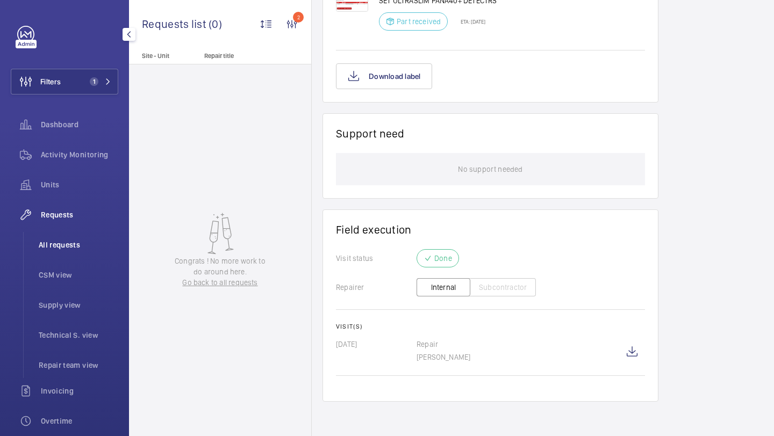
click at [57, 239] on li "All requests" at bounding box center [74, 245] width 88 height 26
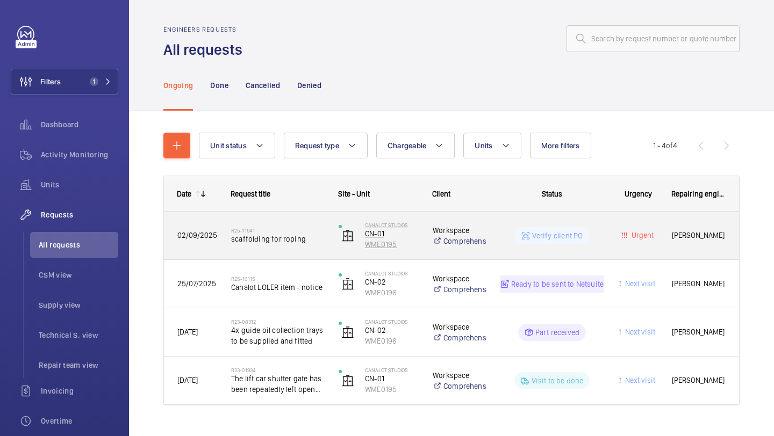
click at [341, 244] on wm-front-device-cell "Canalot Studios CN-01 WME0195" at bounding box center [379, 236] width 80 height 27
click at [294, 235] on span "scaffolding for roping" at bounding box center [278, 239] width 94 height 11
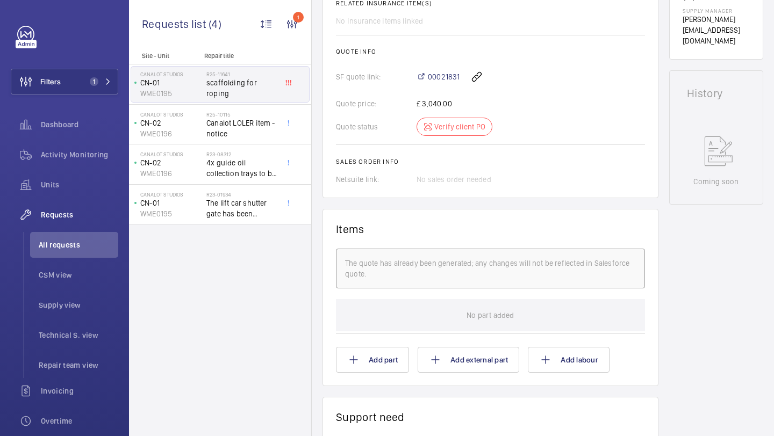
scroll to position [362, 0]
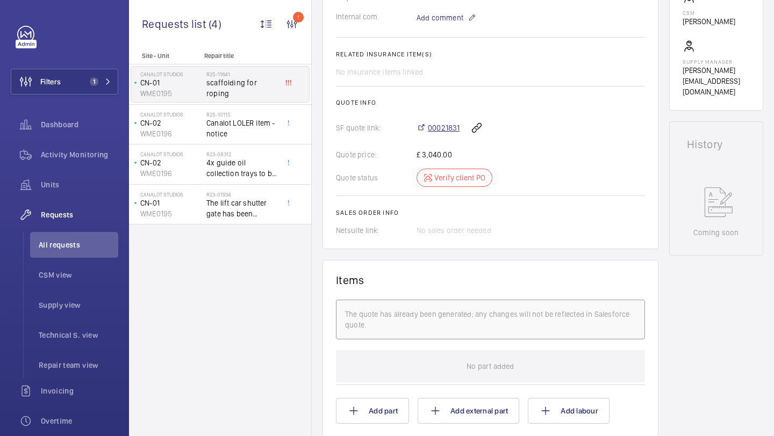
click at [438, 131] on span "00021831" at bounding box center [444, 128] width 32 height 11
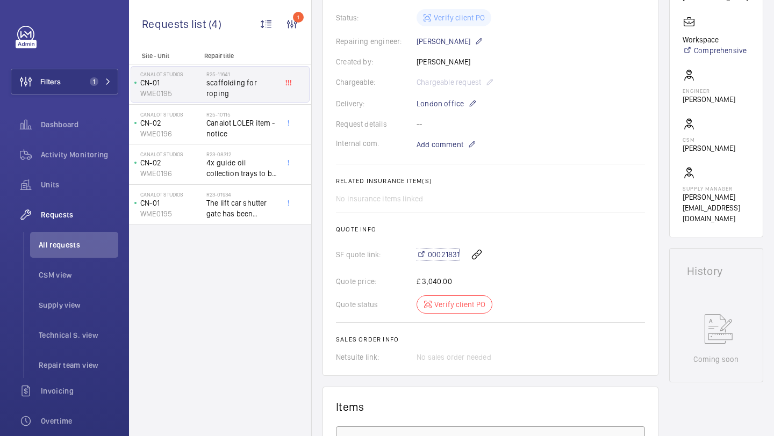
scroll to position [178, 0]
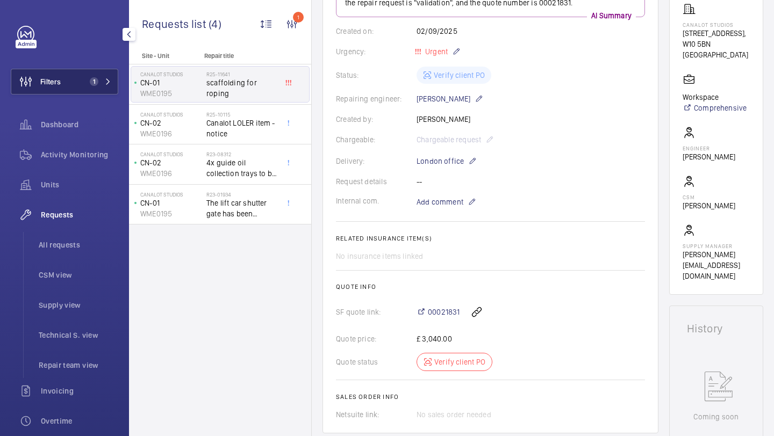
click at [114, 78] on button "Filters 1" at bounding box center [65, 82] width 108 height 26
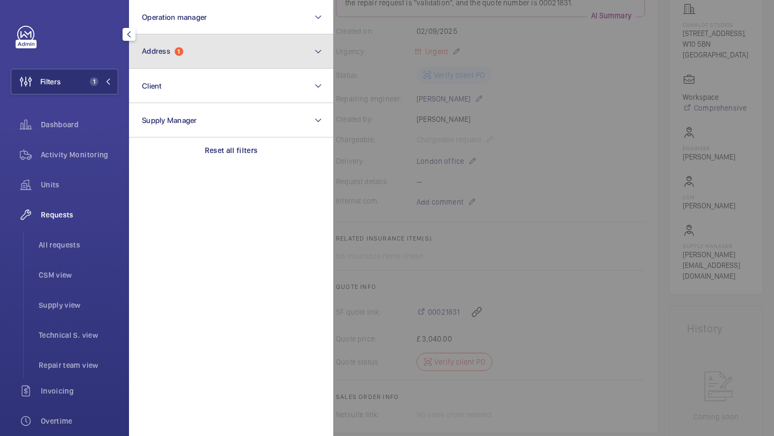
click at [175, 58] on button "Address 1" at bounding box center [231, 51] width 204 height 34
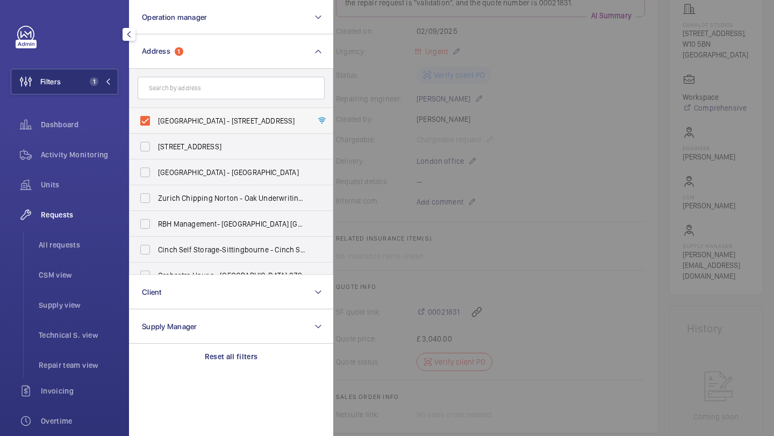
click at [200, 125] on span "Canalot Studios - 222 Kensal Road,, LONDON W10 5BN" at bounding box center [232, 121] width 148 height 11
click at [156, 125] on input "Canalot Studios - 222 Kensal Road,, LONDON W10 5BN" at bounding box center [145, 121] width 22 height 22
checkbox input "false"
click at [212, 90] on input "text" at bounding box center [231, 88] width 187 height 23
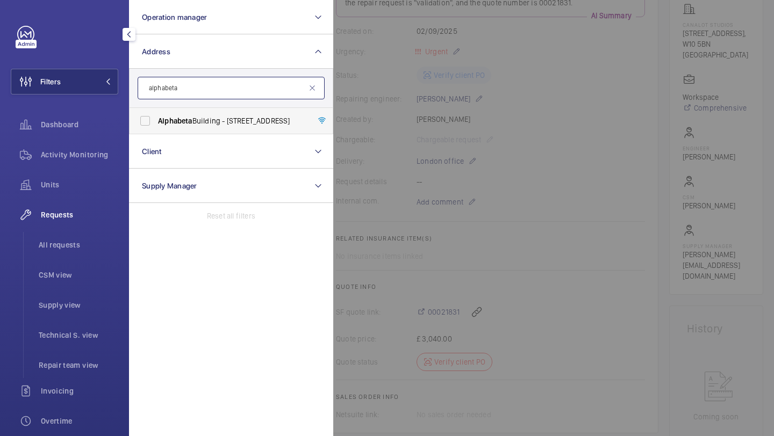
type input "alphabeta"
click at [213, 123] on span "Alphabeta Building - 14 - 18 Finsbury Square, LONDON EC2A 1AH" at bounding box center [232, 121] width 148 height 11
click at [156, 123] on input "Alphabeta Building - 14 - 18 Finsbury Square, LONDON EC2A 1AH" at bounding box center [145, 121] width 22 height 22
checkbox input "true"
click at [391, 102] on div at bounding box center [720, 218] width 774 height 436
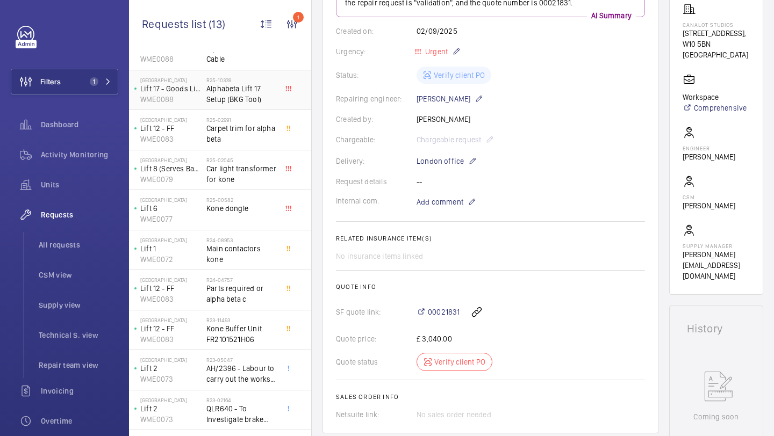
scroll to position [130, 0]
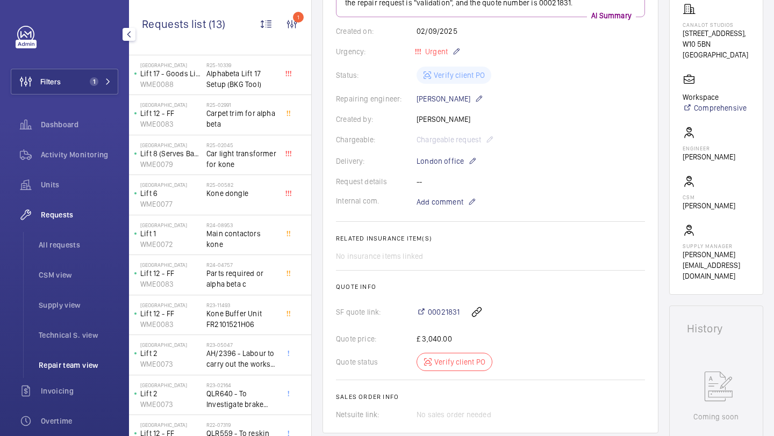
click at [77, 361] on span "Repair team view" at bounding box center [79, 365] width 80 height 11
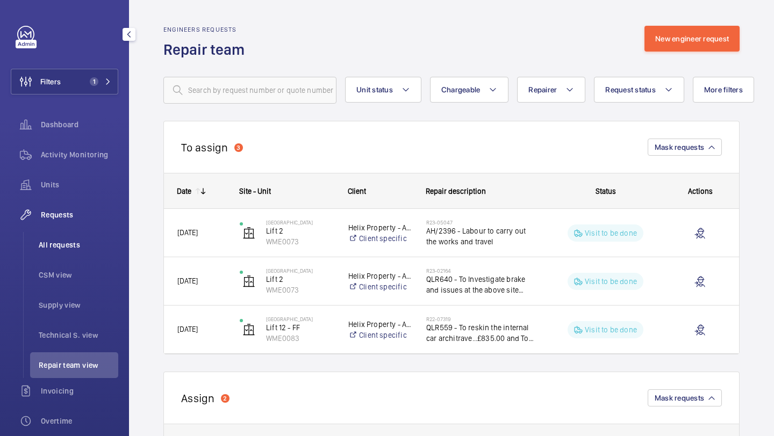
click at [63, 245] on span "All requests" at bounding box center [79, 245] width 80 height 11
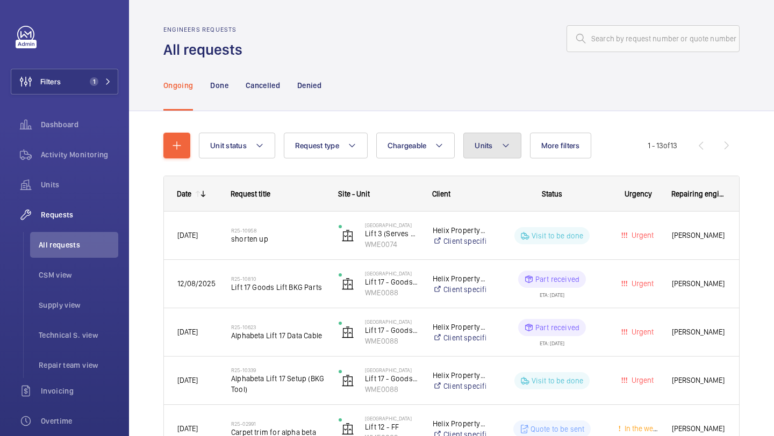
click at [503, 136] on button "Units" at bounding box center [492, 146] width 58 height 26
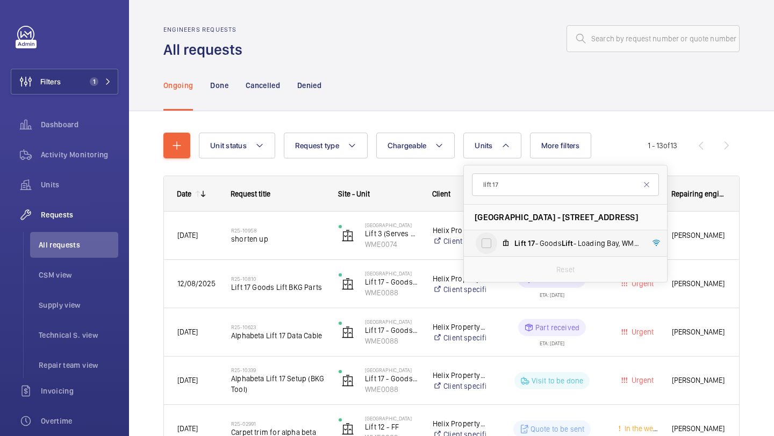
type input "lift 17"
click at [493, 233] on input "Lift 17 - Goods Lift - Loading Bay, WME0088" at bounding box center [487, 244] width 22 height 22
checkbox input "true"
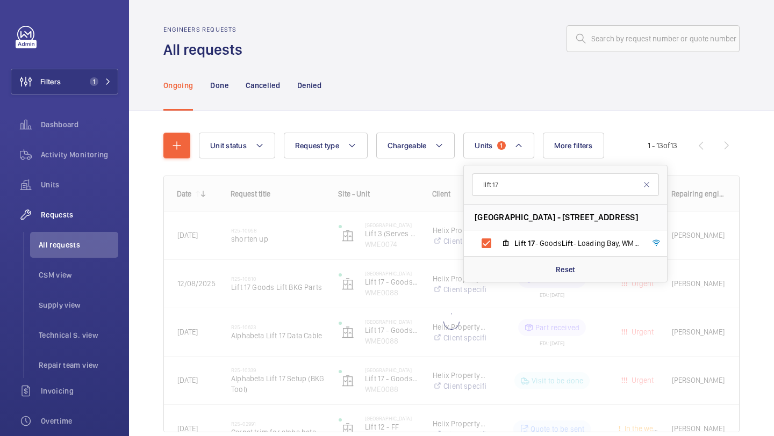
click at [774, 149] on div "Unit status Request type Chargeable Units 1 lift 17 Alphabeta Building - 14 - 1…" at bounding box center [451, 297] width 645 height 373
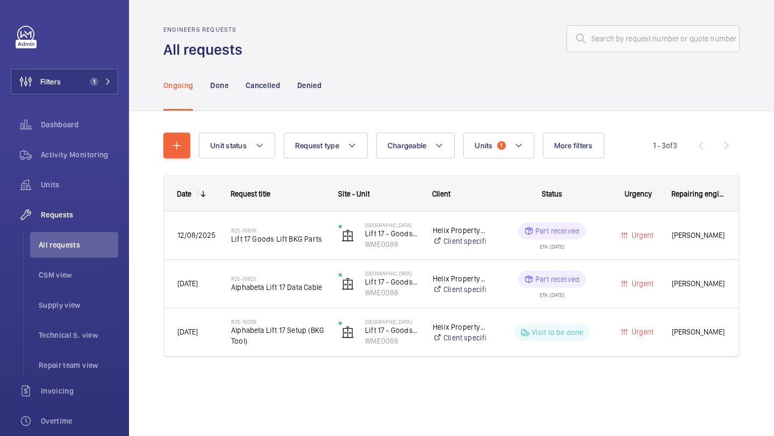
click at [230, 95] on nav "Ongoing Done Cancelled Denied" at bounding box center [242, 85] width 158 height 51
click at [225, 91] on div "Done" at bounding box center [219, 85] width 18 height 51
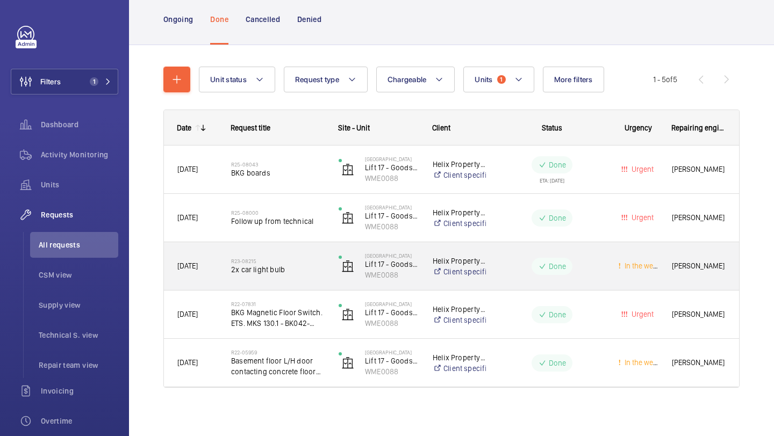
scroll to position [69, 0]
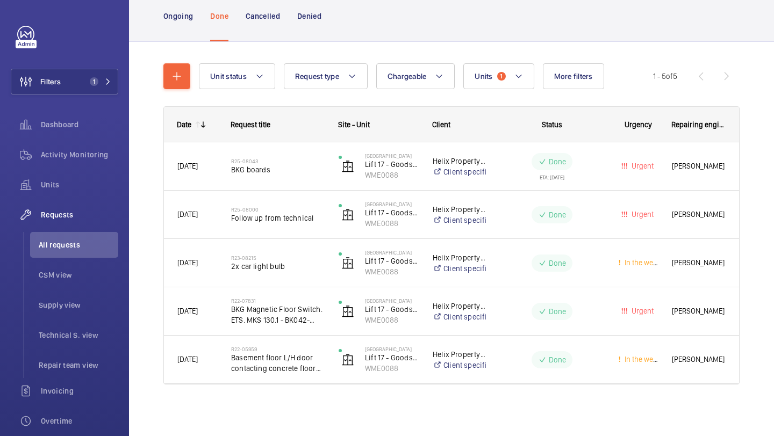
click at [196, 27] on nav "Ongoing Done Cancelled Denied" at bounding box center [242, 15] width 158 height 51
click at [185, 24] on div "Ongoing" at bounding box center [178, 15] width 30 height 51
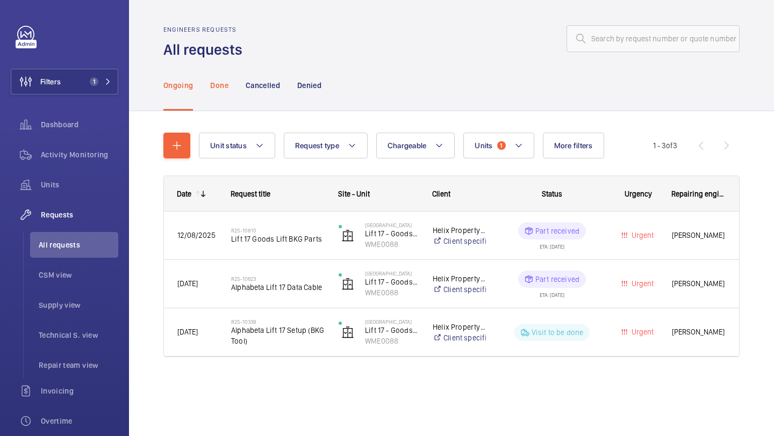
click at [221, 94] on div "Done" at bounding box center [219, 85] width 18 height 51
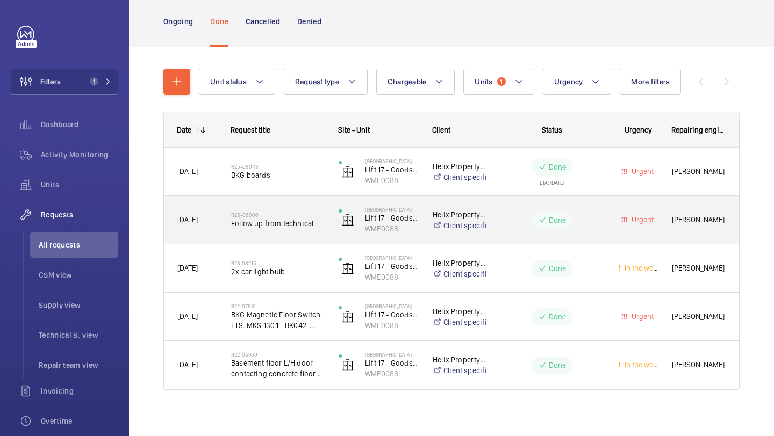
scroll to position [69, 0]
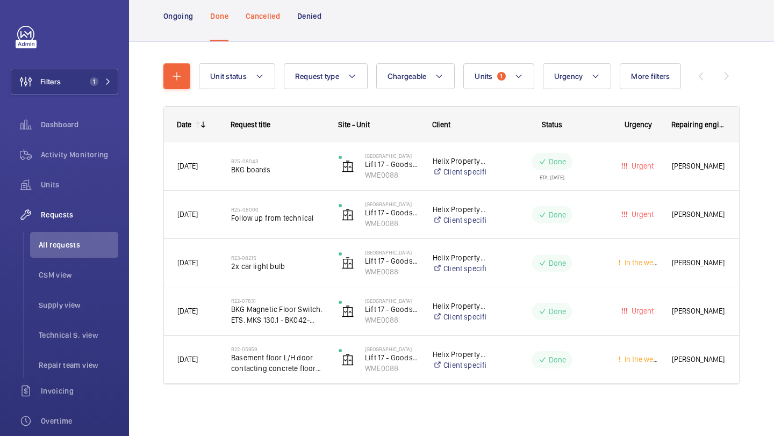
click at [273, 16] on p "Cancelled" at bounding box center [263, 16] width 34 height 11
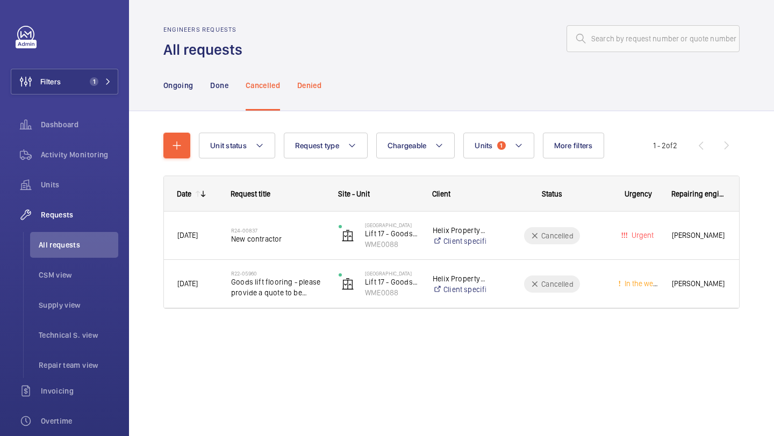
click at [310, 90] on p "Denied" at bounding box center [309, 85] width 24 height 11
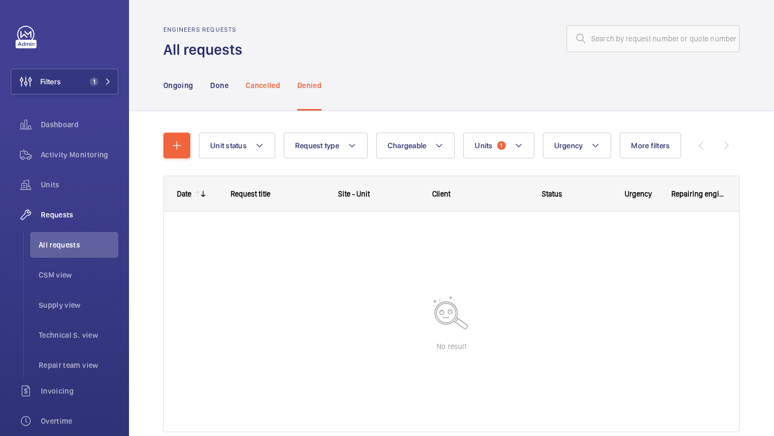
click at [264, 87] on p "Cancelled" at bounding box center [263, 85] width 34 height 11
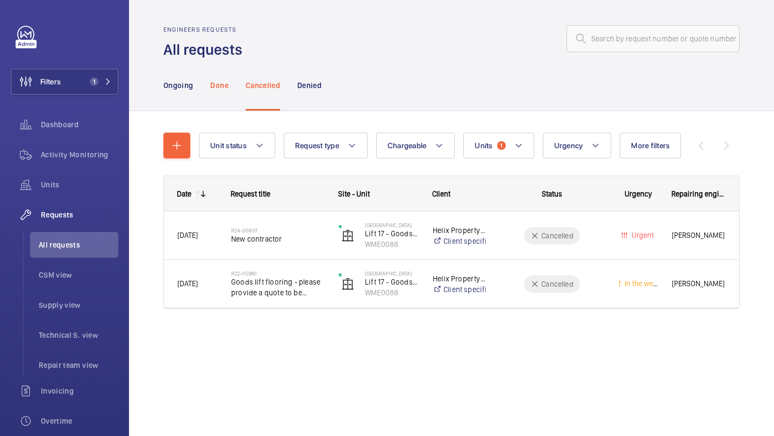
click at [212, 89] on p "Done" at bounding box center [219, 85] width 18 height 11
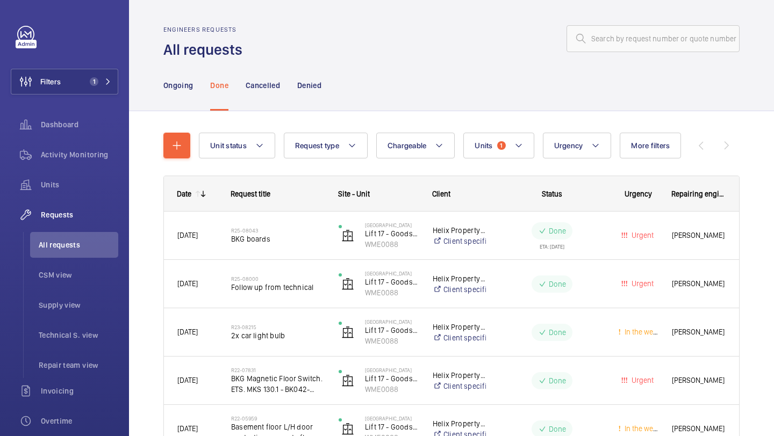
click at [193, 90] on nav "Ongoing Done Cancelled Denied" at bounding box center [242, 85] width 158 height 51
click at [188, 89] on p "Ongoing" at bounding box center [178, 85] width 30 height 11
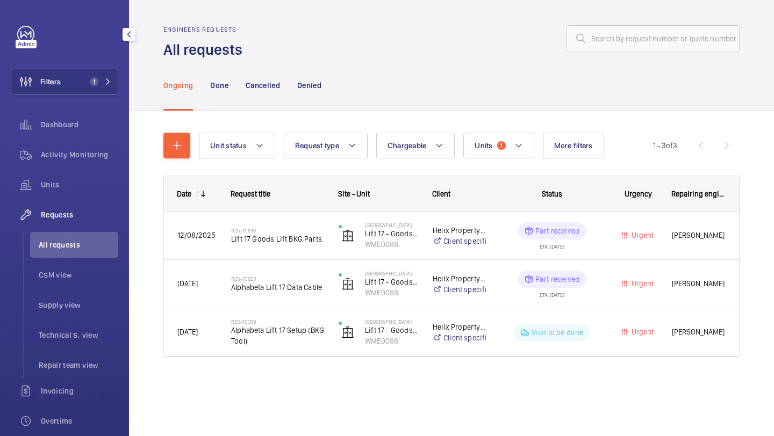
click at [76, 243] on span "All requests" at bounding box center [79, 245] width 80 height 11
click at [510, 130] on div "Unit status Request type Chargeable Units 1 More filters Request status Urgency…" at bounding box center [451, 250] width 576 height 268
click at [509, 147] on button "Units 1" at bounding box center [498, 146] width 70 height 26
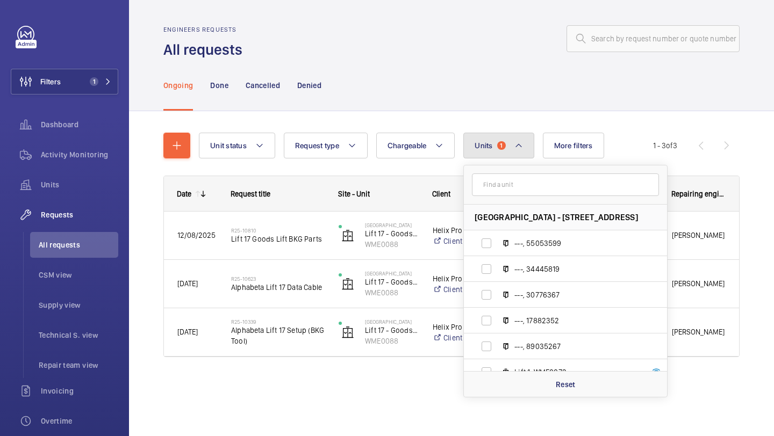
click at [518, 156] on button "Units 1" at bounding box center [498, 146] width 70 height 26
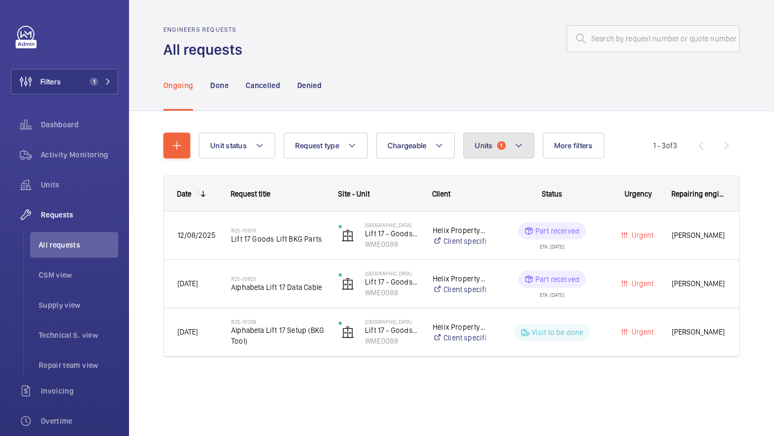
click at [475, 144] on button "Units 1" at bounding box center [498, 146] width 70 height 26
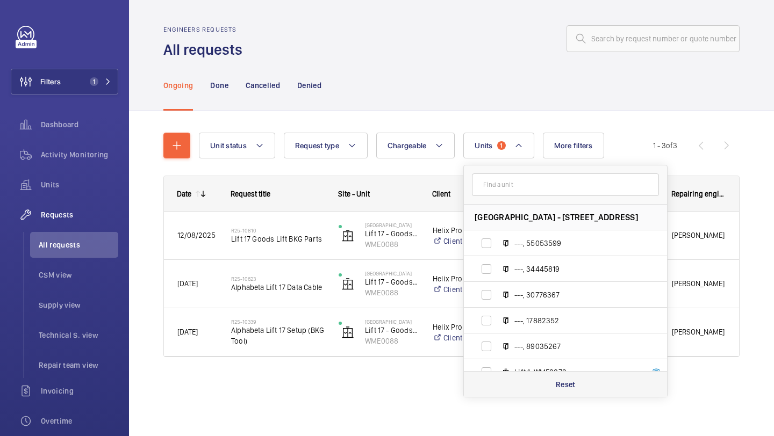
click at [555, 381] on div "Reset" at bounding box center [565, 384] width 203 height 26
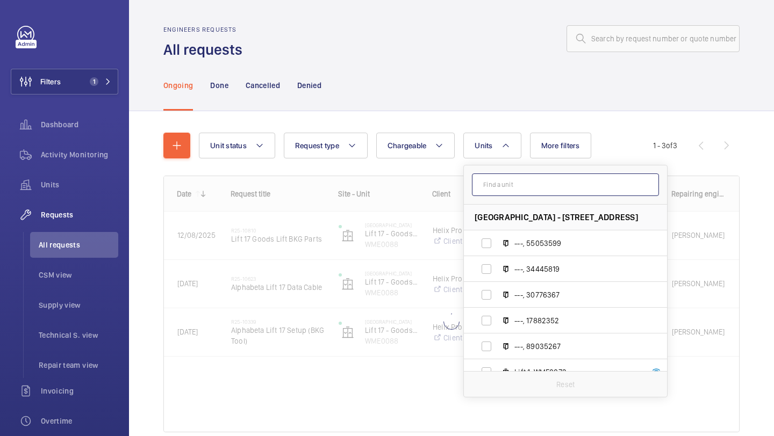
click at [537, 190] on input "text" at bounding box center [565, 185] width 187 height 23
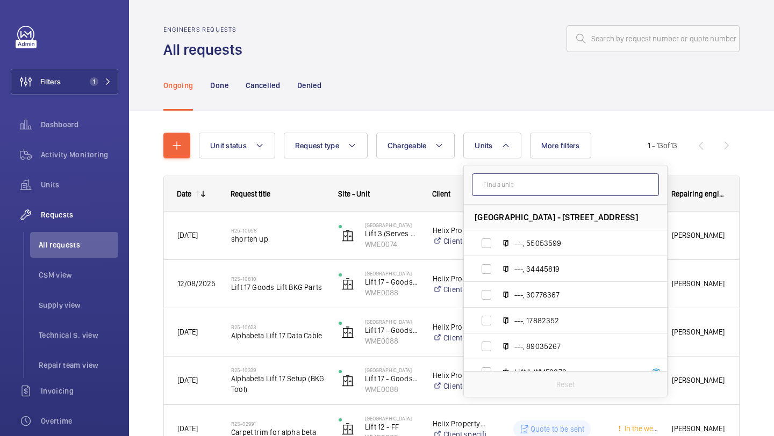
paste input "WME0088"
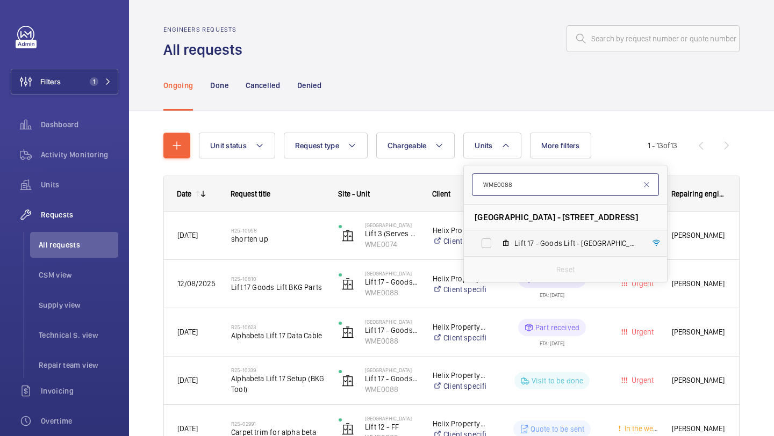
type input "WME0088"
click at [514, 235] on label "Lift 17 - Goods Lift - Loading Bay, WME0088" at bounding box center [557, 244] width 186 height 26
click at [497, 235] on input "Lift 17 - Goods Lift - Loading Bay, WME0088" at bounding box center [487, 244] width 22 height 22
checkbox input "true"
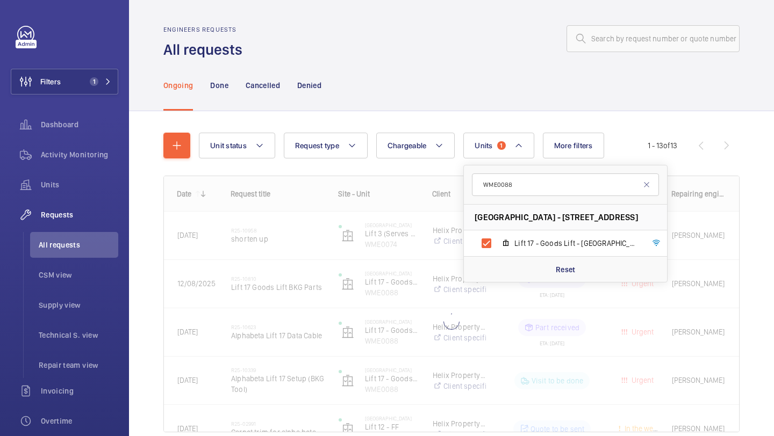
click at [774, 232] on div "Unit status Request type Chargeable Units 1 WME0088 Alphabeta Building - 14 - 1…" at bounding box center [451, 297] width 645 height 373
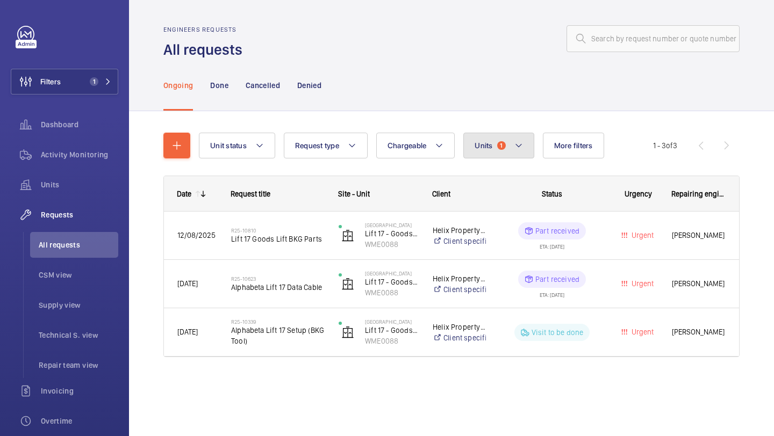
click at [499, 145] on span "1" at bounding box center [501, 145] width 9 height 9
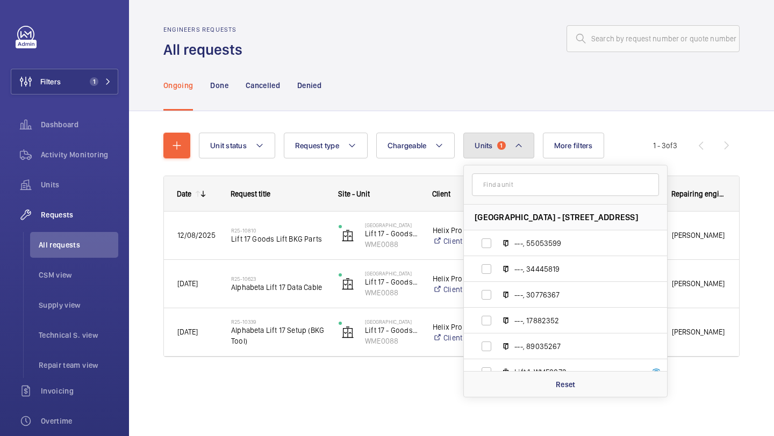
click at [499, 144] on span "1" at bounding box center [501, 145] width 9 height 9
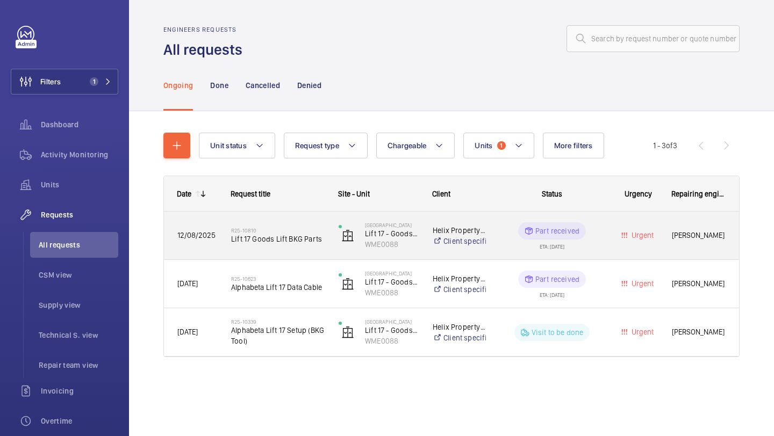
click at [300, 234] on span "Lift 17 Goods Lift BKG Parts" at bounding box center [278, 239] width 94 height 11
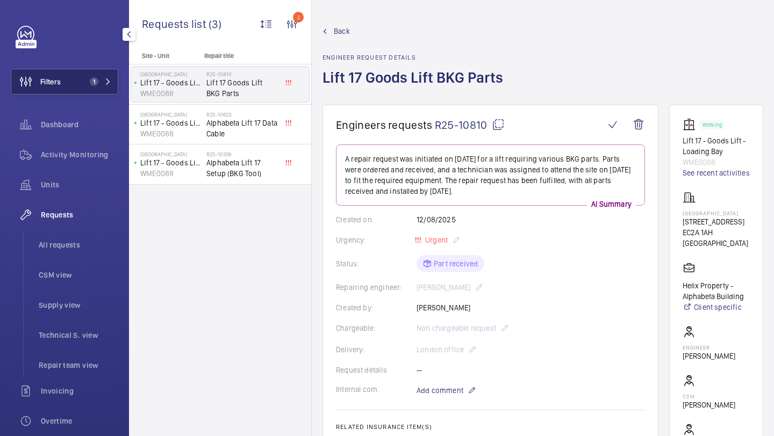
click at [103, 70] on button "Filters 1" at bounding box center [65, 82] width 108 height 26
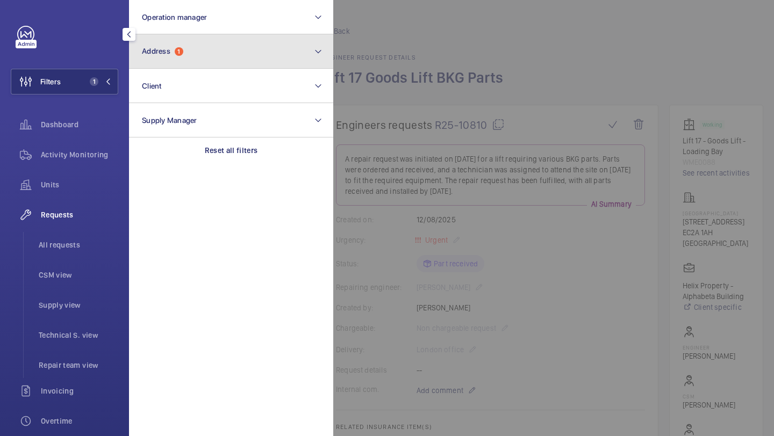
click at [169, 66] on button "Address 1" at bounding box center [231, 51] width 204 height 34
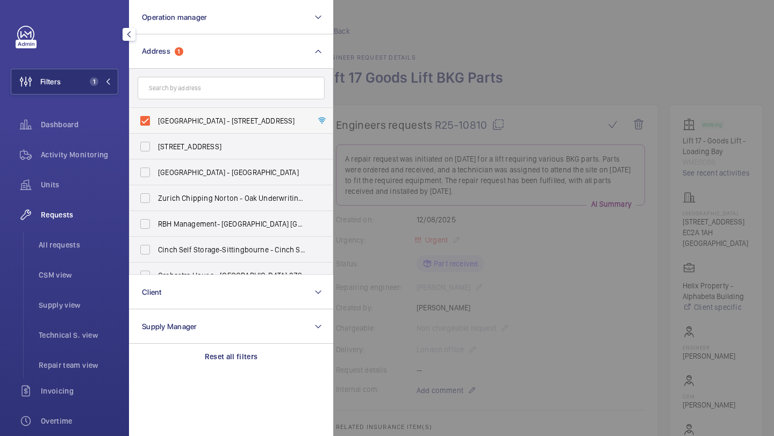
click at [191, 130] on label "Alphabeta Building - 14 - 18 Finsbury Square, LONDON EC2A 1AH" at bounding box center [223, 121] width 187 height 26
click at [156, 130] on input "Alphabeta Building - 14 - 18 Finsbury Square, LONDON EC2A 1AH" at bounding box center [145, 121] width 22 height 22
click at [187, 109] on label "Alphabeta Building - 14 - 18 Finsbury Square, LONDON EC2A 1AH" at bounding box center [223, 121] width 187 height 26
click at [156, 110] on input "Alphabeta Building - 14 - 18 Finsbury Square, LONDON EC2A 1AH" at bounding box center [145, 121] width 22 height 22
click at [190, 97] on input "text" at bounding box center [231, 88] width 187 height 23
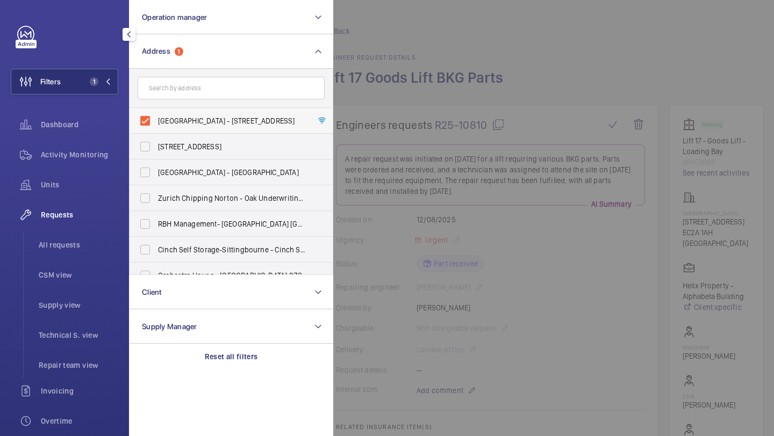
click at [179, 116] on span "Alphabeta Building - 14 - 18 Finsbury Square, LONDON EC2A 1AH" at bounding box center [232, 121] width 148 height 11
click at [156, 115] on input "Alphabeta Building - 14 - 18 Finsbury Square, LONDON EC2A 1AH" at bounding box center [145, 121] width 22 height 22
checkbox input "false"
click at [190, 98] on input "text" at bounding box center [231, 88] width 187 height 23
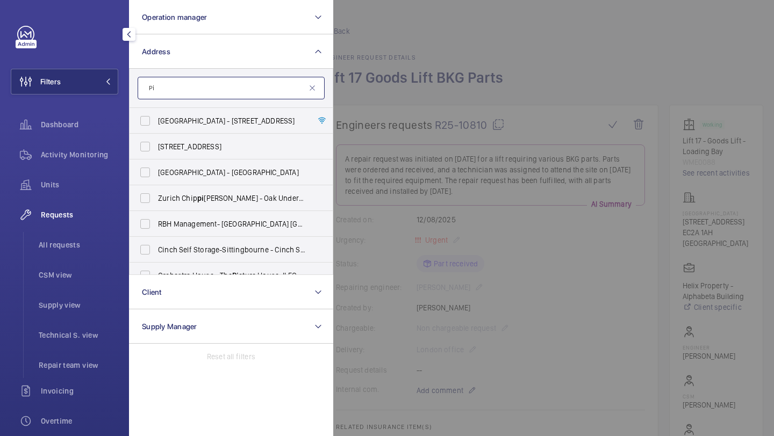
type input "P"
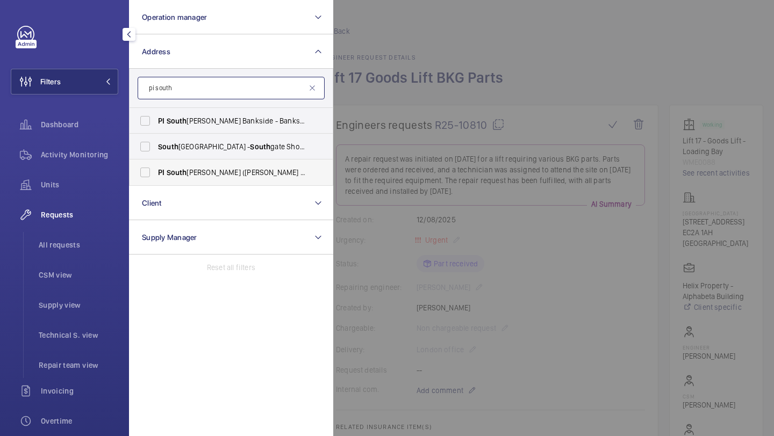
type input "pi south"
click at [180, 169] on span "South" at bounding box center [177, 172] width 20 height 9
click at [156, 169] on input "PI South wark (Tate Modern) - 15a Great Suffolk Street, SOUTH WARK SE1 0FL" at bounding box center [145, 173] width 22 height 22
checkbox input "true"
click at [424, 93] on div at bounding box center [720, 218] width 774 height 436
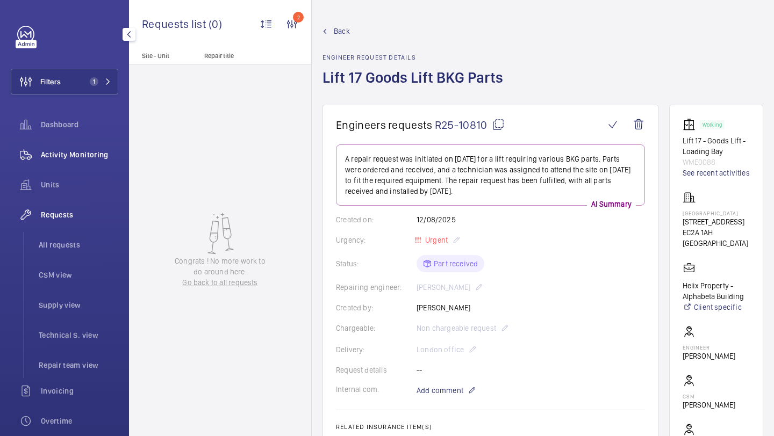
click at [98, 154] on span "Activity Monitoring" at bounding box center [79, 154] width 77 height 11
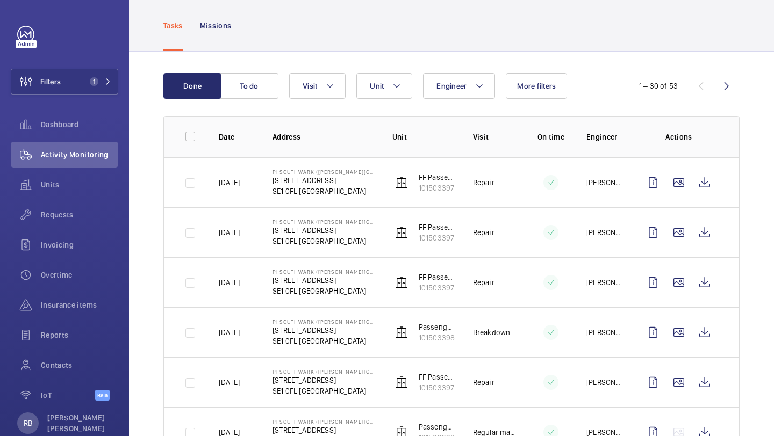
scroll to position [65, 0]
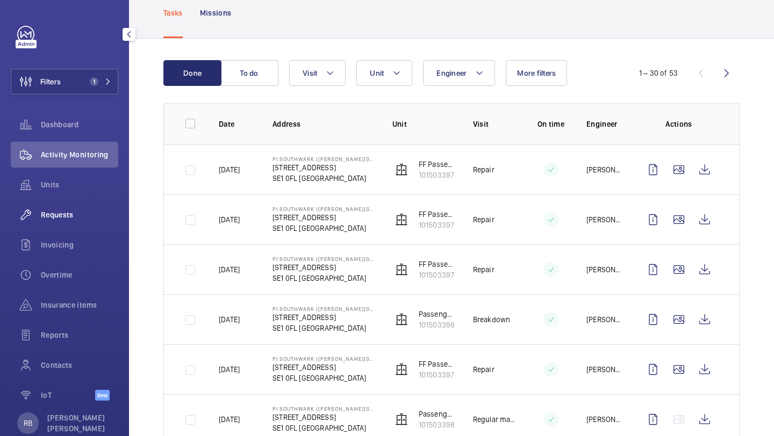
click at [91, 210] on span "Requests" at bounding box center [79, 215] width 77 height 11
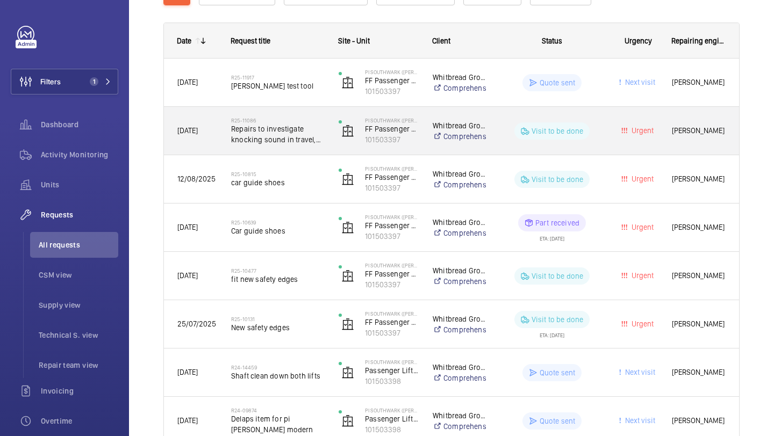
scroll to position [154, 0]
click at [305, 136] on span "Repairs to investigate knocking sound in travel, bearings to be removed" at bounding box center [278, 134] width 94 height 22
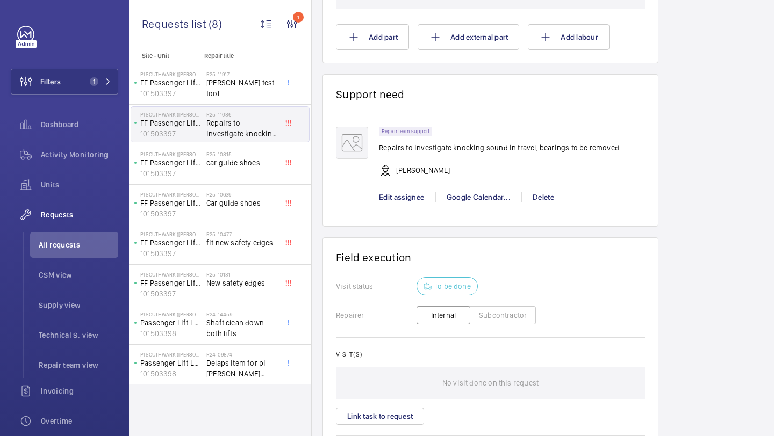
scroll to position [792, 0]
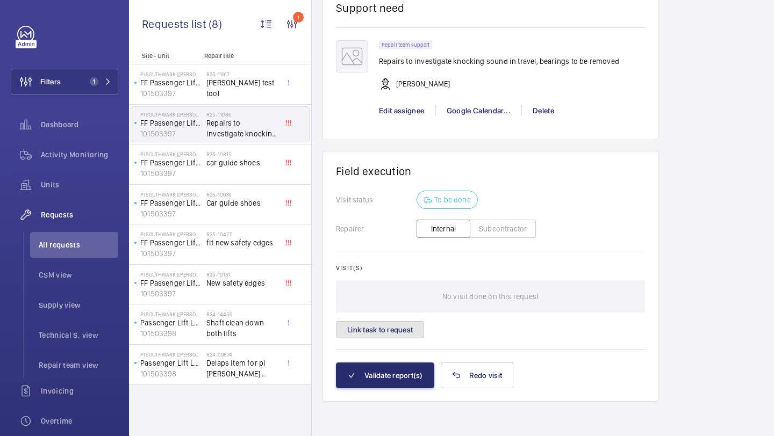
click at [409, 322] on button "Link task to request" at bounding box center [380, 329] width 88 height 17
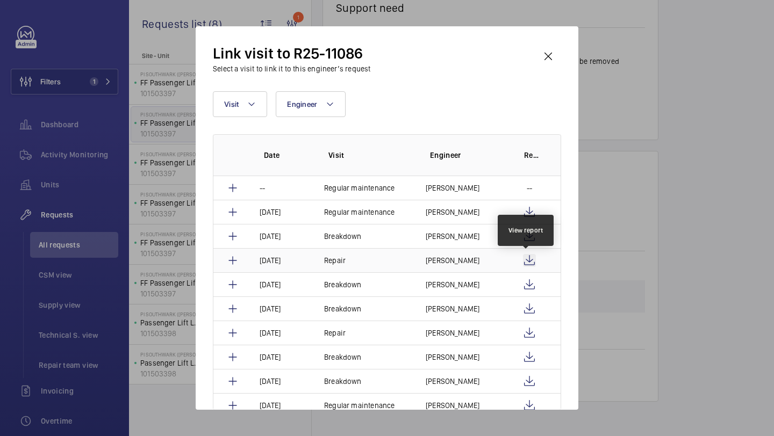
click at [528, 256] on wm-front-icon-button at bounding box center [529, 260] width 13 height 13
click at [551, 48] on wm-front-icon-button at bounding box center [548, 57] width 26 height 26
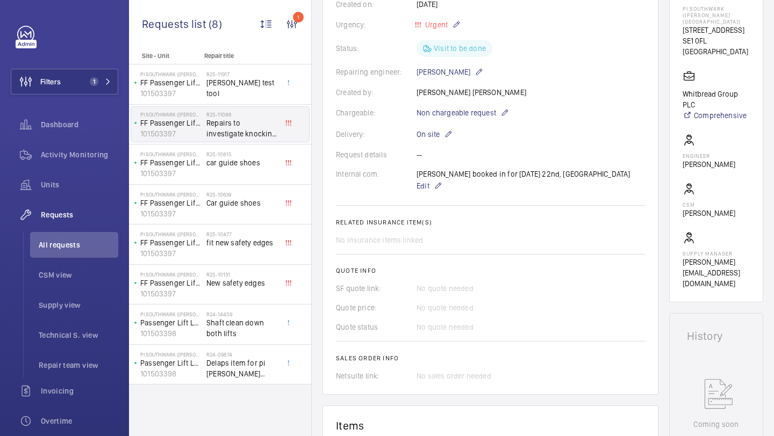
scroll to position [222, 0]
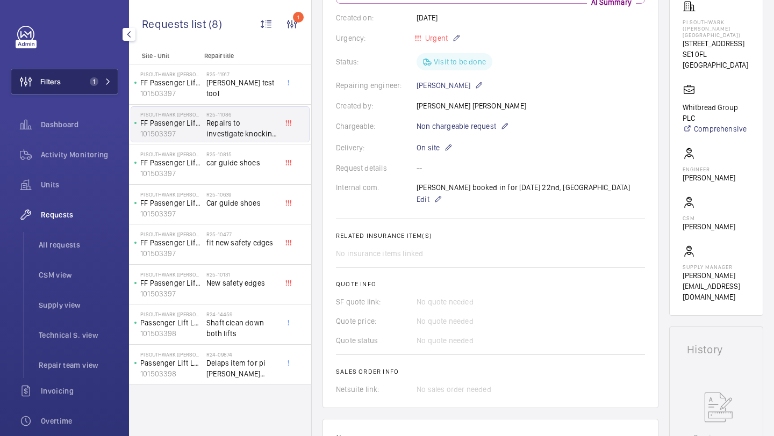
click at [91, 74] on button "Filters 1" at bounding box center [65, 82] width 108 height 26
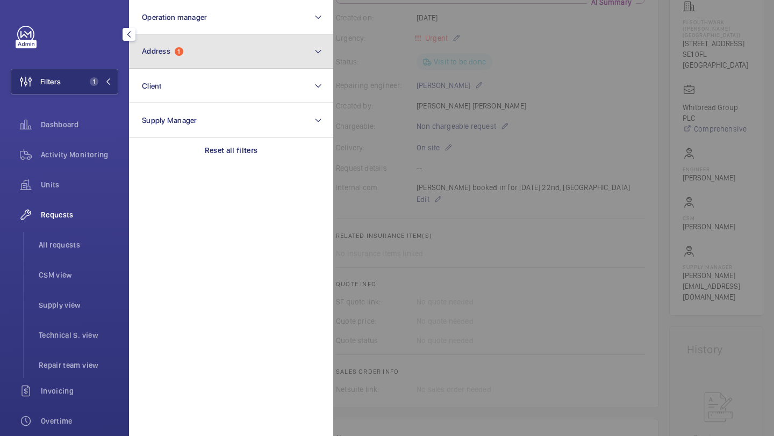
click at [175, 44] on button "Address 1" at bounding box center [231, 51] width 204 height 34
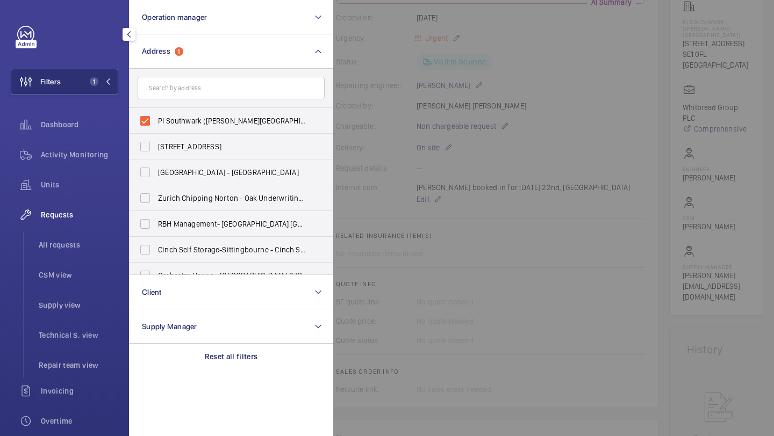
click at [391, 59] on div at bounding box center [720, 218] width 774 height 436
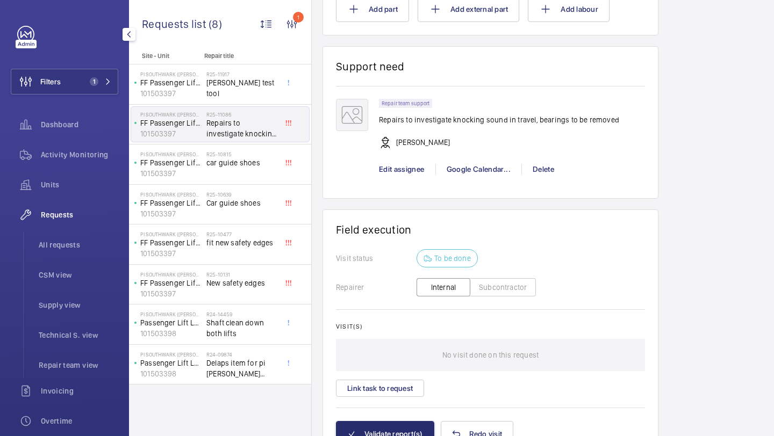
scroll to position [792, 0]
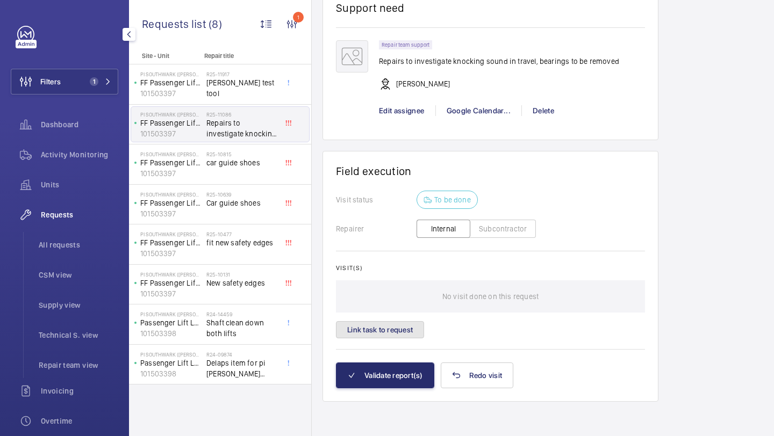
click at [377, 321] on button "Link task to request" at bounding box center [380, 329] width 88 height 17
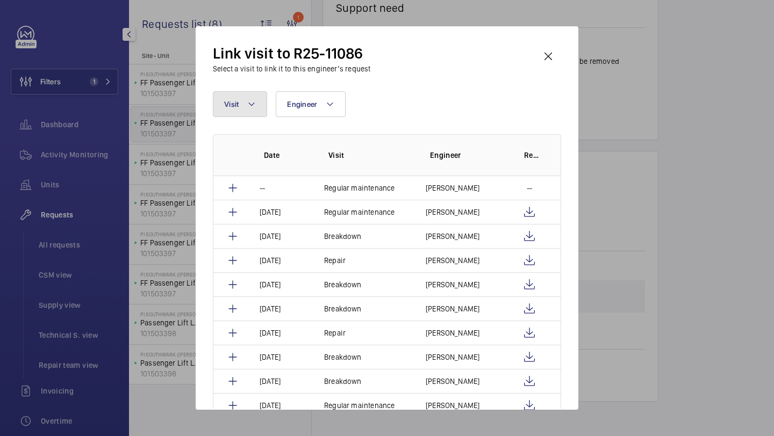
click at [246, 105] on button "Visit" at bounding box center [240, 104] width 54 height 26
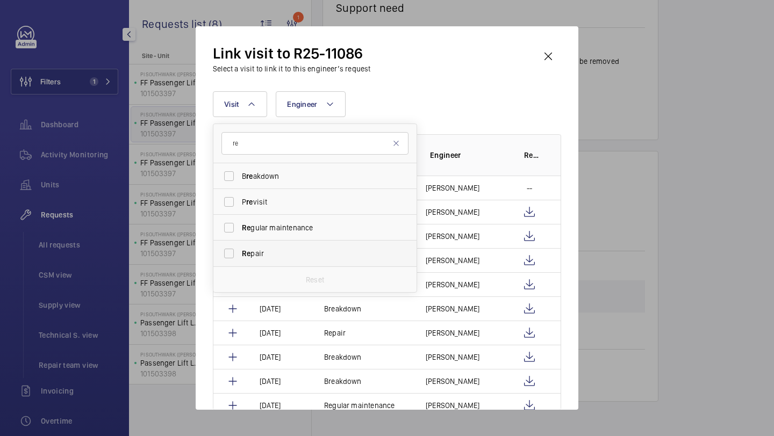
type input "re"
click at [241, 246] on label "Re pair" at bounding box center [306, 254] width 187 height 26
click at [240, 246] on input "Re pair" at bounding box center [229, 254] width 22 height 22
checkbox input "true"
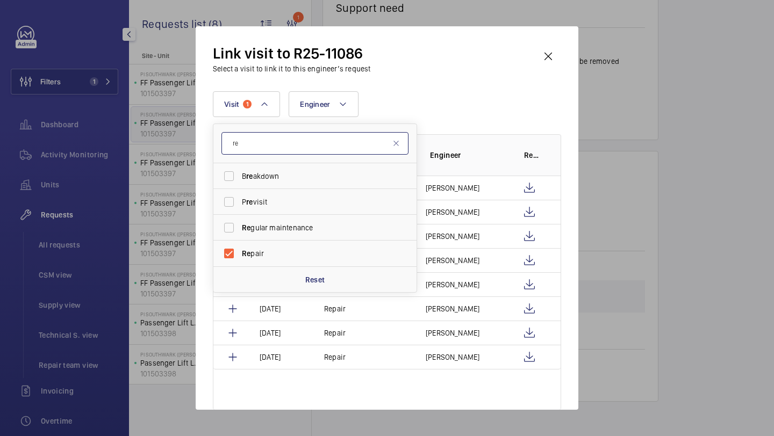
click at [381, 142] on input "re" at bounding box center [314, 143] width 187 height 23
click at [409, 95] on div "Visit 1 re B re akdown P re visit Re gular maintenance Re pair Reset Engineer M…" at bounding box center [387, 104] width 348 height 26
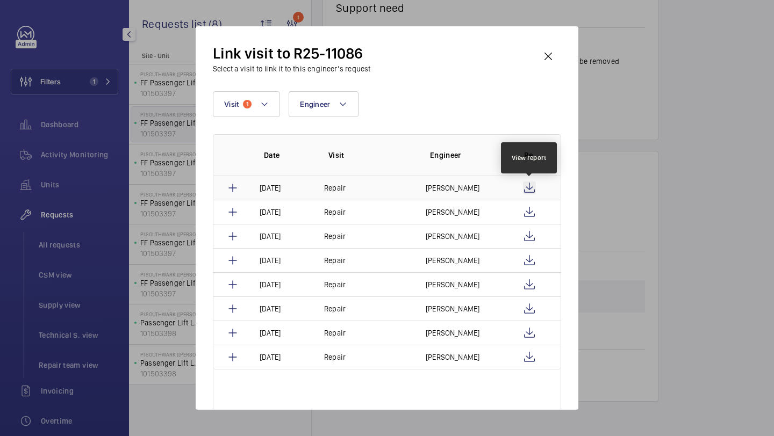
click at [531, 188] on wm-front-icon-button at bounding box center [529, 188] width 13 height 13
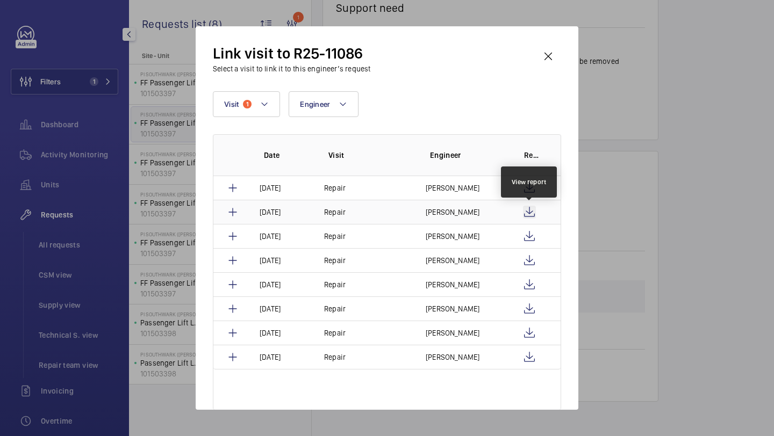
click at [527, 209] on wm-front-icon-button at bounding box center [529, 212] width 13 height 13
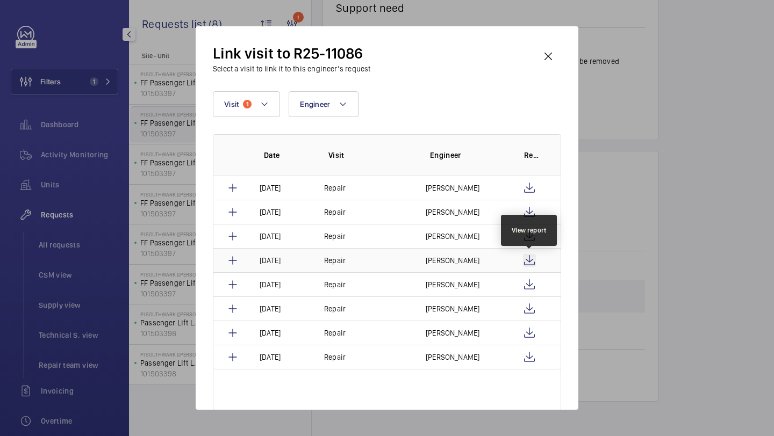
click at [530, 263] on wm-front-icon-button at bounding box center [529, 260] width 13 height 13
click at [561, 66] on wm-front-icon-button at bounding box center [548, 57] width 26 height 26
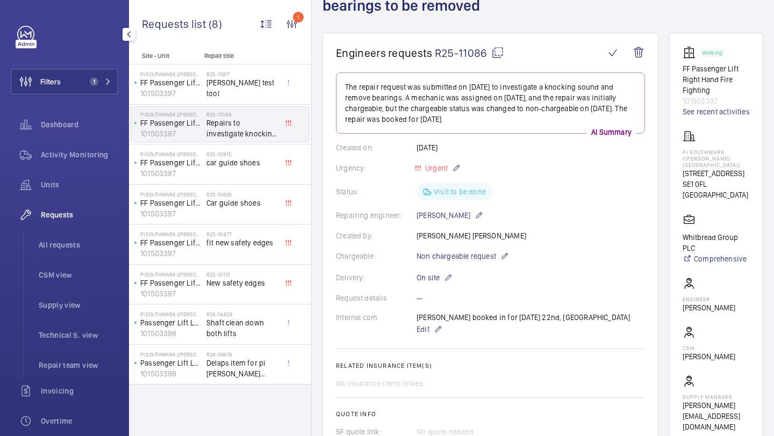
scroll to position [164, 0]
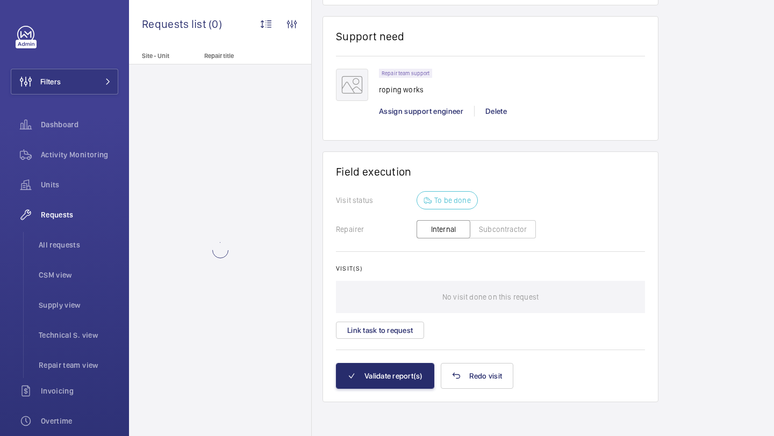
scroll to position [796, 0]
click at [406, 331] on button "Link task to request" at bounding box center [380, 329] width 88 height 17
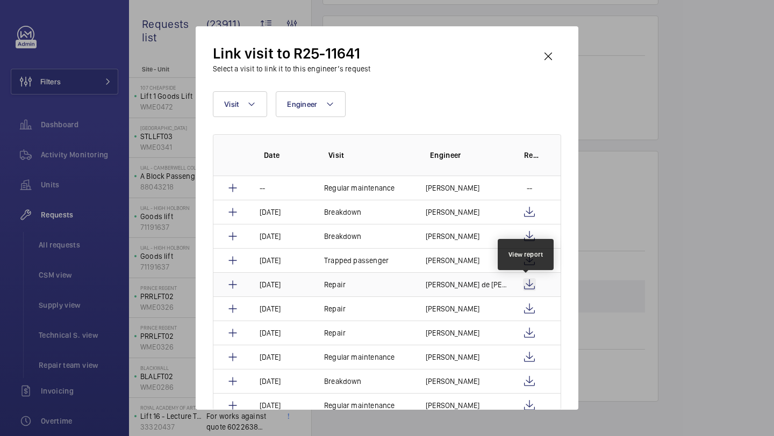
click at [527, 285] on wm-front-icon-button at bounding box center [529, 284] width 13 height 13
click at [475, 285] on p "Alex Nicola de Paula Pirozzolo" at bounding box center [466, 285] width 81 height 11
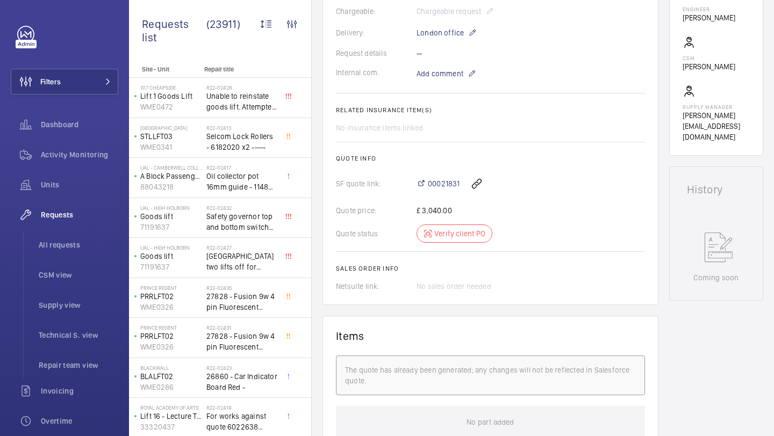
scroll to position [313, 0]
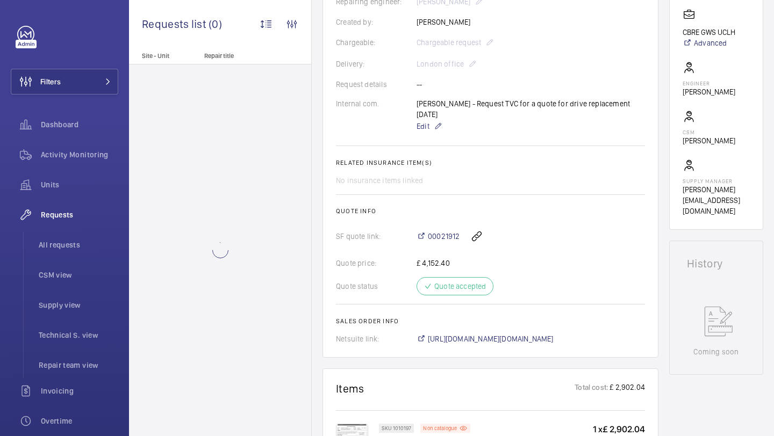
scroll to position [762, 0]
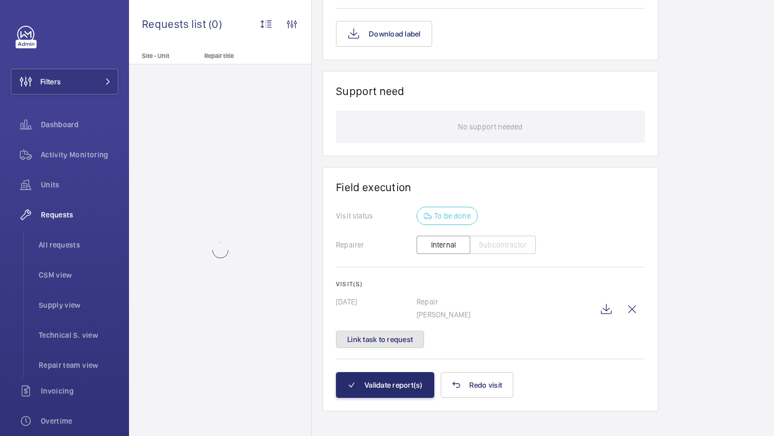
click at [388, 331] on button "Link task to request" at bounding box center [380, 339] width 88 height 17
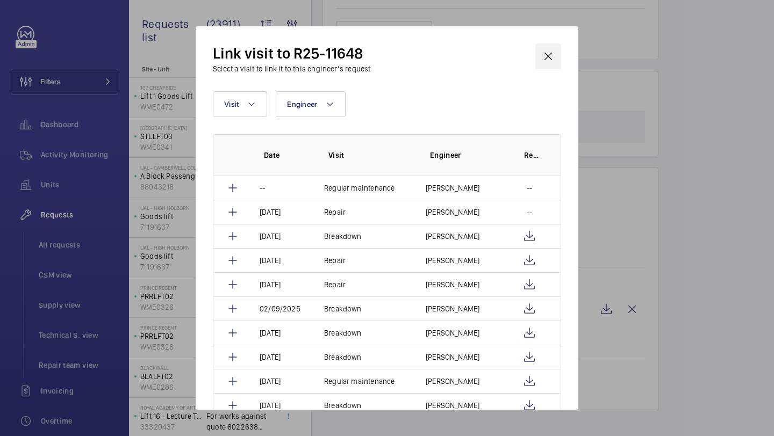
click at [549, 52] on wm-front-icon-button at bounding box center [548, 57] width 26 height 26
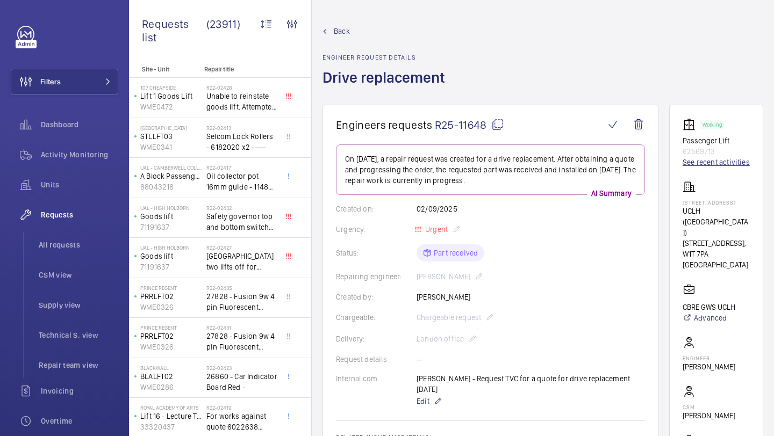
click at [702, 168] on link "See recent activities" at bounding box center [716, 162] width 67 height 11
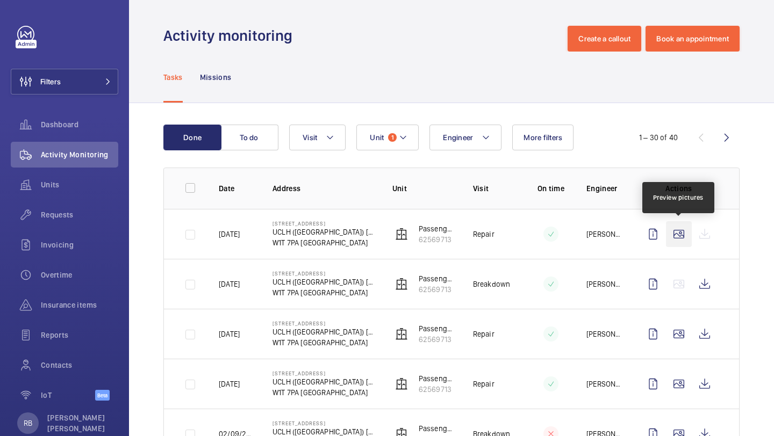
click at [682, 235] on wm-front-icon-button at bounding box center [679, 234] width 26 height 26
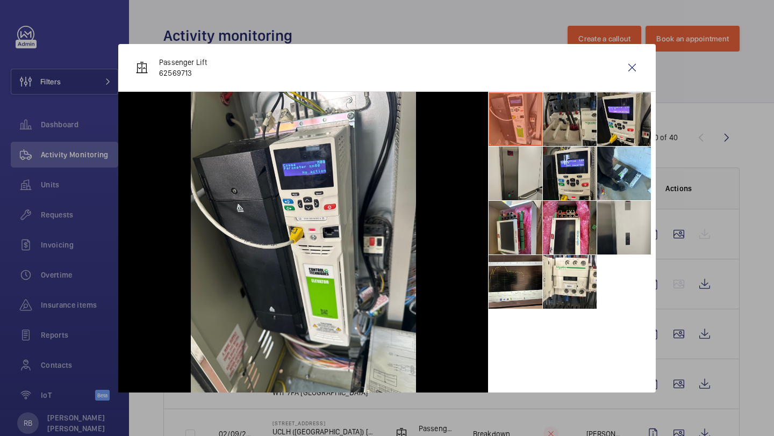
click at [564, 120] on li at bounding box center [570, 119] width 54 height 54
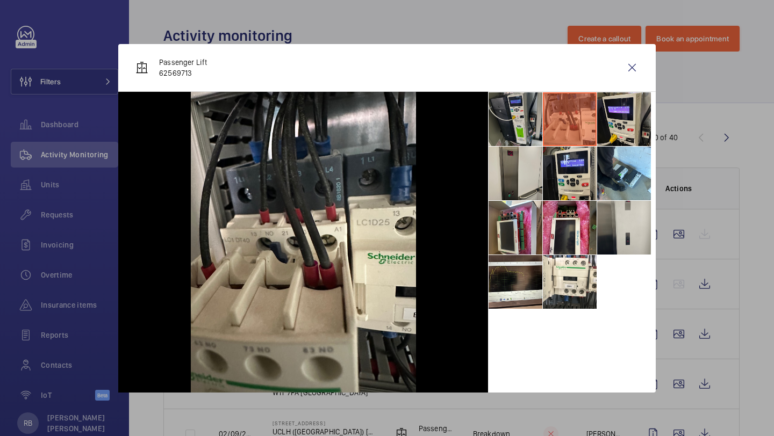
click at [522, 126] on li at bounding box center [516, 119] width 54 height 54
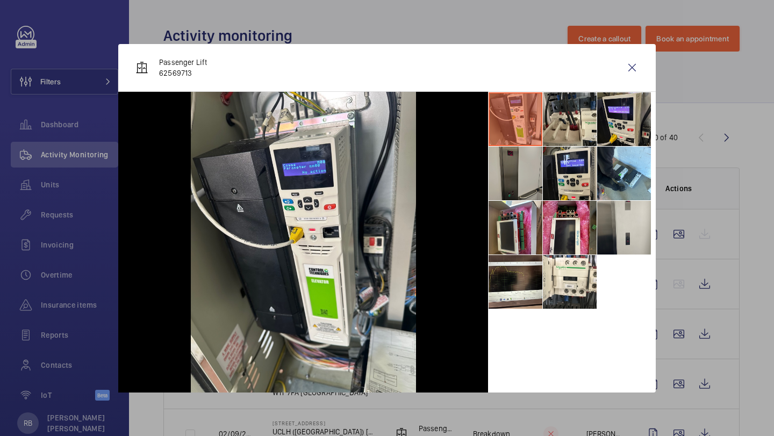
click at [519, 164] on li at bounding box center [516, 174] width 54 height 54
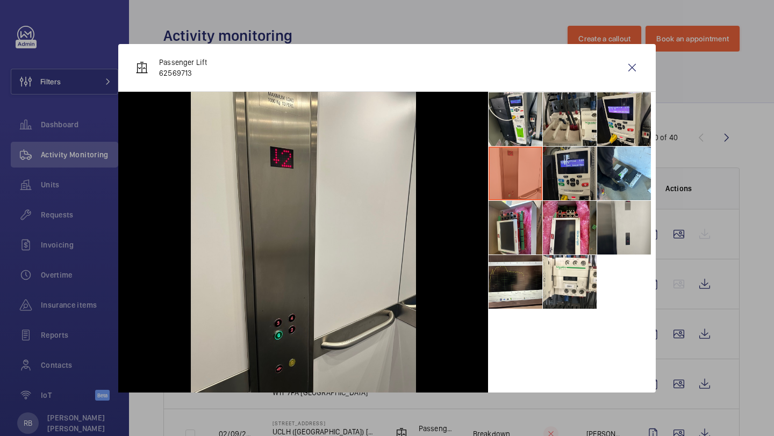
click at [559, 160] on li at bounding box center [570, 174] width 54 height 54
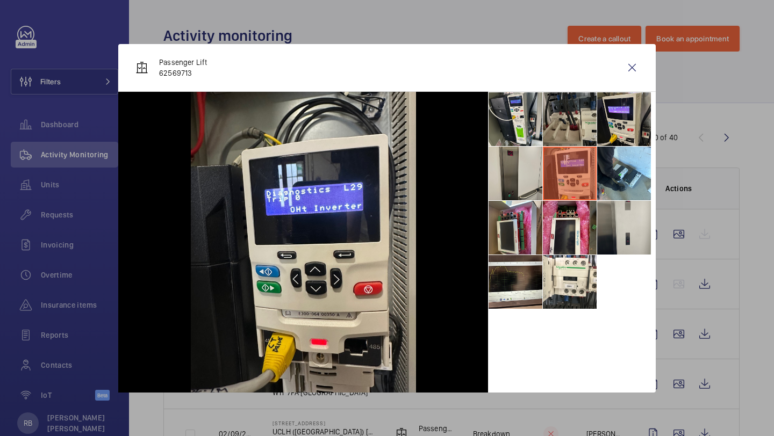
click at [555, 120] on li at bounding box center [570, 119] width 54 height 54
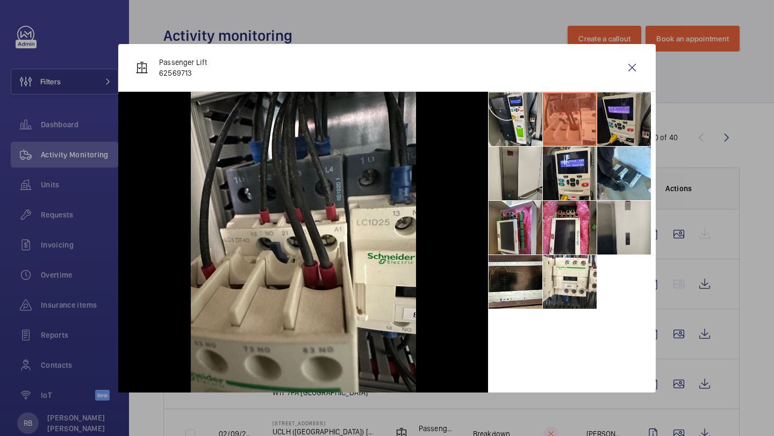
click at [606, 120] on li at bounding box center [624, 119] width 54 height 54
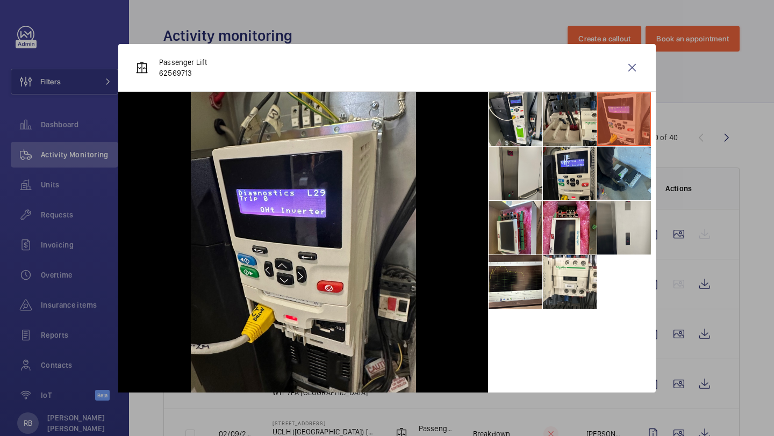
click at [607, 166] on li at bounding box center [624, 174] width 54 height 54
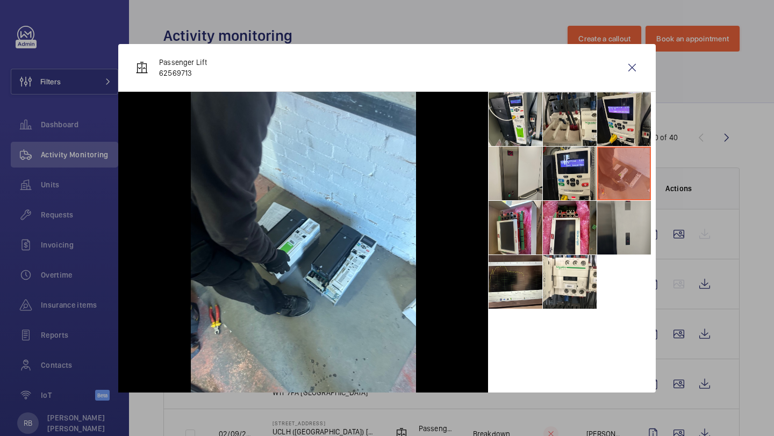
click at [616, 214] on li at bounding box center [624, 228] width 54 height 54
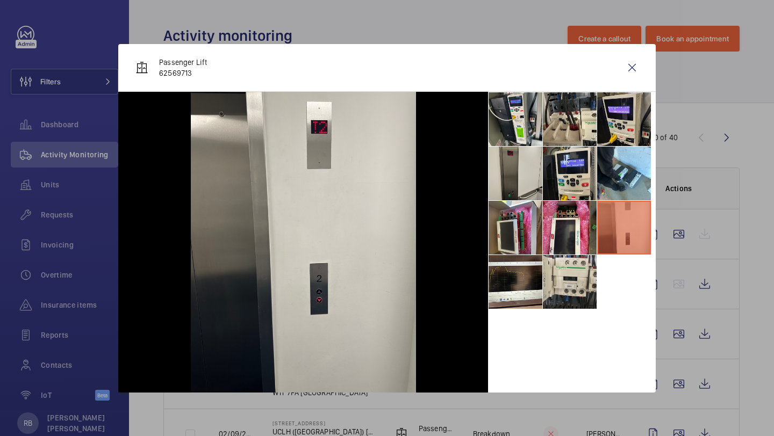
click at [557, 265] on li at bounding box center [570, 282] width 54 height 54
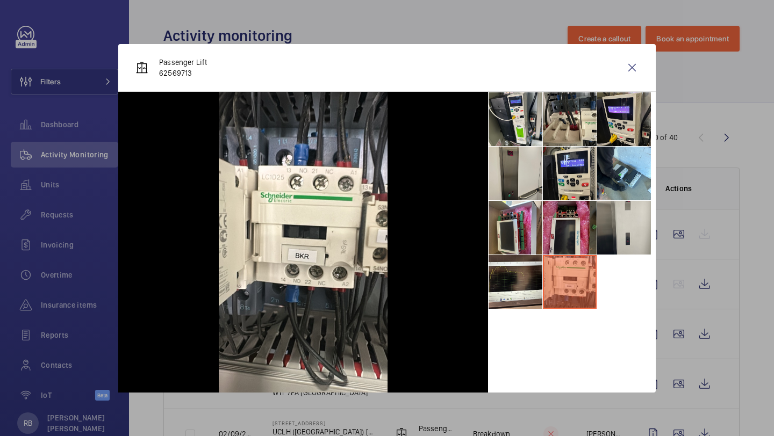
click at [556, 236] on li at bounding box center [570, 228] width 54 height 54
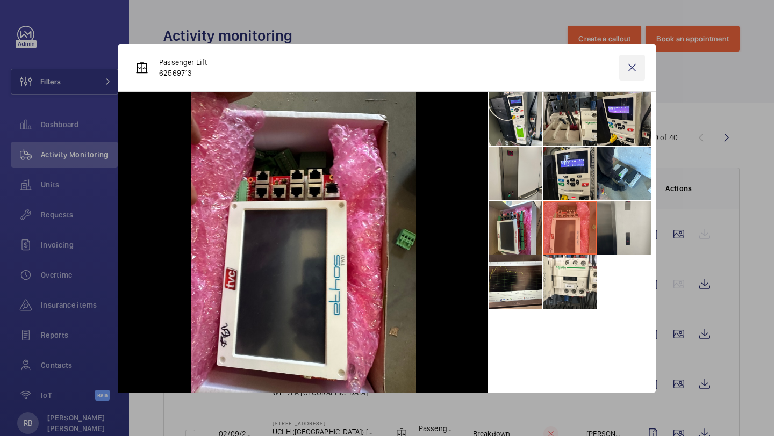
click at [622, 68] on wm-front-icon-button at bounding box center [632, 68] width 26 height 26
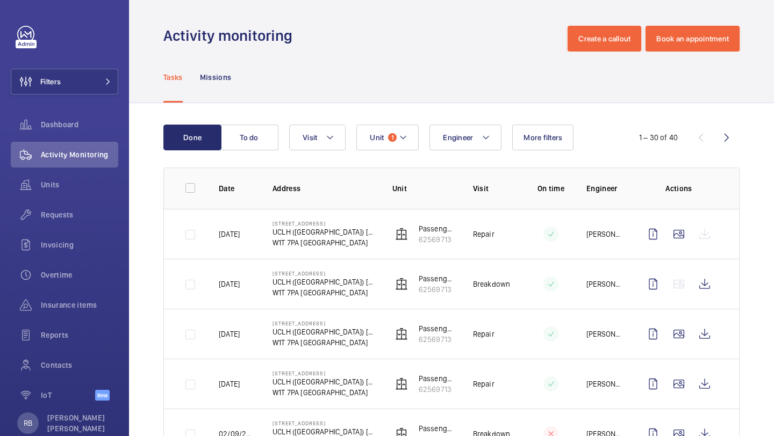
click at [495, 238] on td "Repair" at bounding box center [486, 234] width 60 height 50
click at [711, 231] on div at bounding box center [678, 234] width 77 height 26
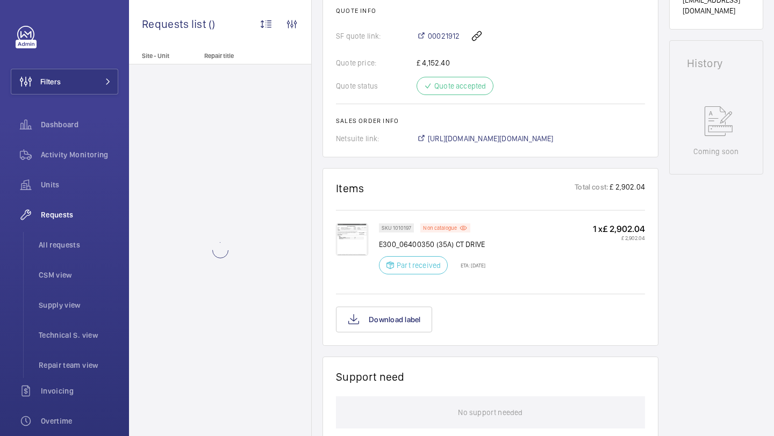
scroll to position [762, 0]
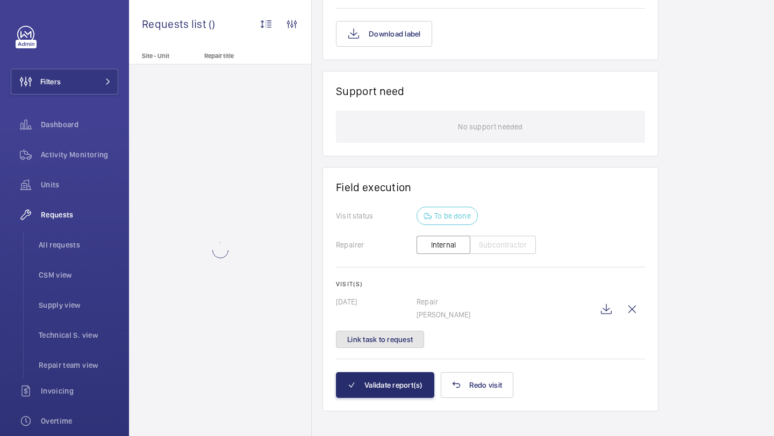
click at [409, 331] on button "Link task to request" at bounding box center [380, 339] width 88 height 17
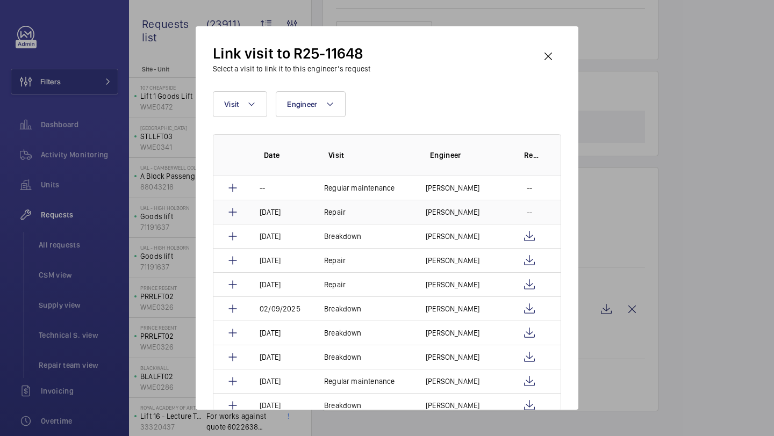
click at [418, 214] on td "Daniel Payne" at bounding box center [460, 212] width 94 height 24
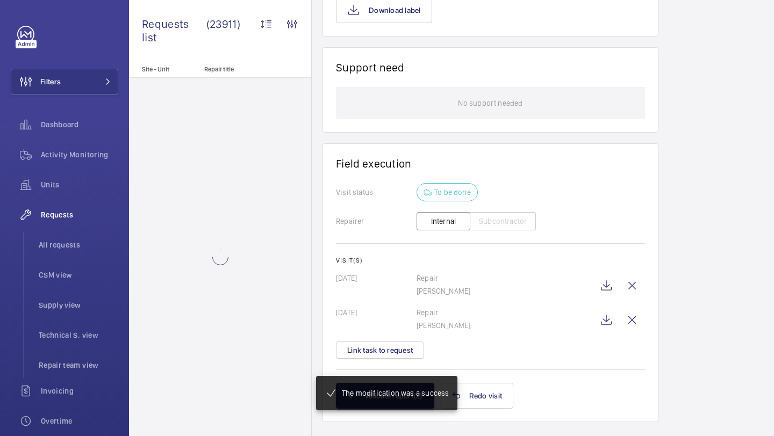
scroll to position [828, 0]
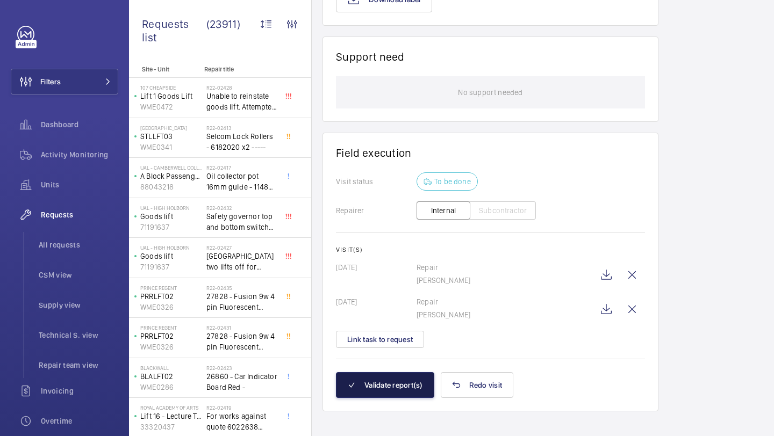
click at [395, 381] on button "Validate report(s)" at bounding box center [385, 386] width 98 height 26
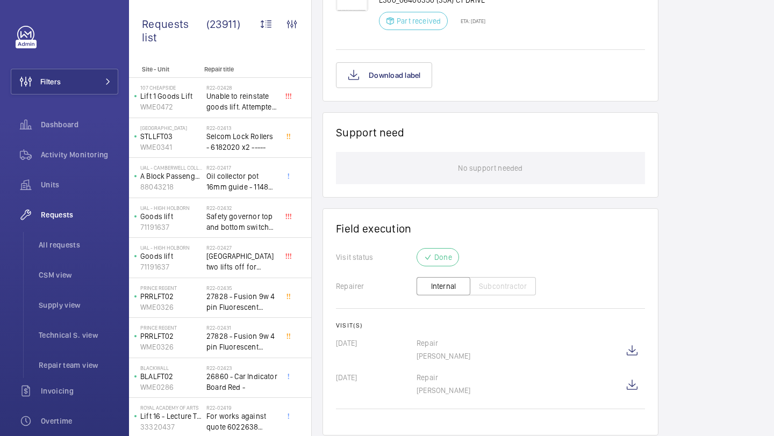
scroll to position [766, 0]
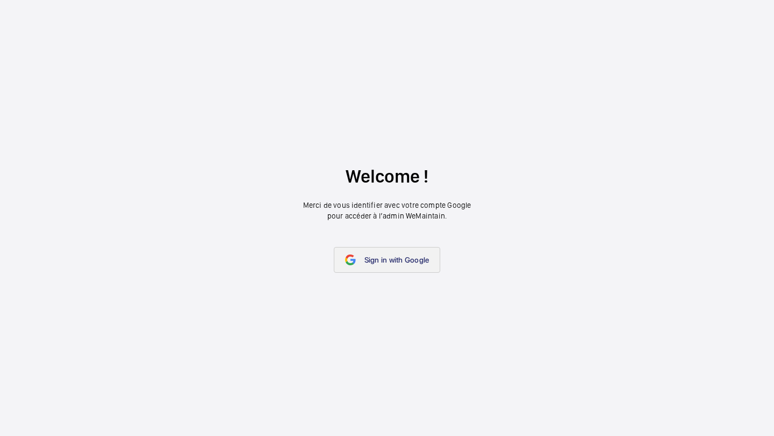
click at [391, 256] on span "Sign in with Google" at bounding box center [396, 260] width 65 height 9
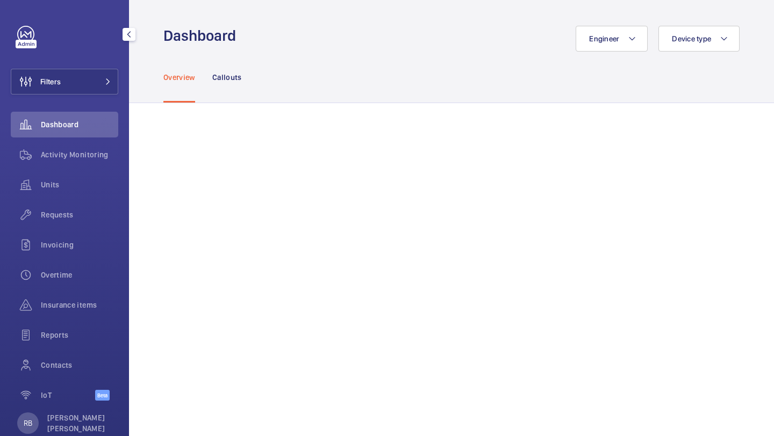
click at [114, 58] on div "Filters Dashboard Activity Monitoring Units Requests Invoicing Overtime Insuran…" at bounding box center [65, 219] width 108 height 387
click at [84, 95] on div "Filters Dashboard Activity Monitoring Units Requests Invoicing Overtime Insuran…" at bounding box center [65, 219] width 108 height 387
click at [98, 78] on span at bounding box center [104, 81] width 13 height 6
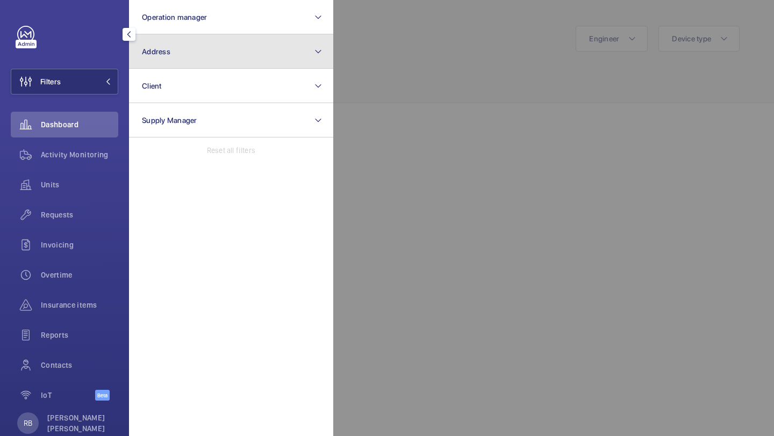
click at [152, 67] on button "Address" at bounding box center [231, 51] width 204 height 34
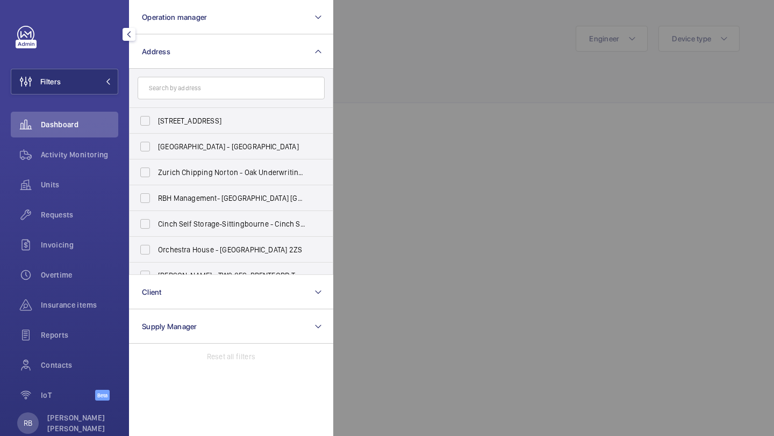
click at [160, 88] on input "text" at bounding box center [231, 88] width 187 height 23
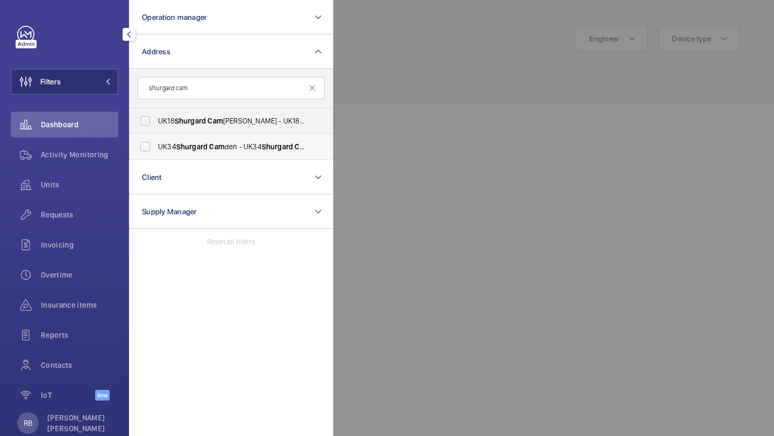
type input "shurgard cam"
click at [196, 154] on label "UK34 Shurgard Cam den - UK34 Shurgard Cam den - [STREET_ADDRESS]" at bounding box center [223, 147] width 187 height 26
click at [156, 154] on input "UK34 Shurgard Cam den - UK34 Shurgard Cam den - [STREET_ADDRESS]" at bounding box center [145, 147] width 22 height 22
checkbox input "true"
click at [355, 141] on div at bounding box center [720, 218] width 774 height 436
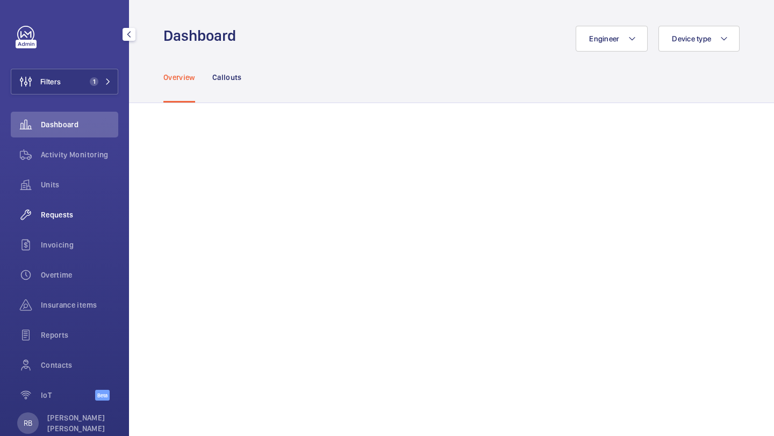
click at [68, 213] on span "Requests" at bounding box center [79, 215] width 77 height 11
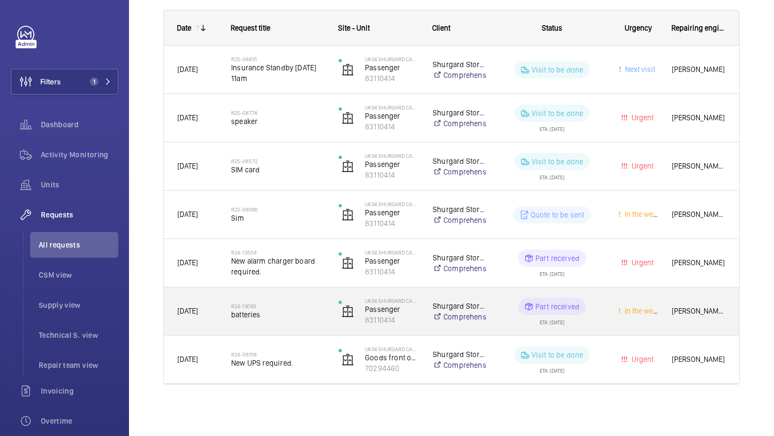
scroll to position [2, 0]
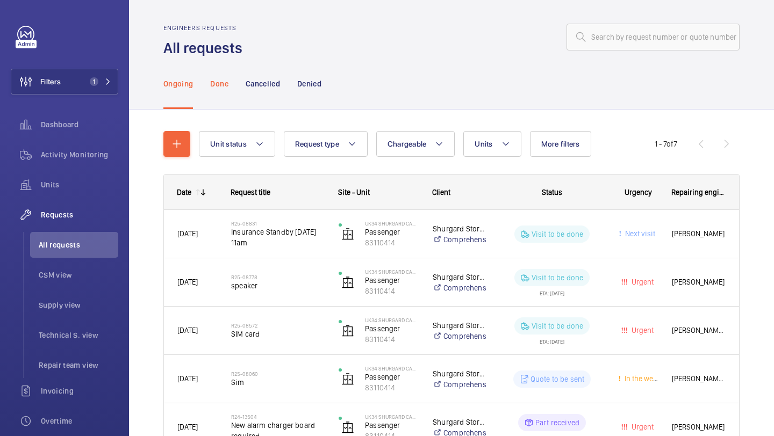
click at [221, 84] on p "Done" at bounding box center [219, 83] width 18 height 11
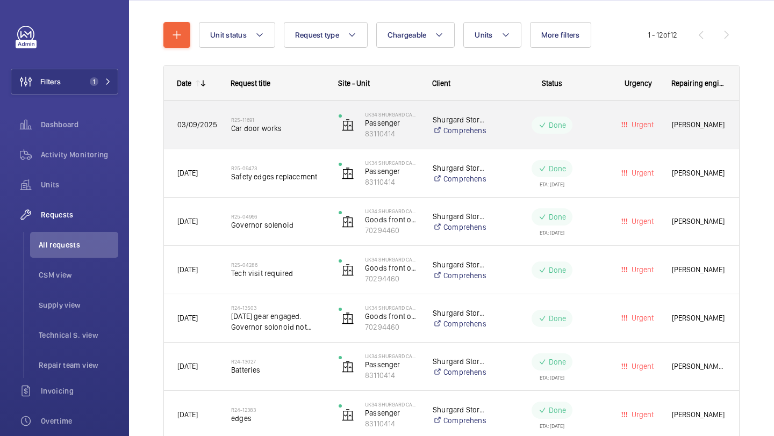
scroll to position [112, 0]
click at [309, 124] on span "Car door works" at bounding box center [278, 127] width 94 height 11
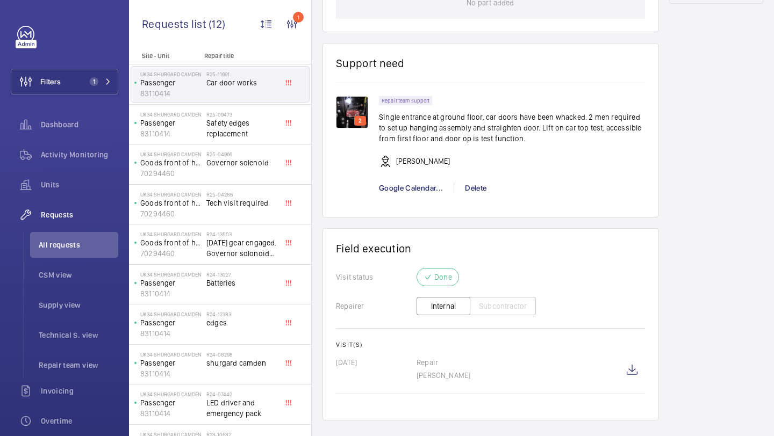
scroll to position [684, 0]
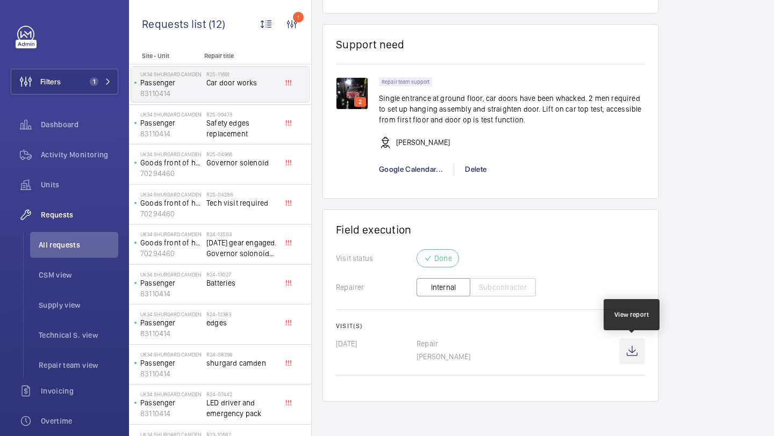
click at [627, 339] on wm-front-icon-button at bounding box center [632, 352] width 26 height 26
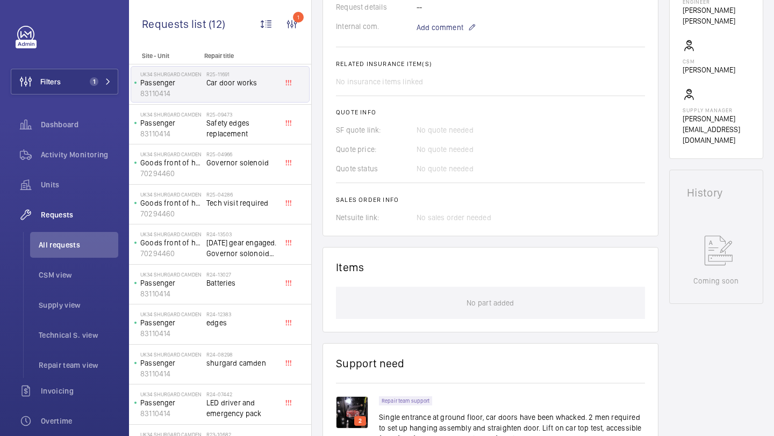
click at [352, 426] on img at bounding box center [352, 413] width 32 height 32
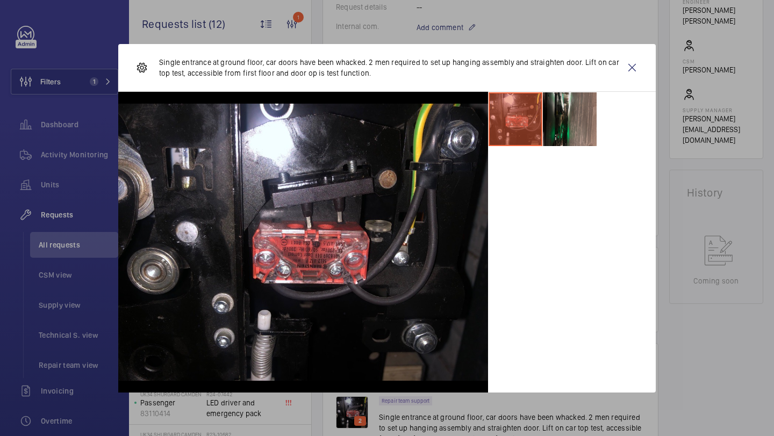
click at [584, 112] on li at bounding box center [570, 119] width 54 height 54
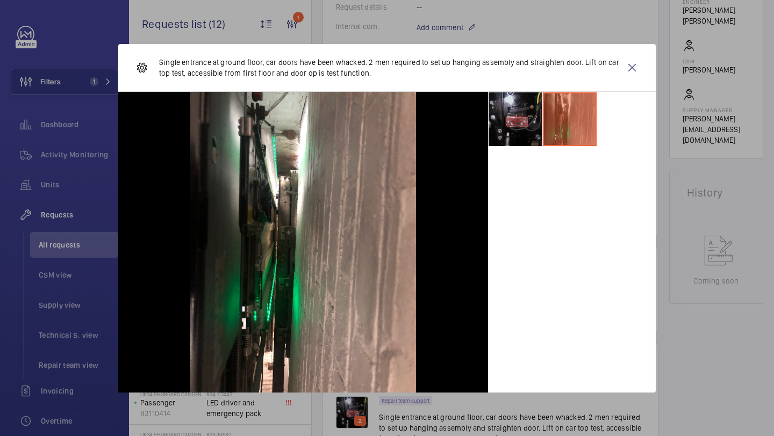
click at [530, 119] on li at bounding box center [516, 119] width 54 height 54
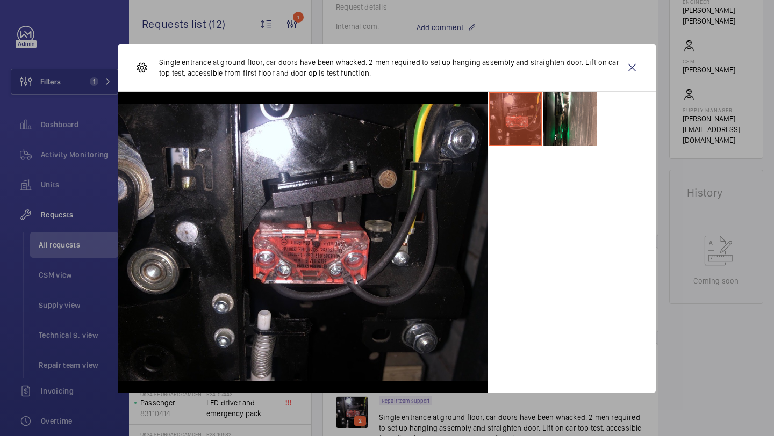
click at [646, 65] on div "Single entrance at ground floor, car doors have been whacked. 2 men required to…" at bounding box center [387, 68] width 538 height 48
click at [633, 66] on wm-front-icon-button at bounding box center [632, 68] width 26 height 26
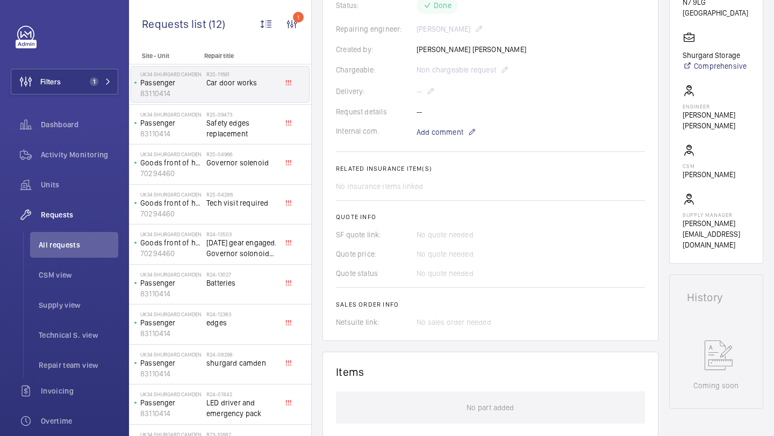
scroll to position [275, 0]
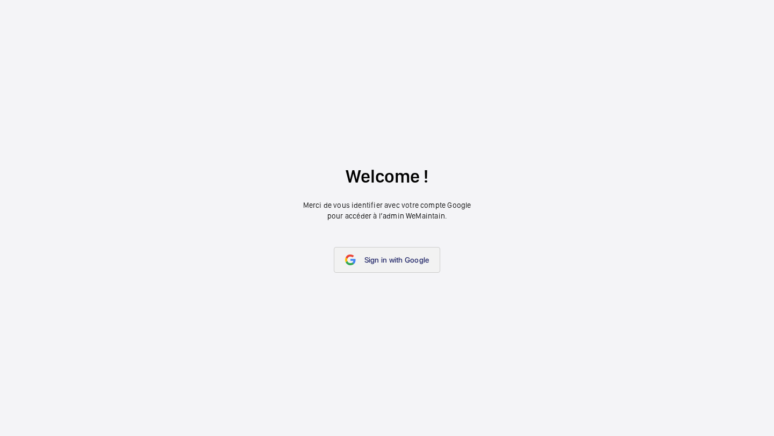
click at [378, 270] on link "Sign in with Google" at bounding box center [387, 260] width 107 height 26
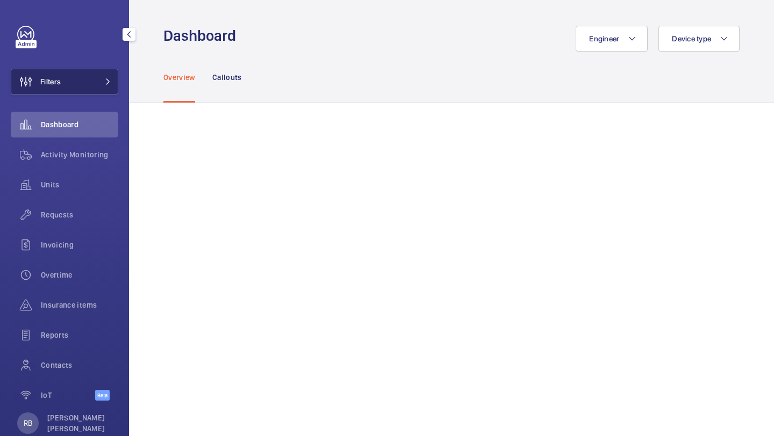
click at [98, 90] on button "Filters" at bounding box center [65, 82] width 108 height 26
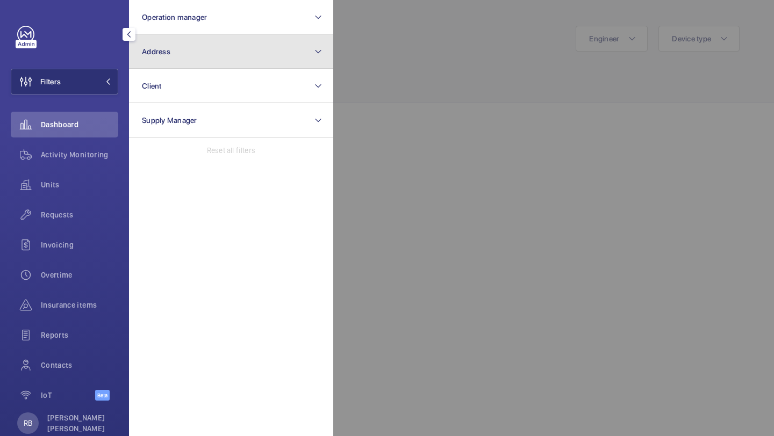
click at [153, 54] on span "Address" at bounding box center [156, 51] width 28 height 9
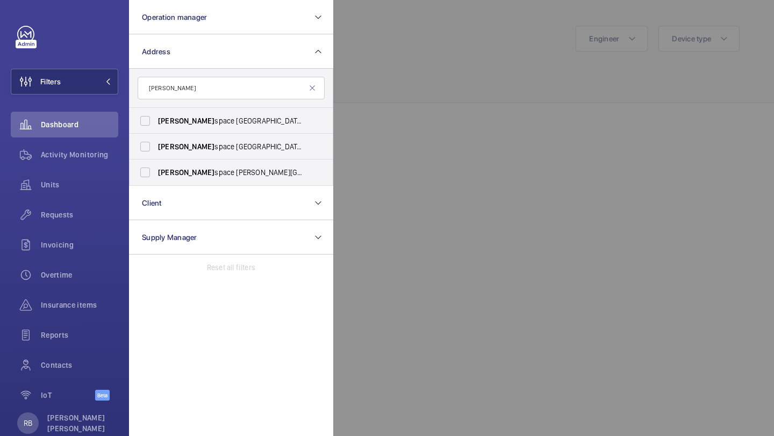
type input "[PERSON_NAME]"
click at [208, 116] on span "[PERSON_NAME] space Spitalfields - [STREET_ADDRESS]" at bounding box center [232, 121] width 148 height 11
click at [156, 116] on input "[PERSON_NAME] space Spitalfields - [STREET_ADDRESS]" at bounding box center [145, 121] width 22 height 22
checkbox input "true"
click at [359, 87] on div at bounding box center [720, 218] width 774 height 436
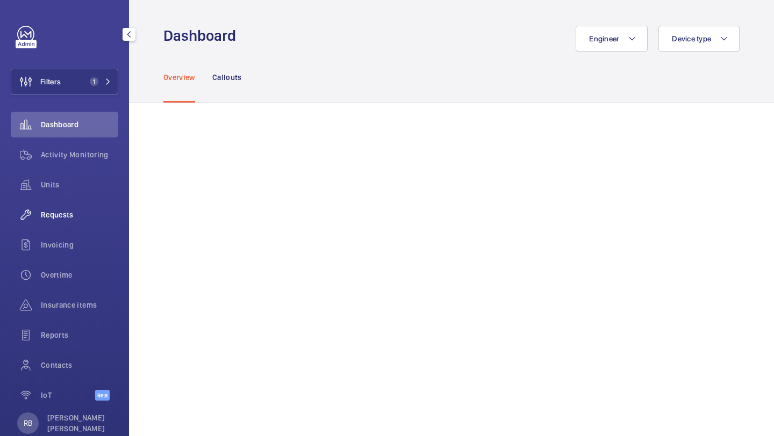
click at [71, 209] on div "Requests" at bounding box center [65, 215] width 108 height 26
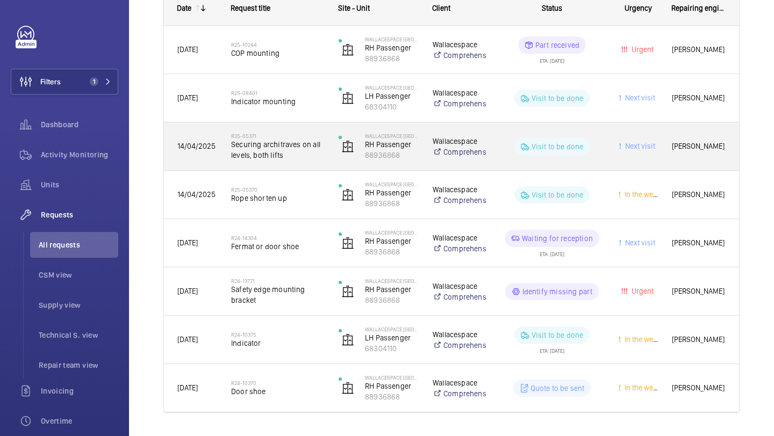
scroll to position [213, 0]
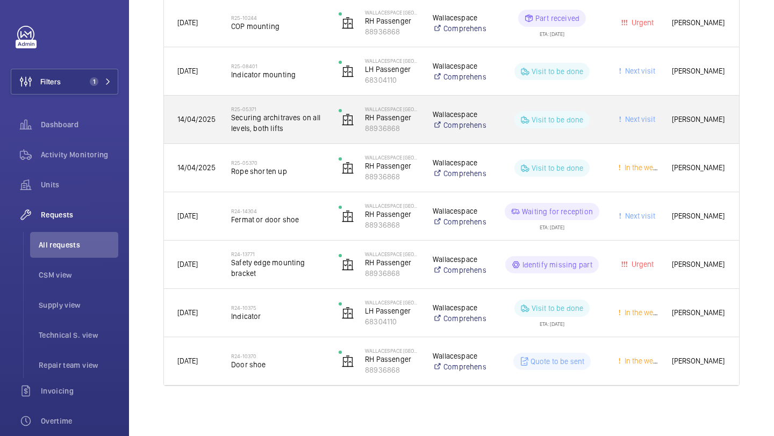
click at [312, 123] on span "Securing architraves on all levels, both lifts" at bounding box center [278, 123] width 94 height 22
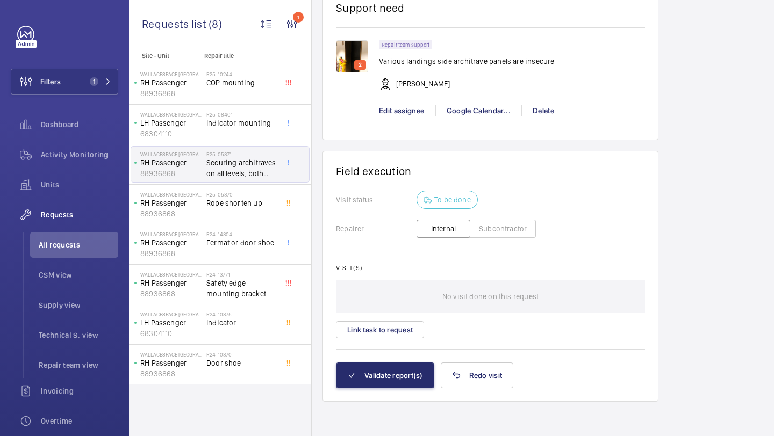
scroll to position [778, 0]
click at [411, 334] on button "Link task to request" at bounding box center [380, 329] width 88 height 17
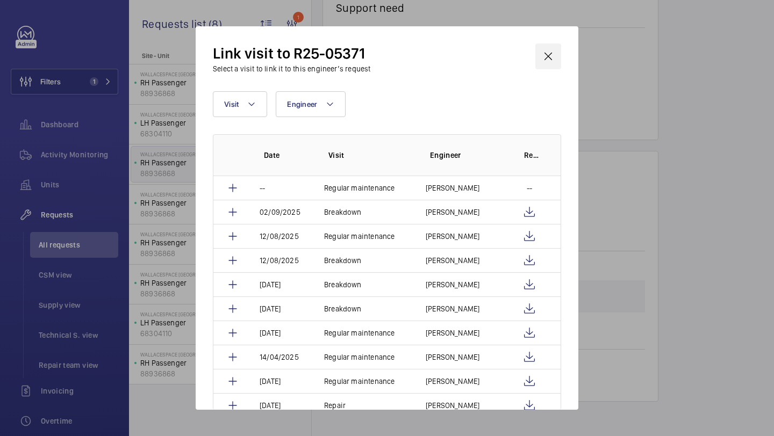
click at [556, 53] on wm-front-icon-button at bounding box center [548, 57] width 26 height 26
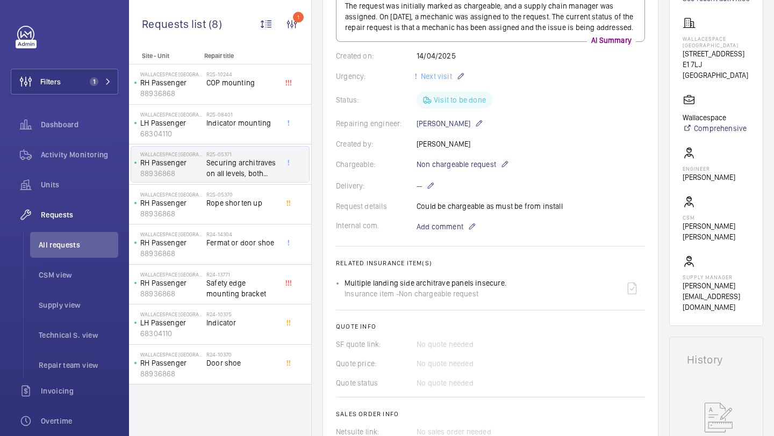
scroll to position [158, 0]
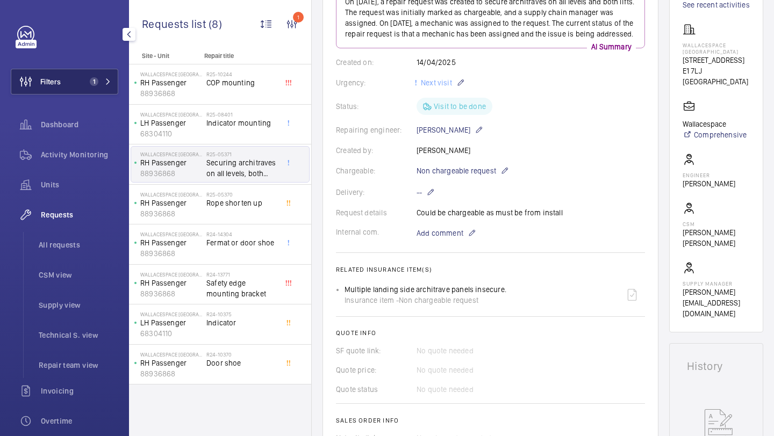
click at [93, 74] on button "Filters 1" at bounding box center [65, 82] width 108 height 26
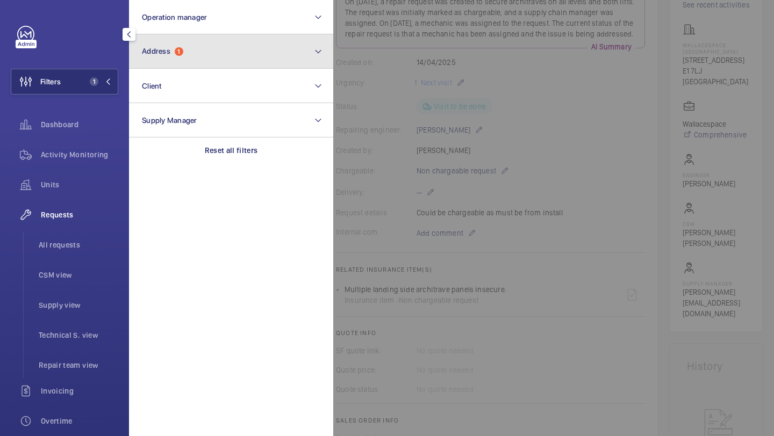
click at [168, 59] on button "Address 1" at bounding box center [231, 51] width 204 height 34
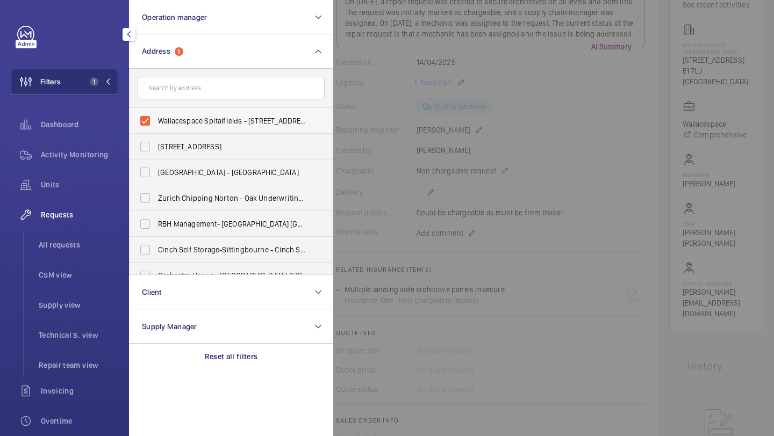
click at [180, 124] on span "Wallacespace Spitalfields - [STREET_ADDRESS]" at bounding box center [232, 121] width 148 height 11
click at [156, 124] on input "Wallacespace Spitalfields - [STREET_ADDRESS]" at bounding box center [145, 121] width 22 height 22
checkbox input "false"
click at [195, 87] on input "text" at bounding box center [231, 88] width 187 height 23
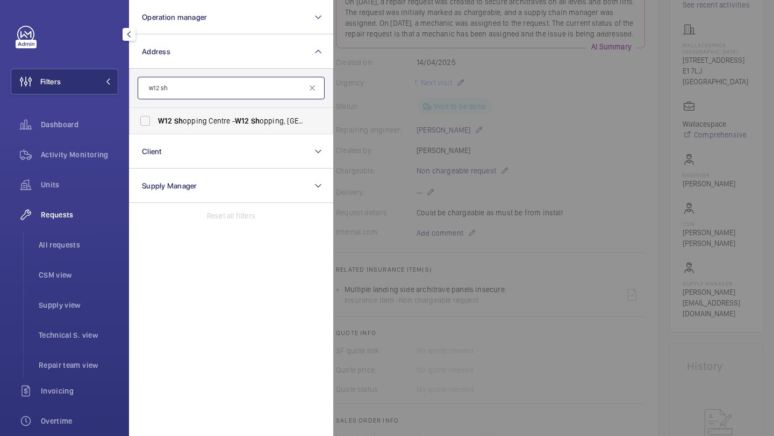
type input "w12 sh"
click at [167, 119] on span "W12" at bounding box center [165, 121] width 15 height 9
click at [156, 119] on input "W12 Sh opping Centre - [GEOGRAPHIC_DATA]" at bounding box center [145, 121] width 22 height 22
checkbox input "true"
click at [348, 119] on div at bounding box center [720, 218] width 774 height 436
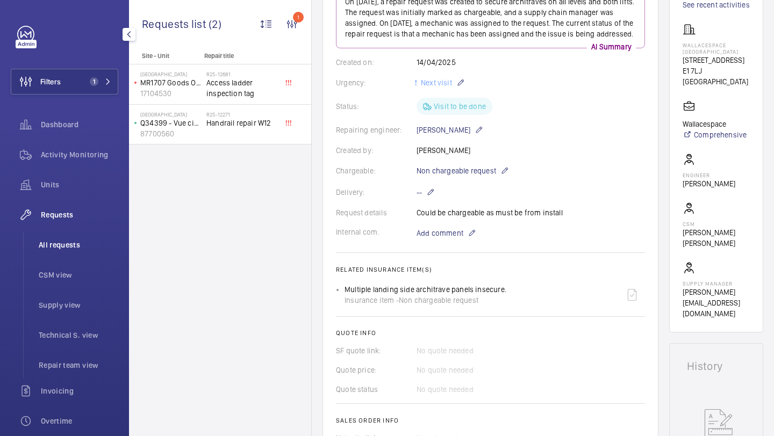
click at [81, 250] on span "All requests" at bounding box center [79, 245] width 80 height 11
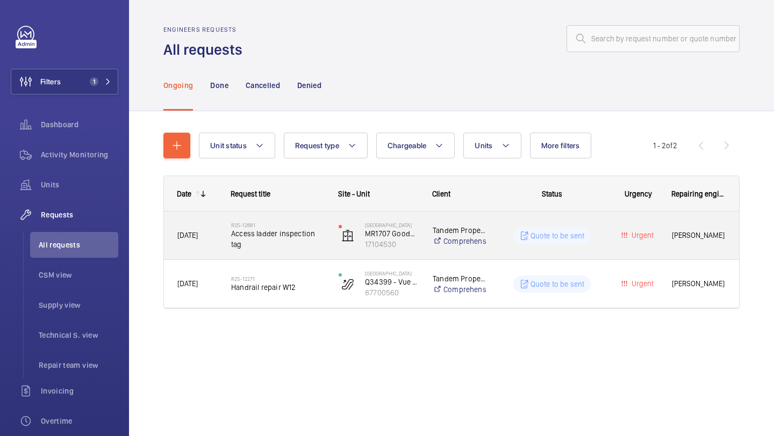
click at [319, 236] on span "Access ladder inspection tag" at bounding box center [278, 239] width 94 height 22
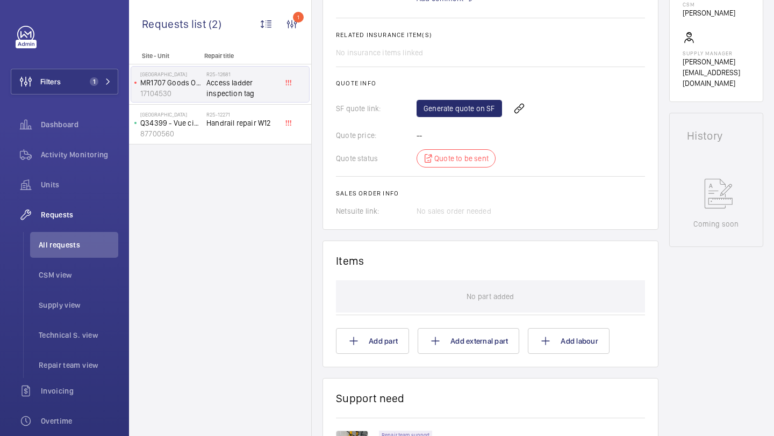
scroll to position [516, 0]
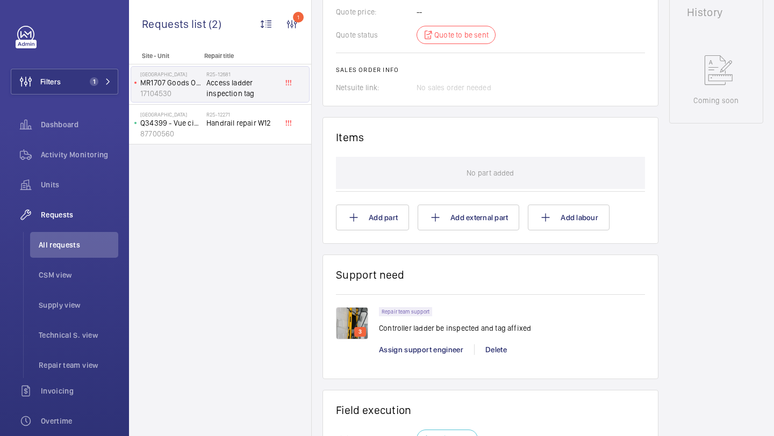
click at [346, 307] on img at bounding box center [352, 323] width 32 height 32
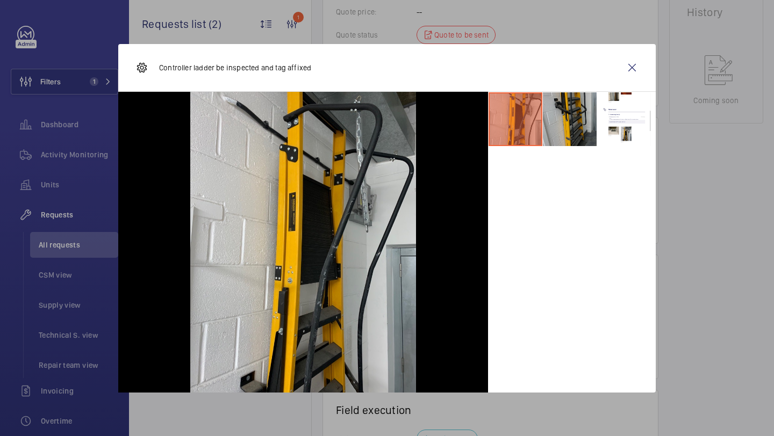
click at [567, 123] on li at bounding box center [570, 119] width 54 height 54
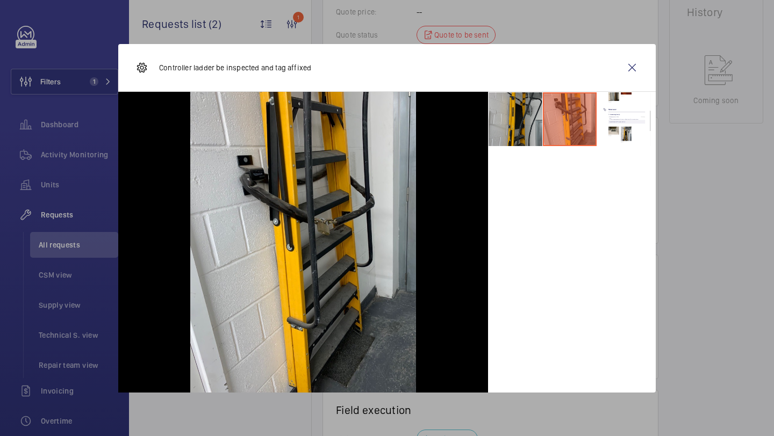
click at [520, 120] on li at bounding box center [516, 119] width 54 height 54
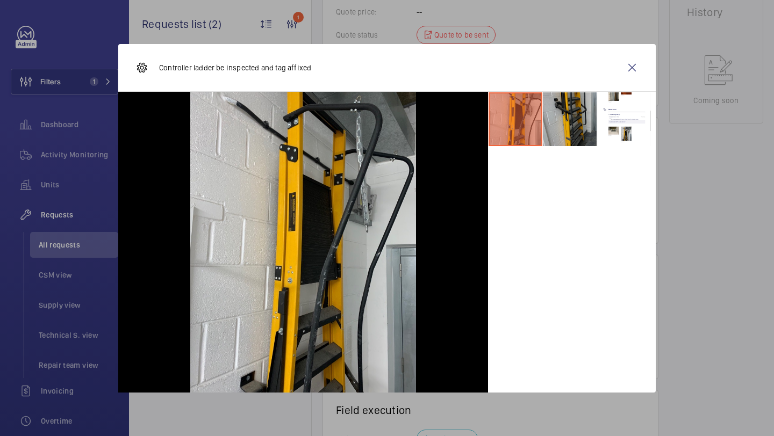
click at [556, 120] on li at bounding box center [570, 119] width 54 height 54
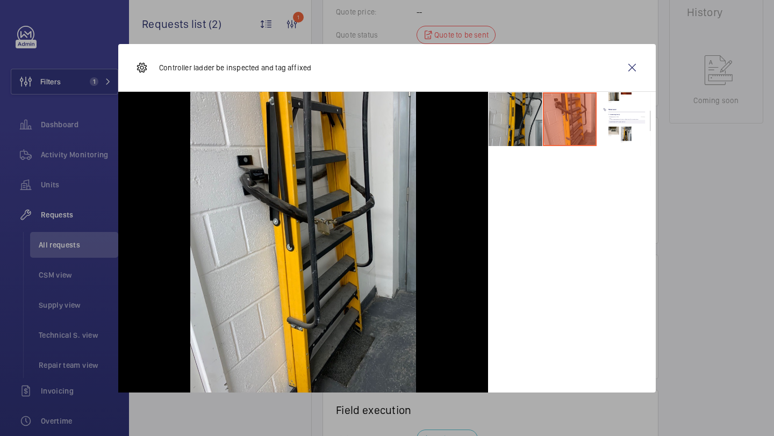
click at [535, 119] on li at bounding box center [516, 119] width 54 height 54
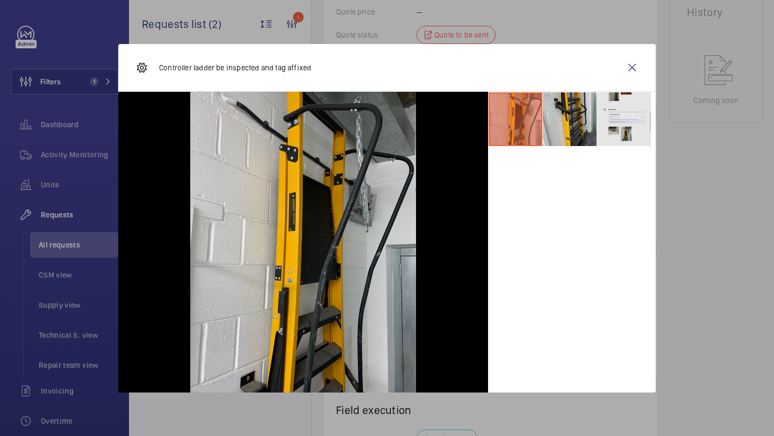
click at [617, 130] on li at bounding box center [624, 119] width 54 height 54
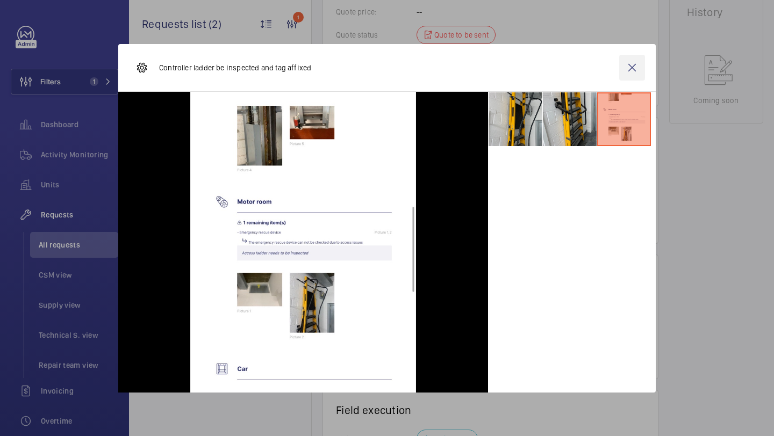
click at [631, 76] on wm-front-icon-button at bounding box center [632, 68] width 26 height 26
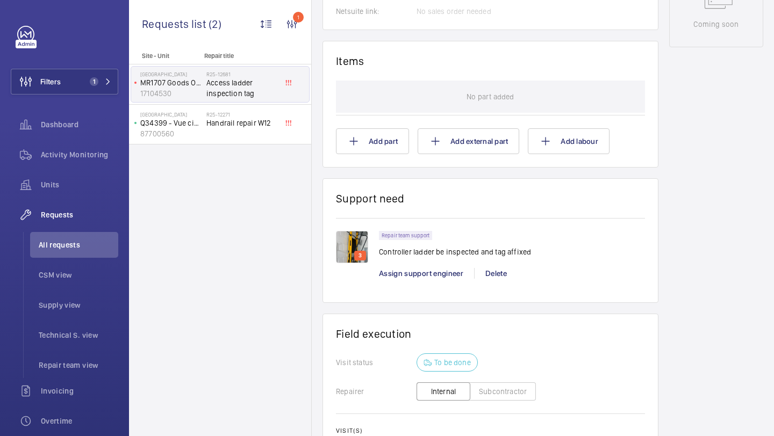
scroll to position [647, 0]
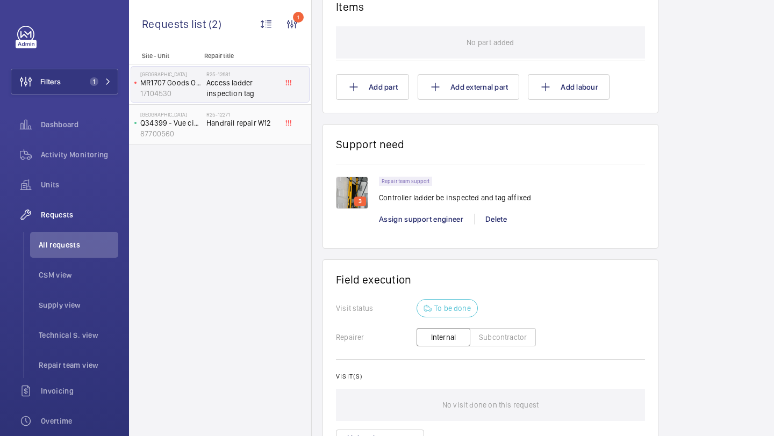
click at [274, 123] on span "Handrail repair W12" at bounding box center [241, 123] width 71 height 11
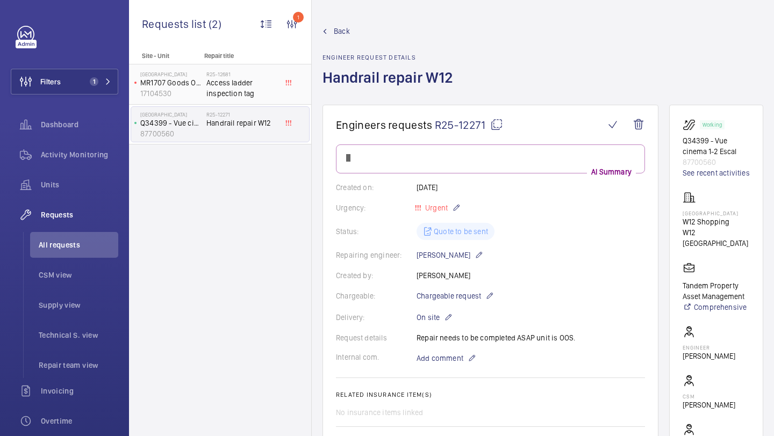
click at [257, 99] on div "R25-12681 Access ladder inspection tag" at bounding box center [241, 86] width 71 height 31
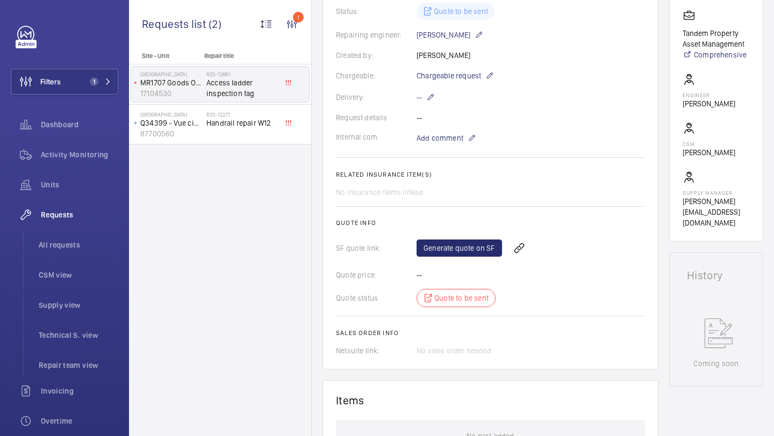
scroll to position [260, 0]
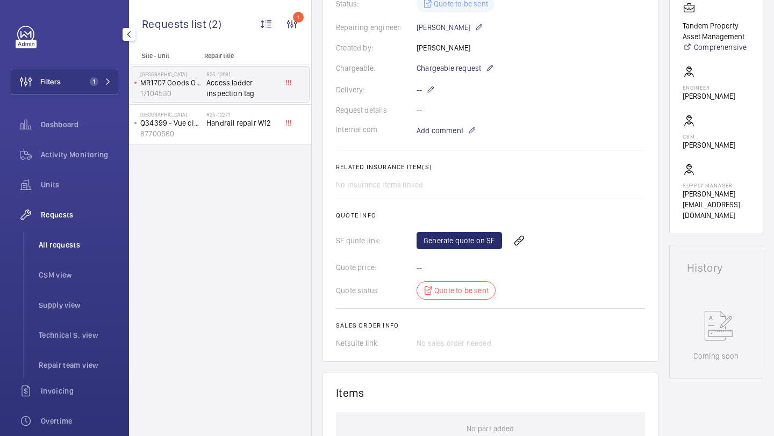
click at [81, 245] on span "All requests" at bounding box center [79, 245] width 80 height 11
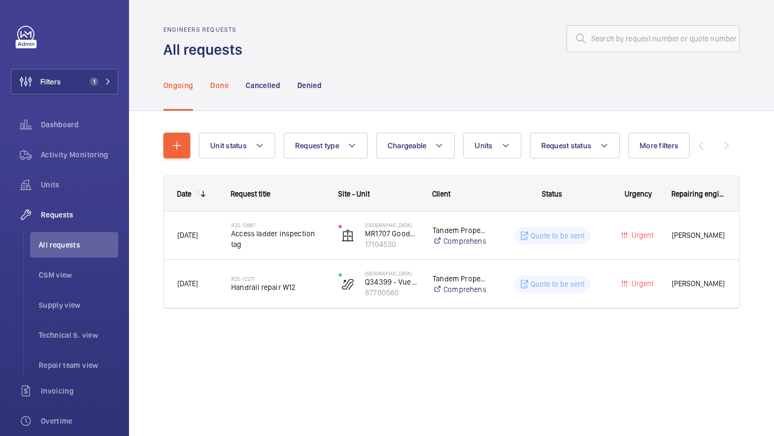
click at [219, 98] on div "Done" at bounding box center [219, 85] width 18 height 51
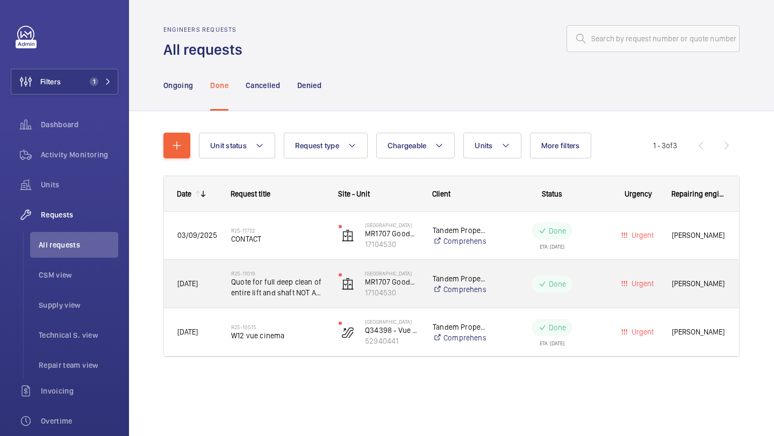
click at [299, 290] on span "Quote for full deep clean of entire lift and shaft NOT A CLEANDOWN" at bounding box center [278, 288] width 94 height 22
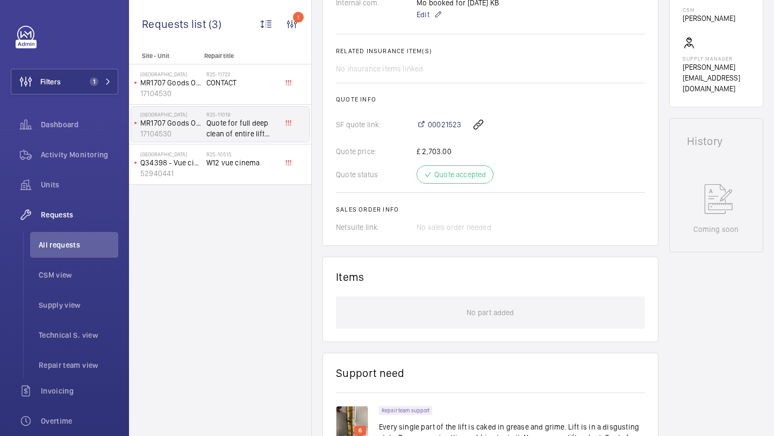
scroll to position [406, 0]
click at [439, 130] on span "00021523" at bounding box center [444, 125] width 33 height 11
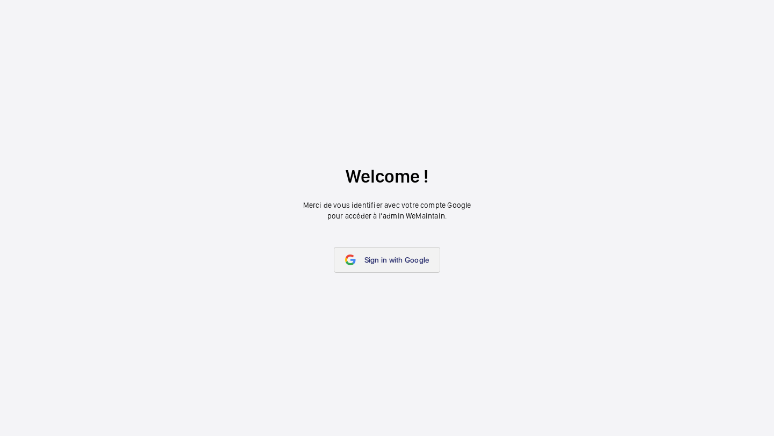
click at [385, 254] on link "Sign in with Google" at bounding box center [387, 260] width 107 height 26
